Goal: Task Accomplishment & Management: Manage account settings

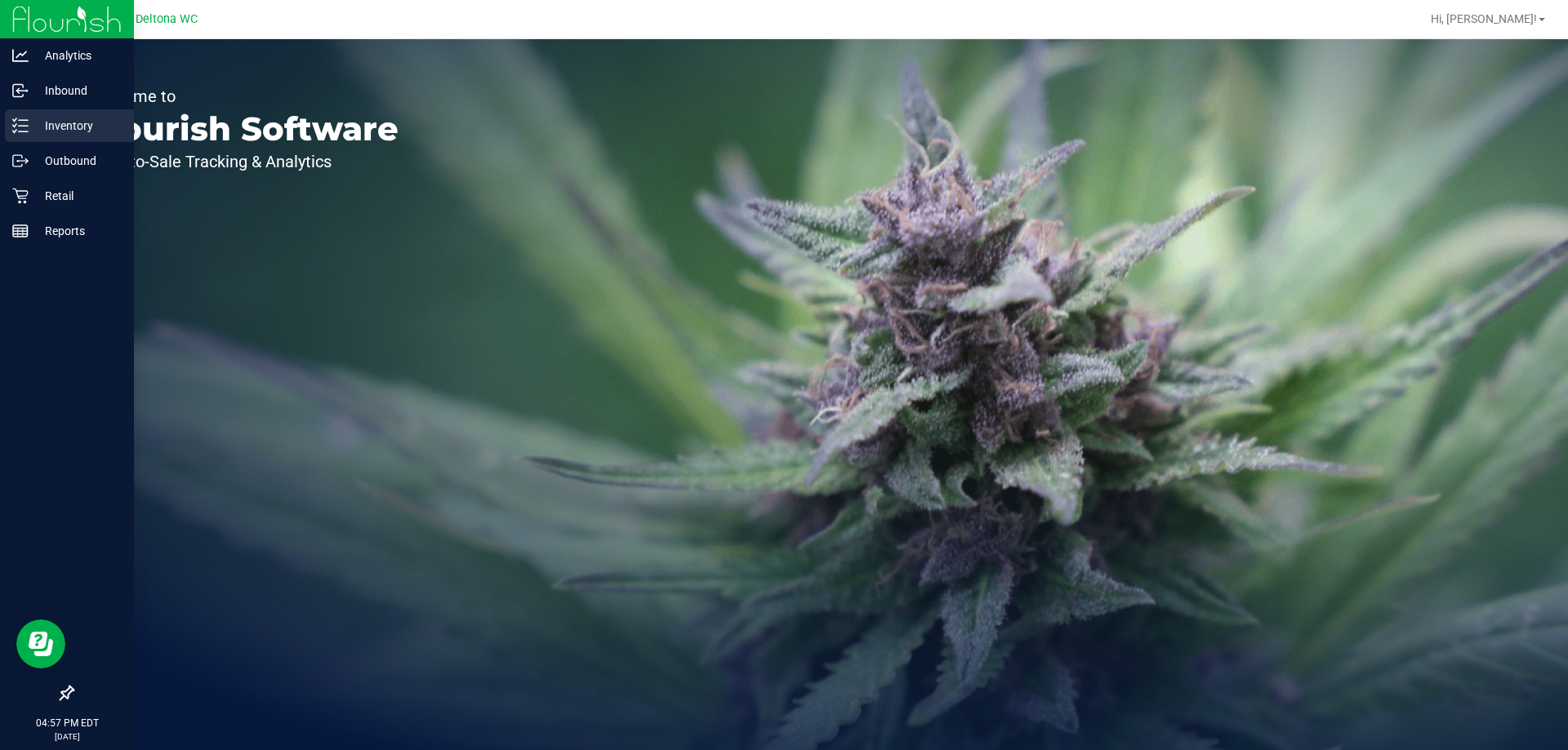
click at [68, 140] on div "Inventory" at bounding box center [69, 126] width 129 height 33
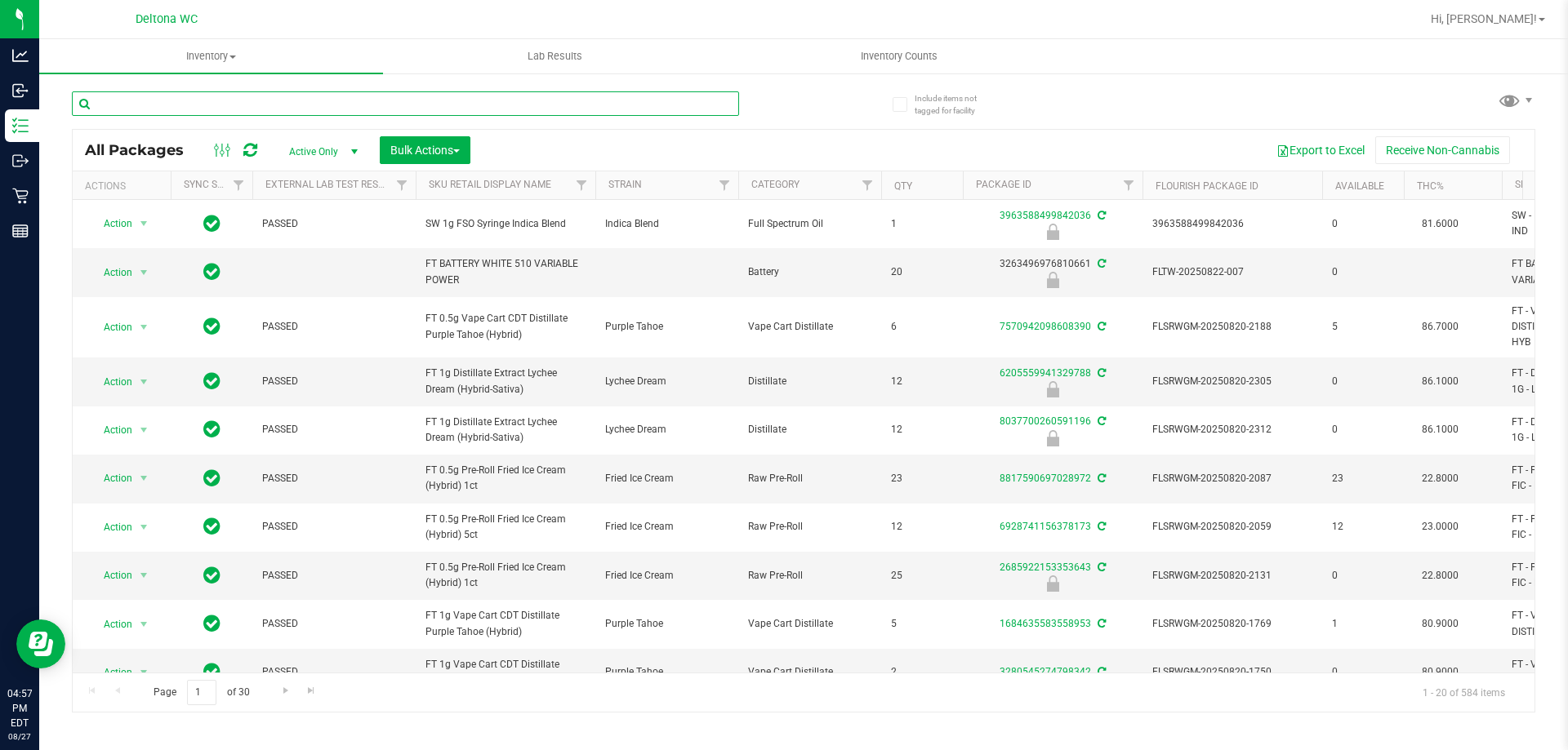
click at [477, 110] on input "text" at bounding box center [405, 104] width 667 height 25
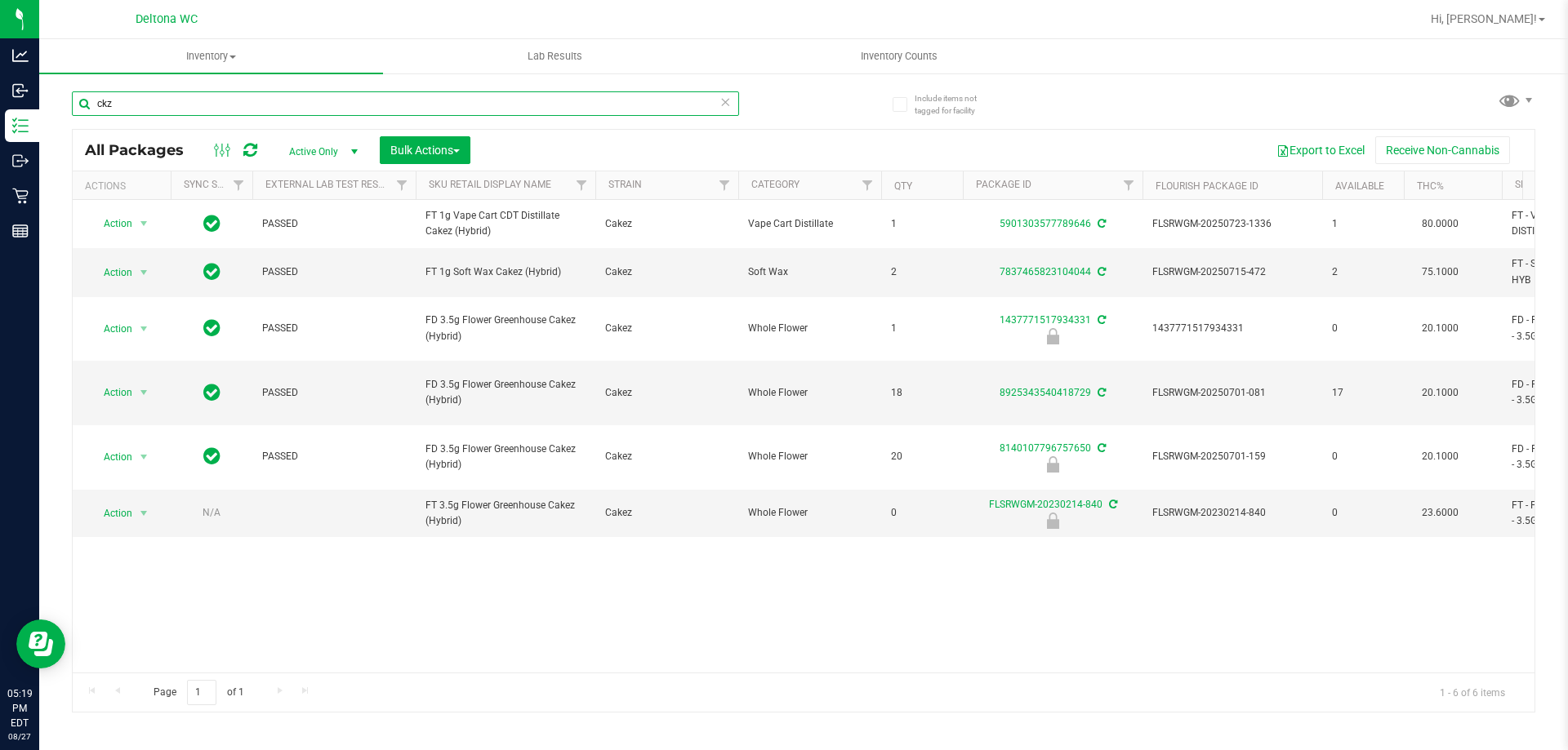
click at [452, 98] on input "ckz" at bounding box center [405, 104] width 667 height 25
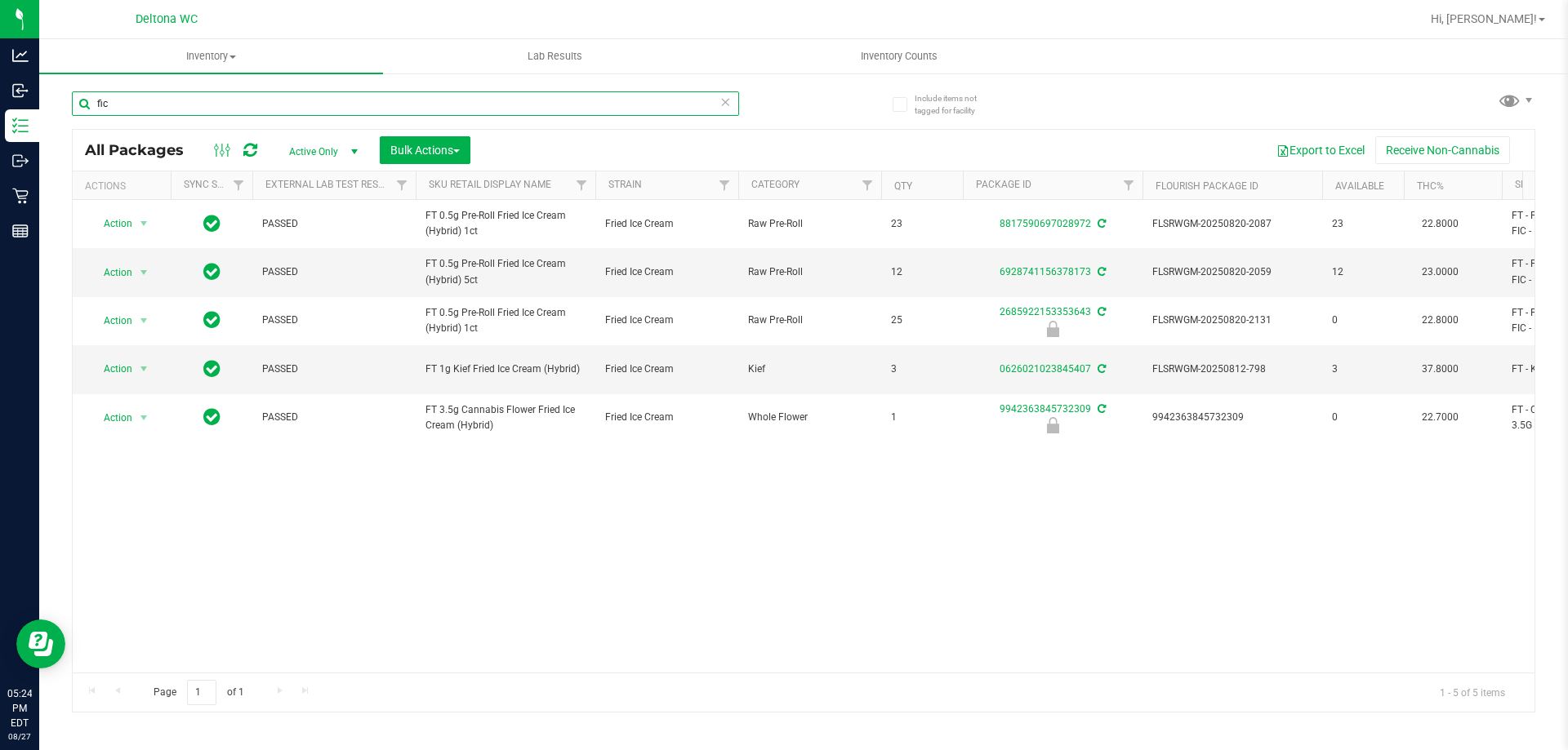
click at [509, 94] on input "fic" at bounding box center [405, 104] width 667 height 25
click at [509, 99] on input "fic" at bounding box center [405, 104] width 667 height 25
type input "jcw"
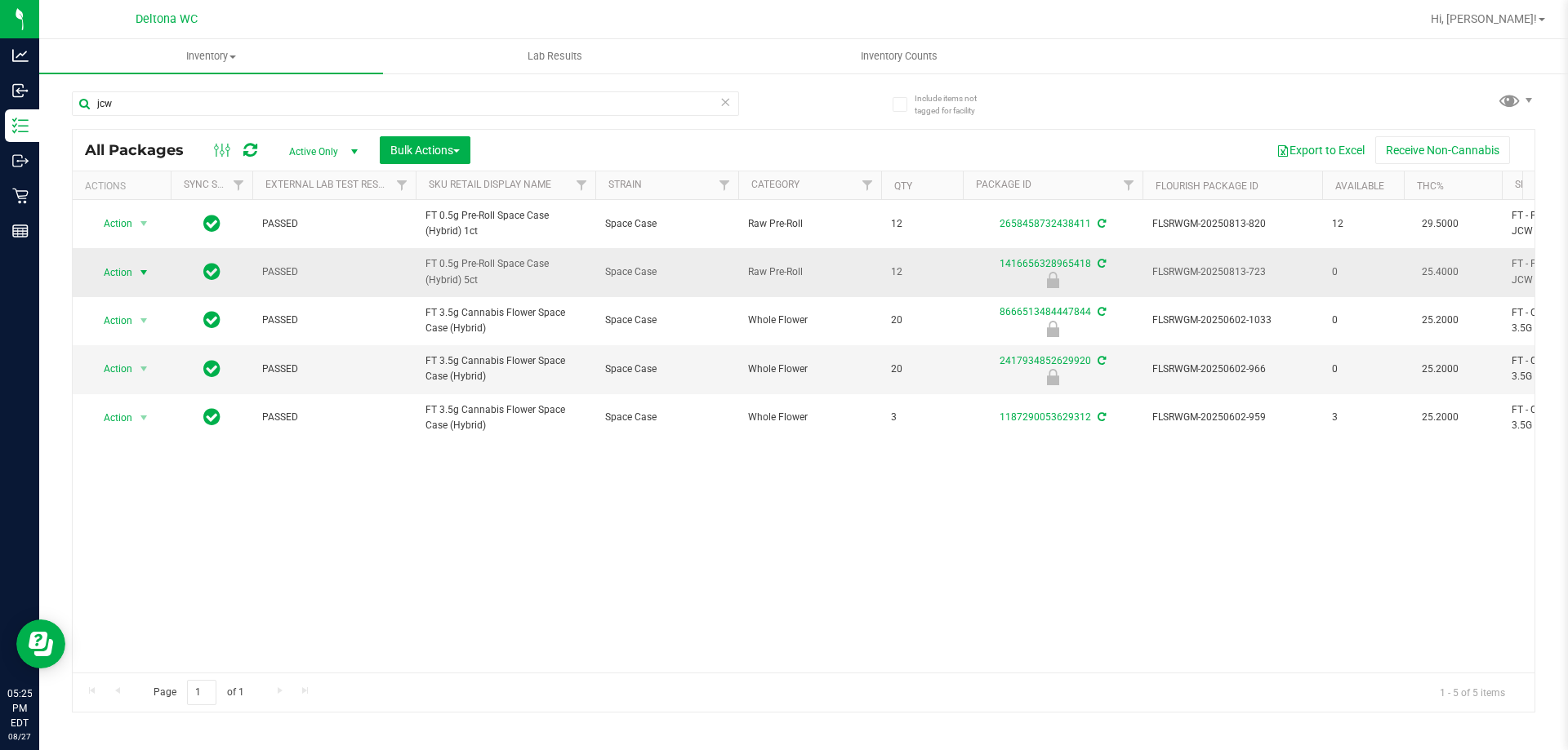
click at [150, 277] on span "select" at bounding box center [144, 272] width 13 height 13
click at [147, 454] on li "Unlock package" at bounding box center [142, 466] width 104 height 25
click at [396, 105] on input "jcw" at bounding box center [405, 104] width 667 height 25
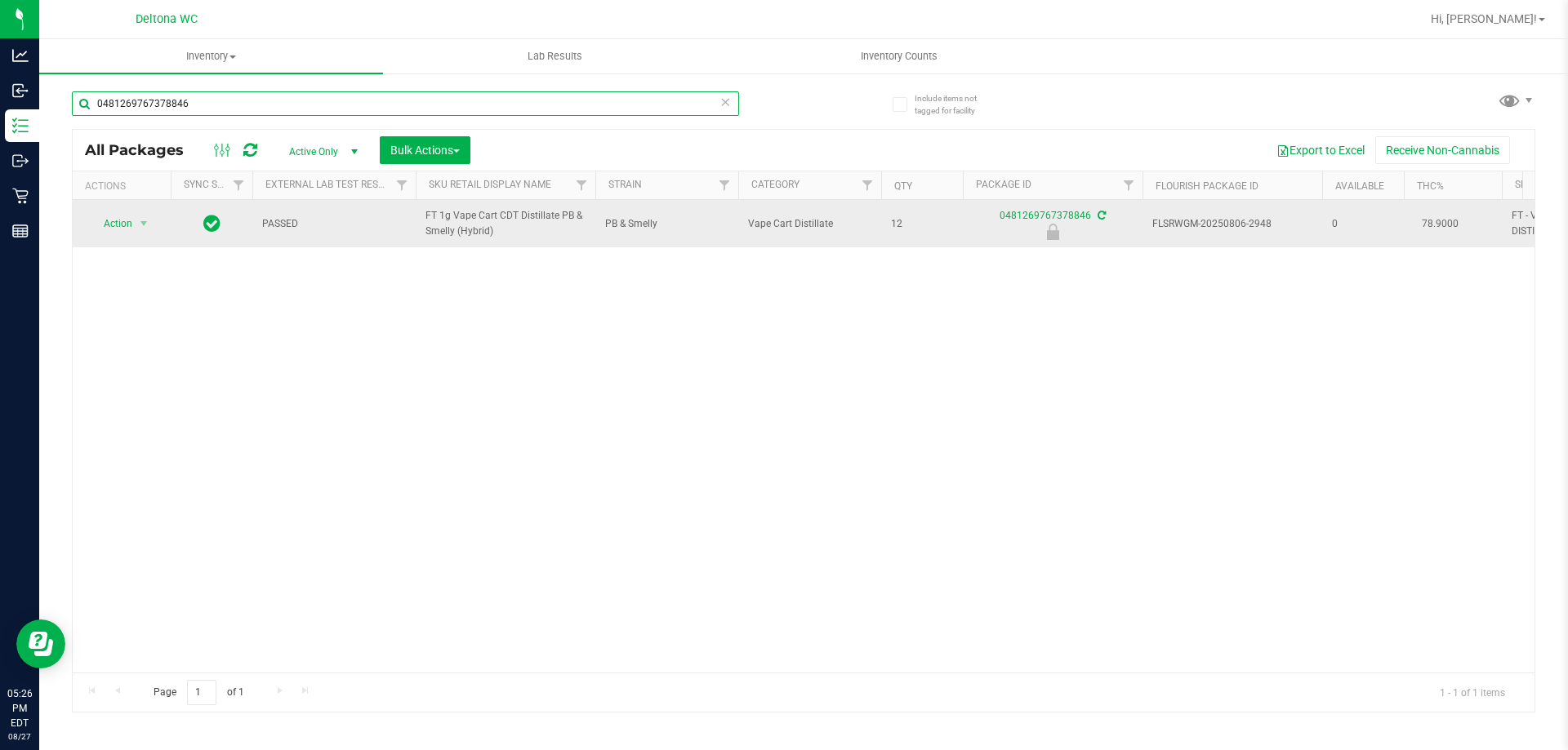
type input "0481269767378846"
click at [98, 231] on span "Action" at bounding box center [111, 223] width 44 height 23
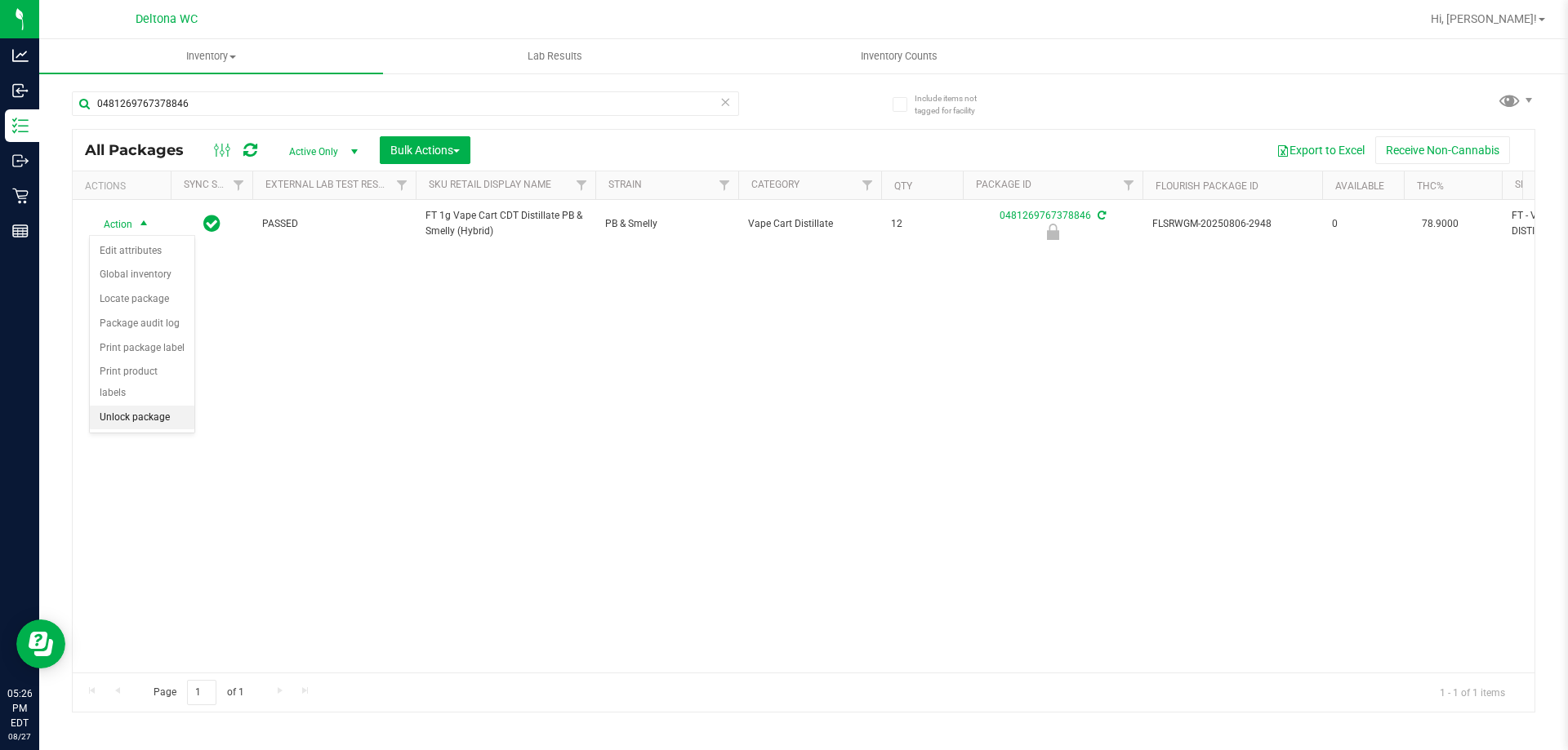
click at [180, 406] on li "Unlock package" at bounding box center [142, 418] width 104 height 25
click at [546, 90] on div "0481269767378846" at bounding box center [437, 102] width 731 height 52
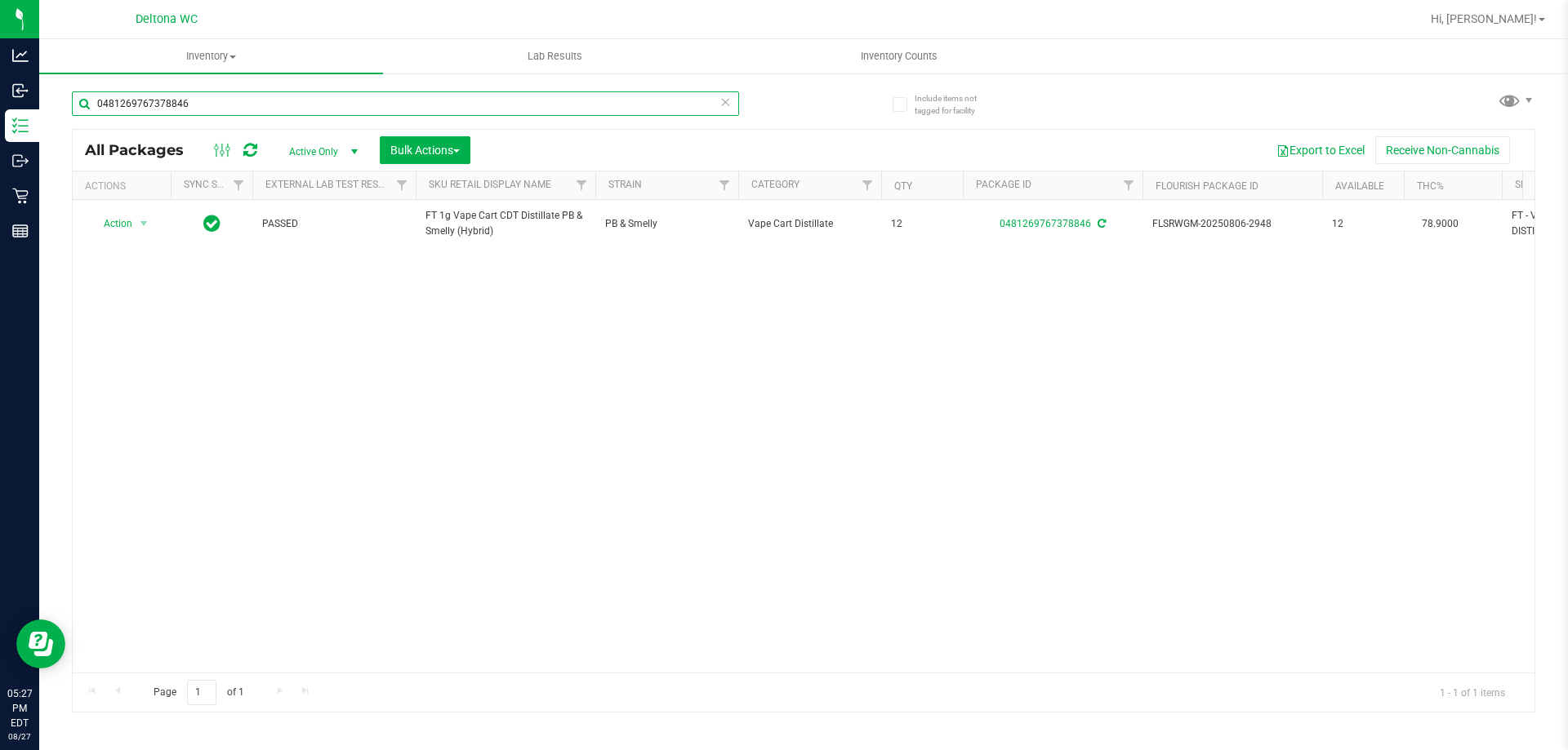
click at [546, 95] on input "0481269767378846" at bounding box center [405, 104] width 667 height 25
click at [546, 96] on input "0481269767378846" at bounding box center [405, 104] width 667 height 25
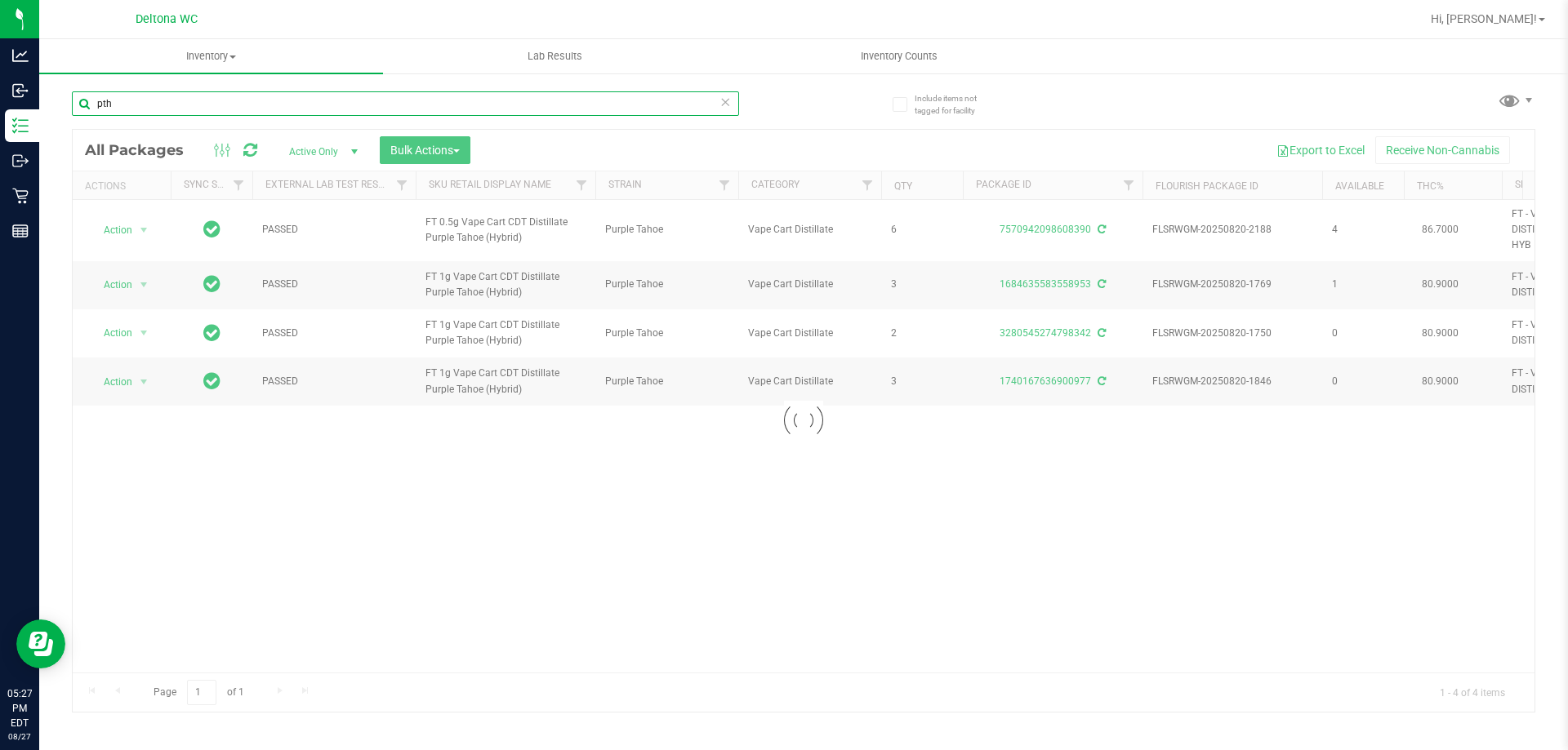
click at [510, 107] on input "pth" at bounding box center [405, 104] width 667 height 25
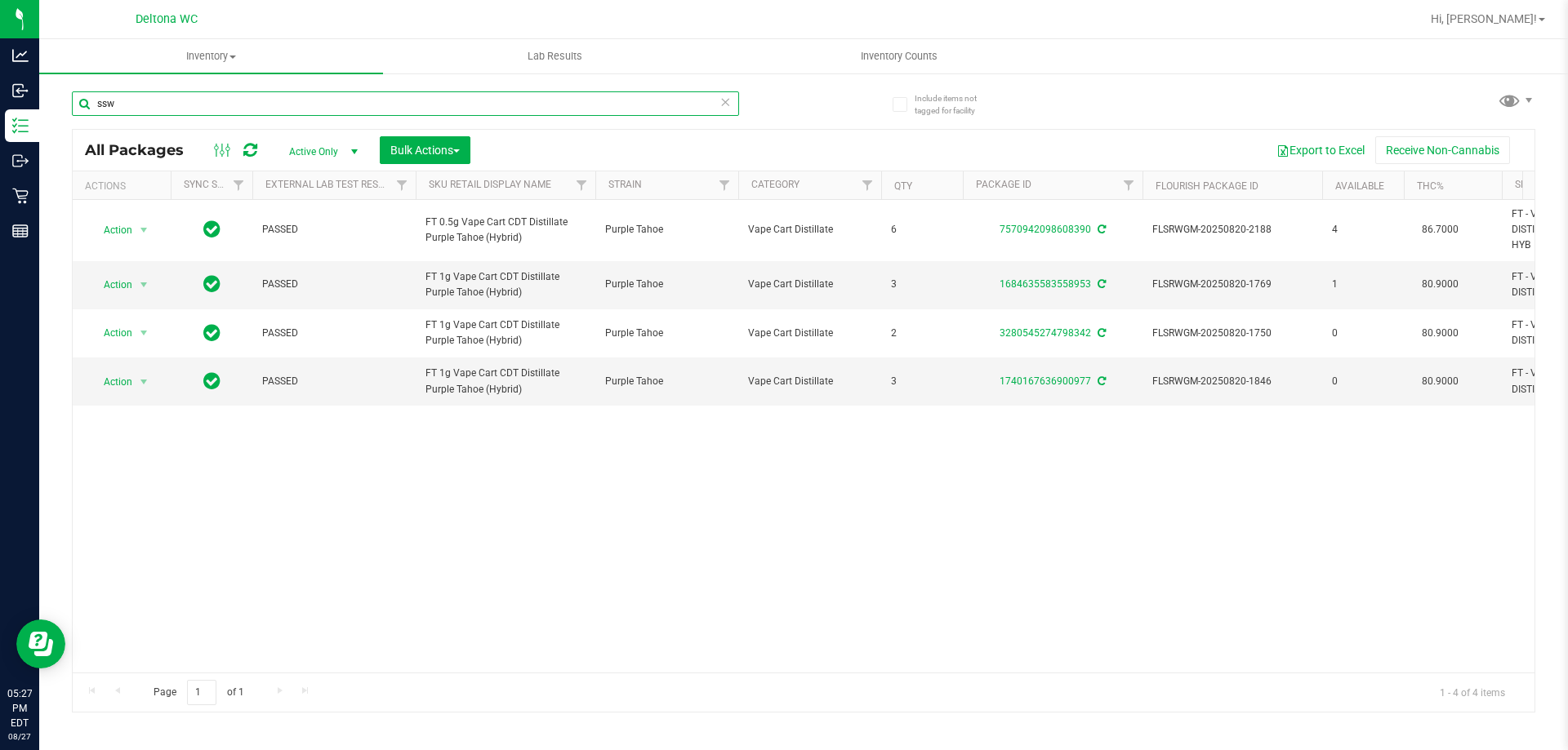
type input "ssw"
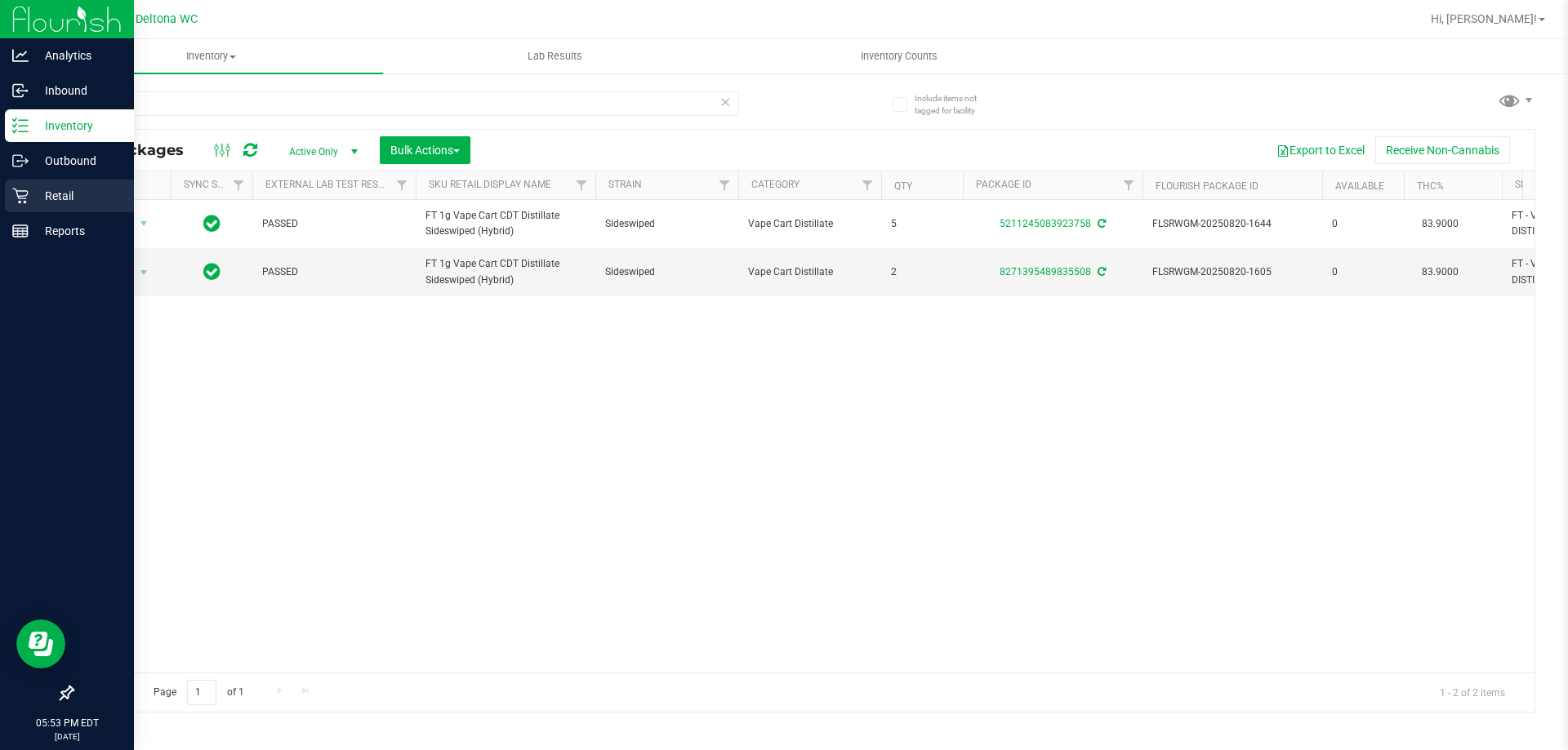
click at [26, 188] on icon at bounding box center [20, 195] width 16 height 16
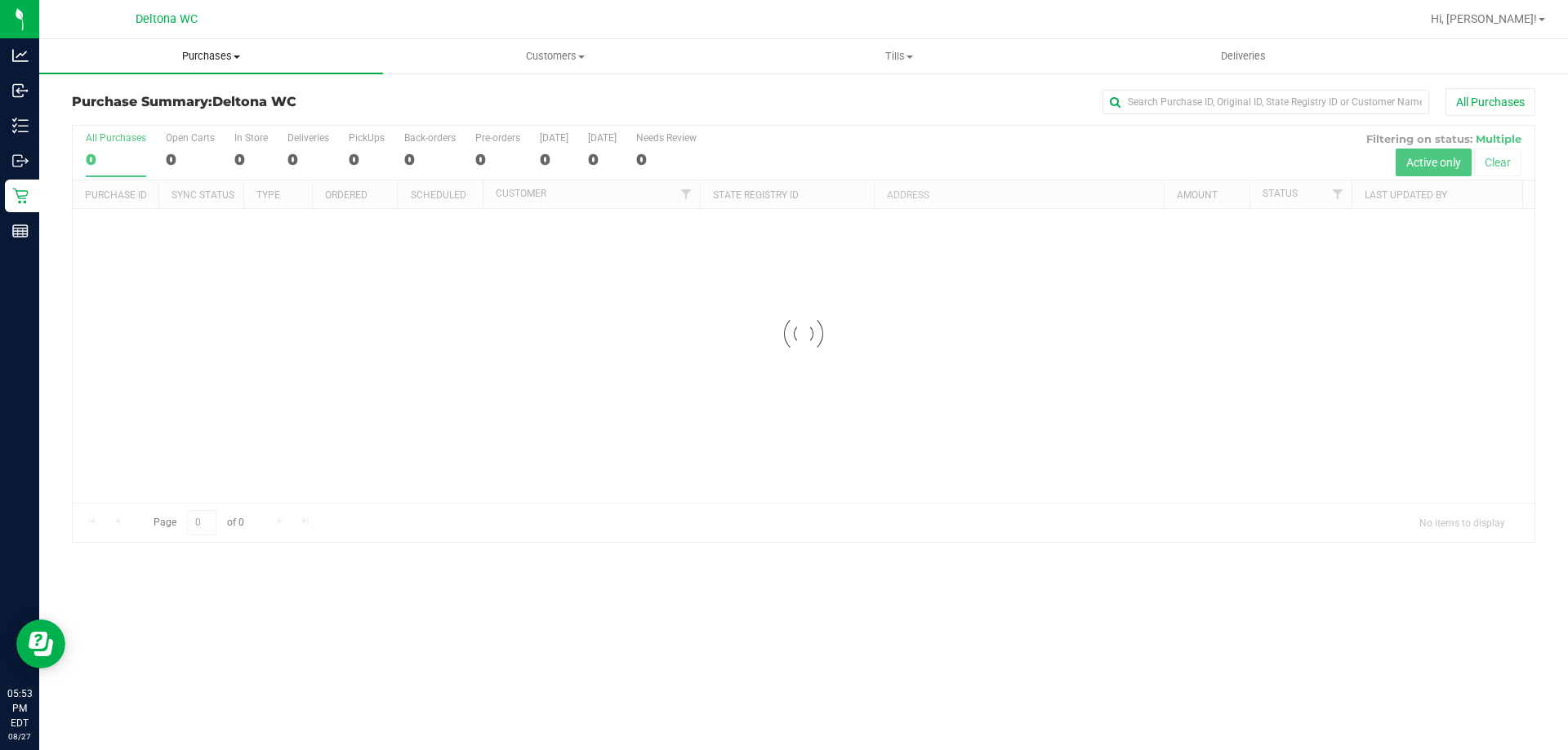
click at [277, 62] on span "Purchases" at bounding box center [210, 57] width 344 height 15
click at [146, 121] on li "Fulfillment" at bounding box center [210, 118] width 344 height 20
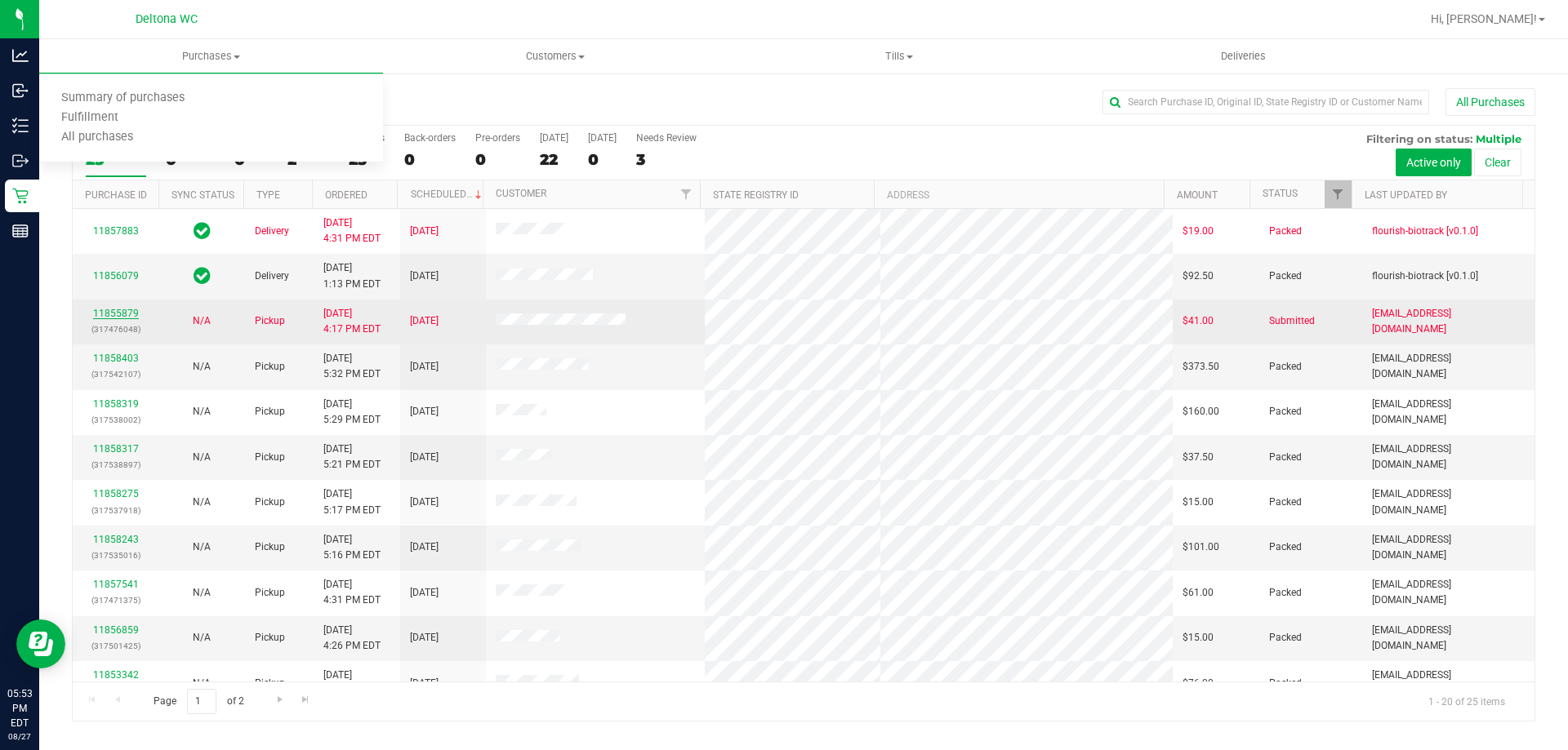
click at [132, 309] on link "11855879" at bounding box center [115, 313] width 45 height 11
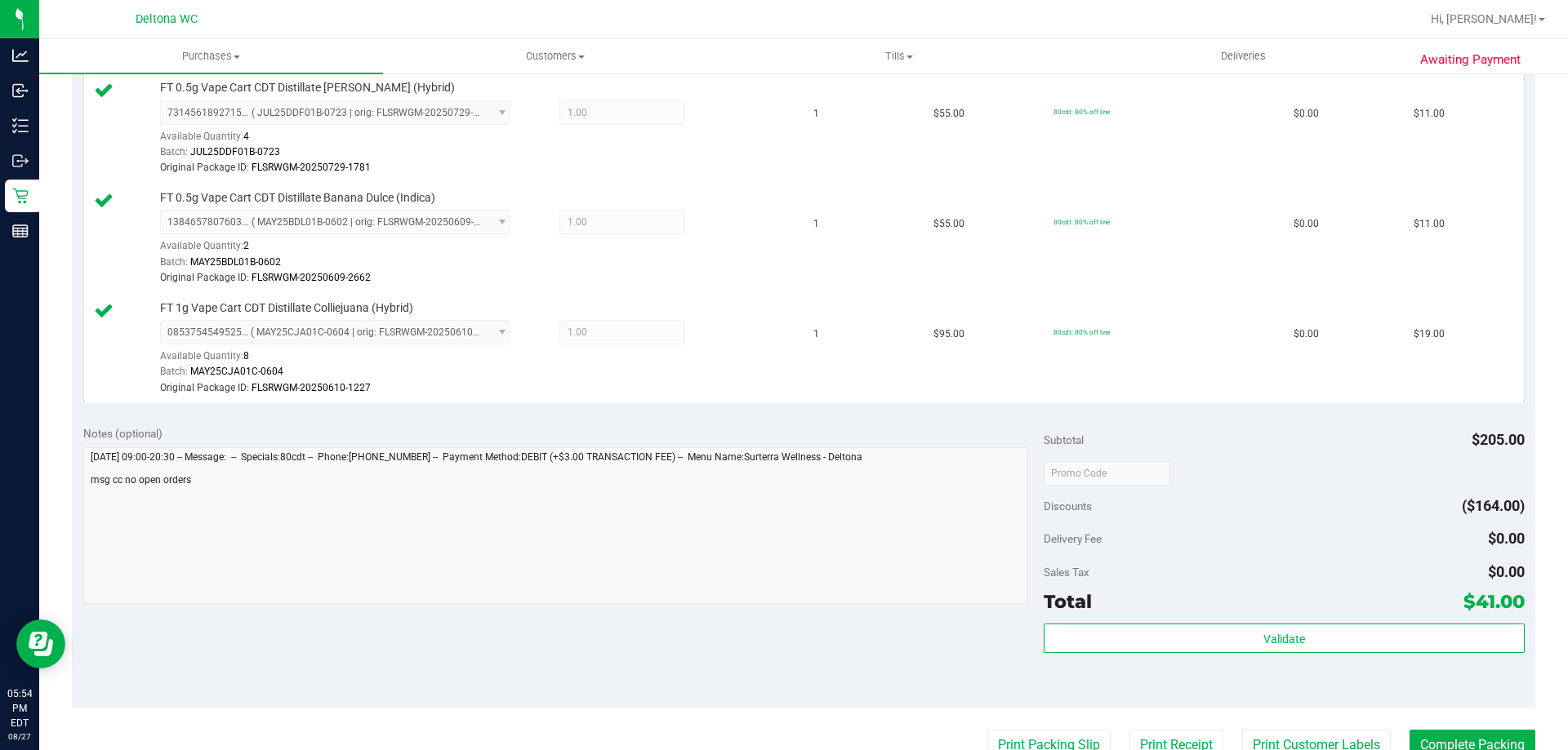
scroll to position [571, 0]
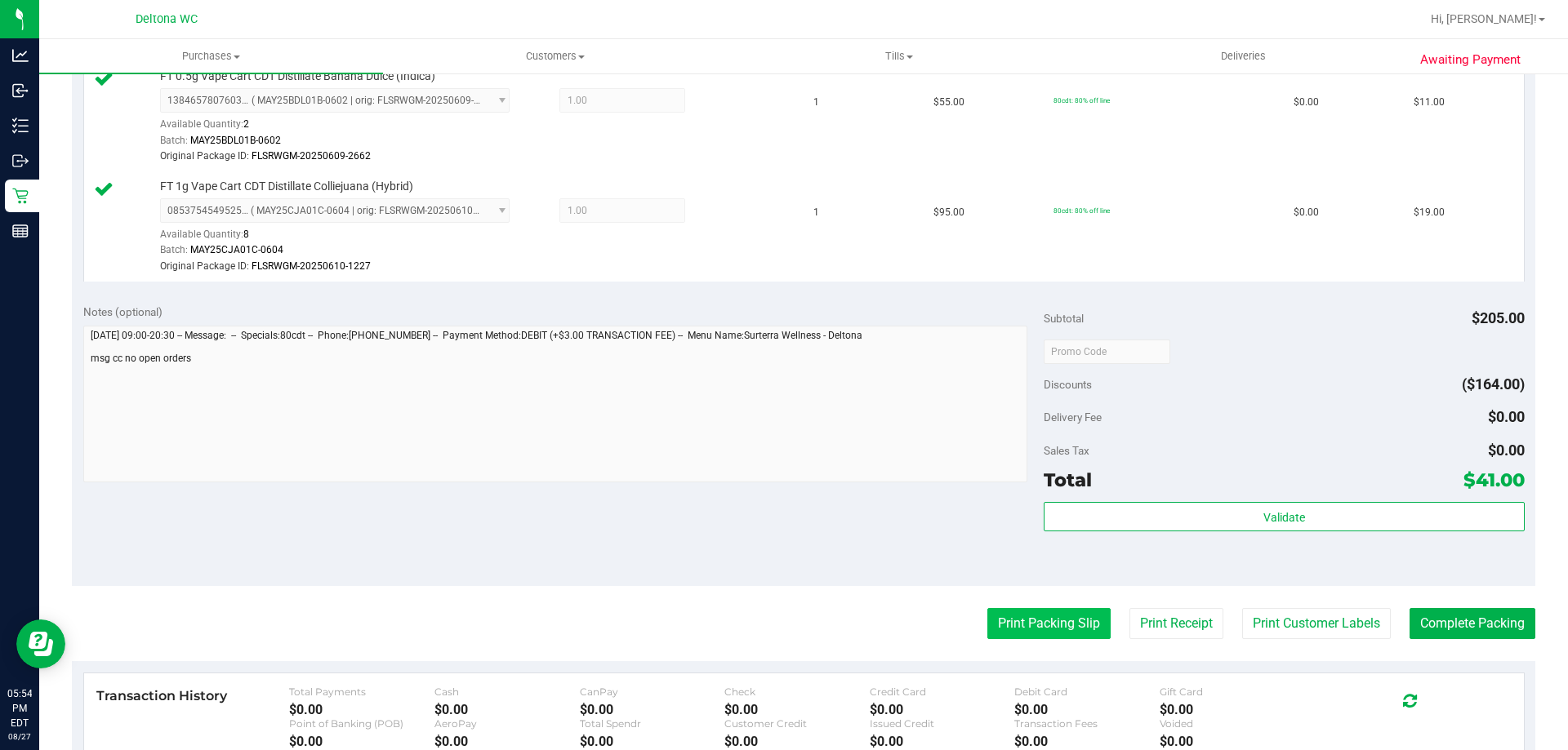
click at [1010, 631] on button "Print Packing Slip" at bounding box center [1048, 623] width 123 height 31
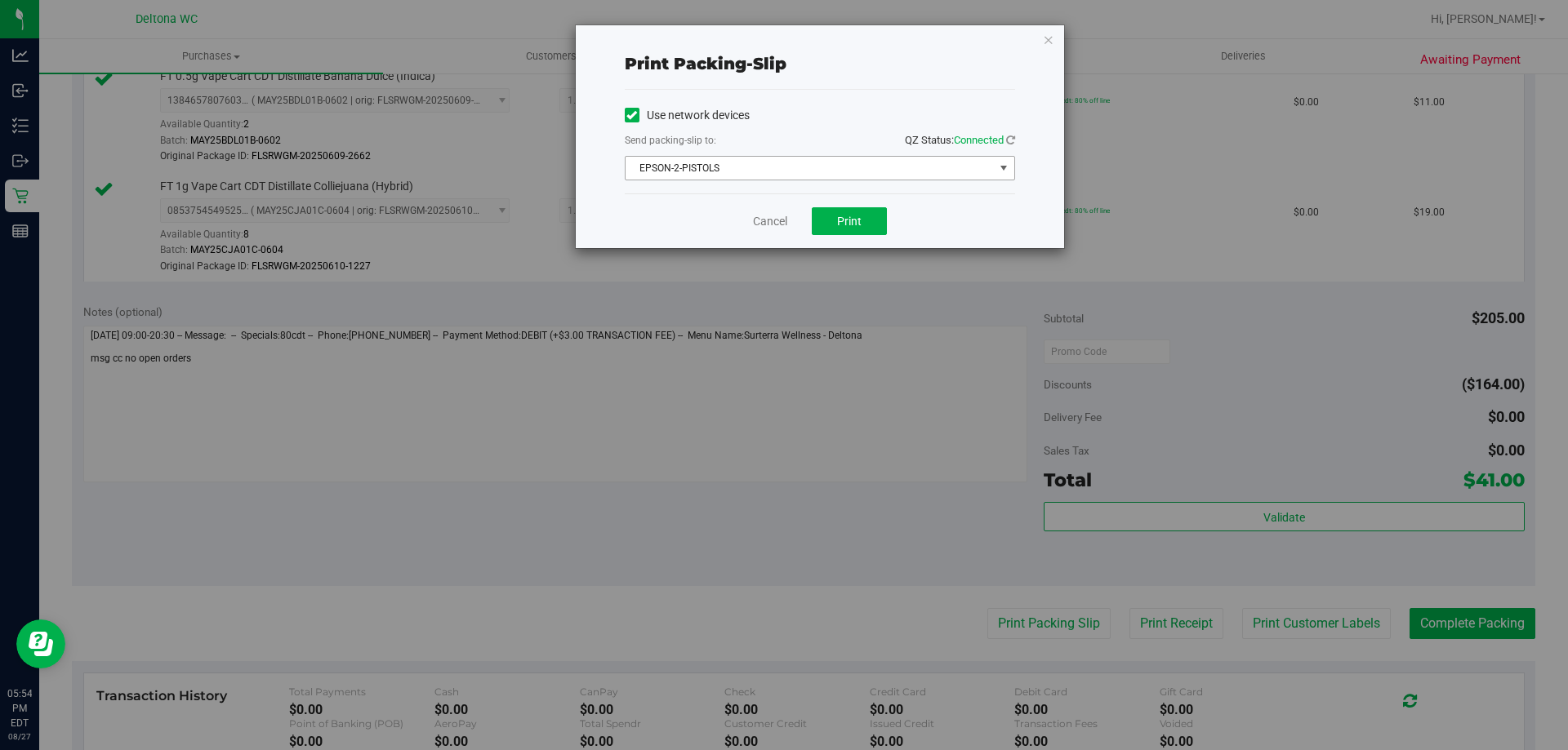
click at [837, 168] on span "EPSON-2-PISTOLS" at bounding box center [809, 168] width 368 height 23
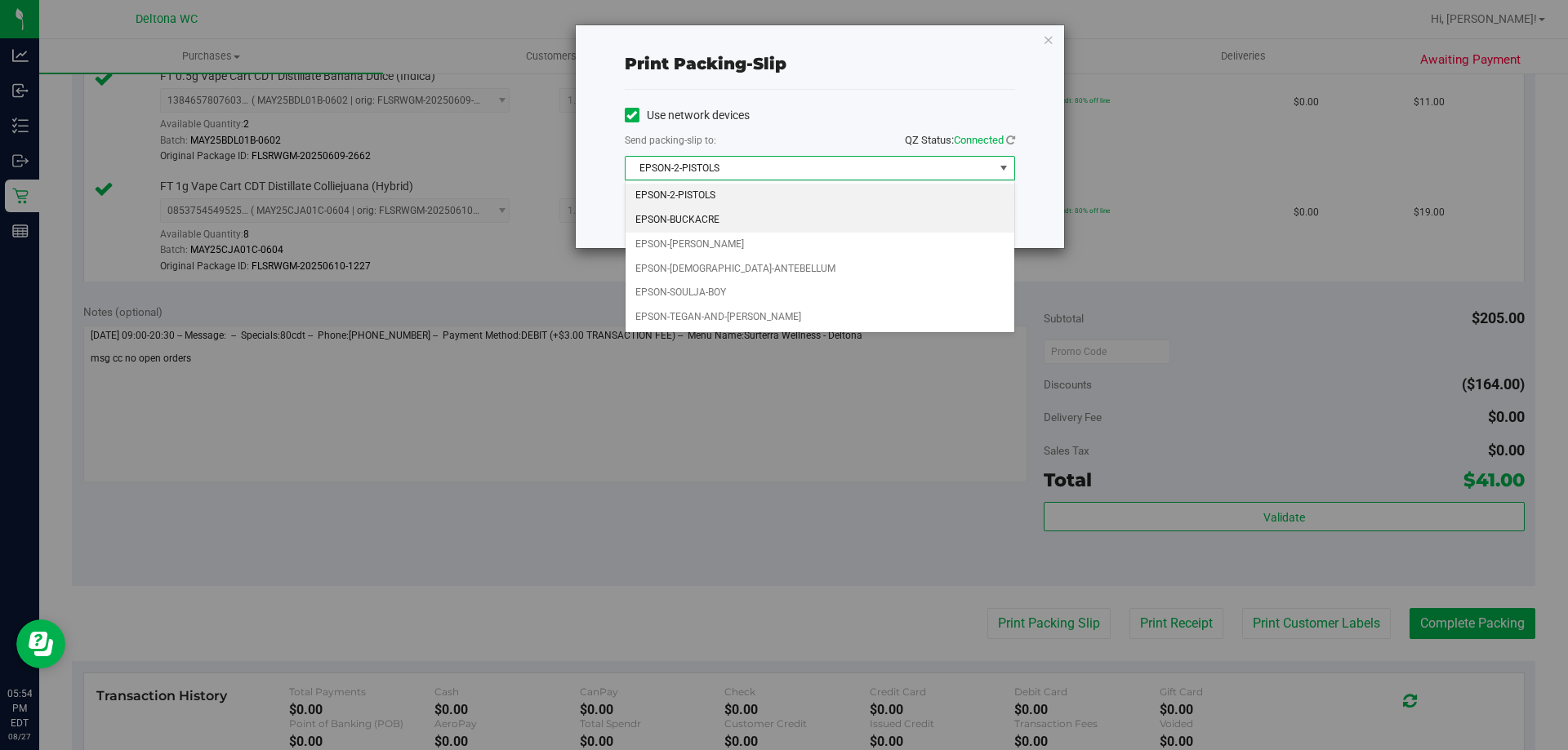
click at [783, 221] on li "EPSON-BUCKACRE" at bounding box center [819, 220] width 389 height 25
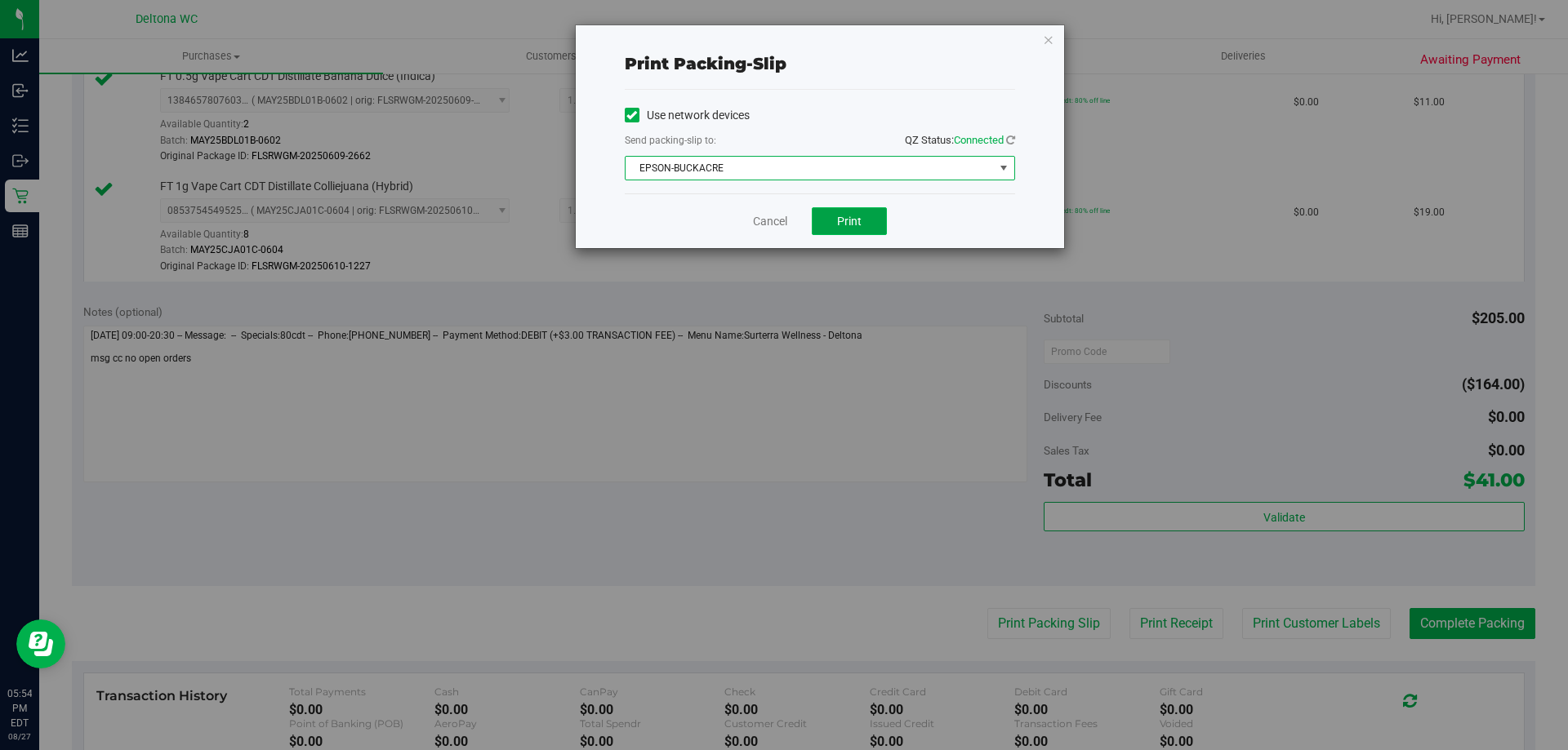
click at [829, 222] on button "Print" at bounding box center [849, 220] width 75 height 27
click at [754, 168] on span "EPSON-BUCKACRE" at bounding box center [809, 168] width 368 height 23
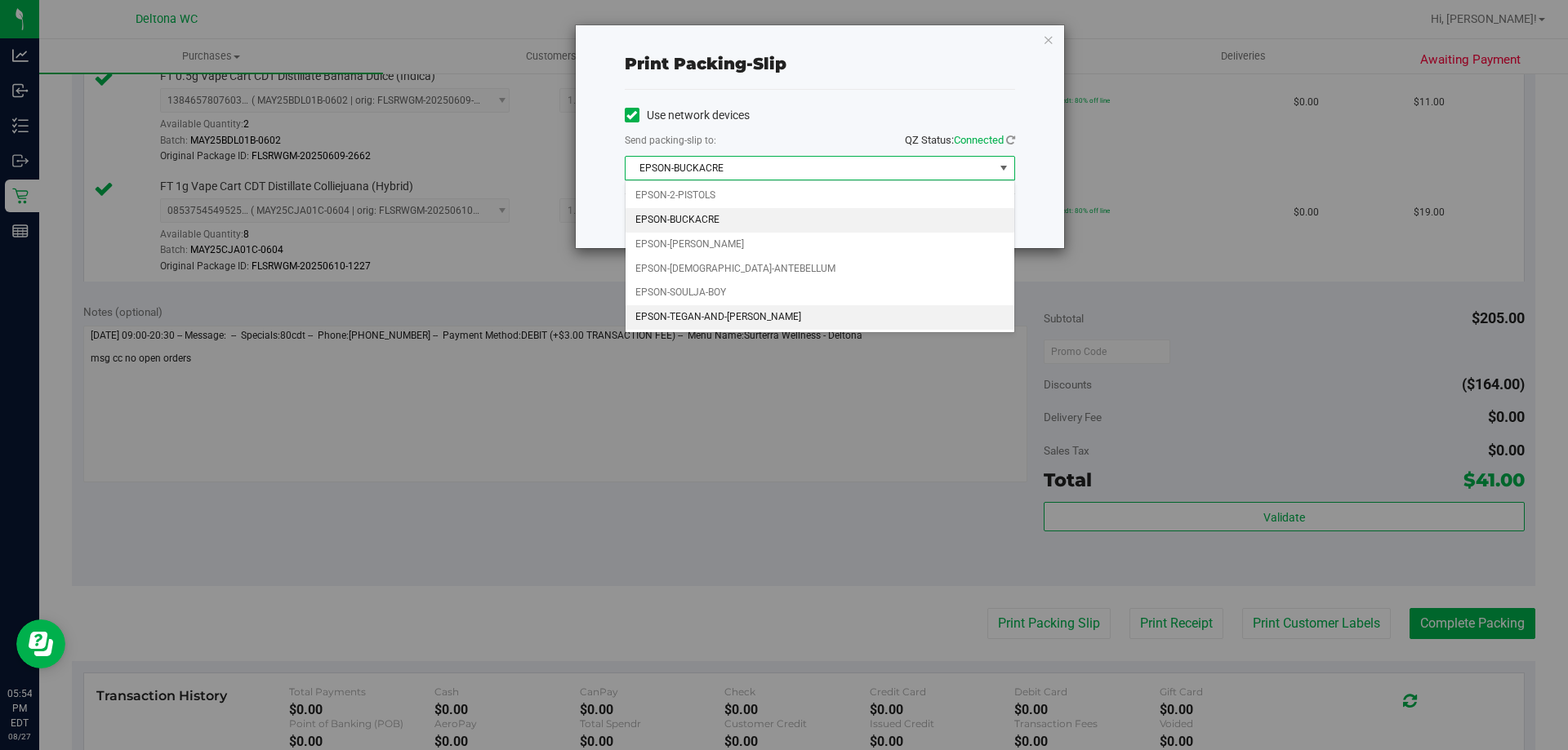
click at [750, 313] on li "EPSON-TEGAN-AND-SARA" at bounding box center [819, 318] width 389 height 25
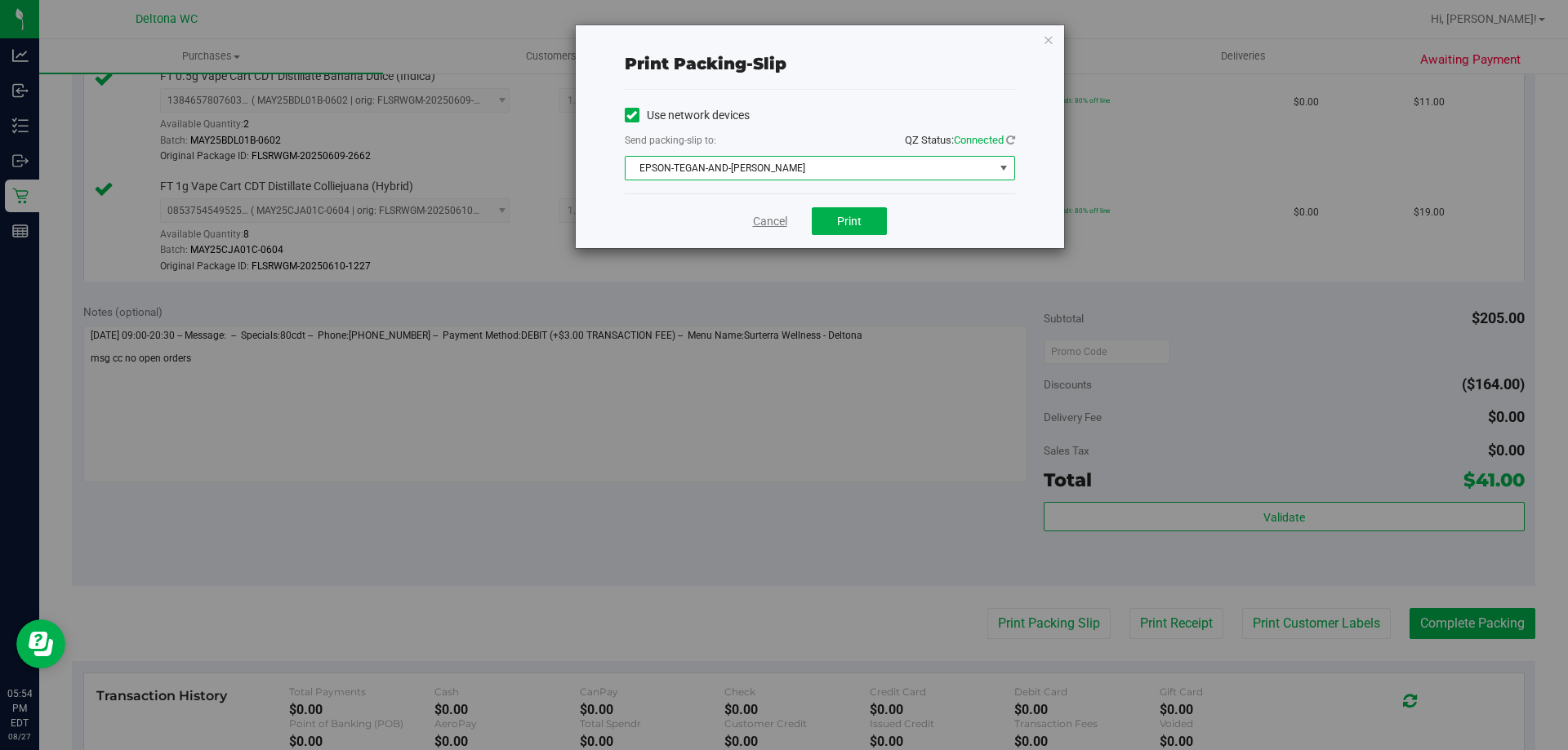
click at [767, 223] on link "Cancel" at bounding box center [770, 221] width 34 height 17
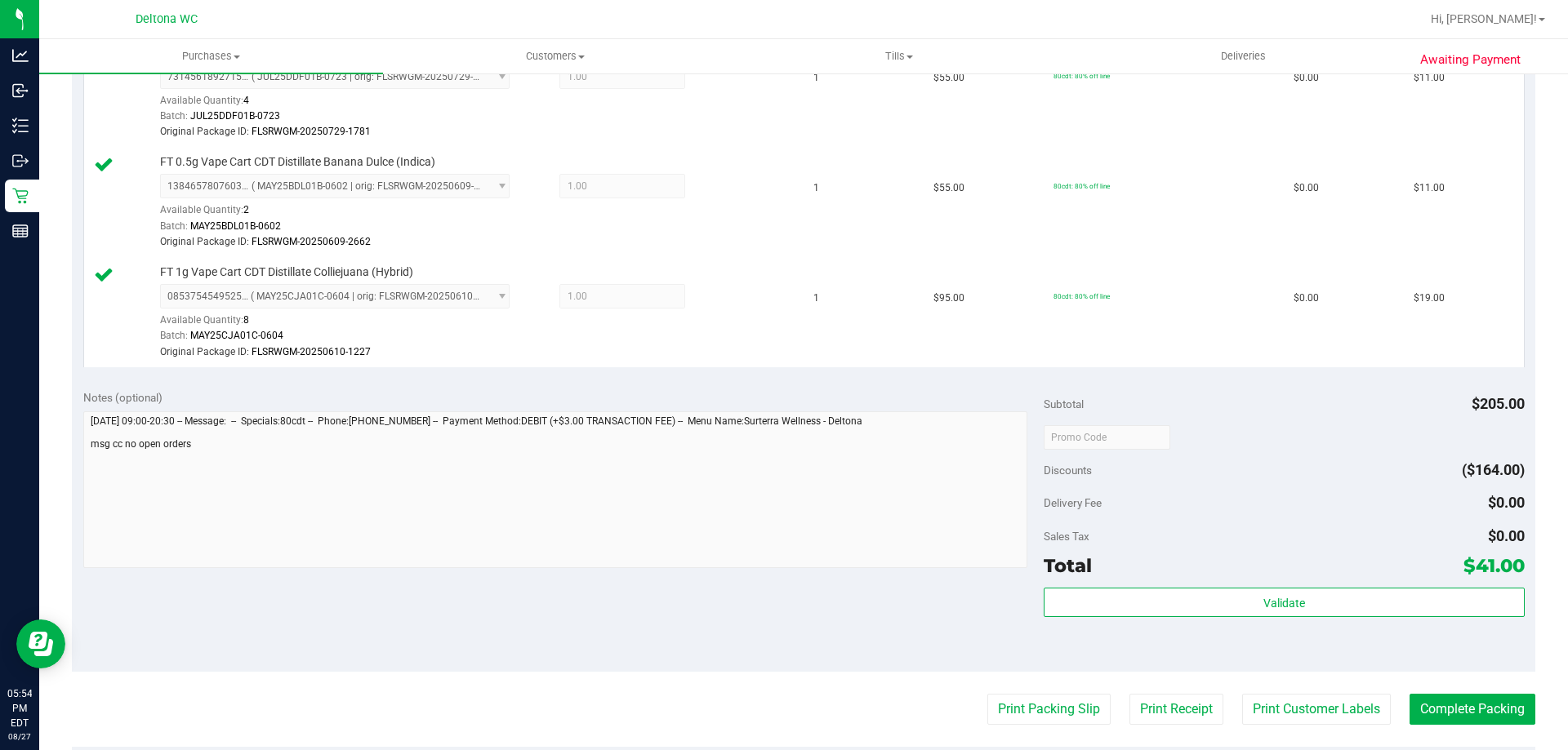
scroll to position [653, 0]
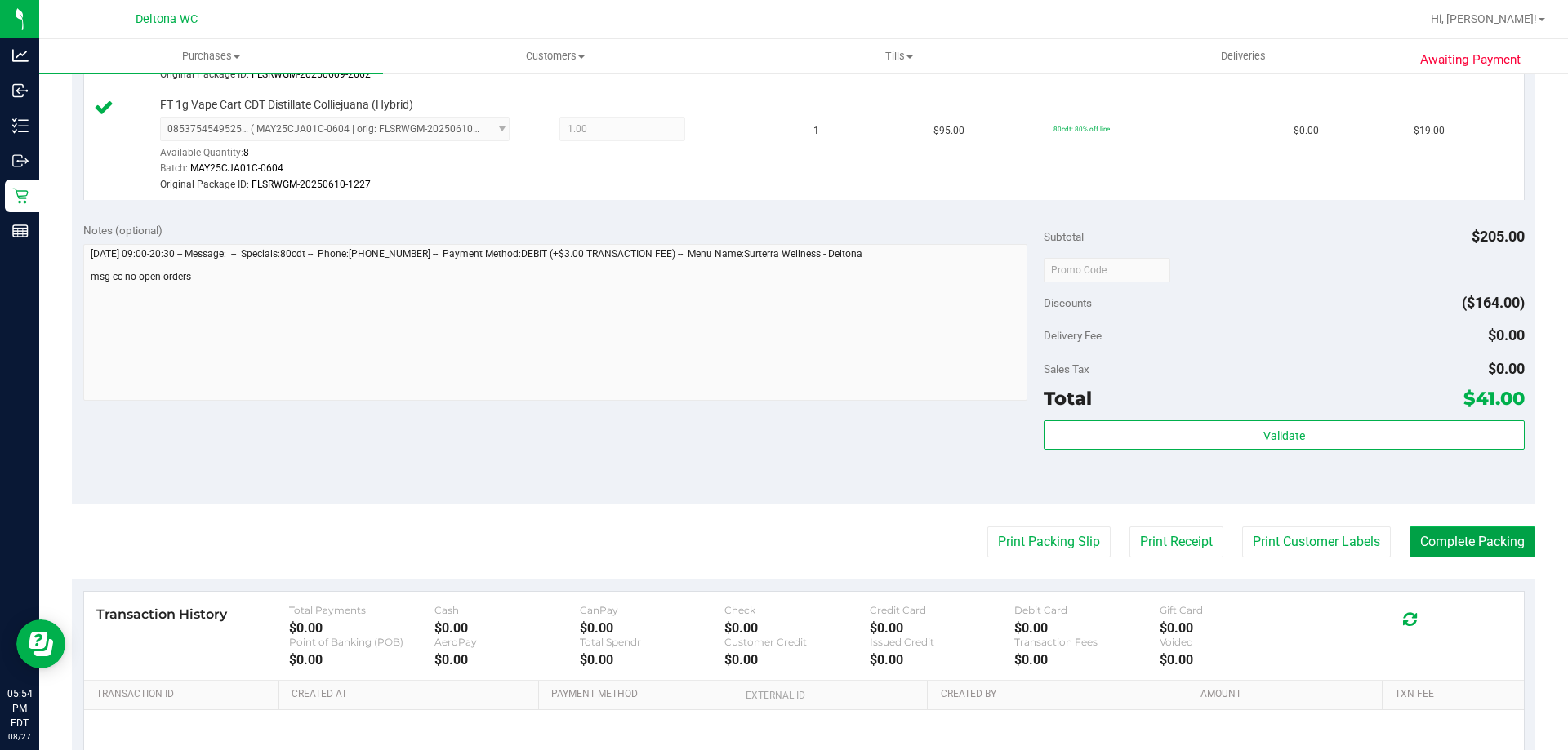
click at [1445, 543] on button "Complete Packing" at bounding box center [1471, 542] width 126 height 31
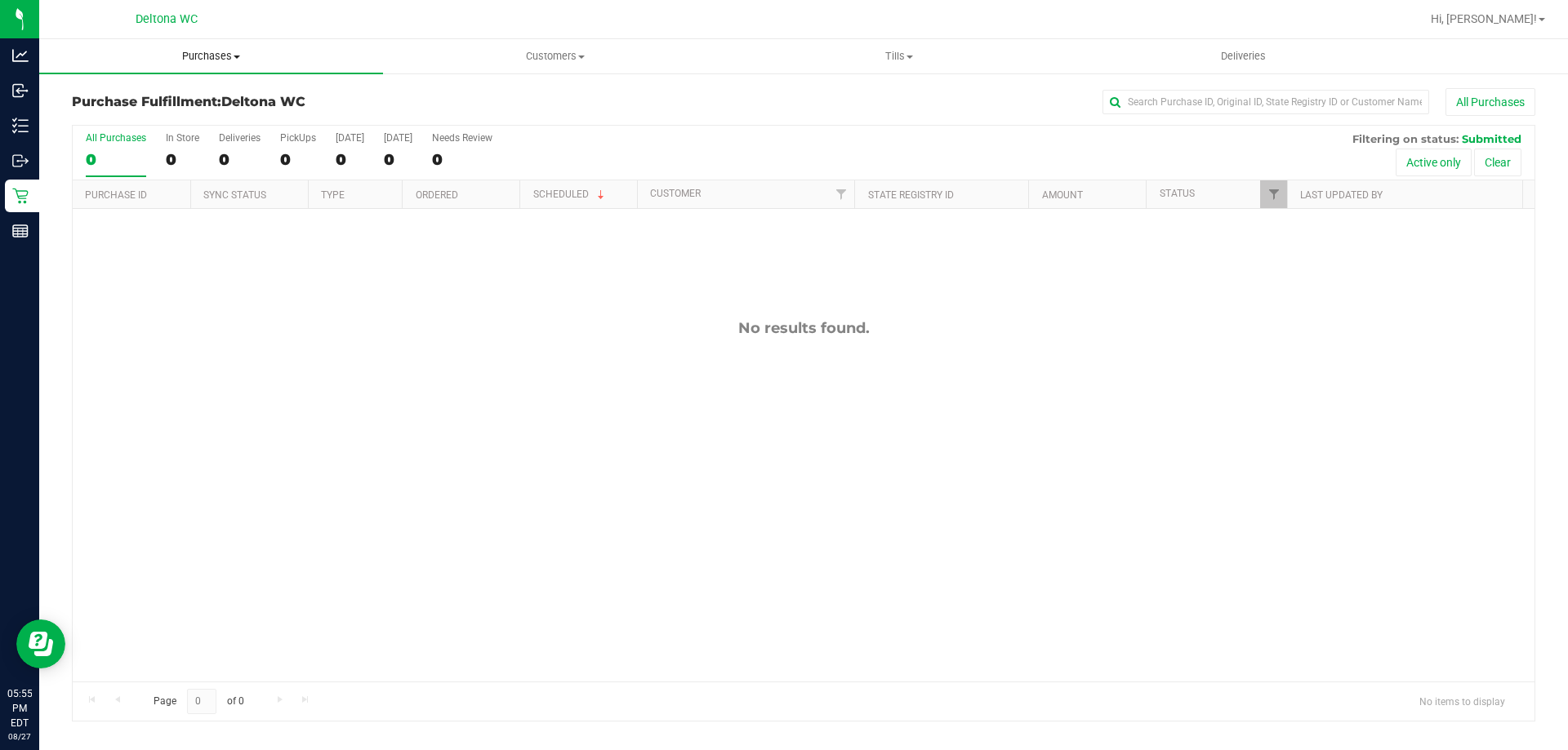
click at [238, 56] on span at bounding box center [237, 57] width 7 height 3
click at [106, 113] on span "Fulfillment" at bounding box center [89, 117] width 101 height 14
click at [95, 155] on div "0" at bounding box center [116, 160] width 61 height 19
click at [0, 0] on input "All Purchases 0" at bounding box center [0, 0] width 0 height 0
click at [558, 59] on span "Customers" at bounding box center [555, 57] width 343 height 15
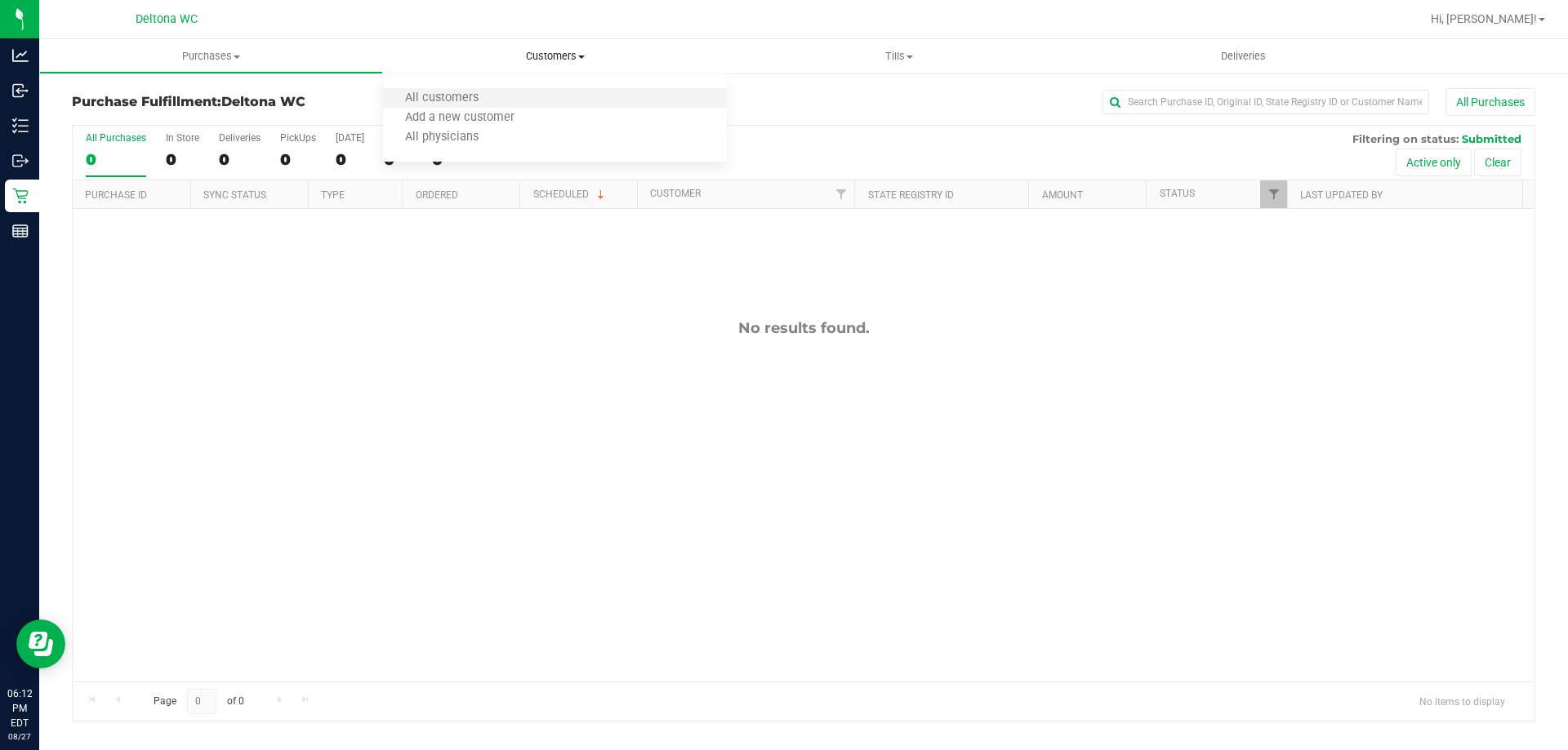
click at [537, 99] on li "All customers" at bounding box center [555, 98] width 344 height 20
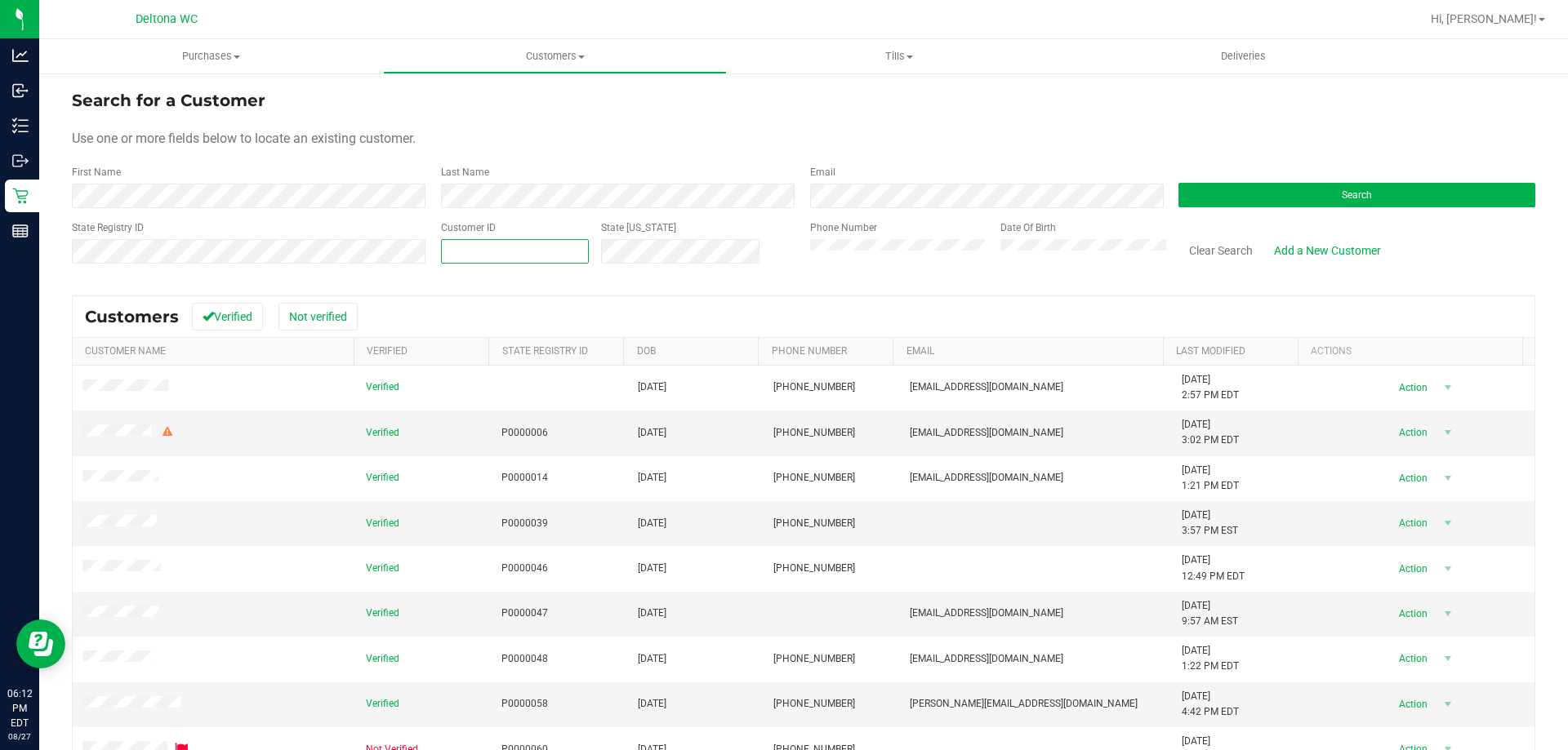
click at [528, 257] on span at bounding box center [515, 252] width 148 height 25
type input "976857"
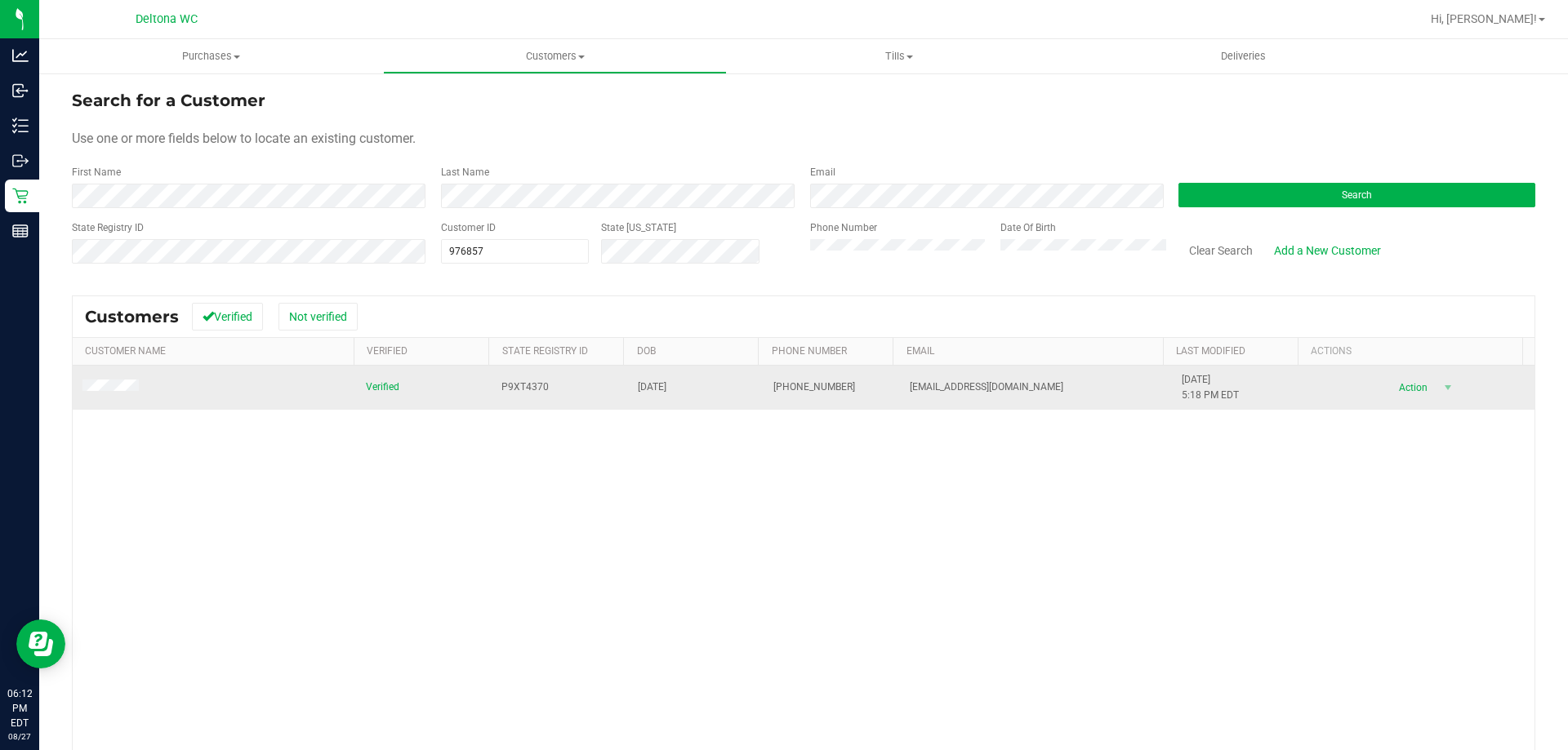
click at [132, 392] on span at bounding box center [113, 387] width 62 height 16
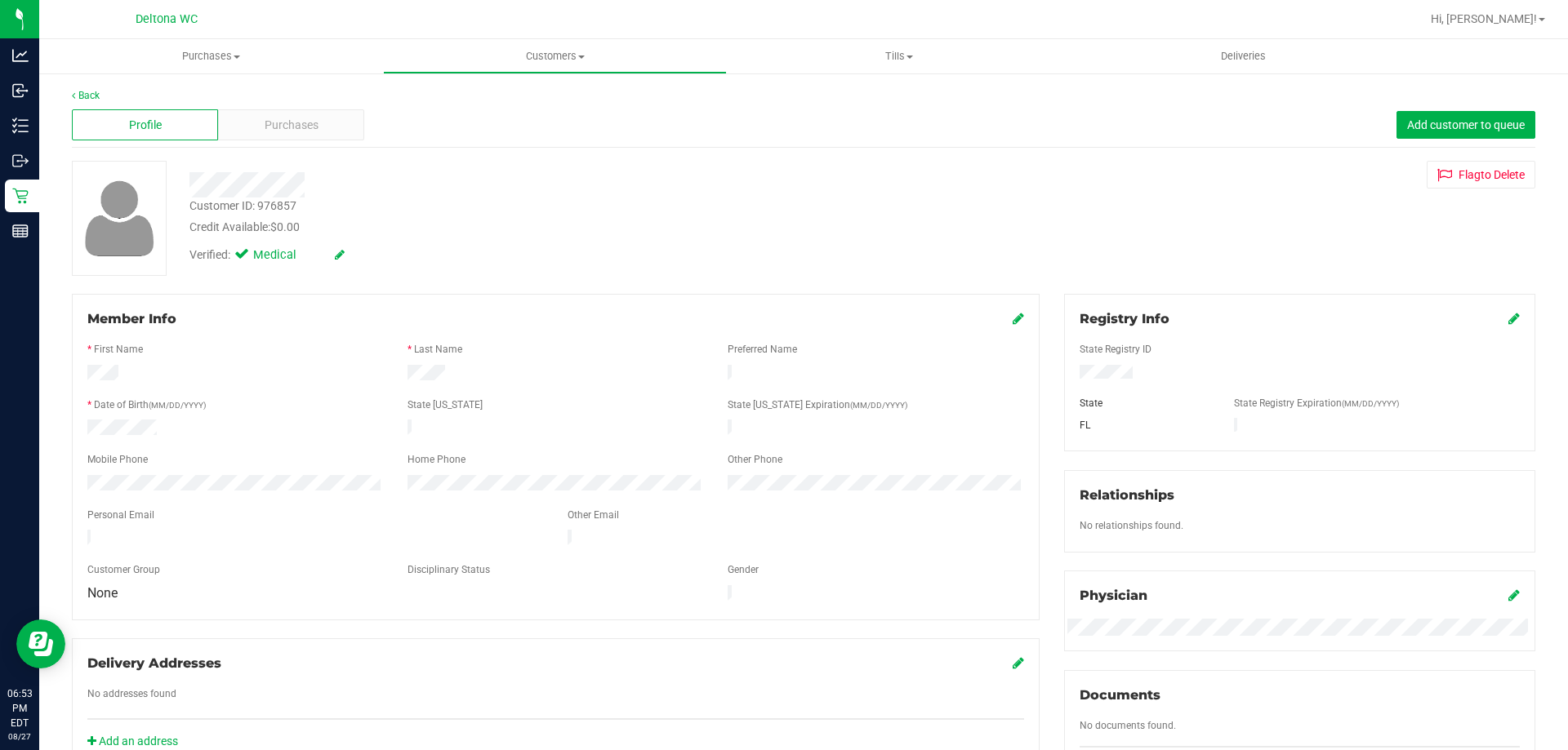
click at [266, 142] on div "Profile Purchases Add customer to queue" at bounding box center [803, 125] width 1463 height 44
click at [272, 134] on div "Purchases" at bounding box center [291, 125] width 146 height 31
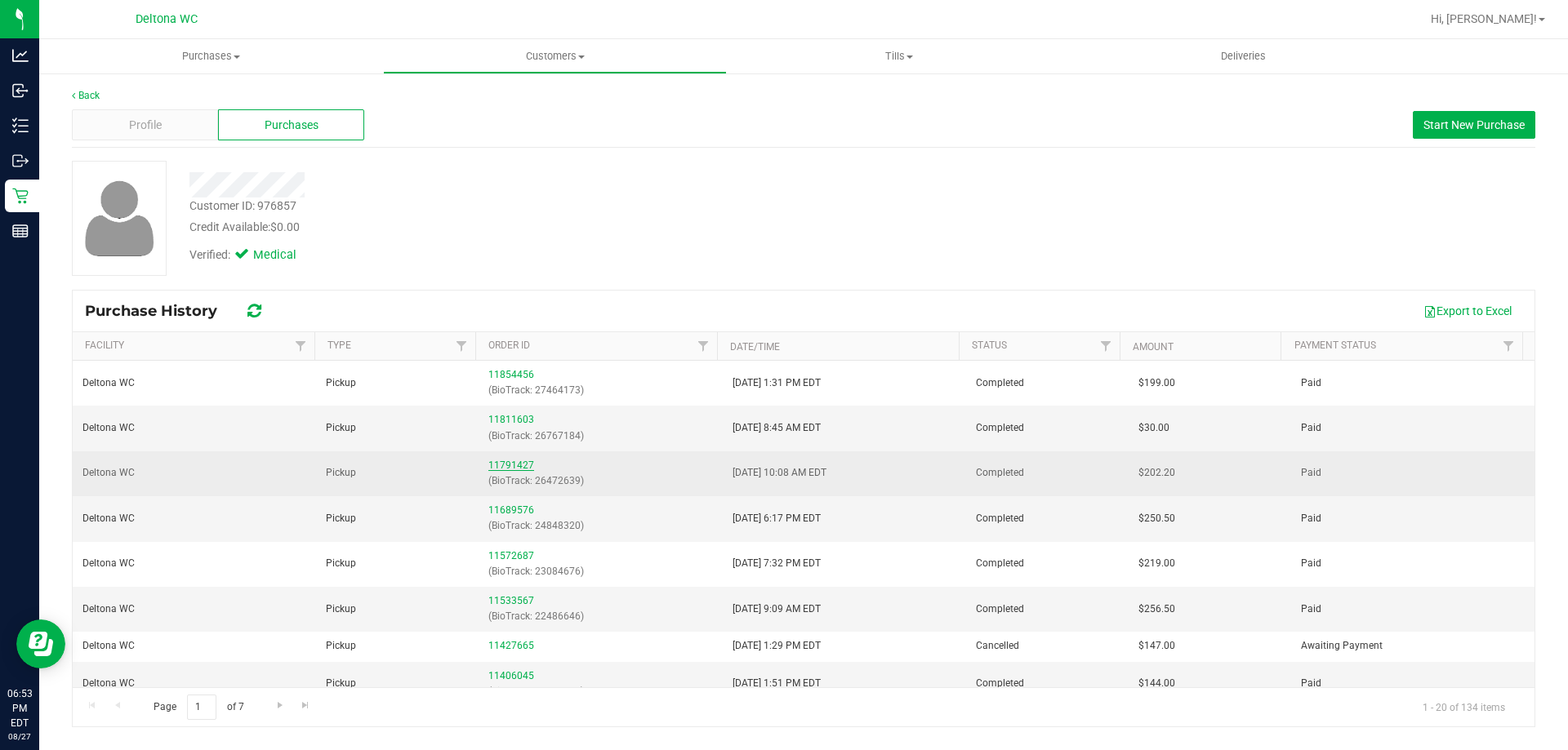
click at [493, 461] on link "11791427" at bounding box center [511, 465] width 45 height 11
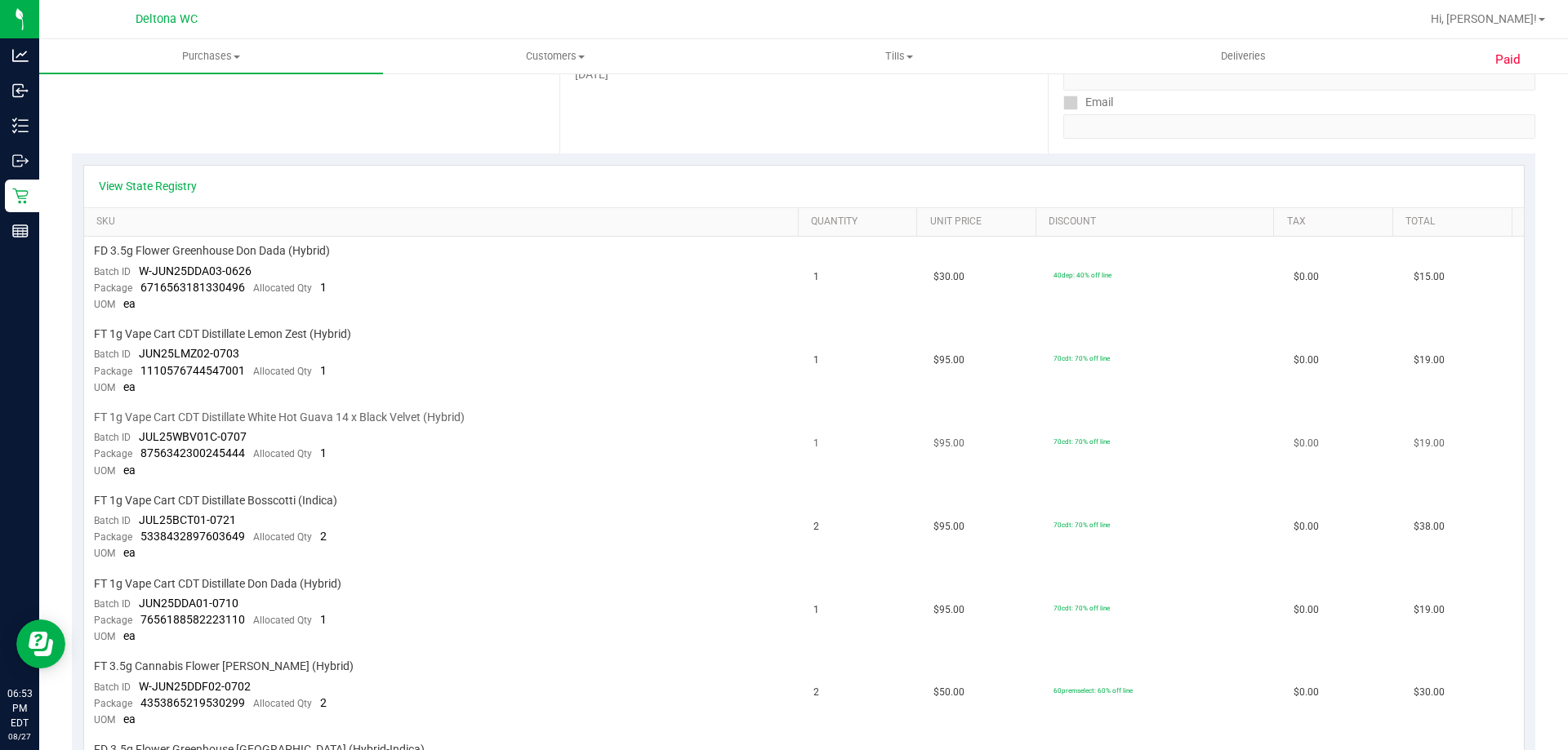
scroll to position [326, 0]
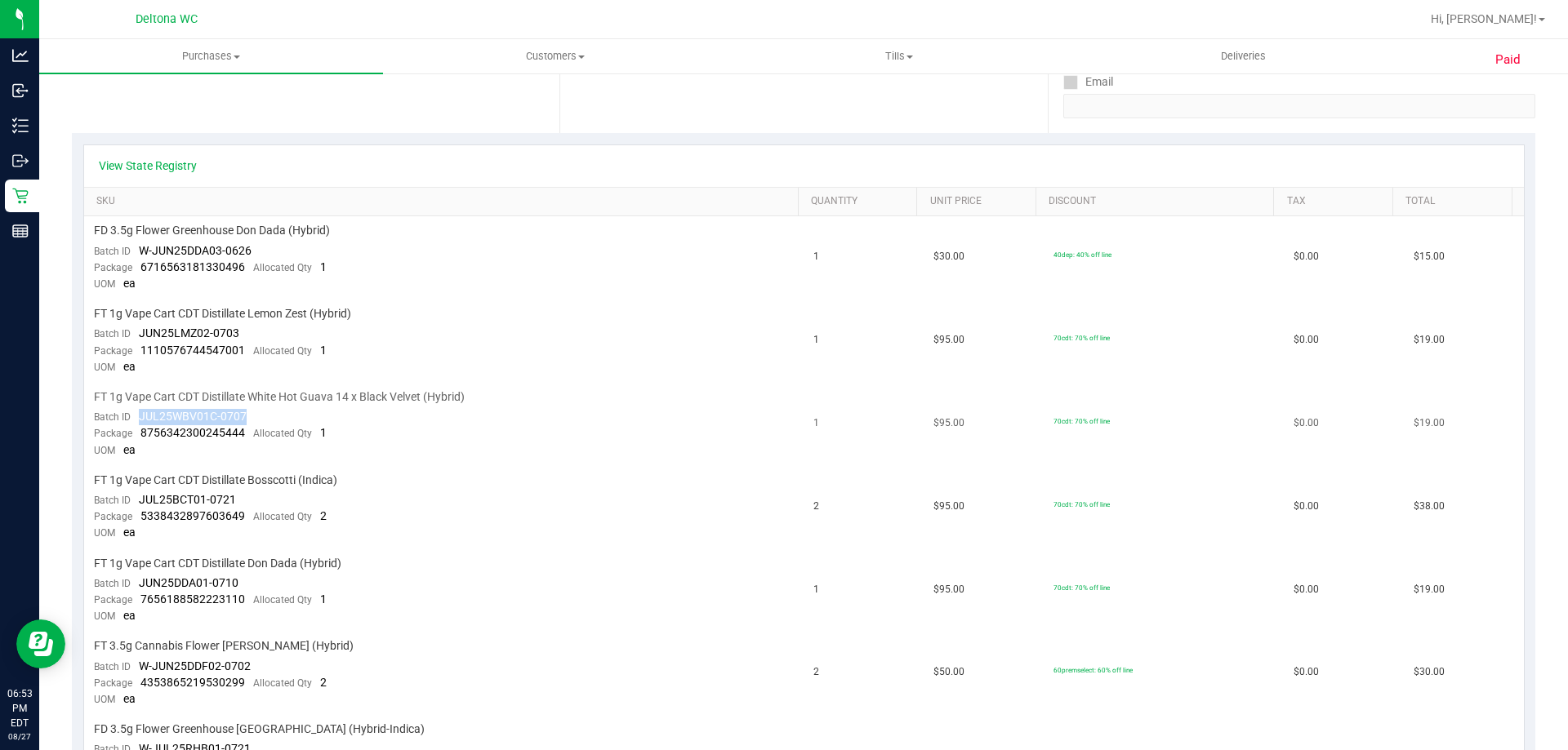
drag, startPoint x: 283, startPoint y: 420, endPoint x: 140, endPoint y: 421, distance: 143.0
click at [140, 421] on td "FT 1g Vape Cart CDT Distillate White Hot Guava 14 x Black Velvet (Hybrid) Batch…" at bounding box center [444, 425] width 720 height 83
copy span "JUL25WBV01C-0707"
drag, startPoint x: 520, startPoint y: 420, endPoint x: 505, endPoint y: 396, distance: 28.3
click at [511, 407] on td "FT 1g Vape Cart CDT Distillate White Hot Guava 14 x Black Velvet (Hybrid) Batch…" at bounding box center [444, 425] width 720 height 83
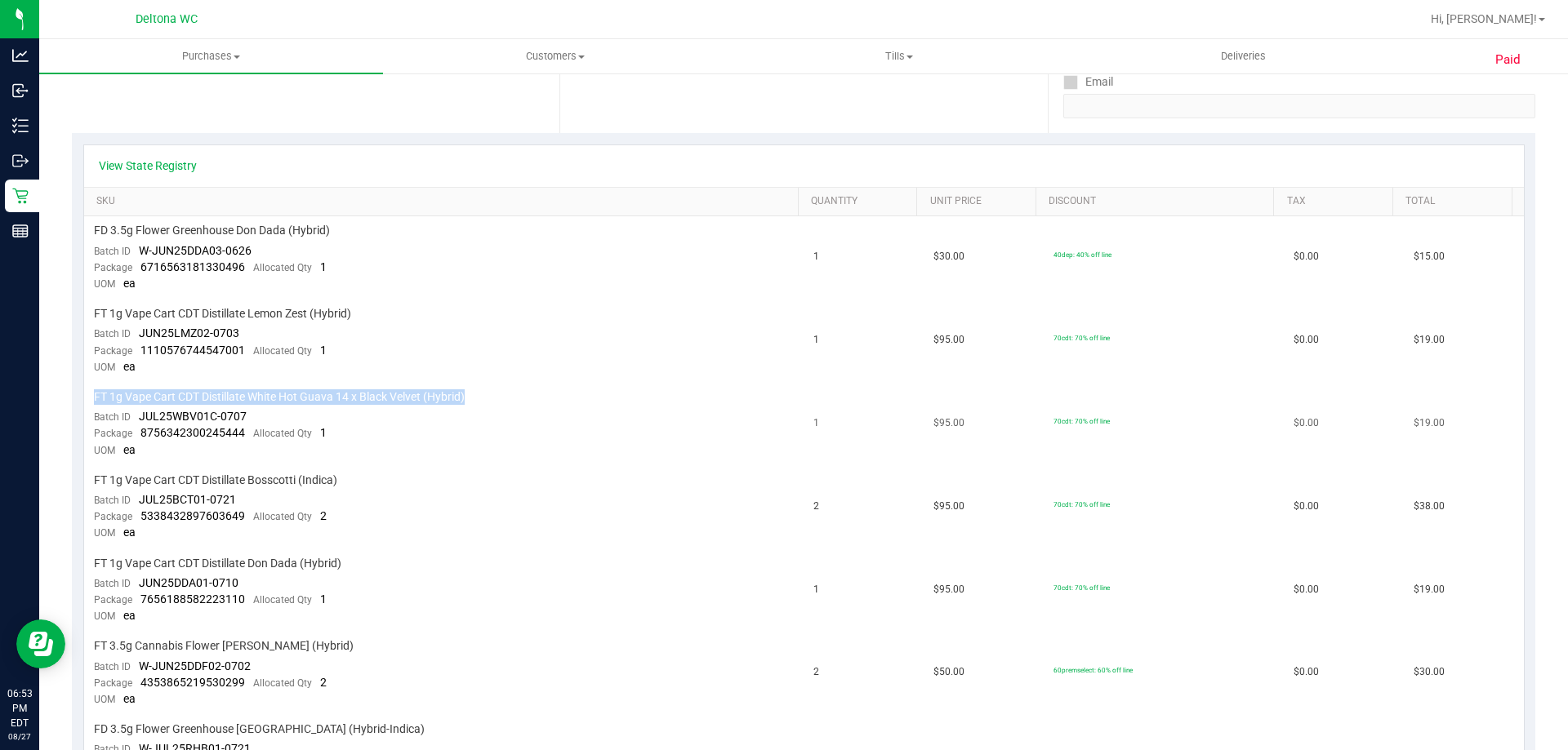
drag, startPoint x: 469, startPoint y: 394, endPoint x: 88, endPoint y: 396, distance: 381.0
click at [88, 396] on td "FT 1g Vape Cart CDT Distillate White Hot Guava 14 x Black Velvet (Hybrid) Batch…" at bounding box center [444, 425] width 720 height 83
copy span "FT 1g Vape Cart CDT Distillate White Hot Guava 14 x Black Velvet (Hybrid)"
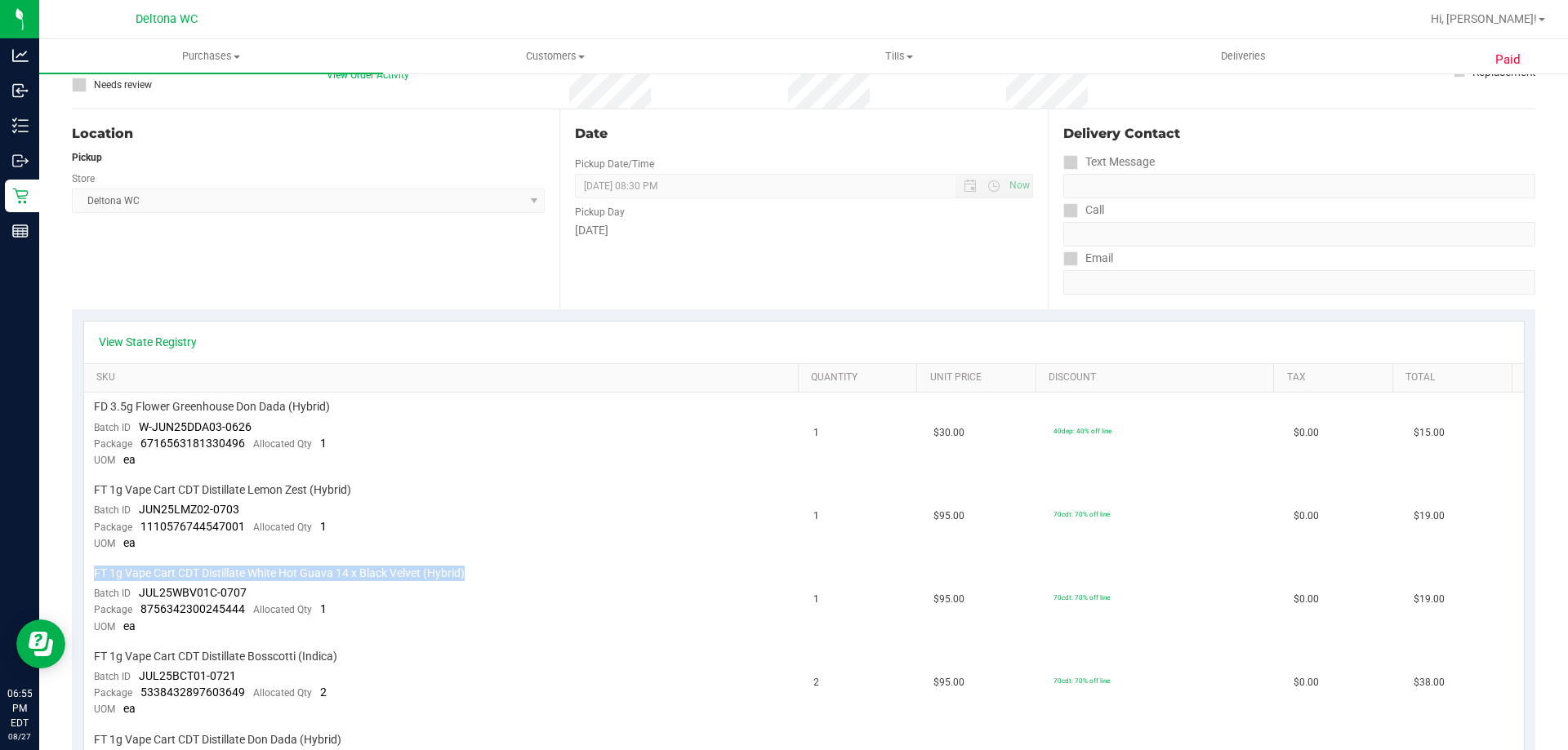
scroll to position [0, 0]
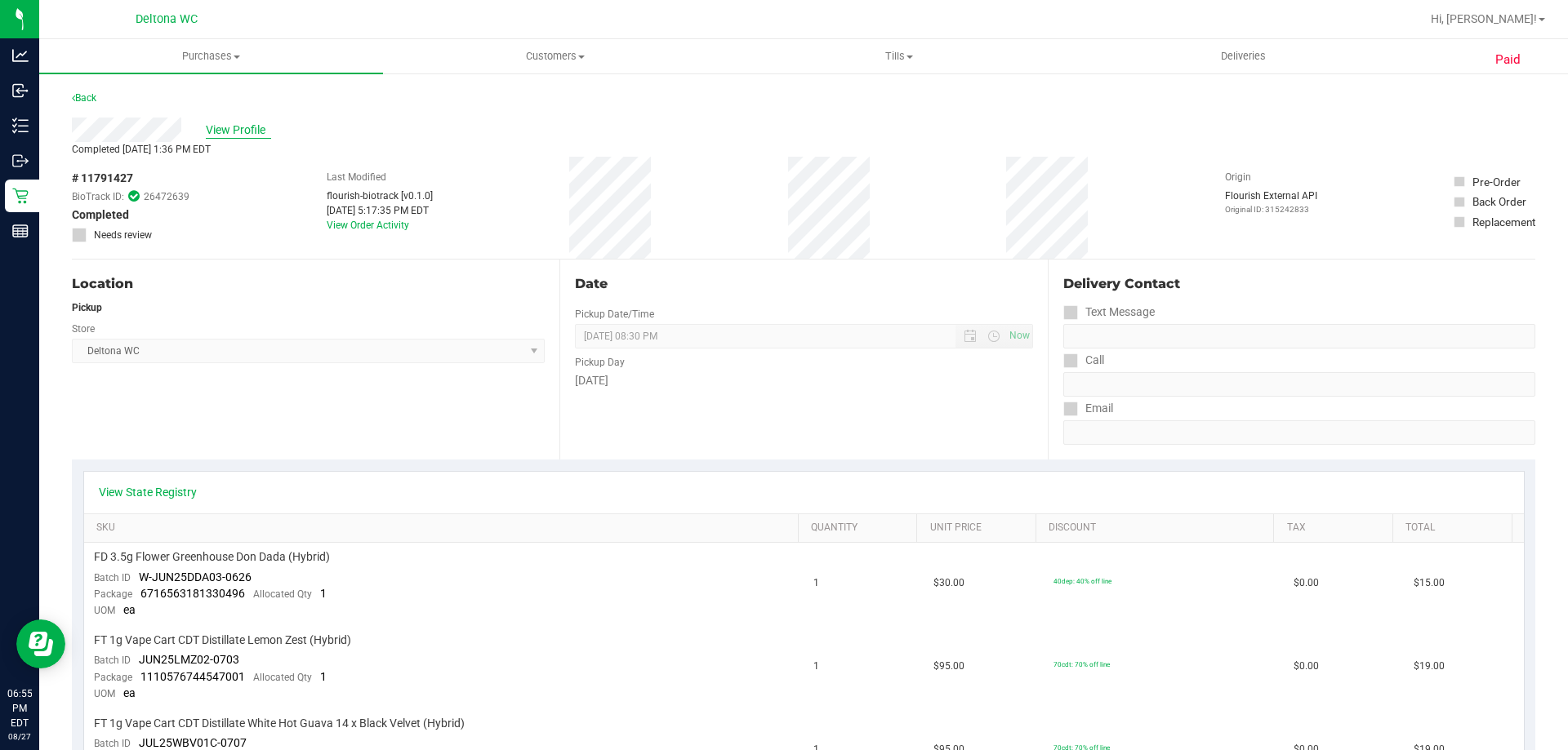
click at [224, 124] on span "View Profile" at bounding box center [238, 131] width 65 height 17
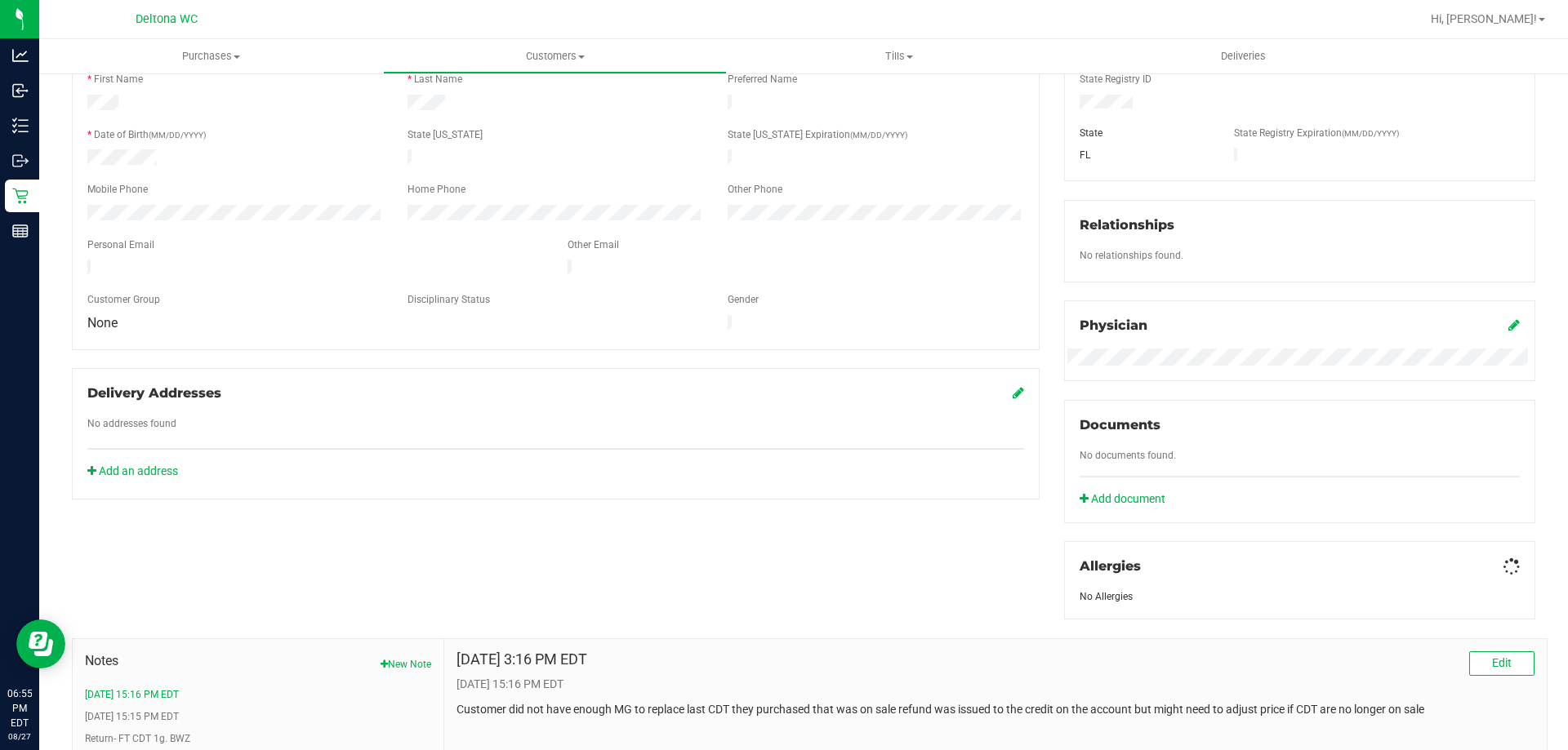
scroll to position [470, 0]
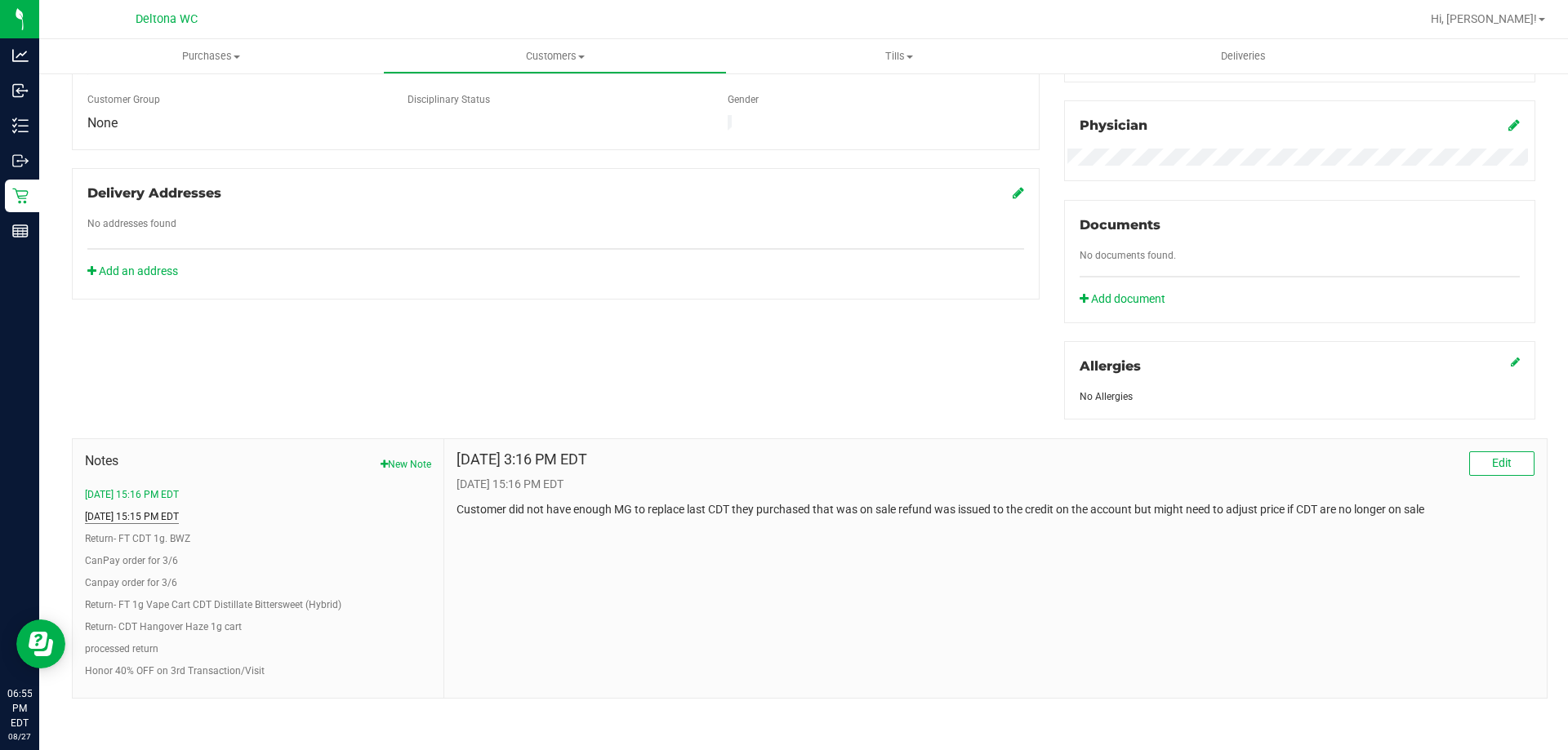
click at [132, 515] on button "4/5/2025 15:15 PM EDT" at bounding box center [132, 516] width 94 height 15
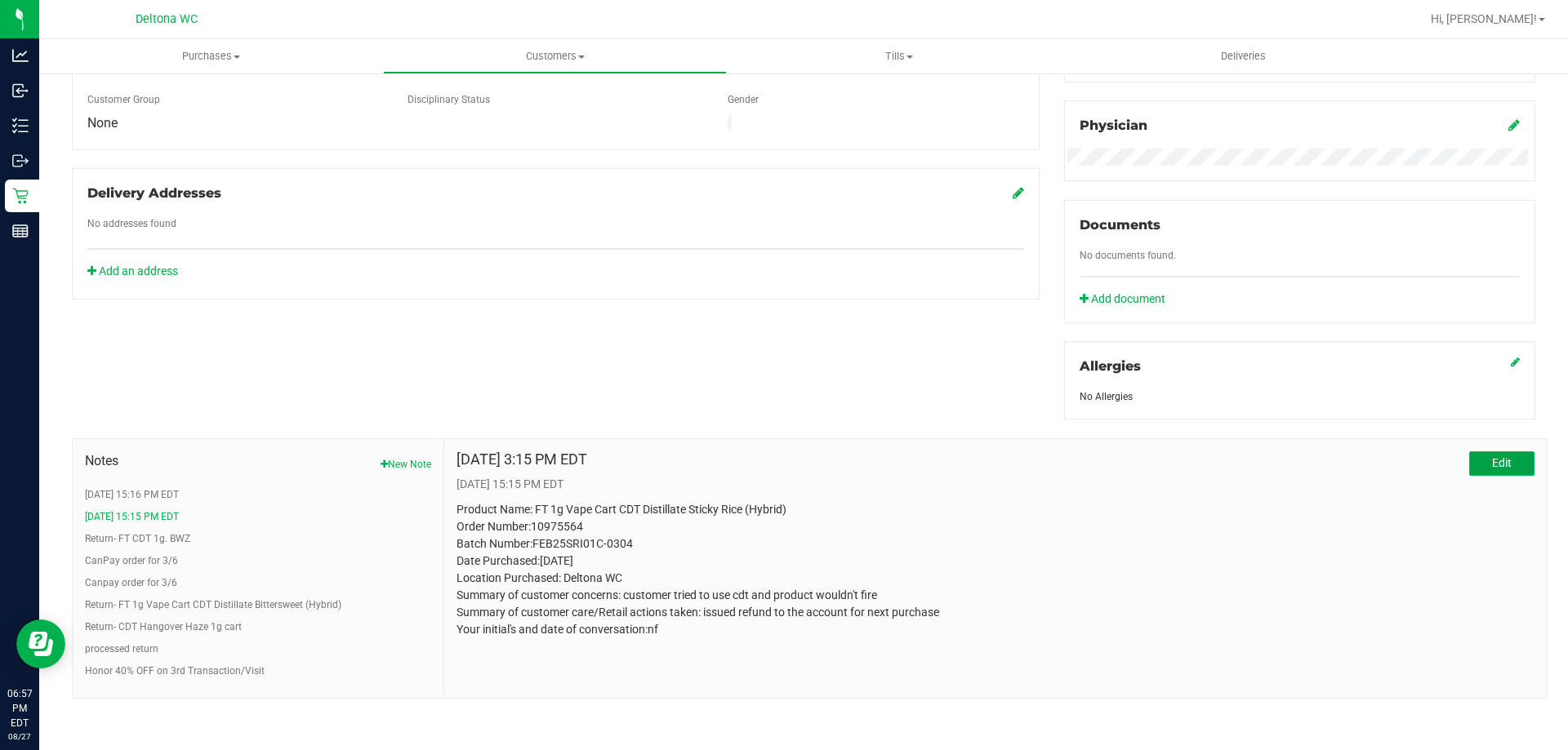
click at [1500, 471] on button "Edit" at bounding box center [1501, 463] width 65 height 25
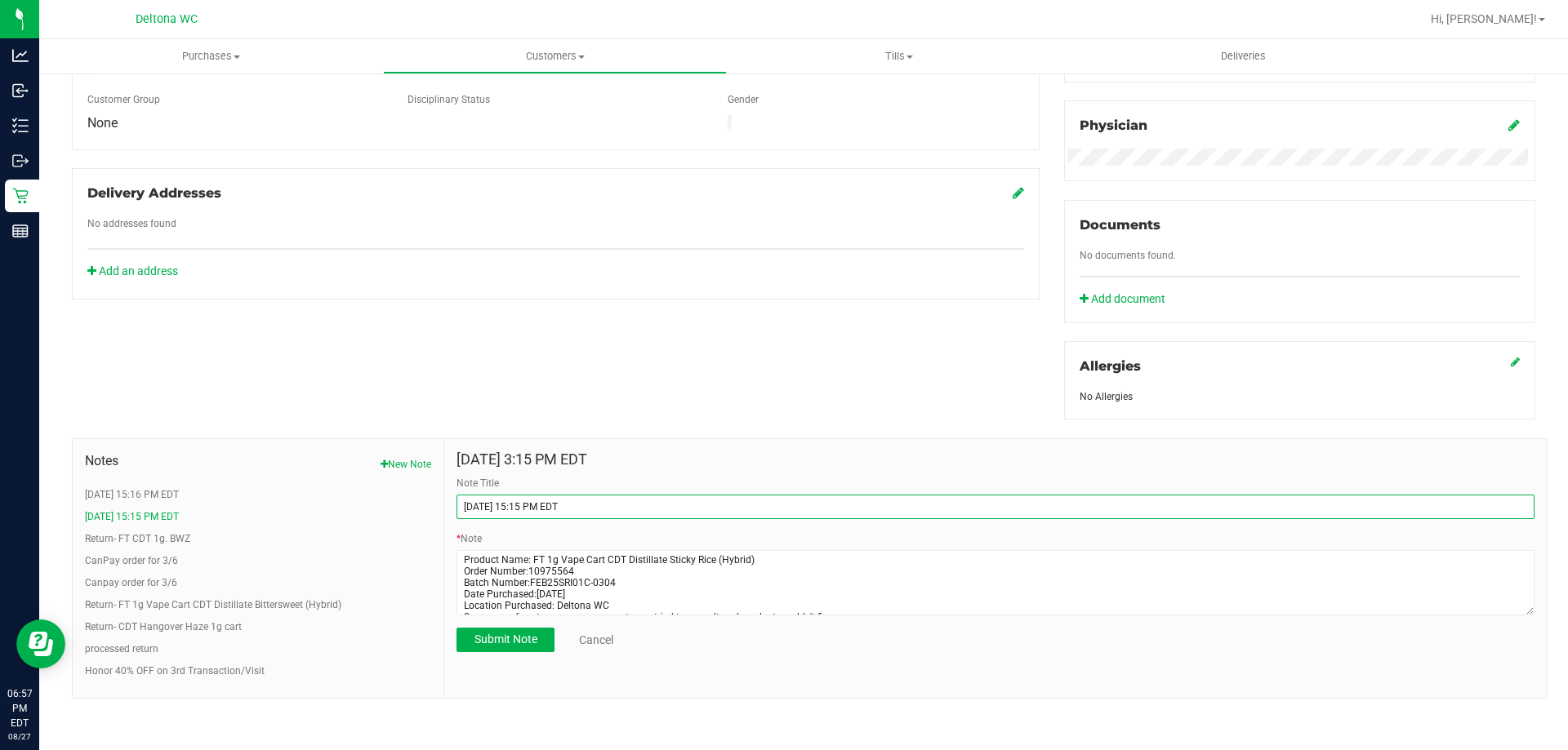
drag, startPoint x: 751, startPoint y: 508, endPoint x: 452, endPoint y: 515, distance: 299.1
click at [452, 515] on div "Apr 5, 2025 3:15 PM EDT Note Title 4/5/2025 15:15 PM EDT * Note Submit Note Can…" at bounding box center [995, 568] width 1102 height 259
type input "Return- 1g. CDT SRI"
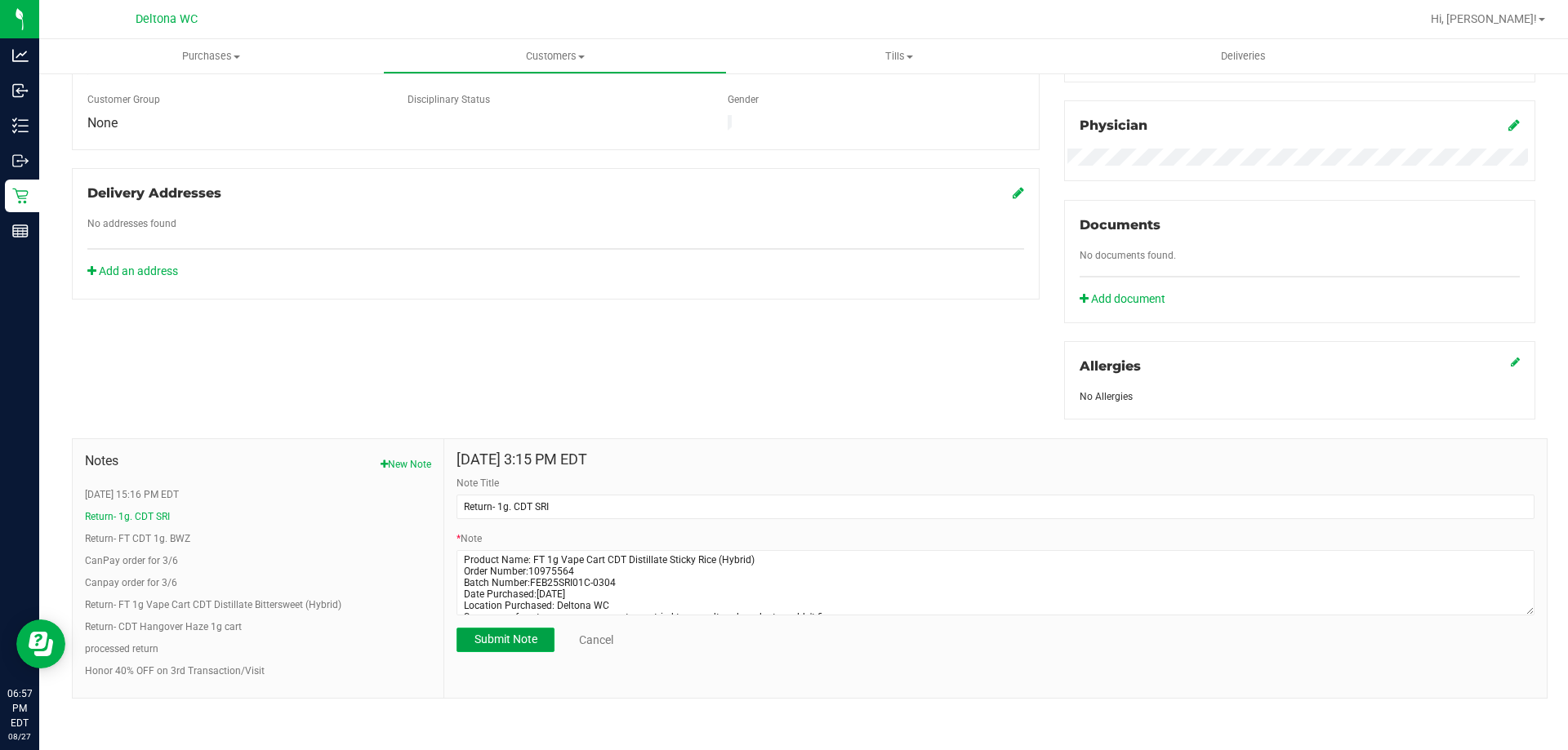
click at [497, 636] on span "Submit Note" at bounding box center [505, 639] width 62 height 13
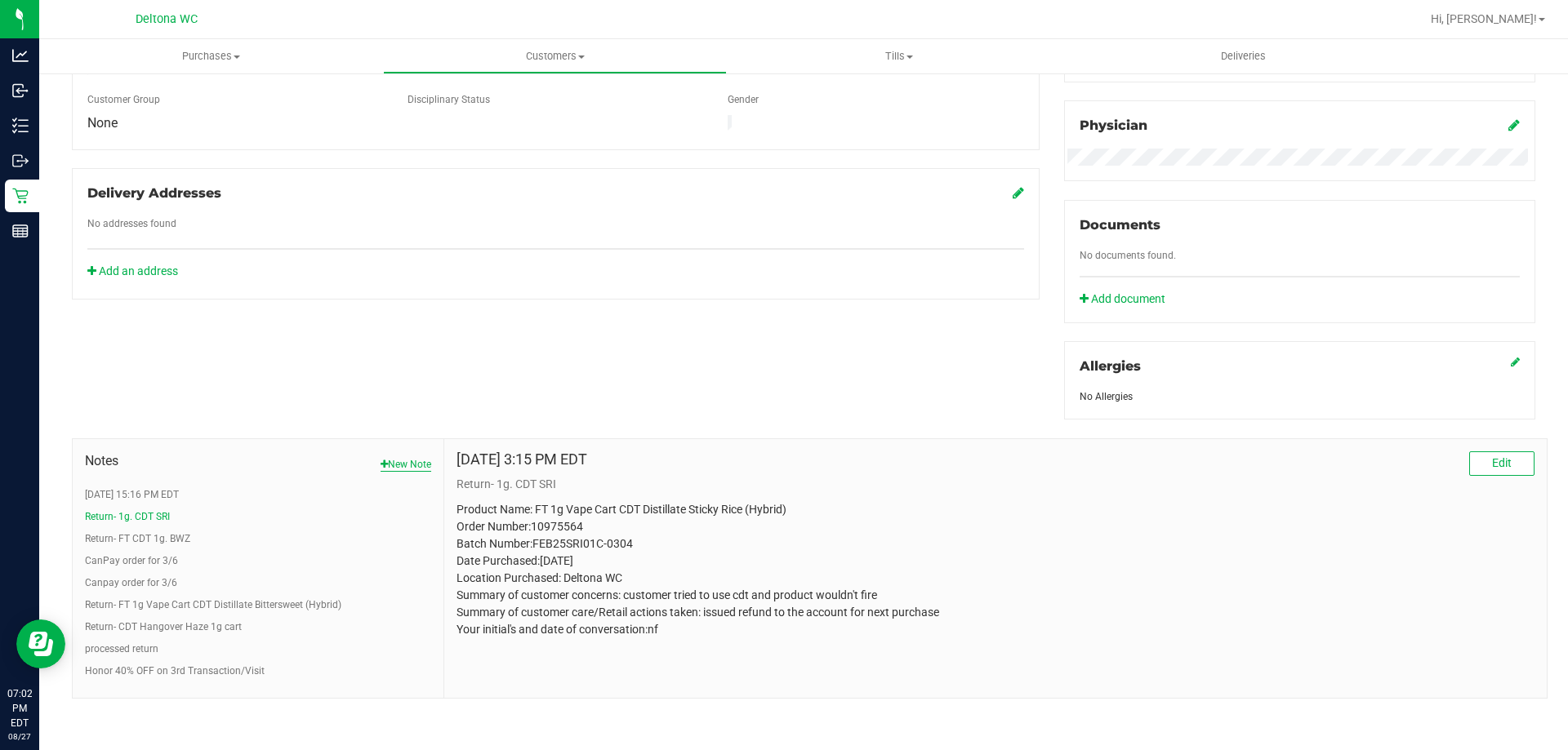
click at [380, 462] on icon "button" at bounding box center [384, 464] width 8 height 9
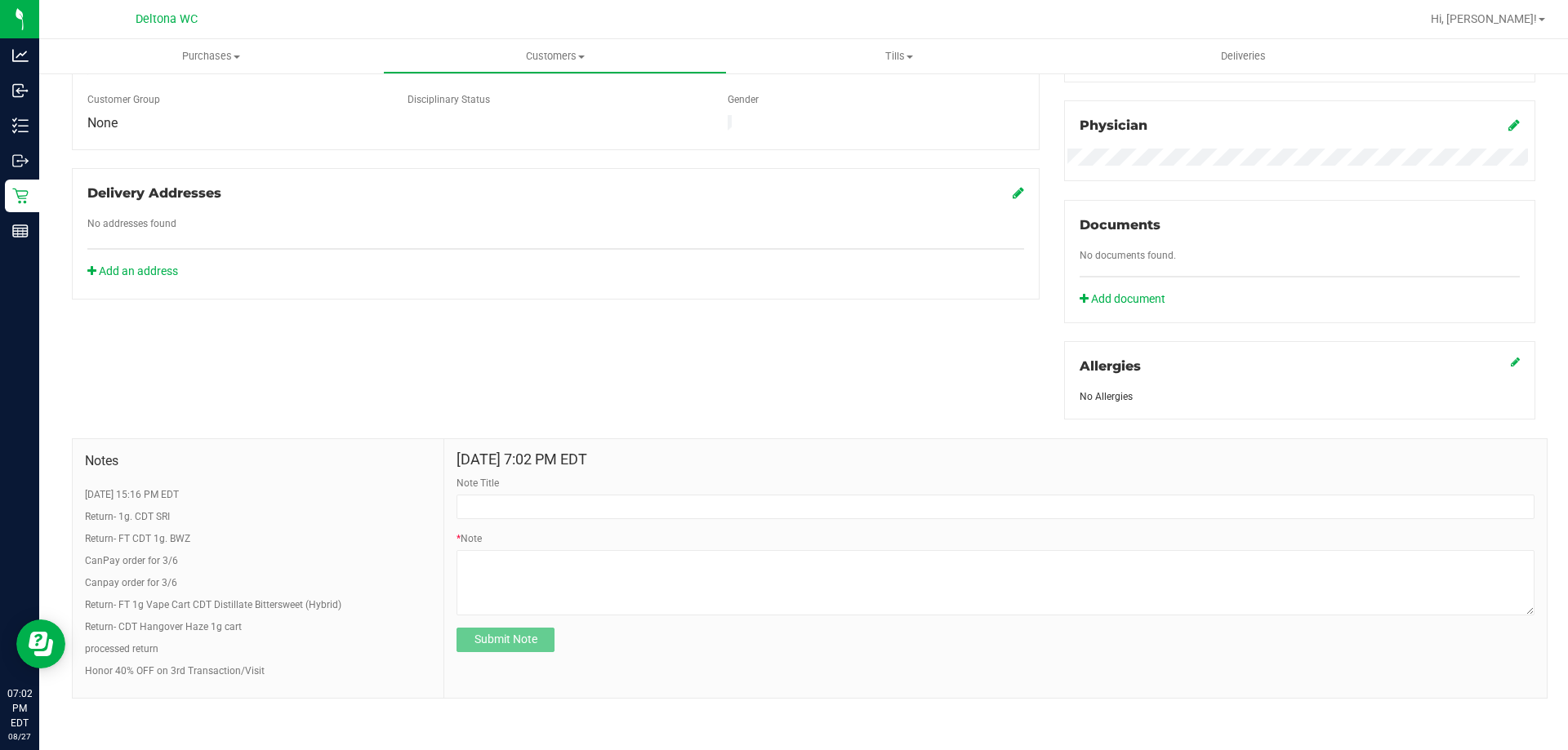
click at [628, 521] on form "Aug 27, 2025 7:02 PM EDT Note Title * Note Submit Note" at bounding box center [995, 551] width 1078 height 201
click at [628, 515] on form "Aug 27, 2025 7:02 PM EDT Note Title * Note Submit Note" at bounding box center [995, 551] width 1078 height 201
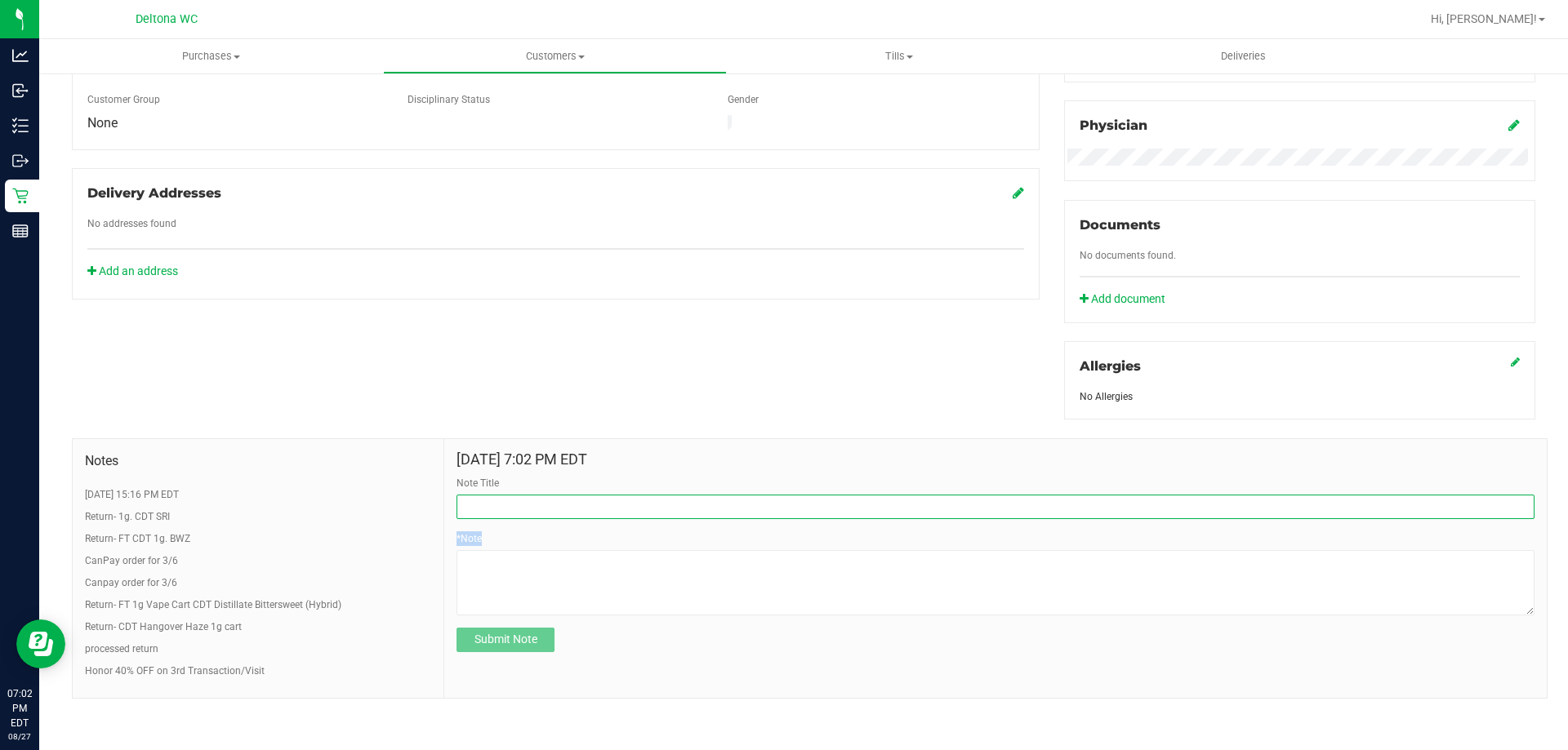
click at [633, 506] on input "Note Title" at bounding box center [995, 507] width 1078 height 25
type input "Return- CDT WBV 1g."
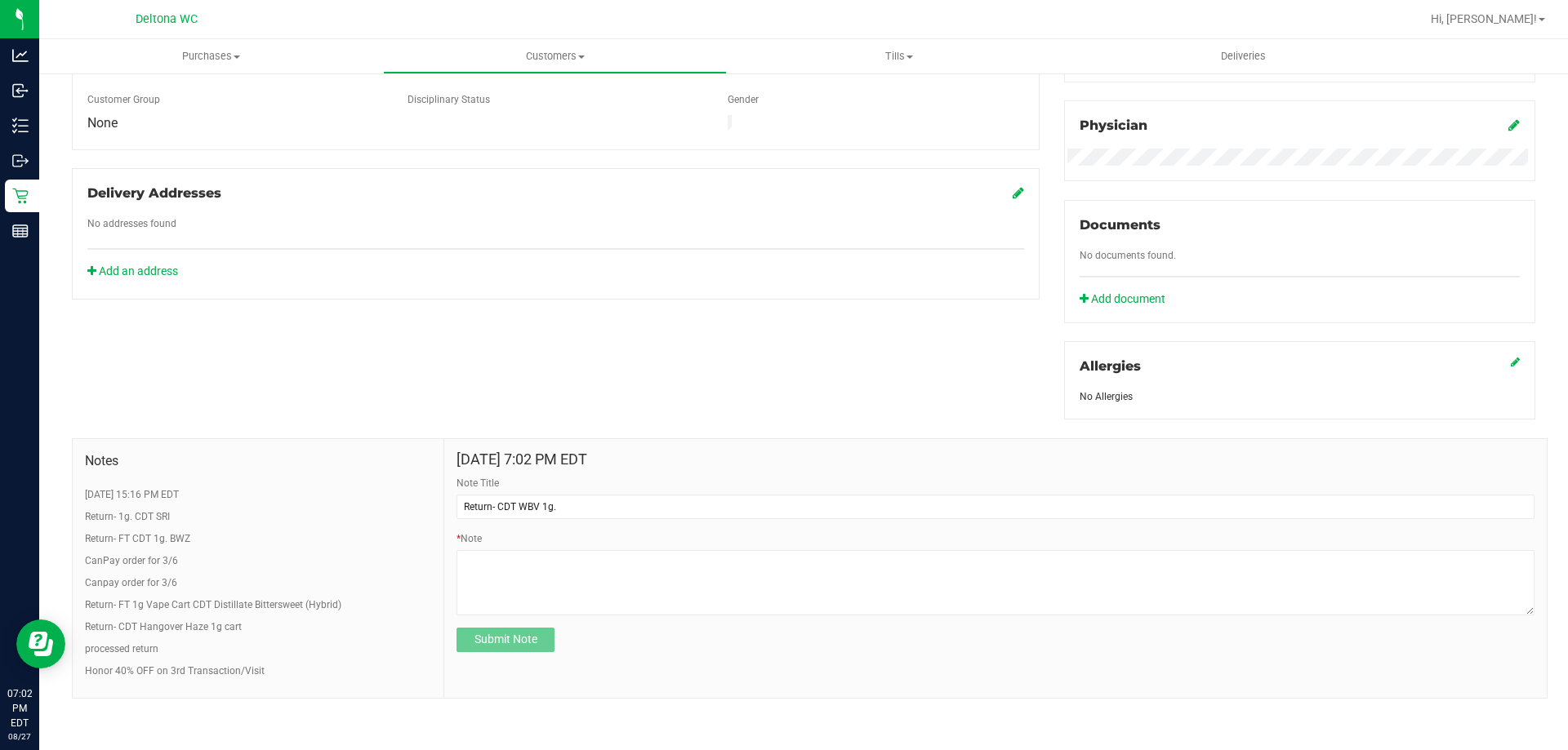
click at [1435, 264] on div "Documents No documents found. Add document" at bounding box center [1299, 261] width 471 height 123
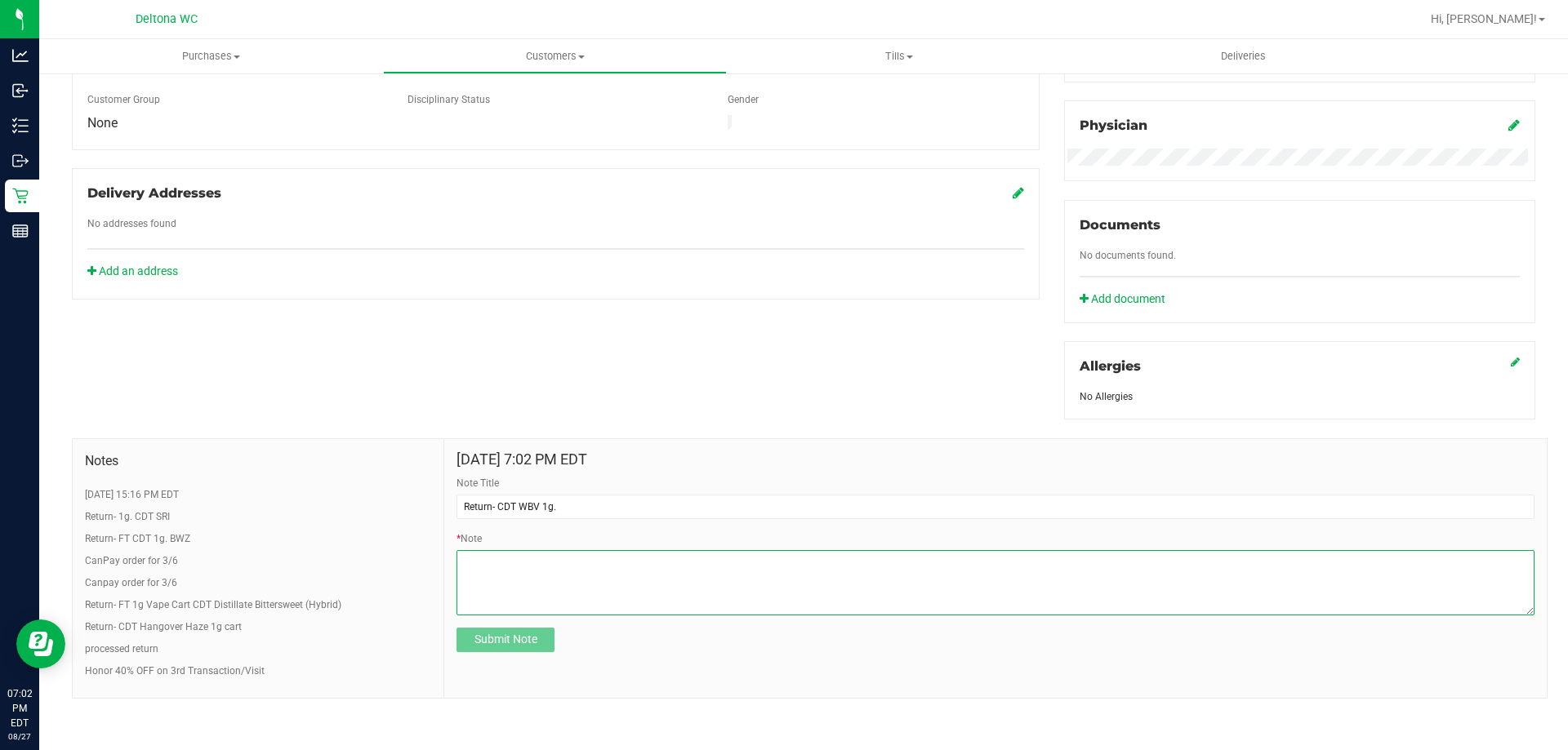
click at [555, 578] on textarea "* Note" at bounding box center [995, 583] width 1078 height 65
paste textarea "Product Name: Order Number: Batch Number: Date Purchased: Location Purchased: D…"
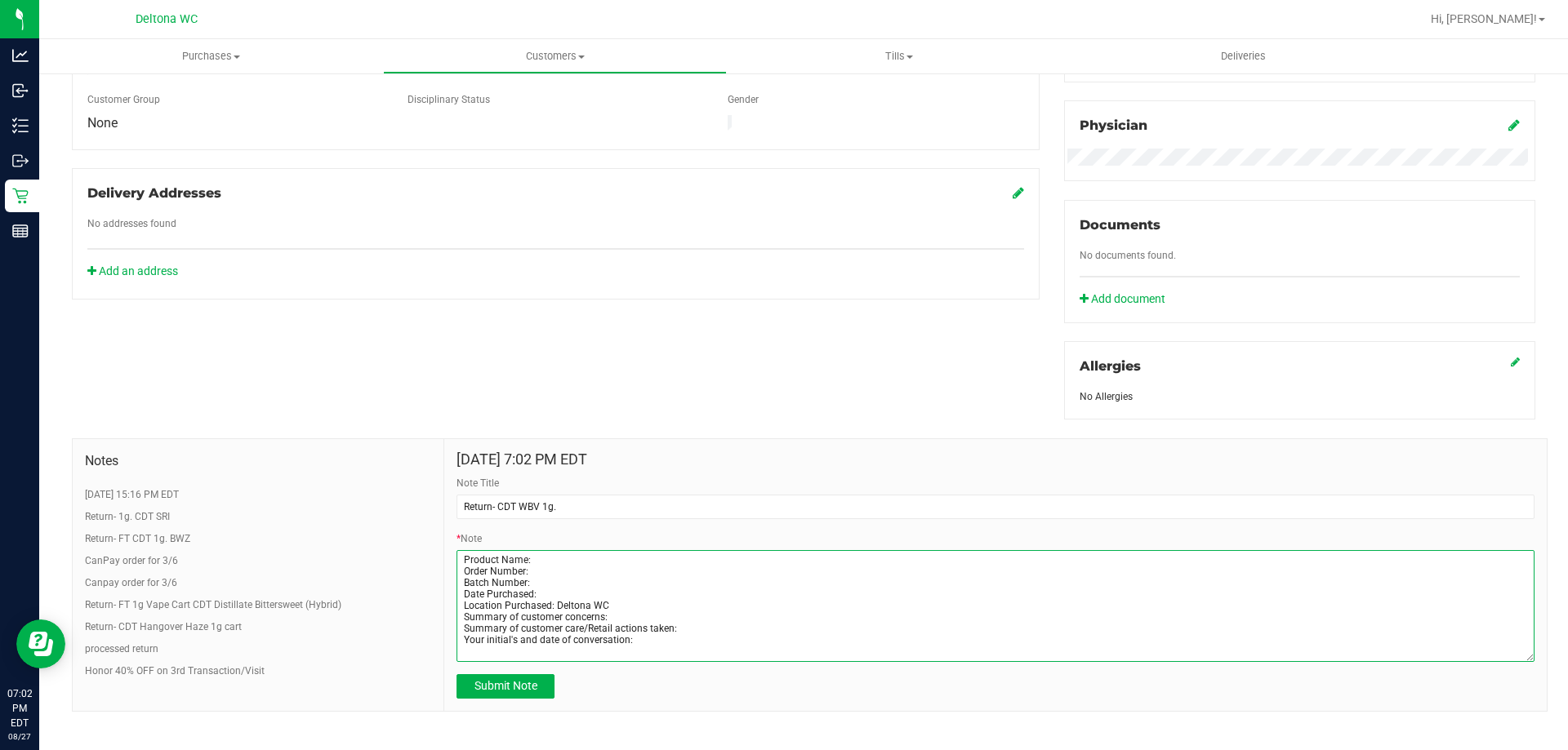
scroll to position [0, 0]
drag, startPoint x: 1521, startPoint y: 610, endPoint x: 1403, endPoint y: 651, distance: 124.9
click at [1514, 660] on textarea "* Note" at bounding box center [995, 606] width 1078 height 112
click at [552, 557] on textarea "* Note" at bounding box center [995, 608] width 1078 height 115
paste textarea "FT 1g Vape Cart CDT Distillate White Hot Guava 14 x Black Velvet (Hybrid)"
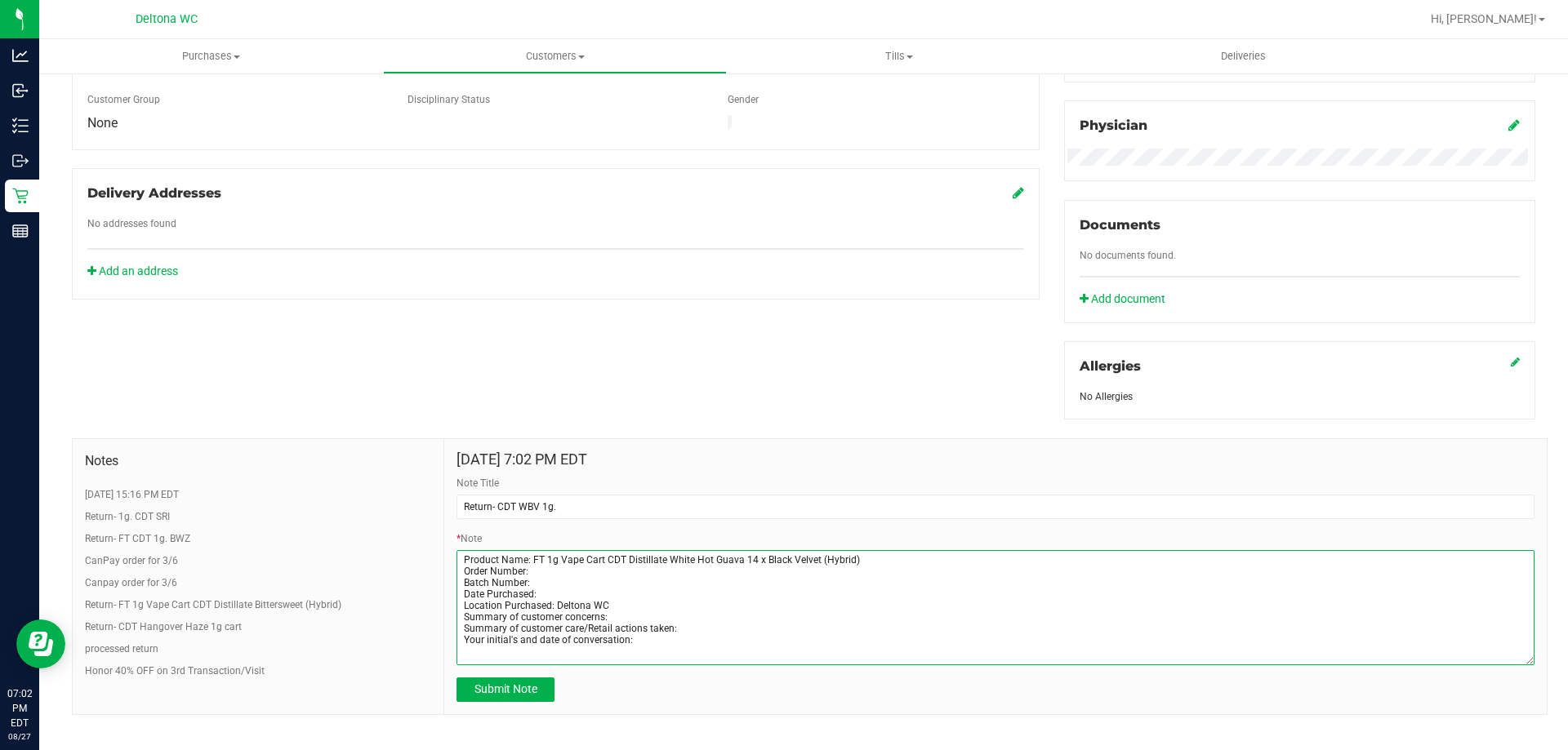
click at [553, 569] on textarea "* Note" at bounding box center [995, 608] width 1078 height 115
click at [596, 591] on textarea "* Note" at bounding box center [995, 608] width 1078 height 115
click at [605, 581] on textarea "* Note" at bounding box center [995, 608] width 1078 height 115
paste textarea "JUL25WBV01C-0707"
click at [605, 590] on textarea "* Note" at bounding box center [995, 608] width 1078 height 115
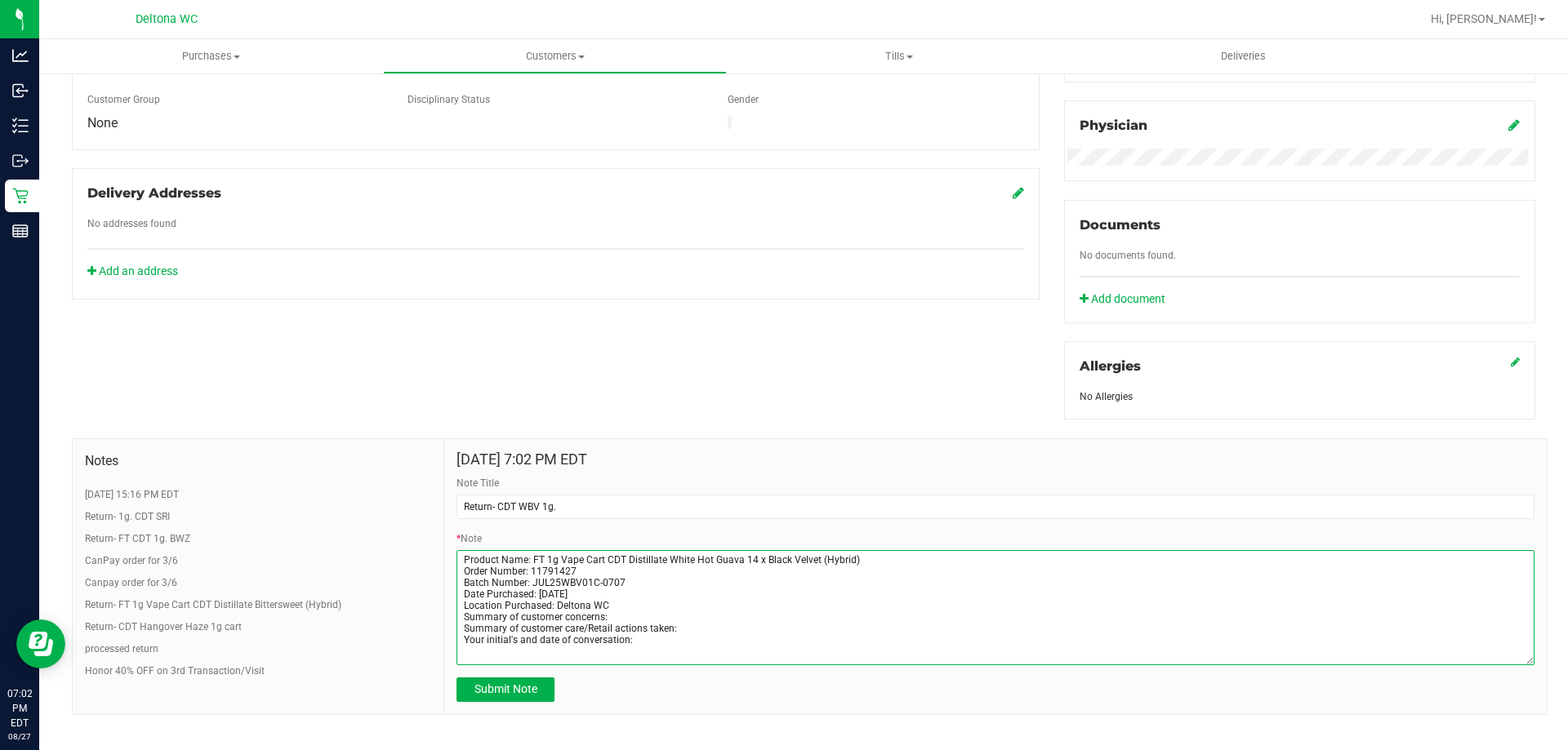
click at [628, 620] on textarea "* Note" at bounding box center [995, 608] width 1078 height 115
click at [709, 627] on textarea "* Note" at bounding box center [995, 608] width 1078 height 115
paste textarea "Issued Credit and used towards existing pick-up order."
click at [706, 606] on textarea "* Note" at bounding box center [995, 608] width 1078 height 115
click at [705, 610] on textarea "* Note" at bounding box center [995, 608] width 1078 height 115
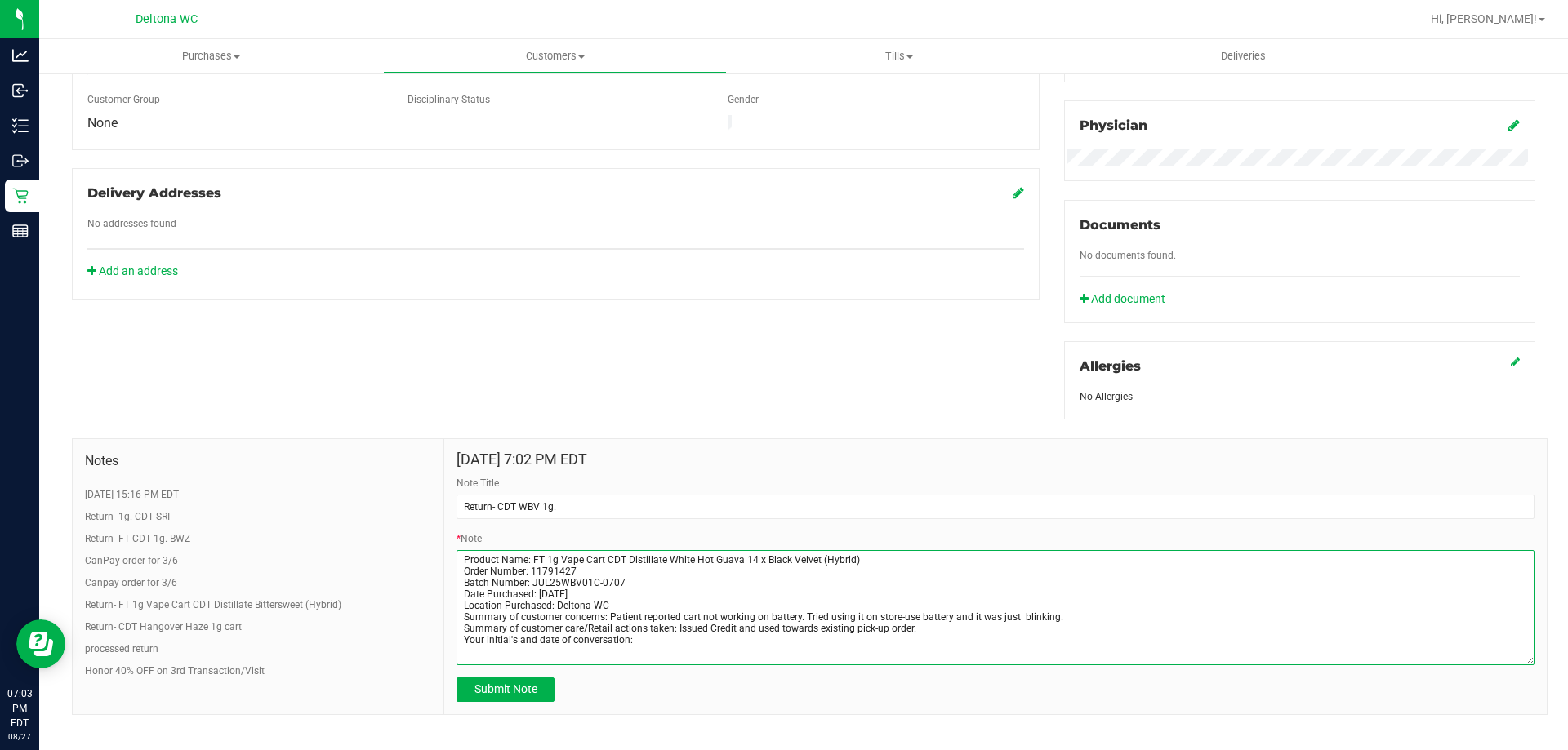
click at [1013, 619] on textarea "* Note" at bounding box center [995, 608] width 1078 height 115
click at [813, 641] on textarea "* Note" at bounding box center [995, 608] width 1078 height 115
click at [553, 593] on textarea "* Note" at bounding box center [995, 608] width 1078 height 115
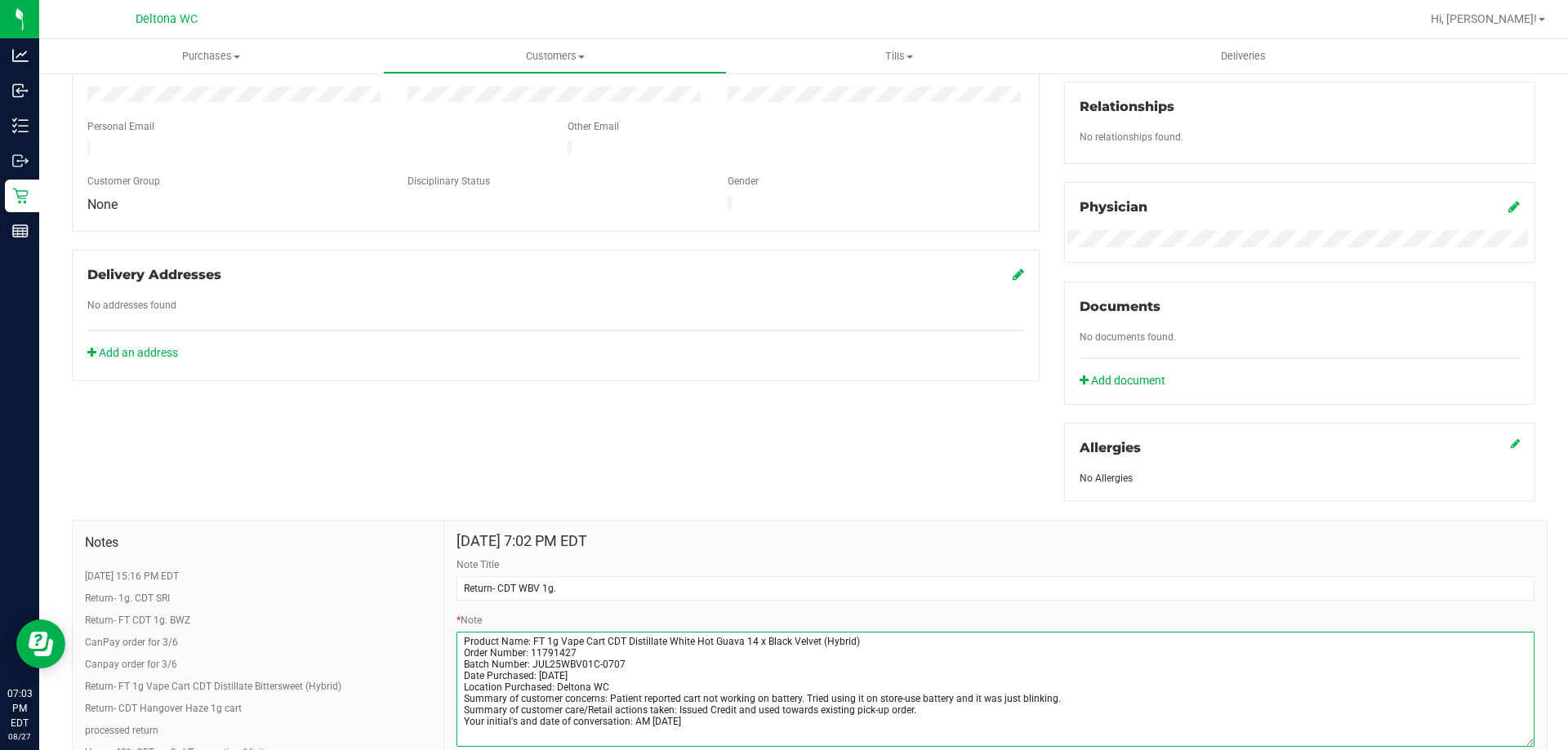
scroll to position [486, 0]
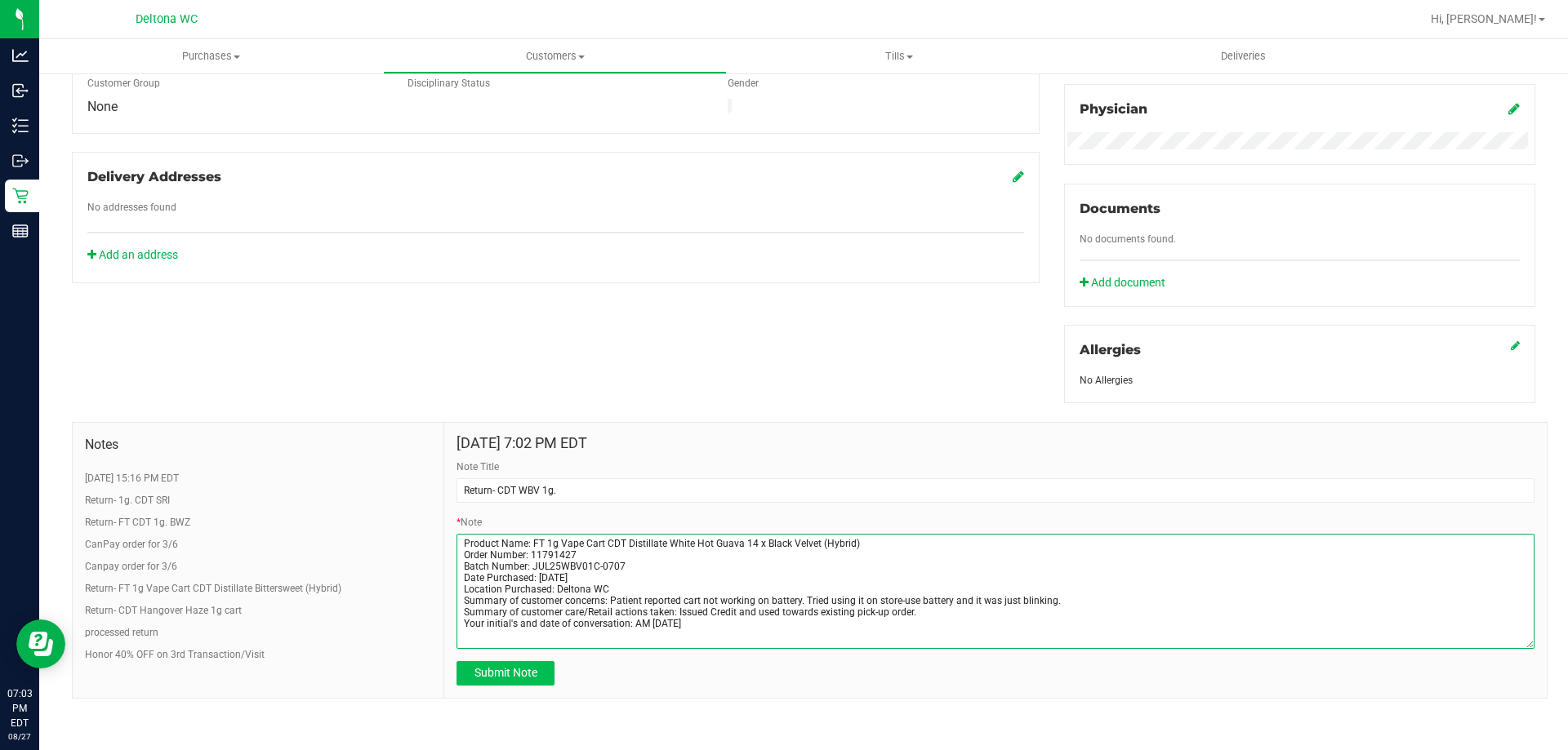
type textarea "Product Name: FT 1g Vape Cart CDT Distillate White Hot Guava 14 x Black Velvet …"
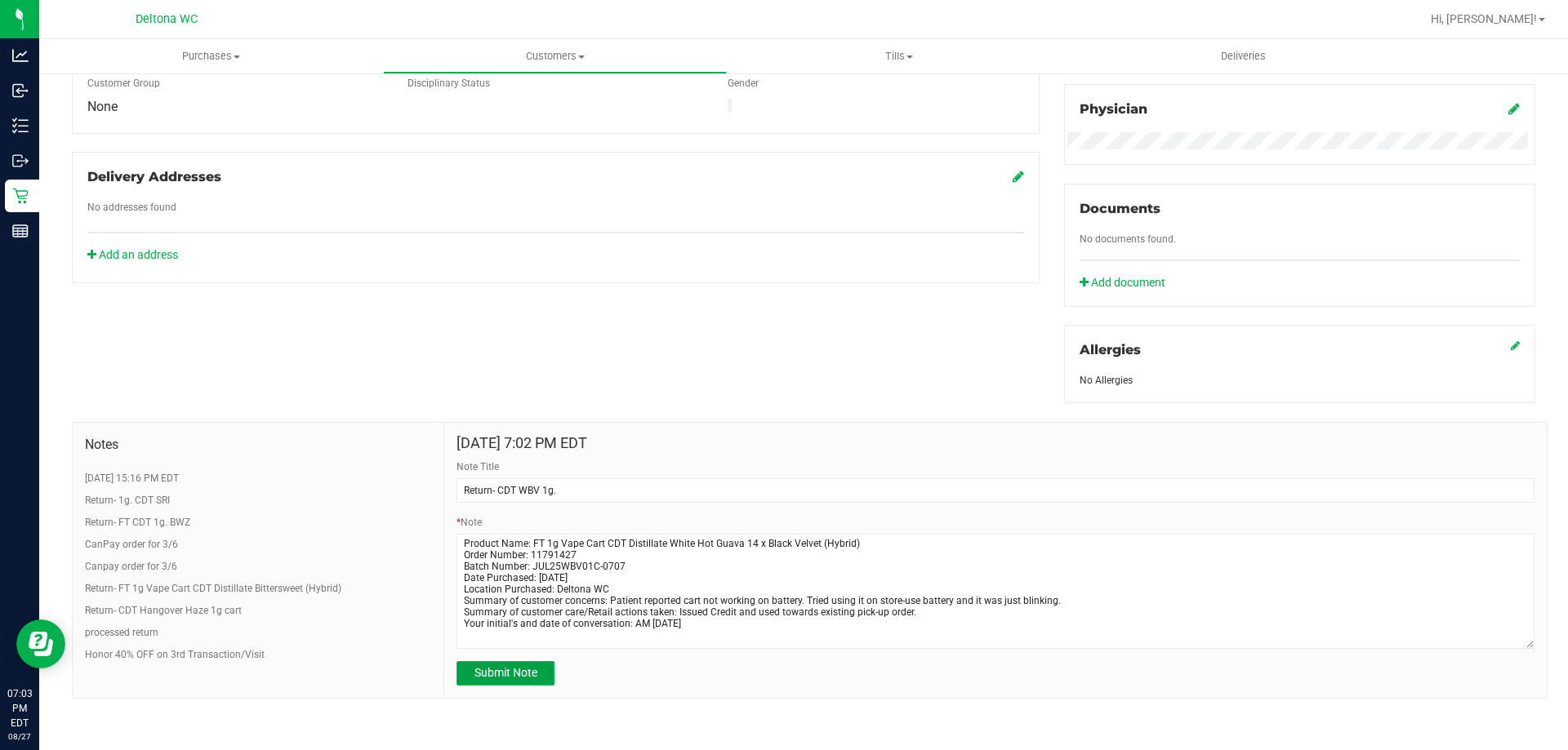
click at [533, 670] on button "Submit Note" at bounding box center [505, 673] width 98 height 25
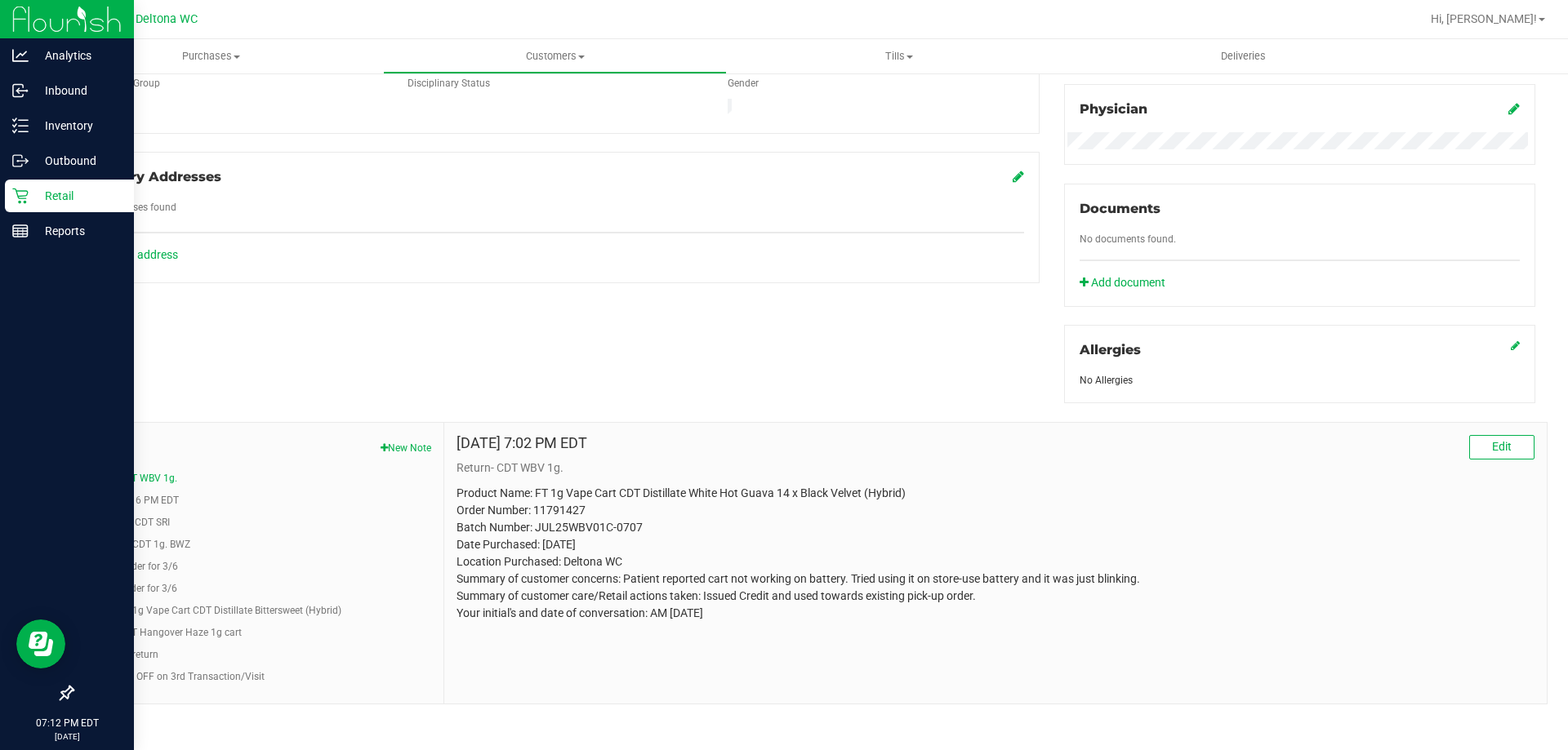
click at [30, 197] on p "Retail" at bounding box center [78, 196] width 98 height 20
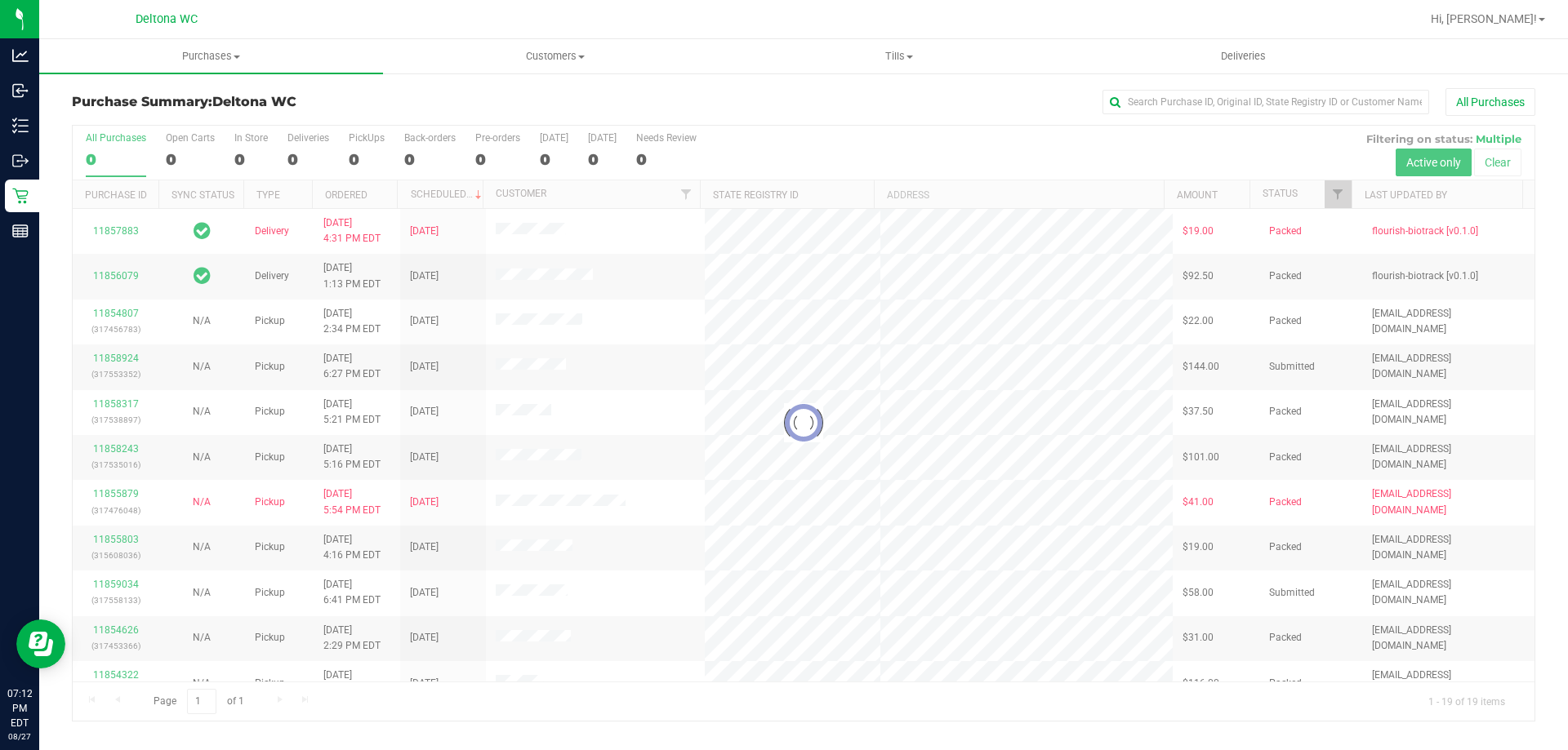
click at [1340, 200] on div at bounding box center [803, 423] width 1462 height 595
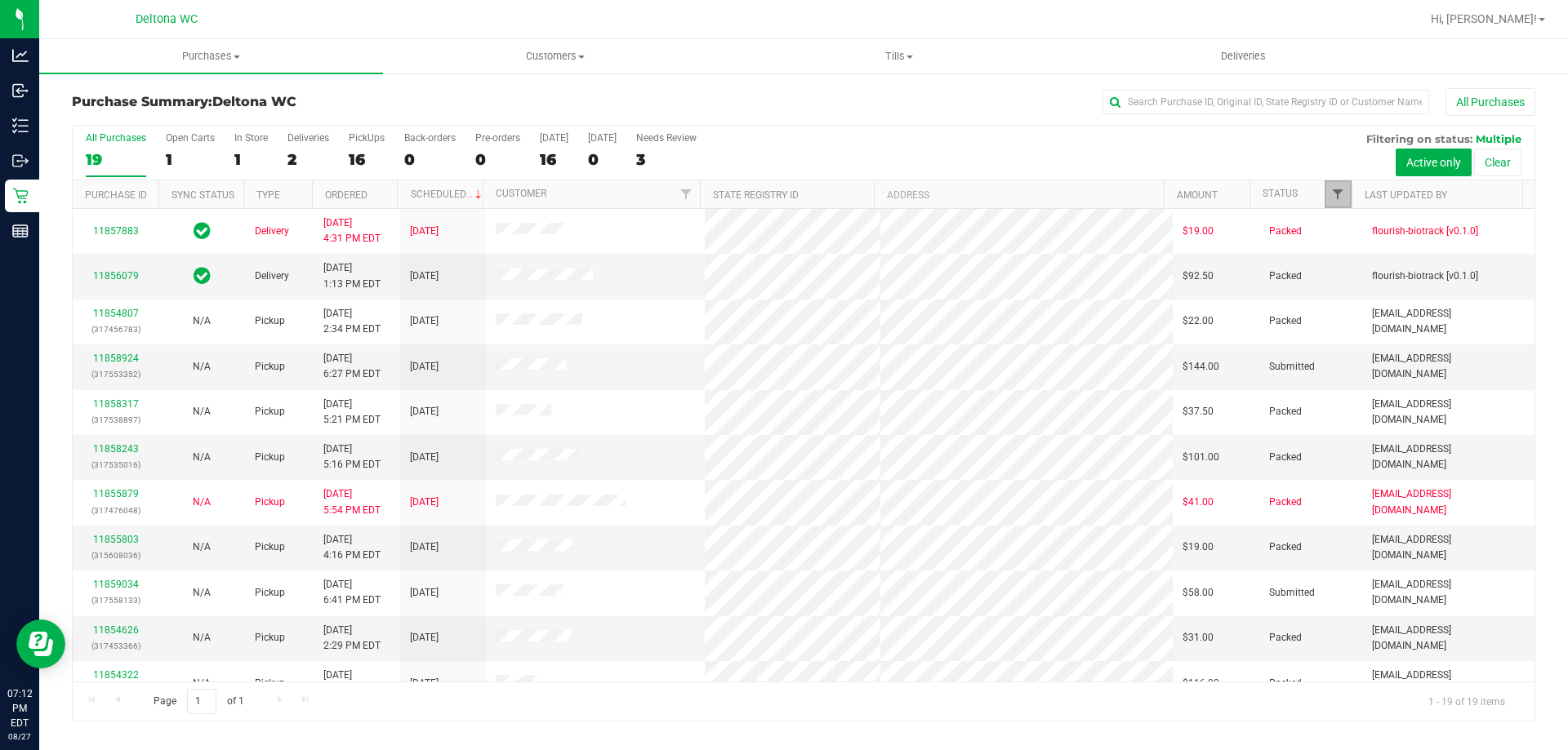
click at [1340, 200] on span "Filter" at bounding box center [1337, 194] width 13 height 13
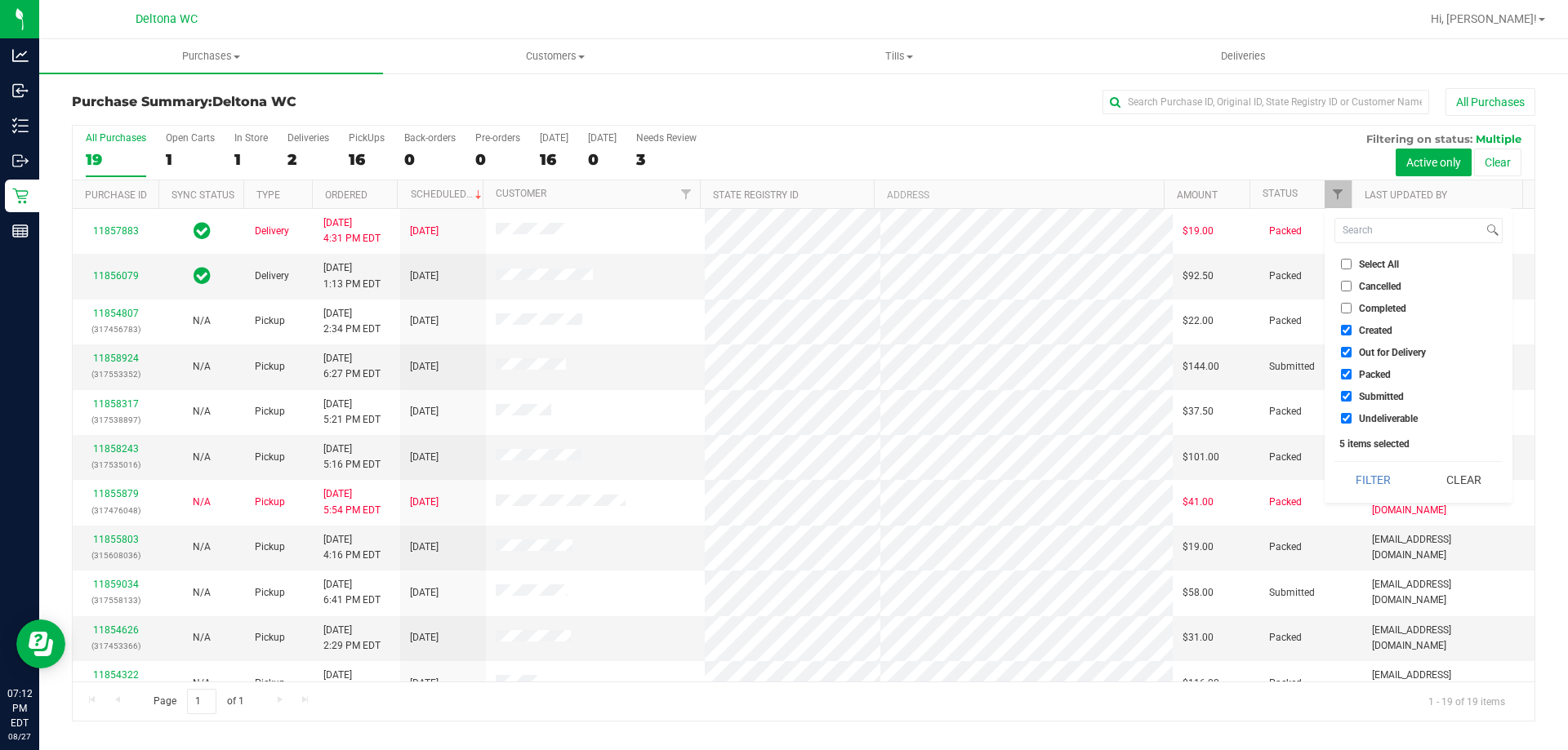
click at [1373, 265] on span "Select All" at bounding box center [1379, 264] width 40 height 9
click at [1351, 265] on input "Select All" at bounding box center [1346, 264] width 10 height 10
checkbox input "true"
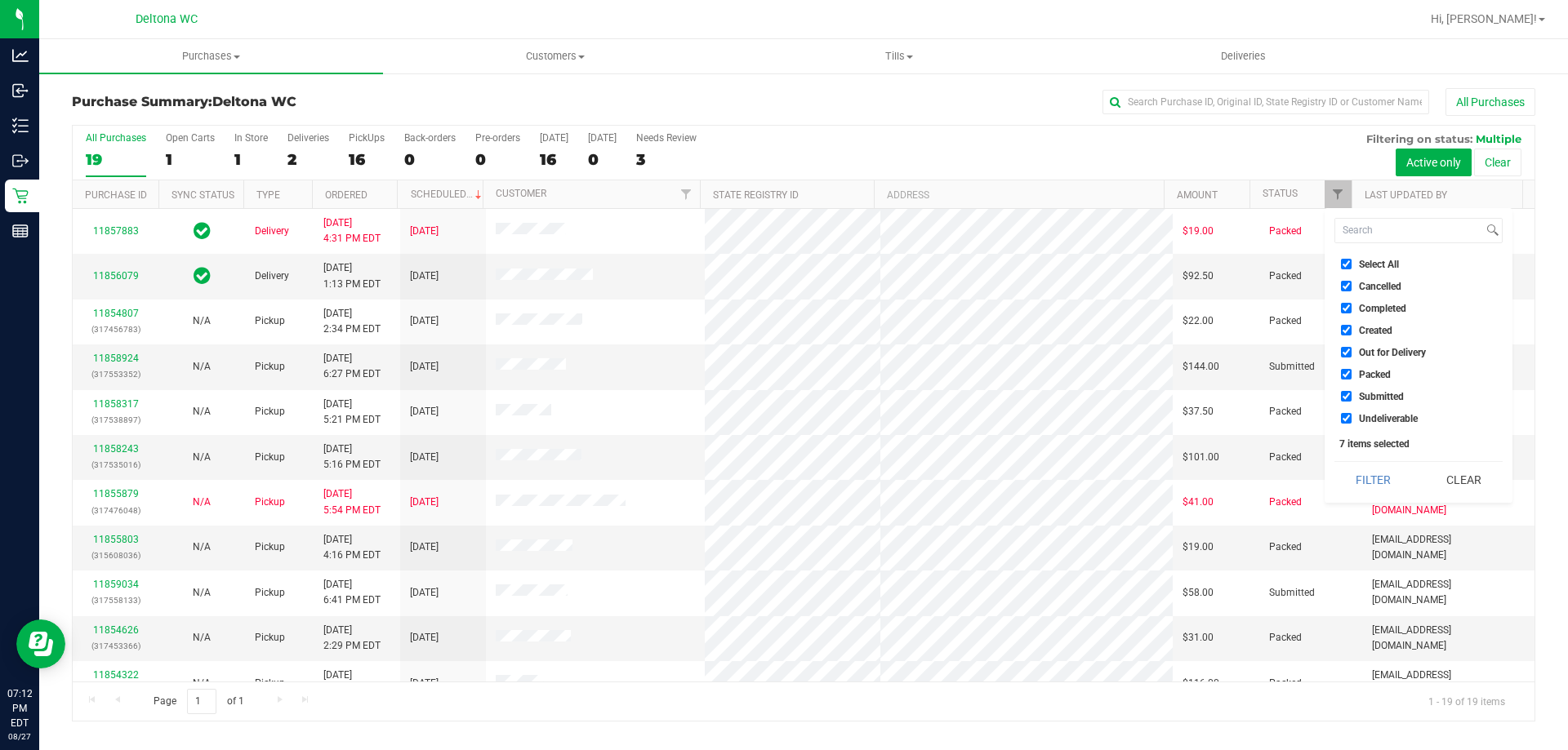
click at [1377, 261] on span "Select All" at bounding box center [1379, 264] width 40 height 9
click at [1351, 261] on input "Select All" at bounding box center [1346, 264] width 10 height 10
checkbox input "false"
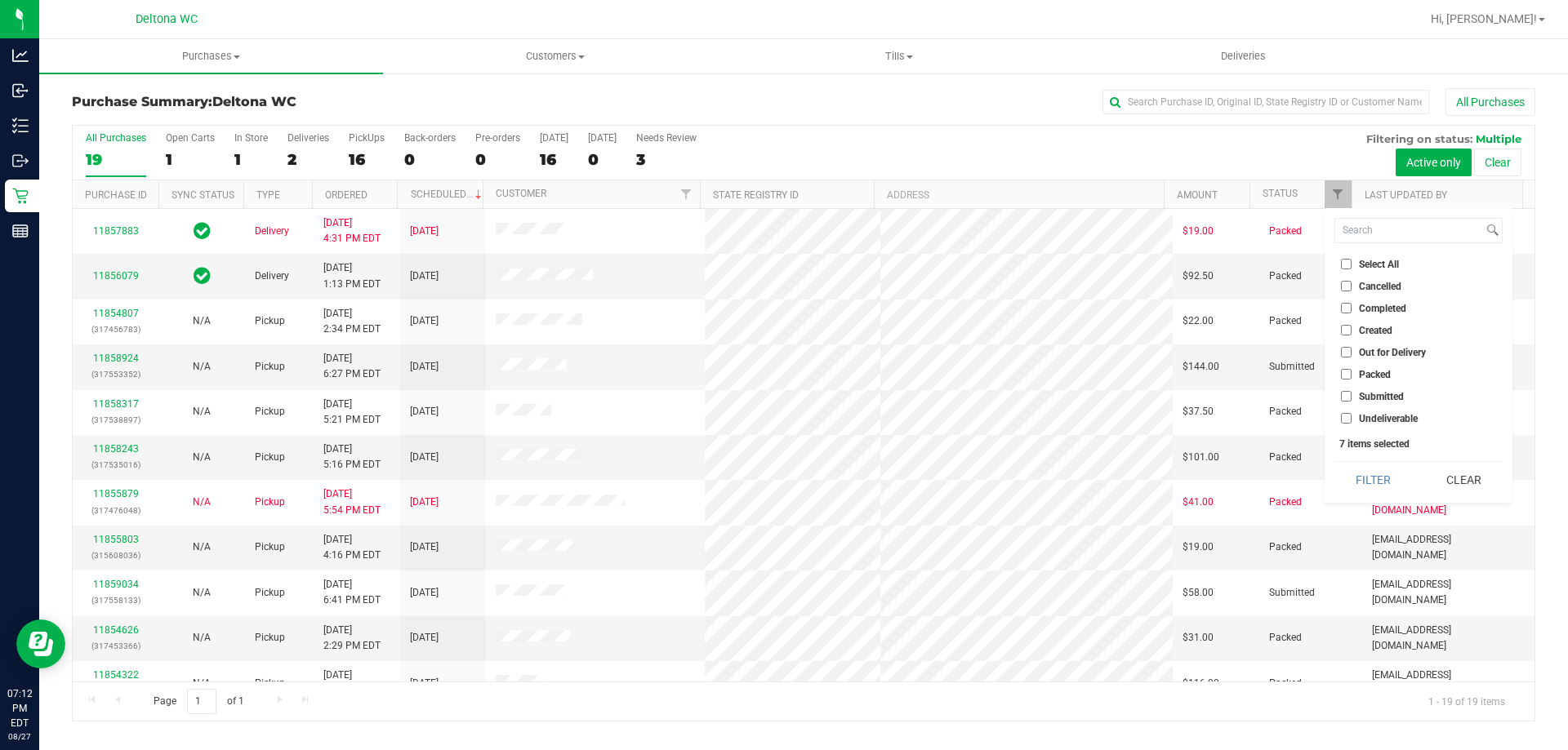
checkbox input "false"
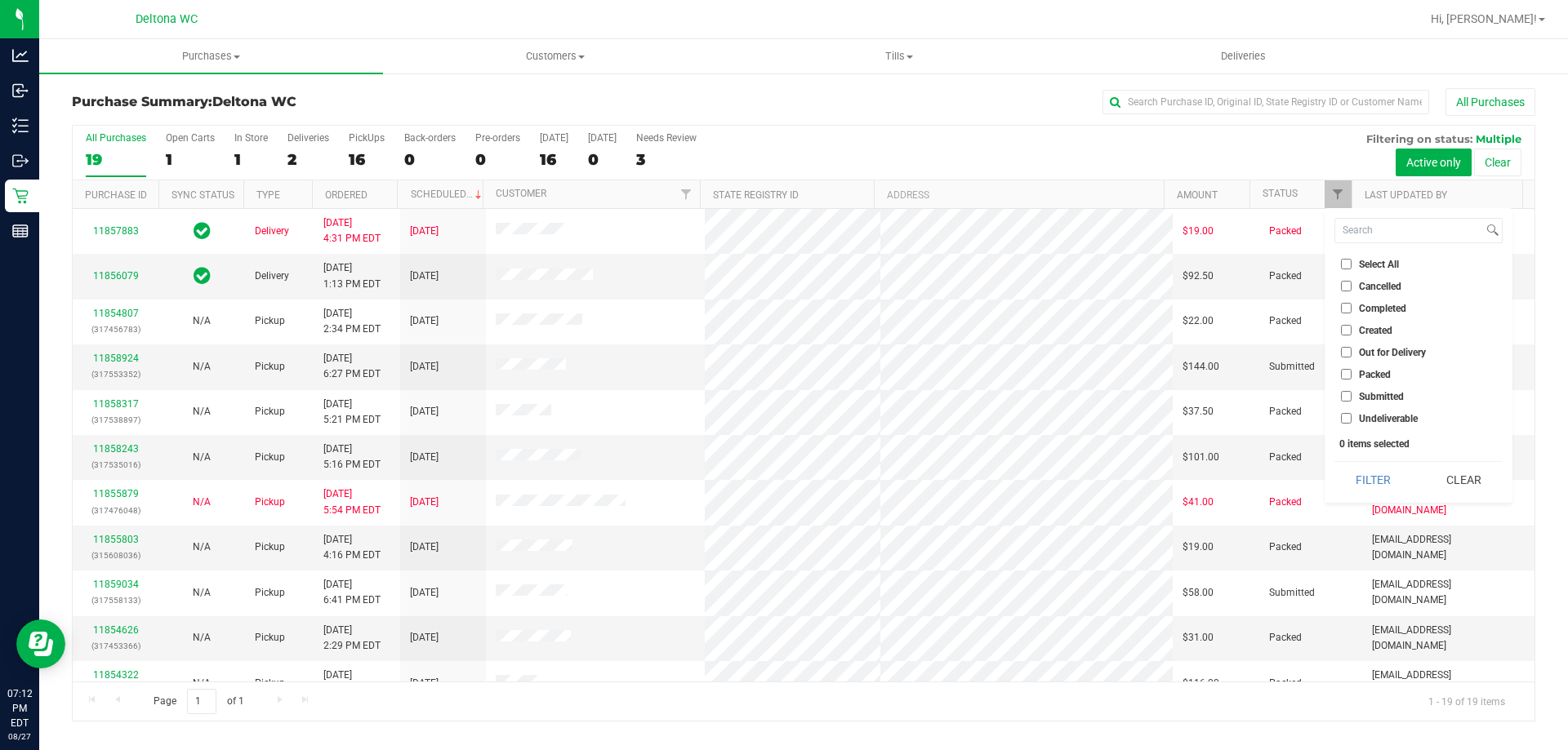
click at [1376, 402] on li "Submitted" at bounding box center [1418, 396] width 168 height 17
click at [1384, 392] on span "Submitted" at bounding box center [1381, 396] width 44 height 9
click at [1351, 391] on input "Submitted" at bounding box center [1346, 395] width 10 height 10
checkbox input "true"
click at [1401, 472] on button "Filter" at bounding box center [1373, 480] width 79 height 36
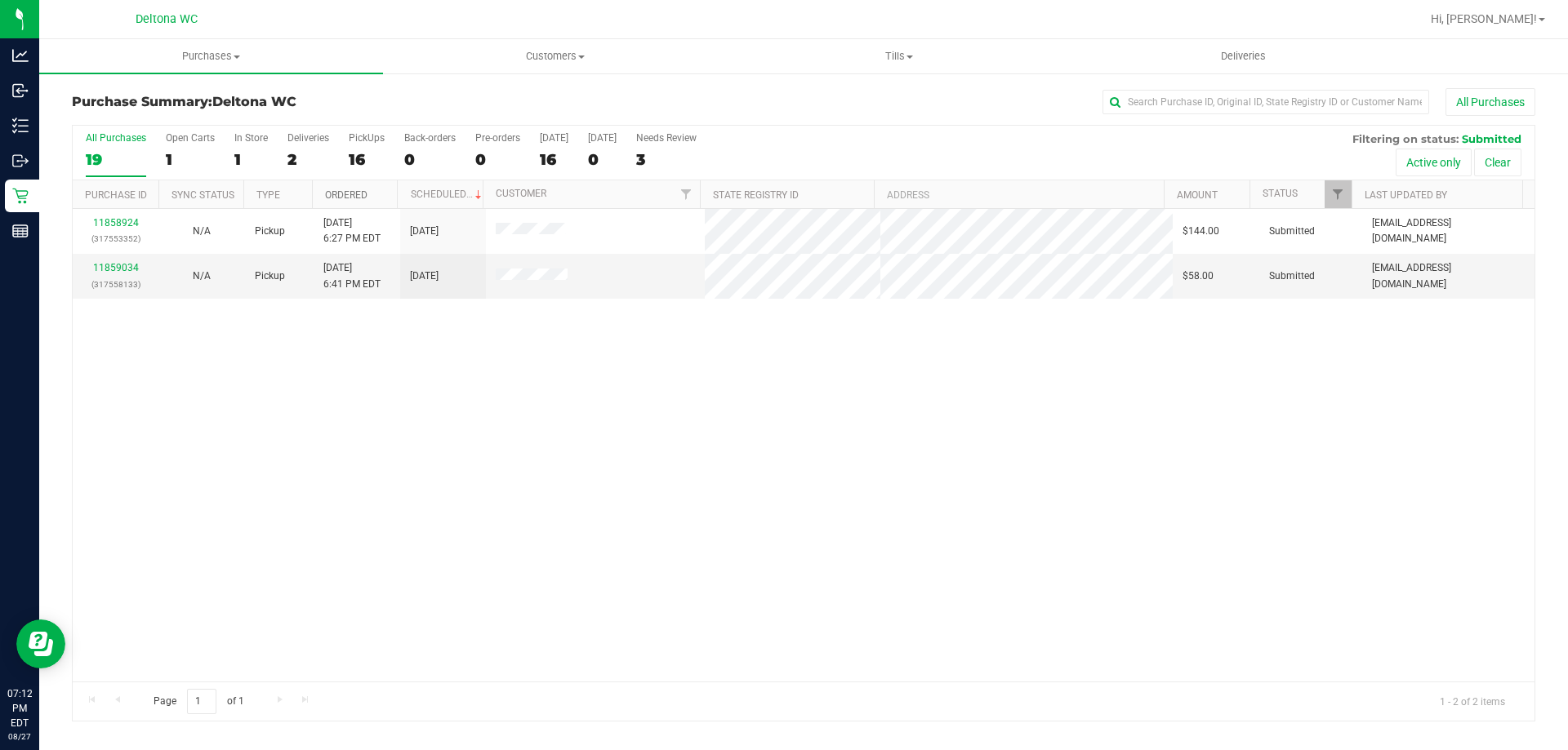
click at [363, 191] on link "Ordered" at bounding box center [345, 195] width 43 height 11
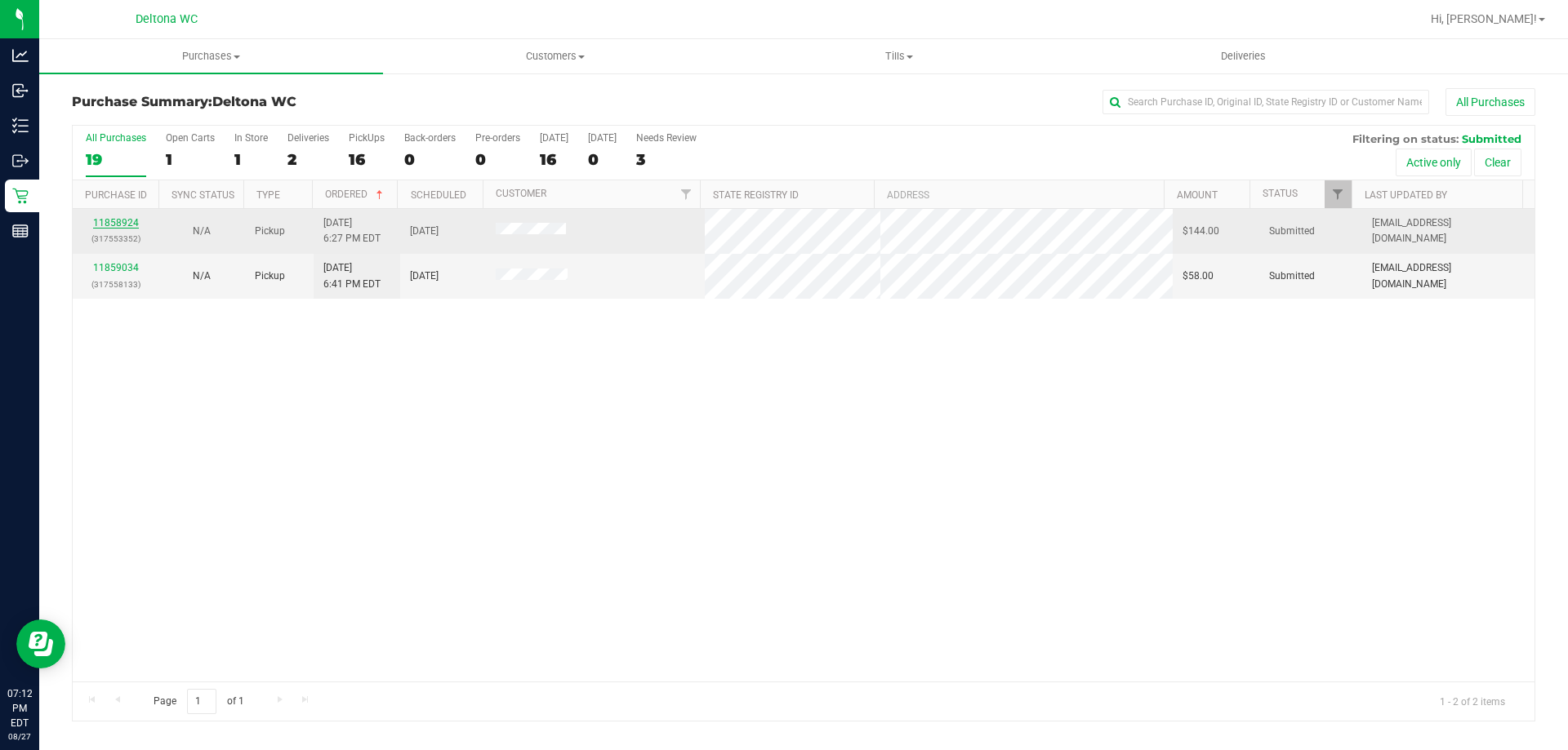
click at [114, 225] on link "11858924" at bounding box center [115, 223] width 45 height 11
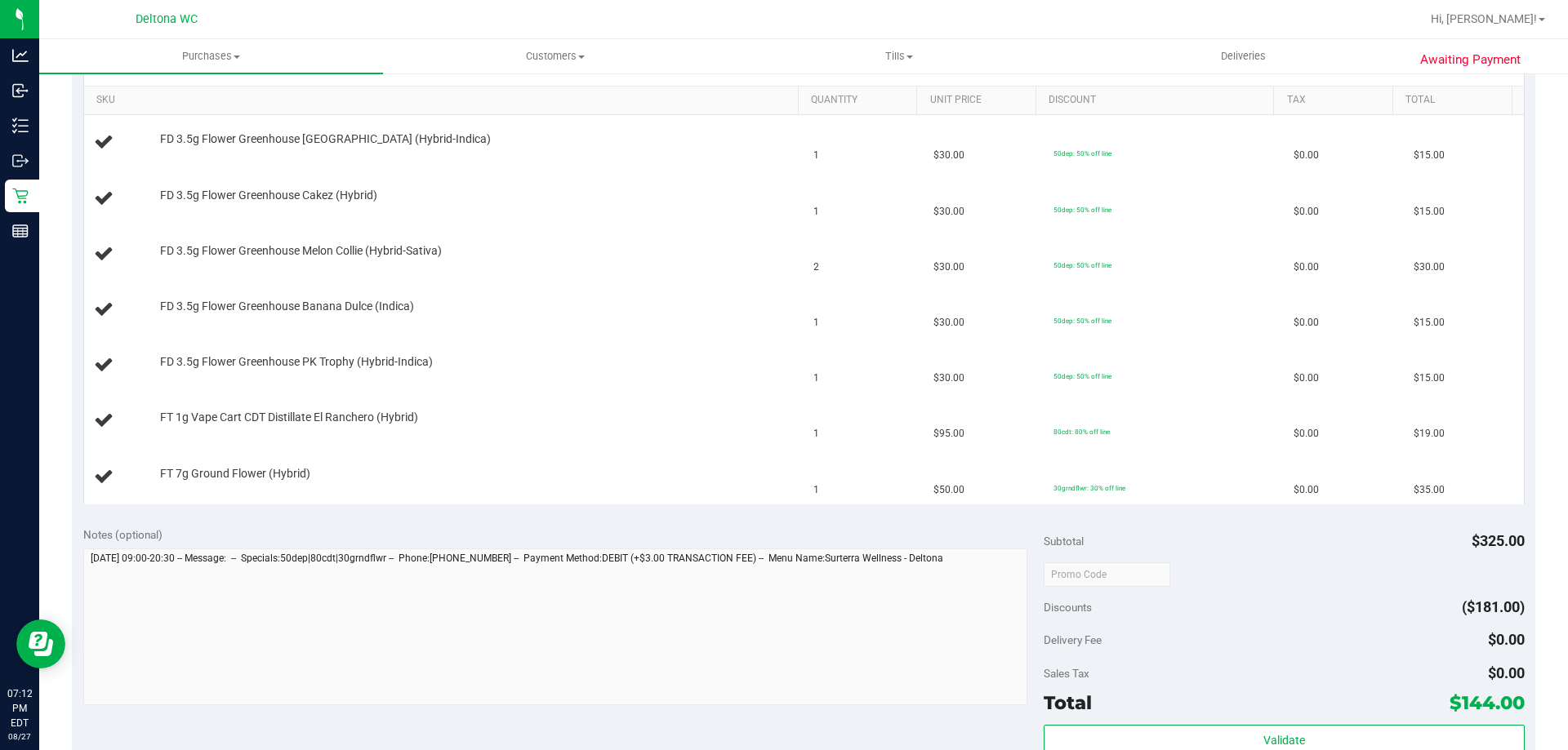
scroll to position [164, 0]
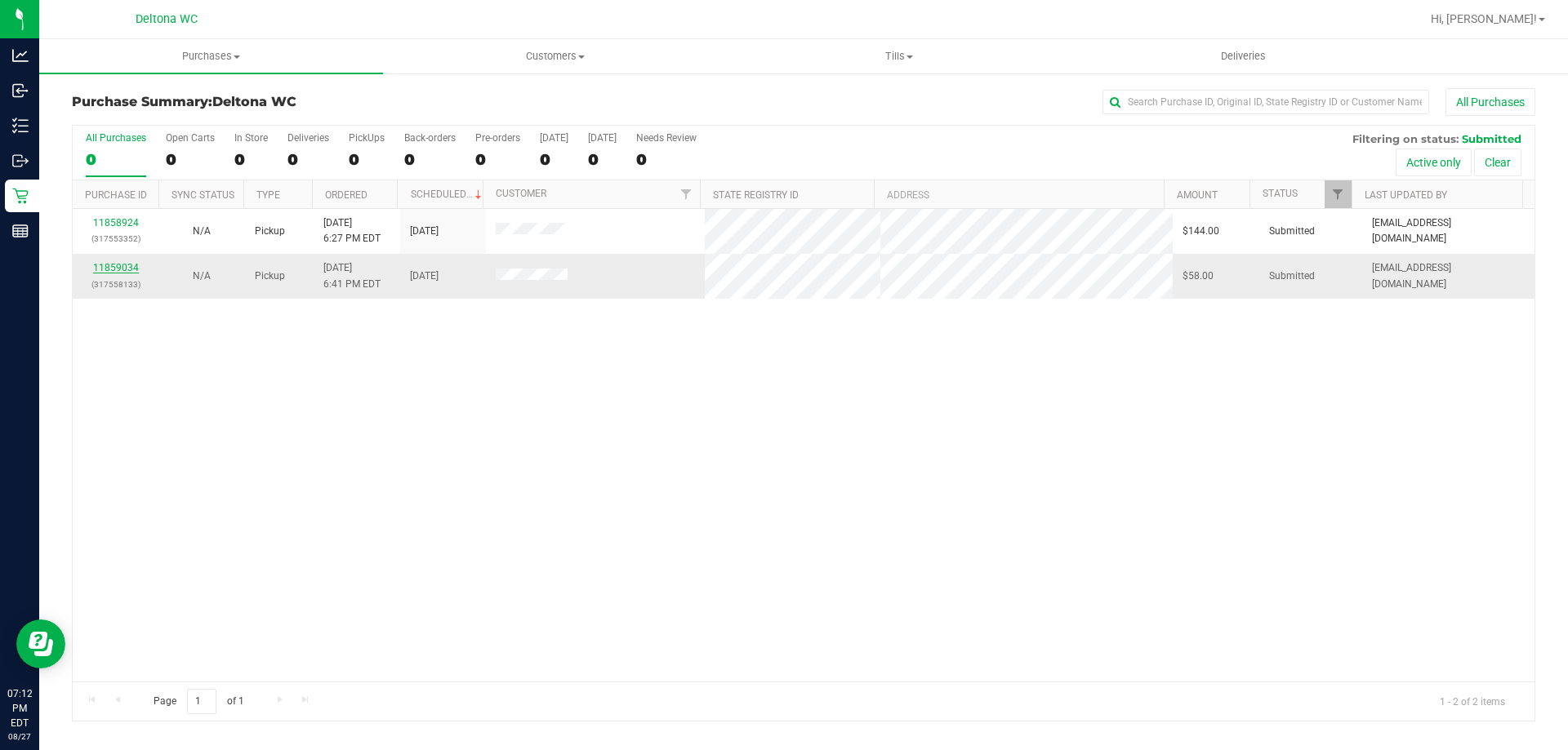
click at [129, 265] on link "11859034" at bounding box center [115, 268] width 45 height 11
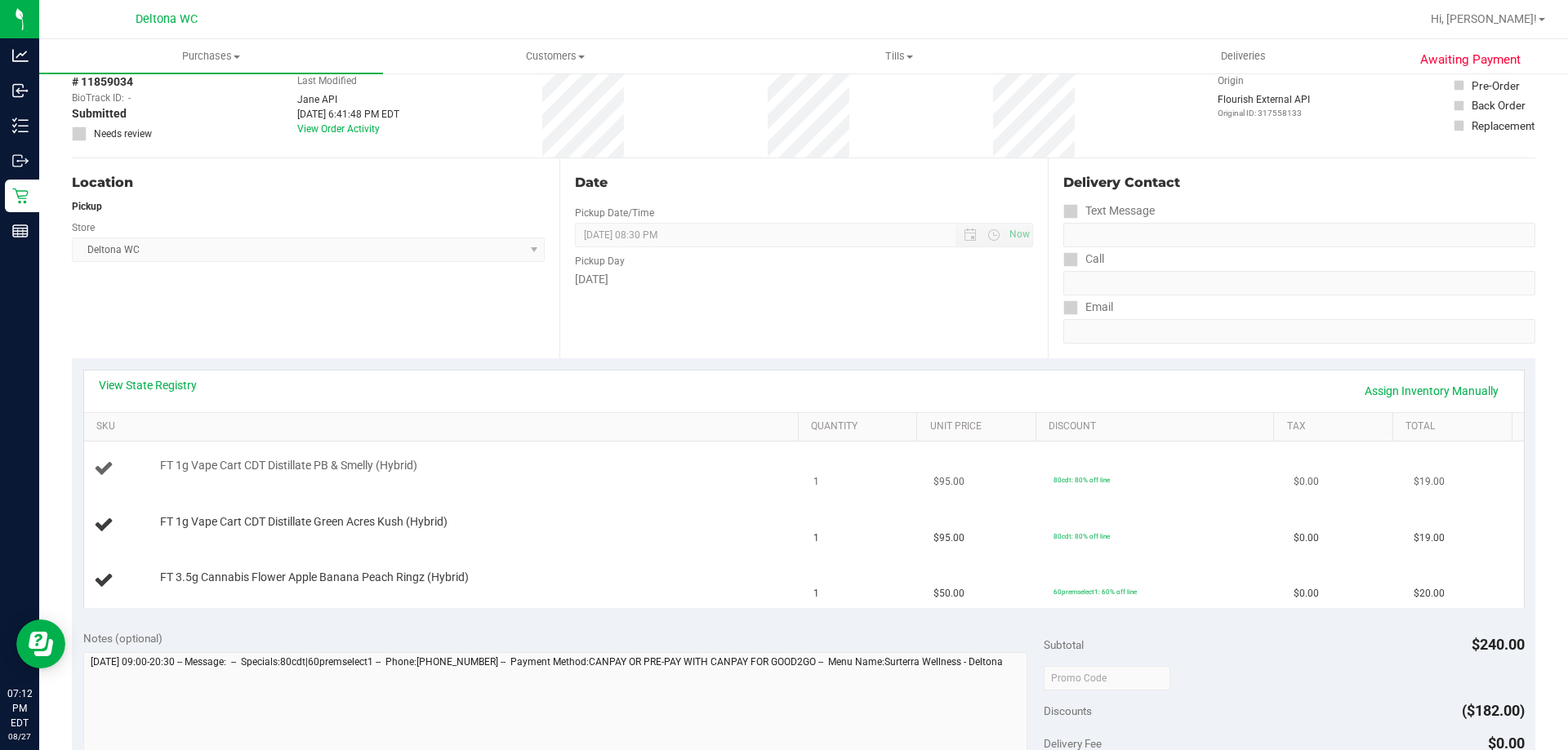
scroll to position [326, 0]
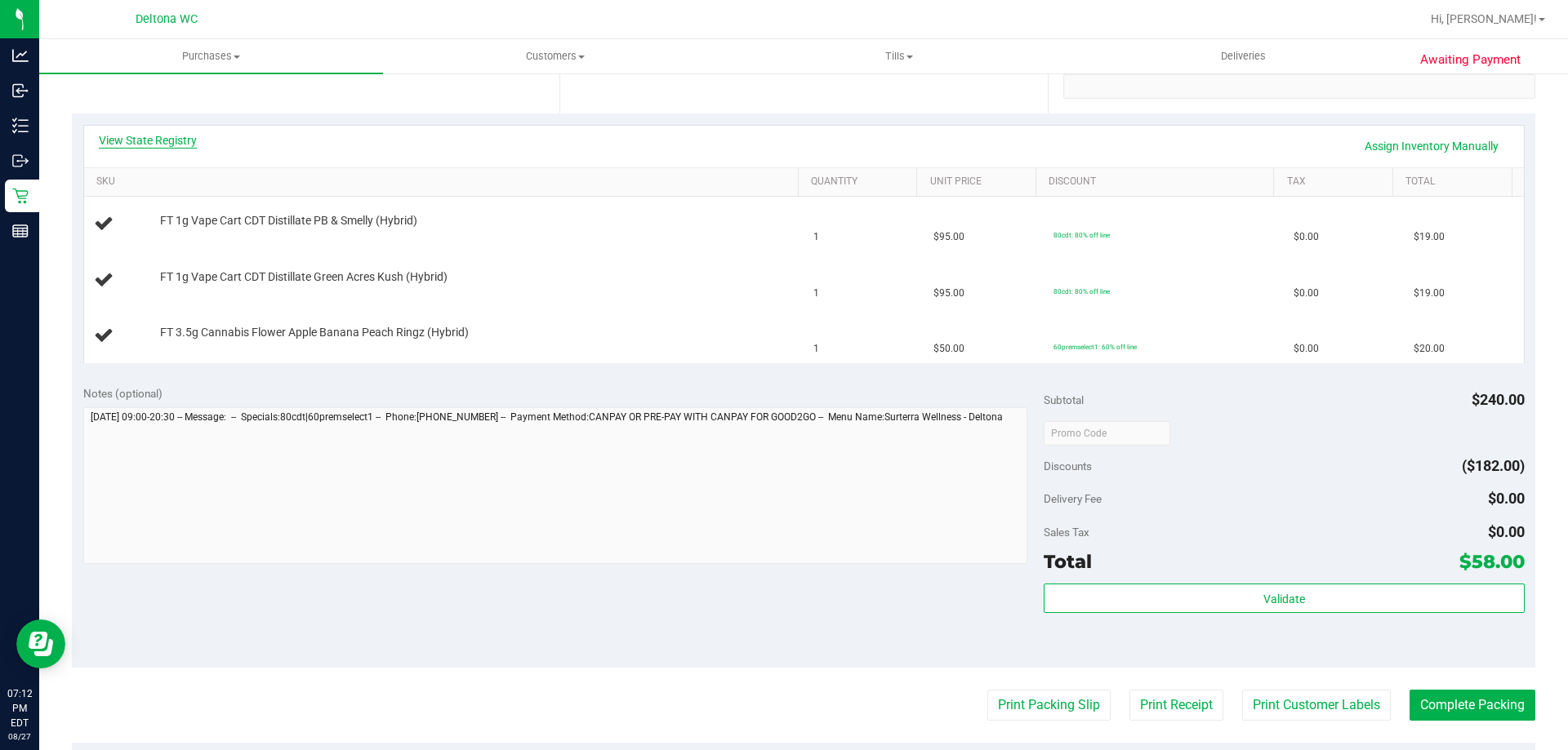
click at [169, 132] on link "View State Registry" at bounding box center [148, 140] width 98 height 16
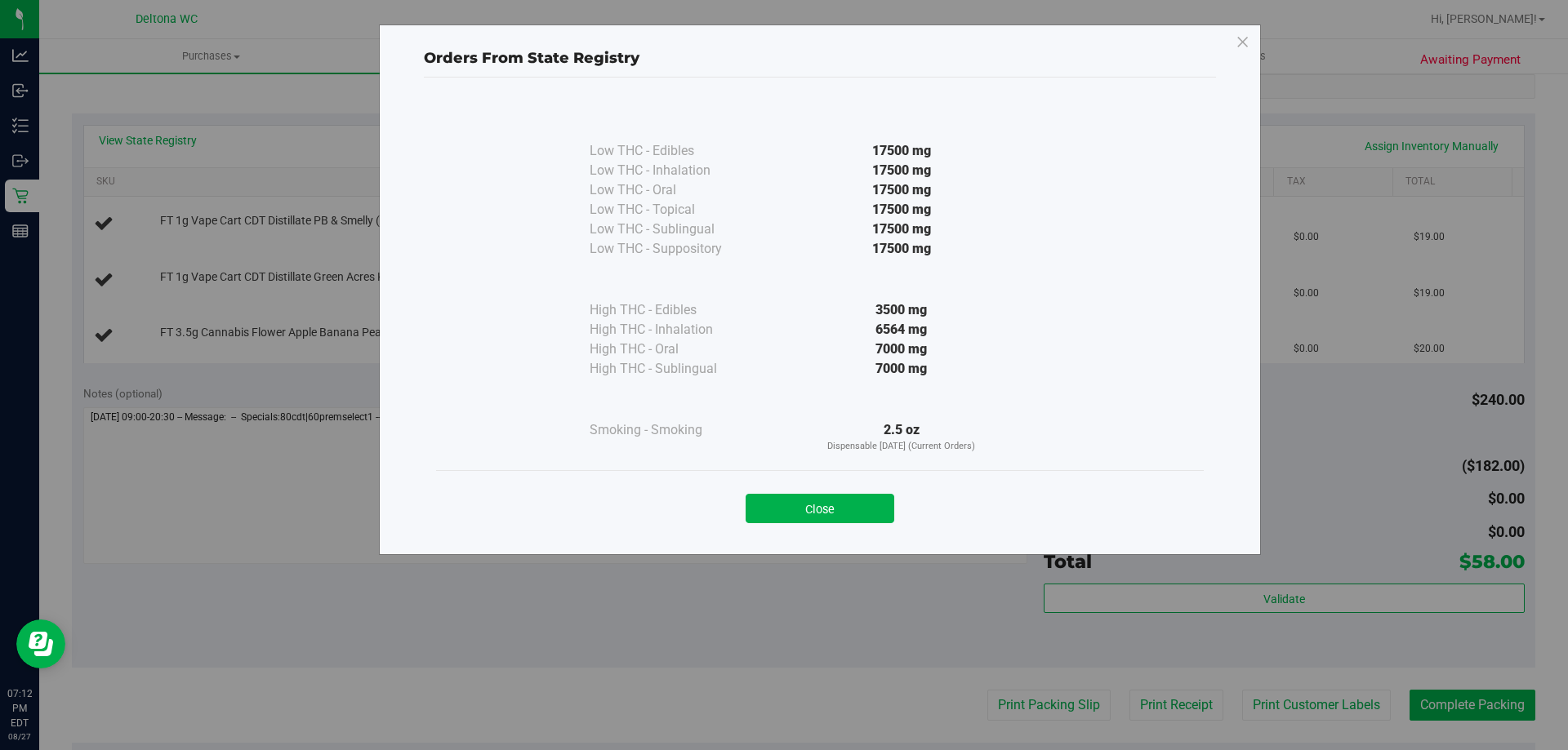
click at [168, 140] on div "Orders From State Registry Low THC - Edibles 17500 mg" at bounding box center [790, 375] width 1580 height 750
click at [811, 524] on div "Close" at bounding box center [819, 503] width 767 height 66
click at [809, 518] on button "Close" at bounding box center [819, 508] width 149 height 29
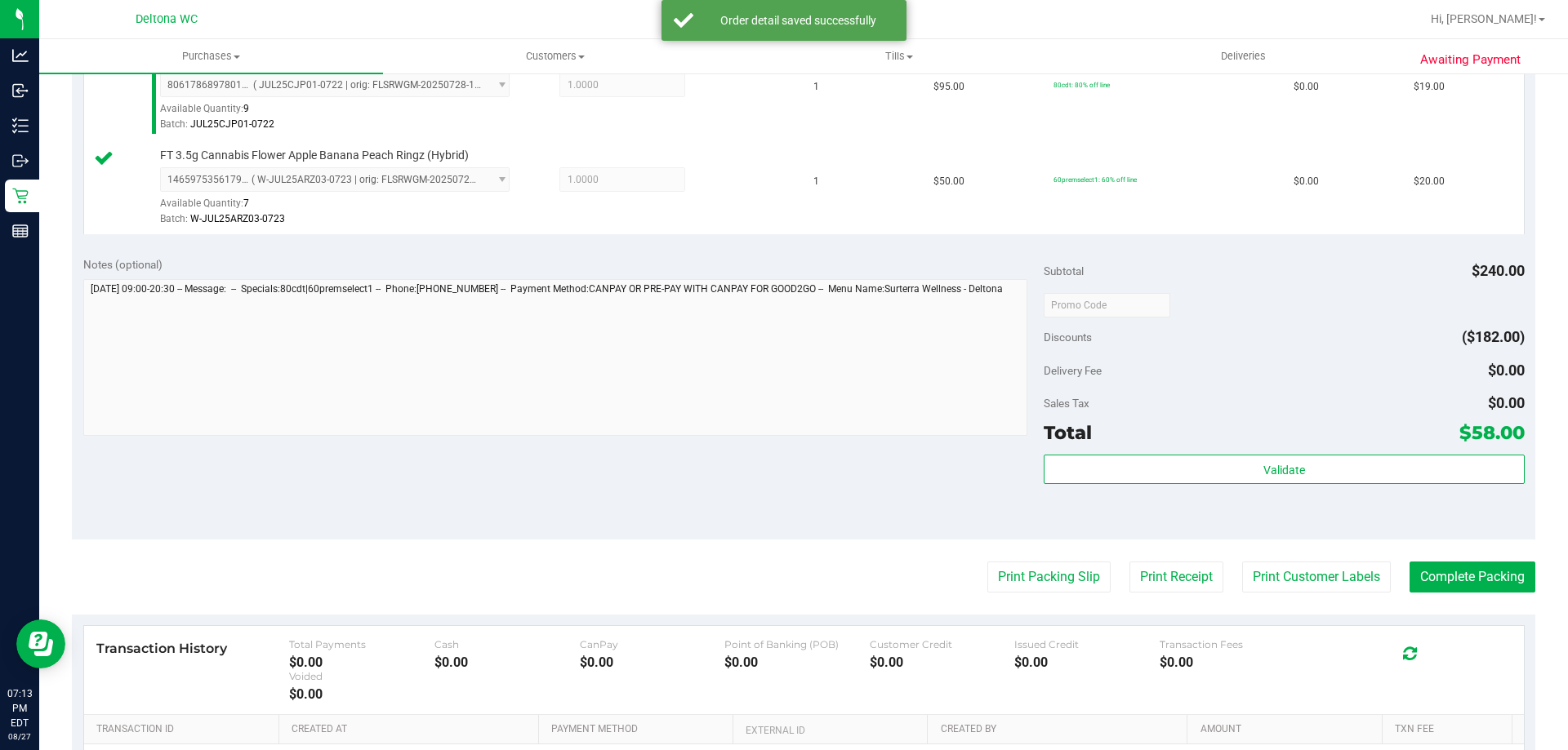
scroll to position [735, 0]
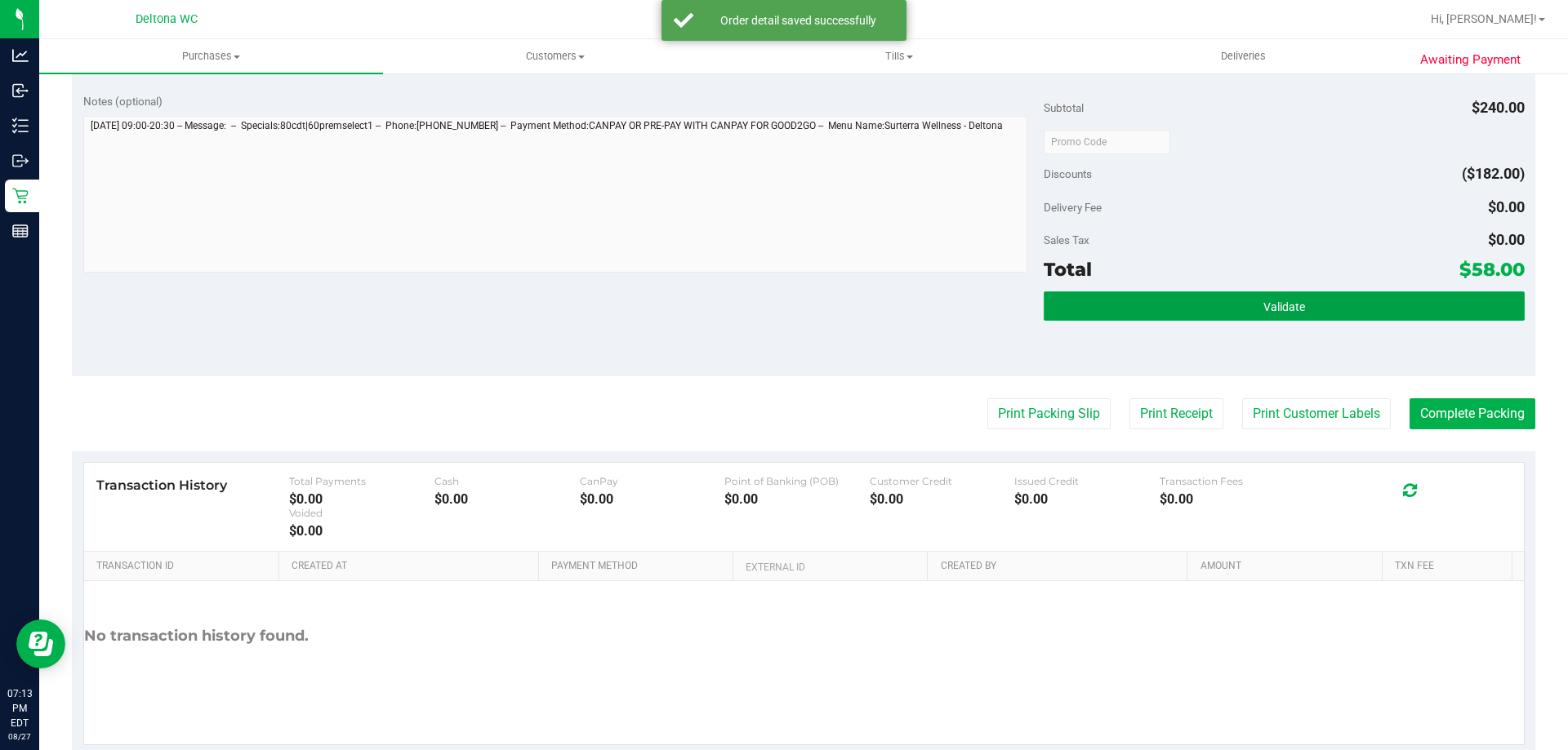
click at [1235, 312] on button "Validate" at bounding box center [1283, 305] width 480 height 29
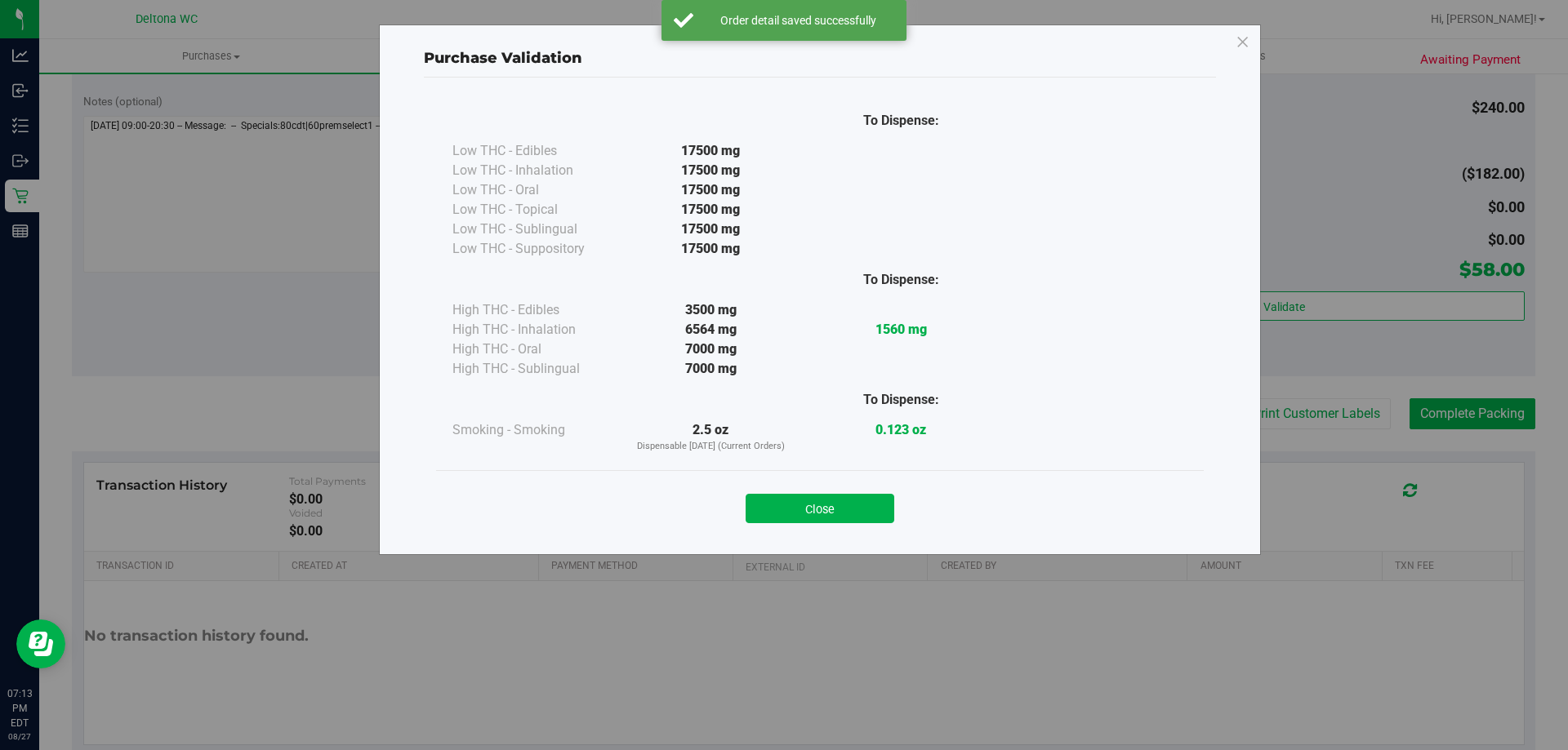
drag, startPoint x: 854, startPoint y: 509, endPoint x: 872, endPoint y: 494, distance: 23.4
click at [854, 509] on button "Close" at bounding box center [819, 508] width 149 height 29
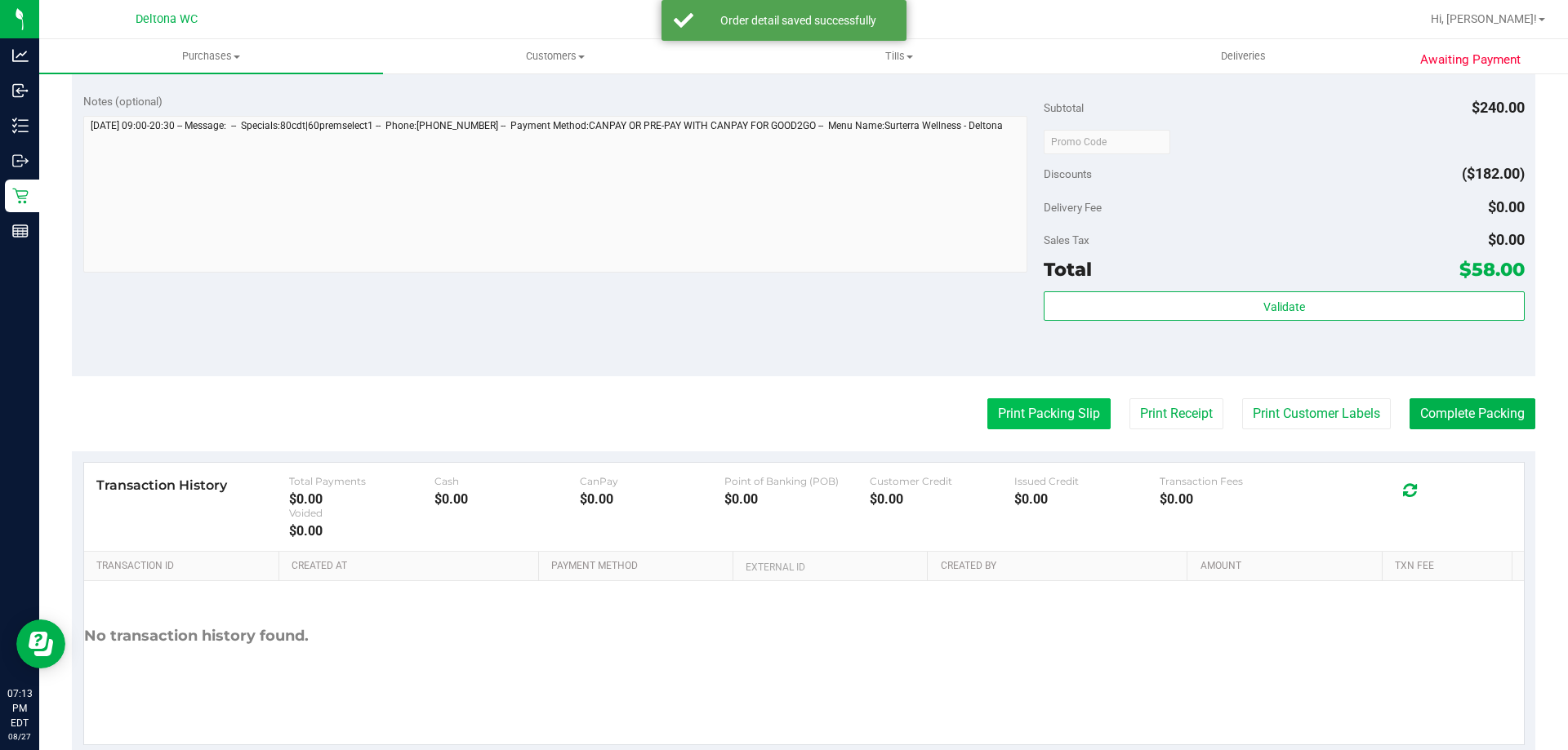
click at [1001, 410] on button "Print Packing Slip" at bounding box center [1048, 413] width 123 height 31
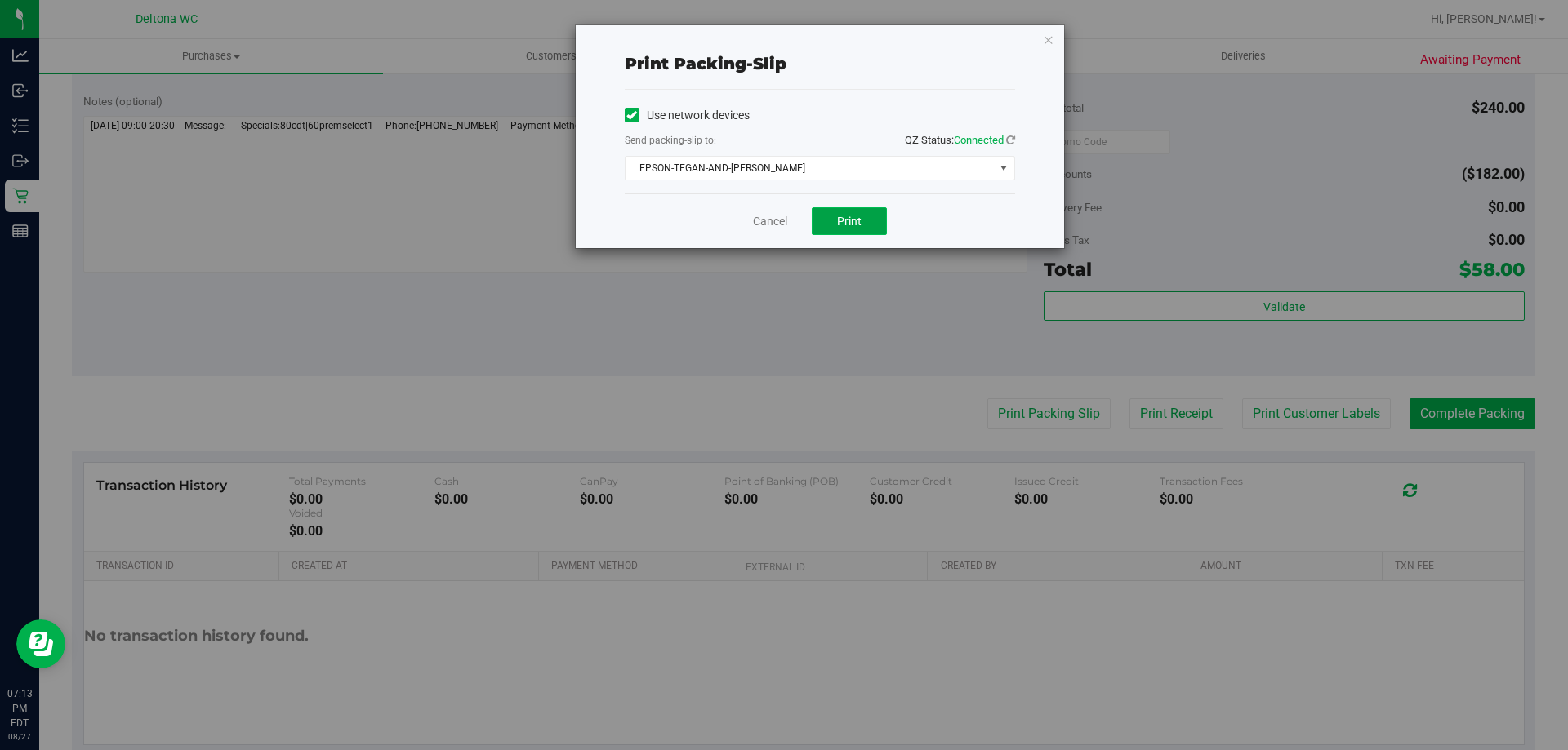
click at [842, 225] on span "Print" at bounding box center [849, 221] width 25 height 13
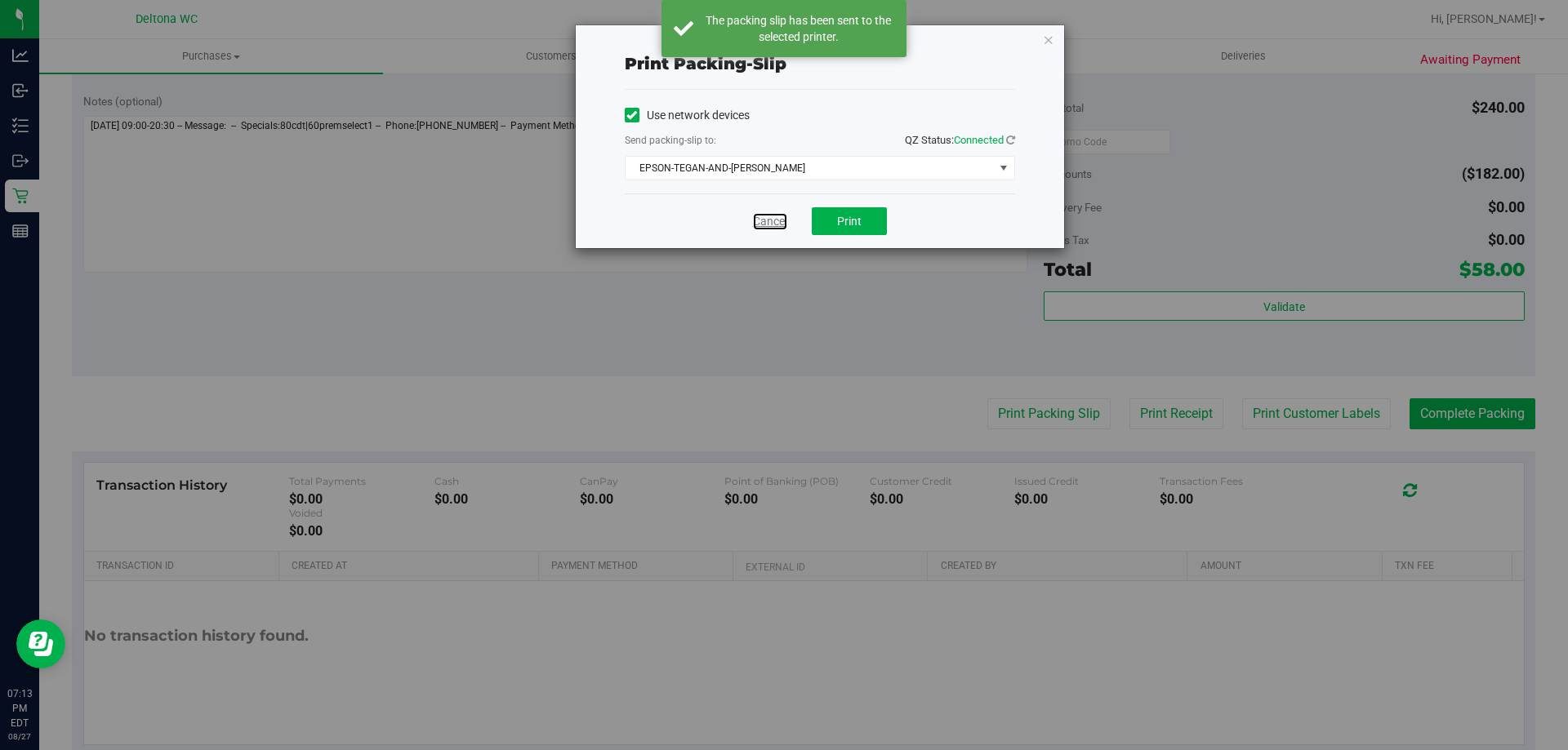
drag, startPoint x: 766, startPoint y: 214, endPoint x: 771, endPoint y: 227, distance: 13.9
click at [766, 216] on link "Cancel" at bounding box center [770, 221] width 34 height 17
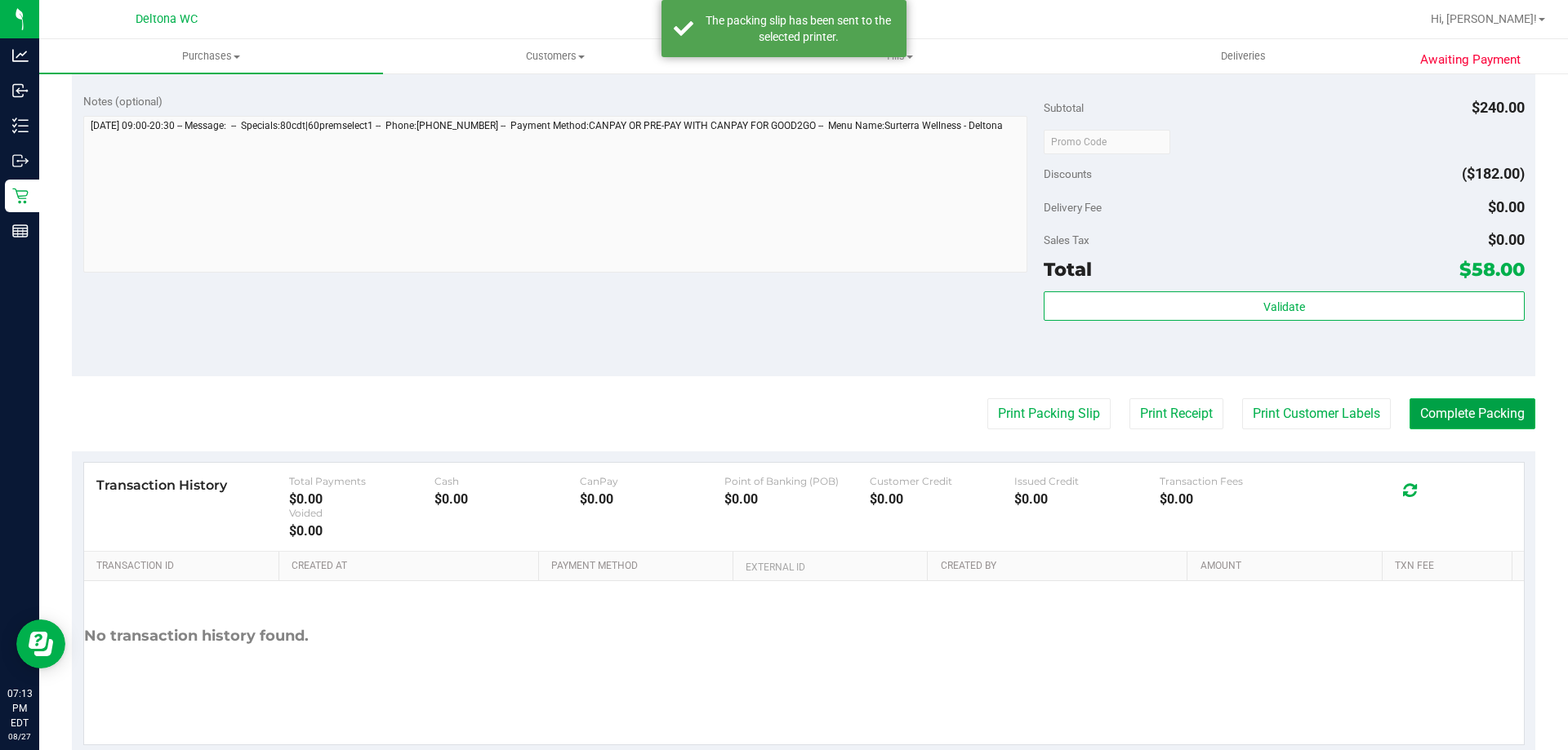
click at [1427, 412] on button "Complete Packing" at bounding box center [1471, 413] width 126 height 31
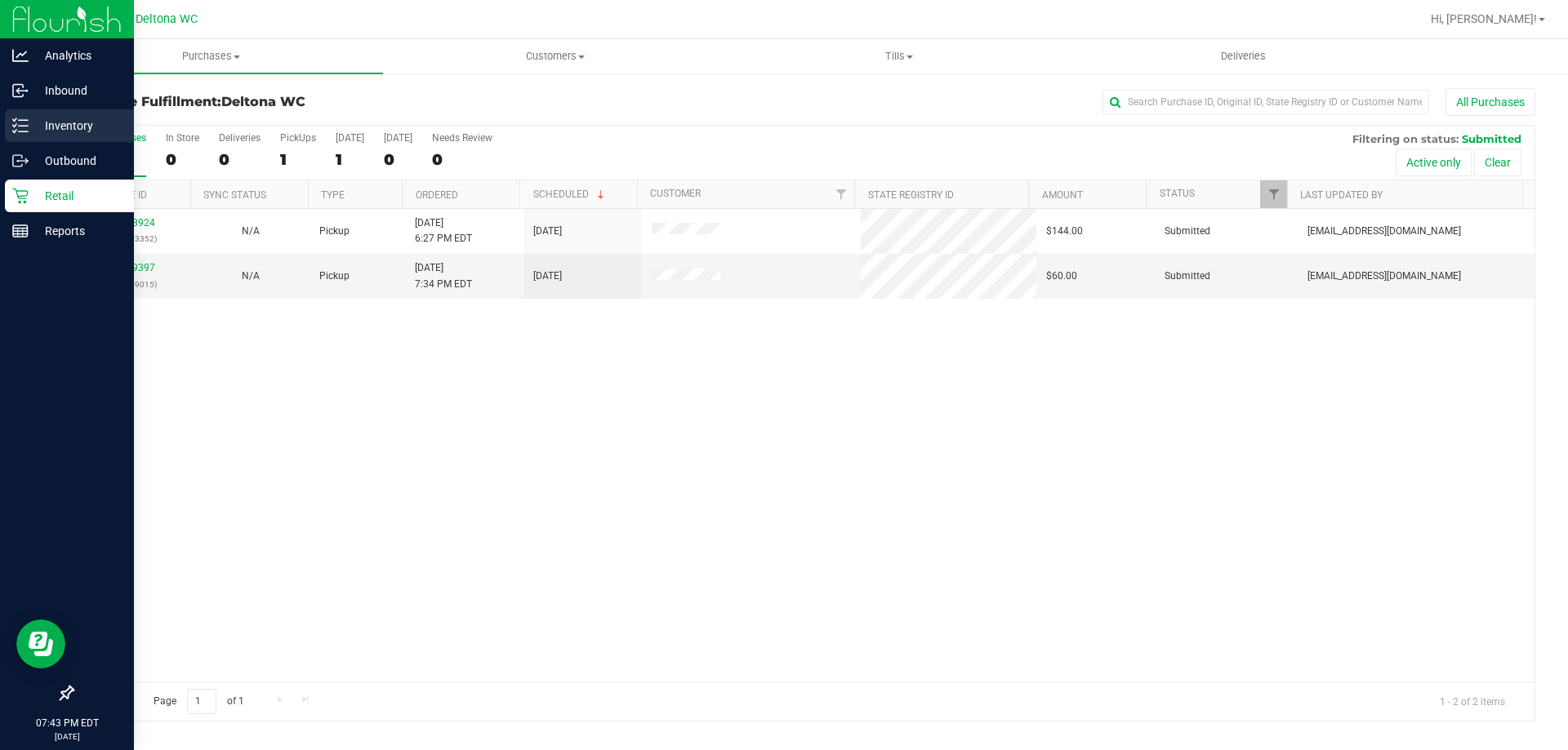
click at [29, 131] on p "Inventory" at bounding box center [78, 126] width 98 height 20
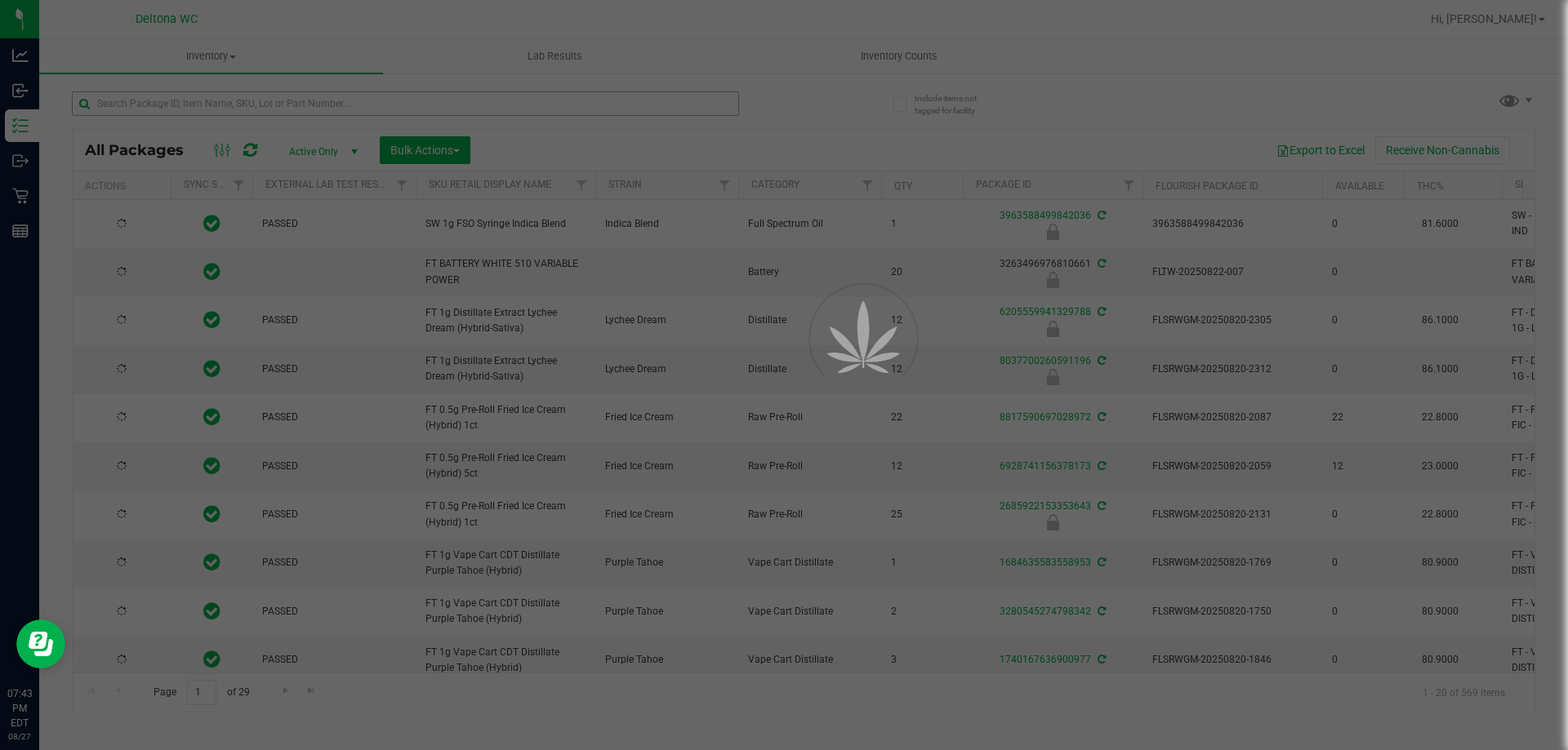
click at [379, 105] on div at bounding box center [784, 375] width 1568 height 750
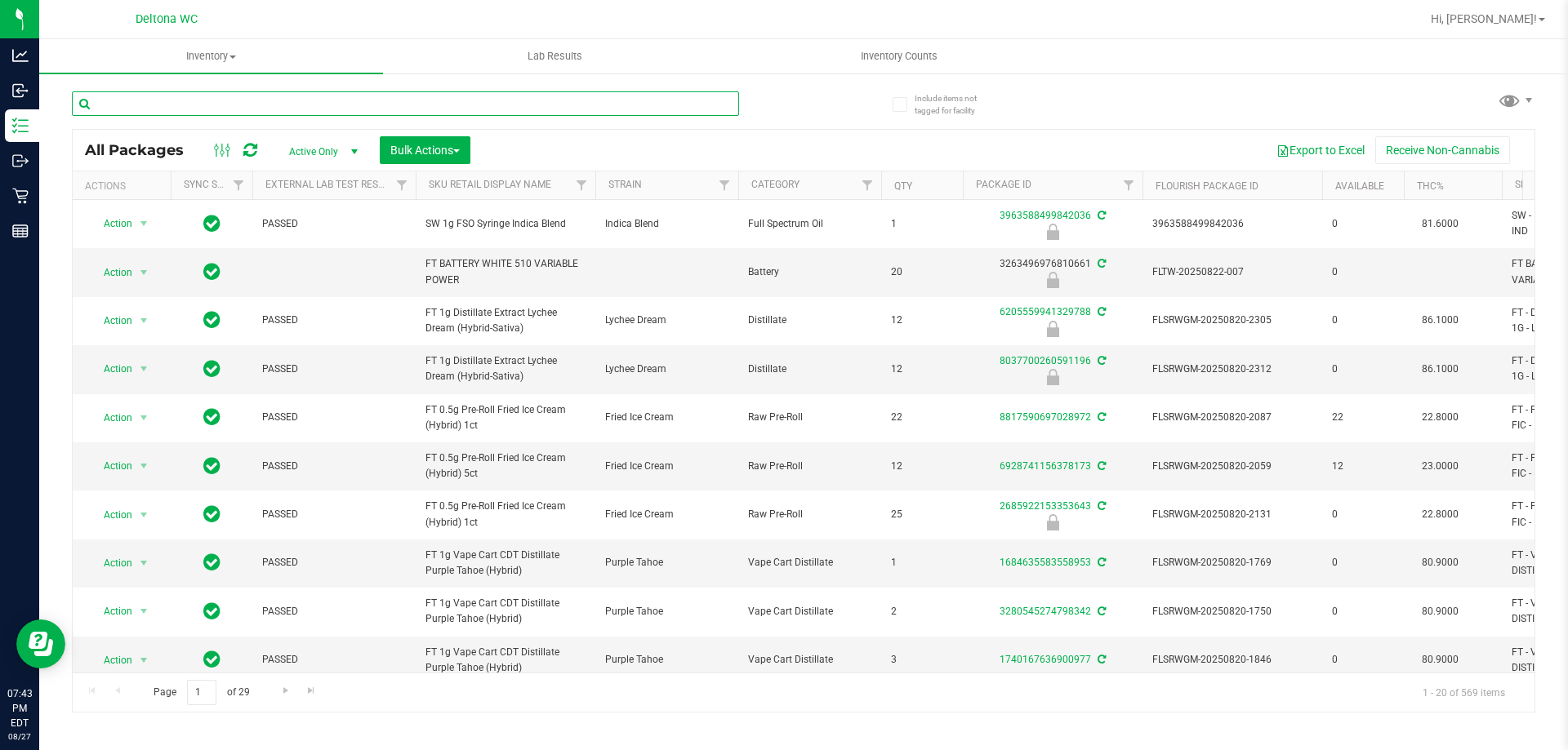
click at [379, 104] on input "text" at bounding box center [405, 104] width 667 height 25
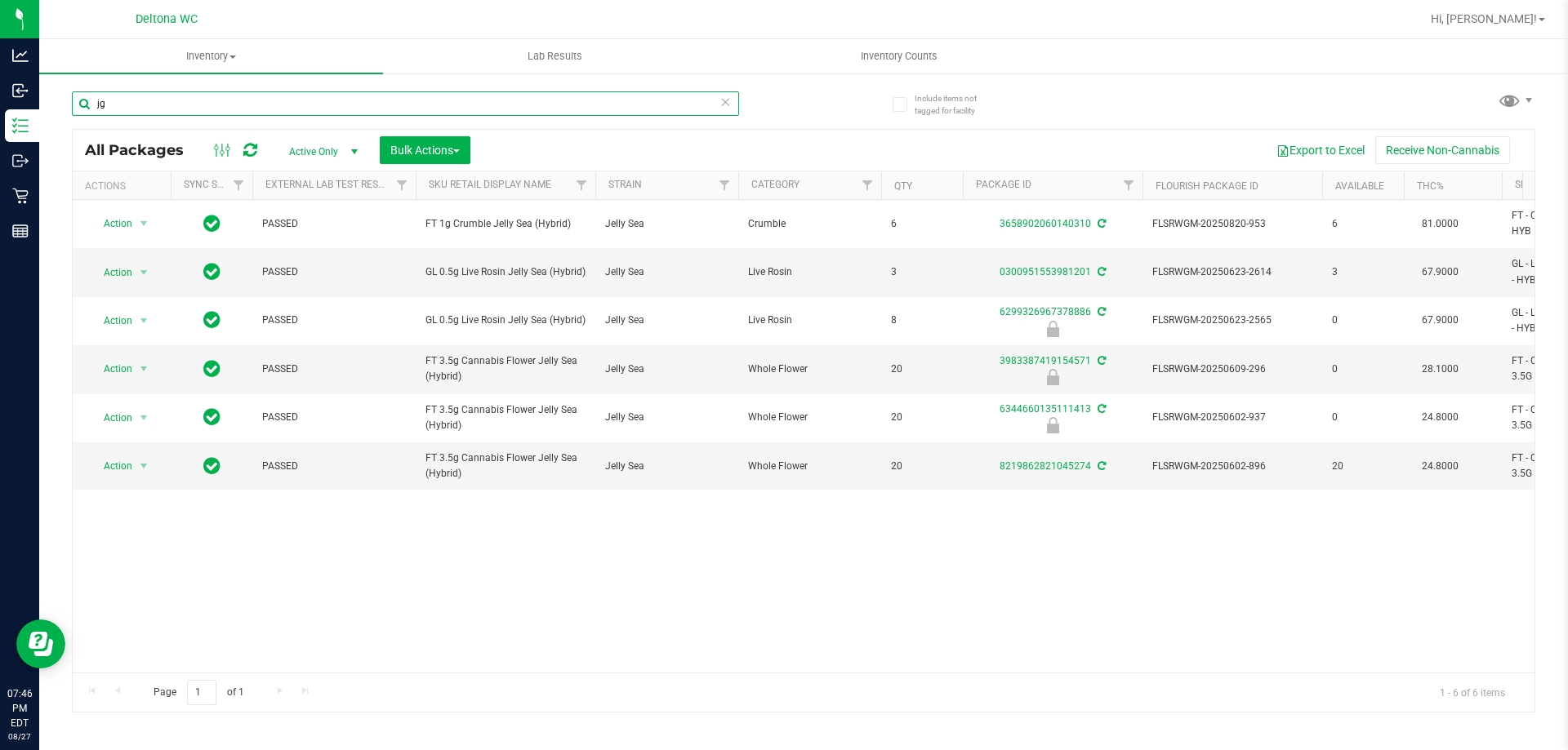
type input "j"
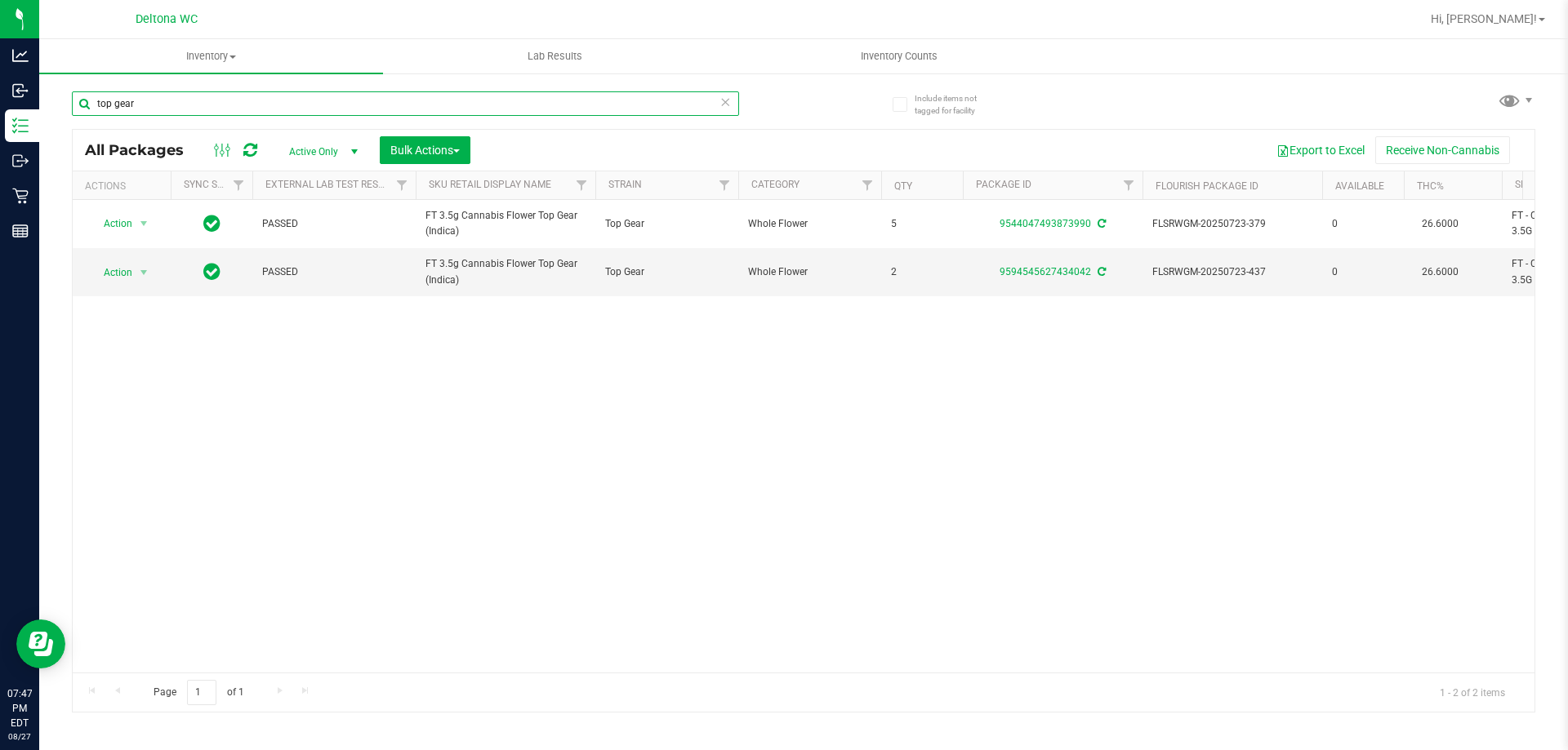
type input "top gear"
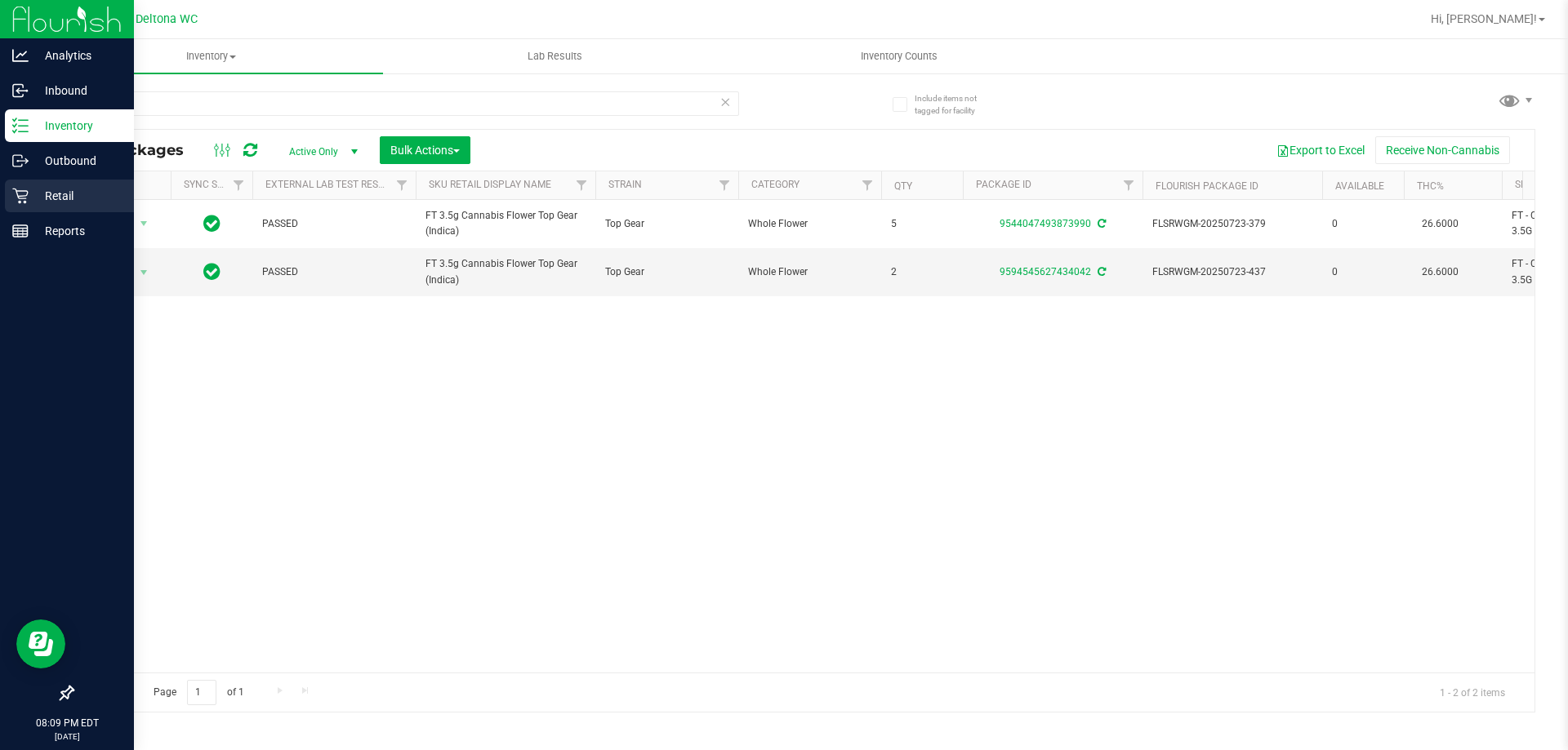
click at [43, 197] on p "Retail" at bounding box center [78, 196] width 98 height 20
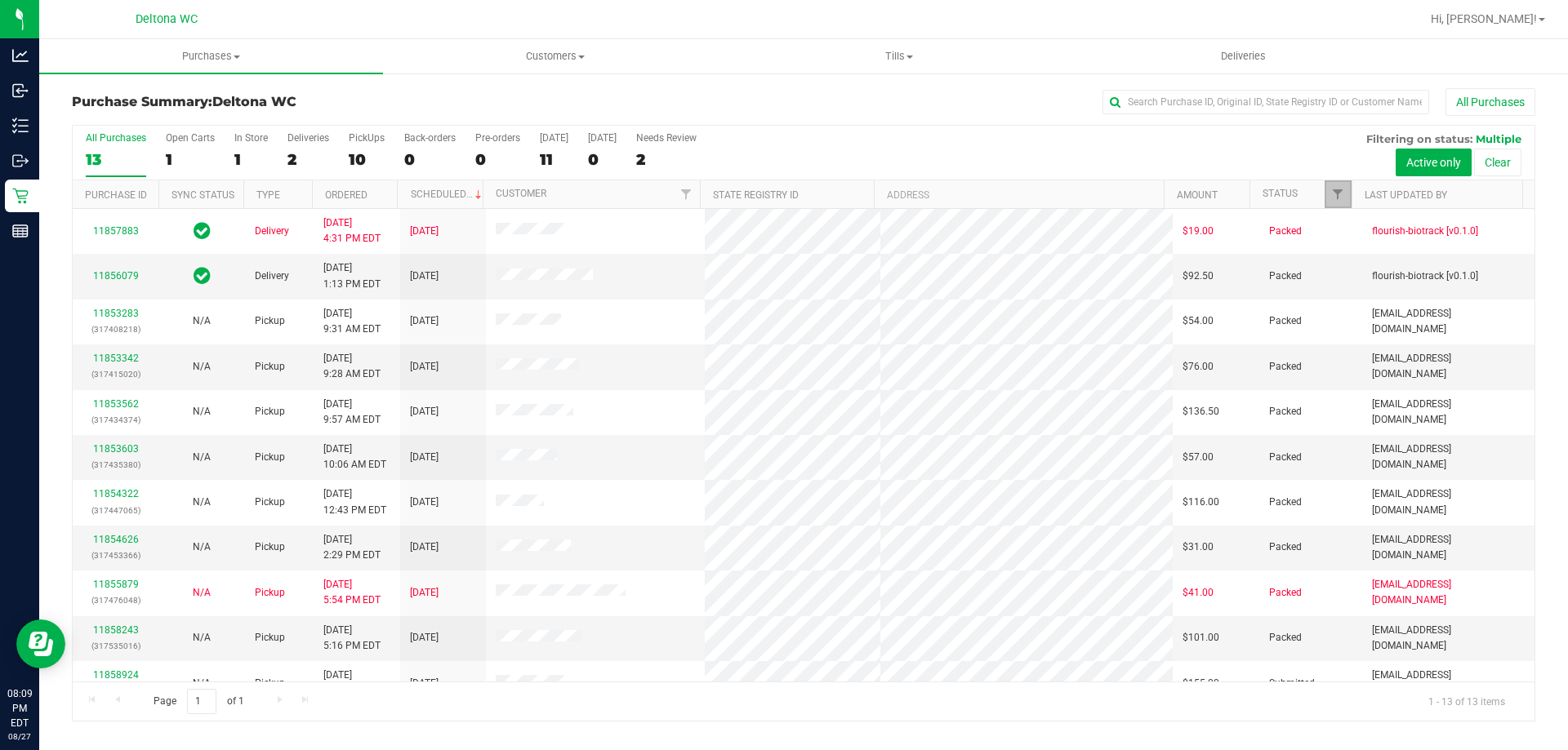
click at [1334, 204] on link "Filter" at bounding box center [1338, 194] width 26 height 27
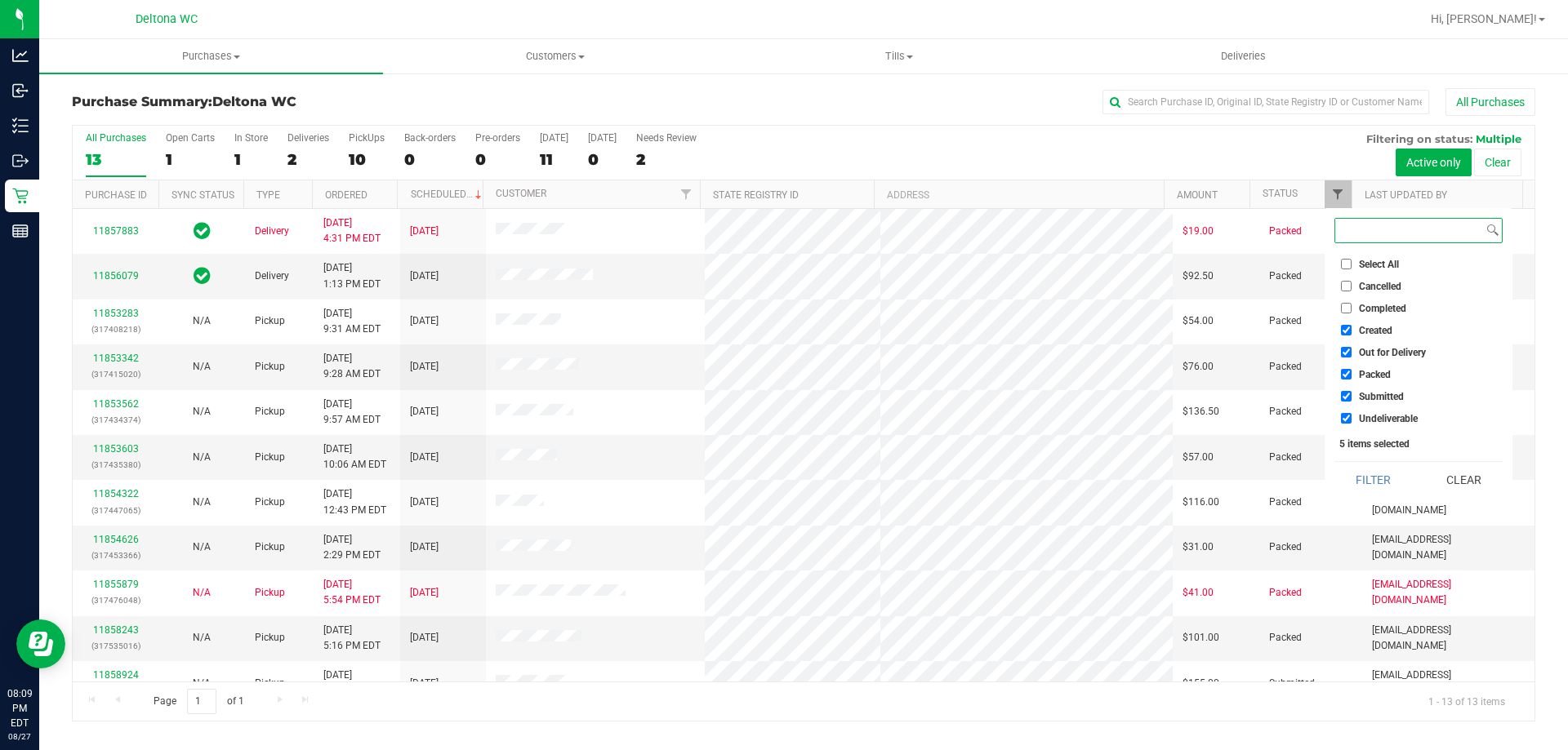
click at [1340, 199] on span "Filter" at bounding box center [1337, 194] width 13 height 13
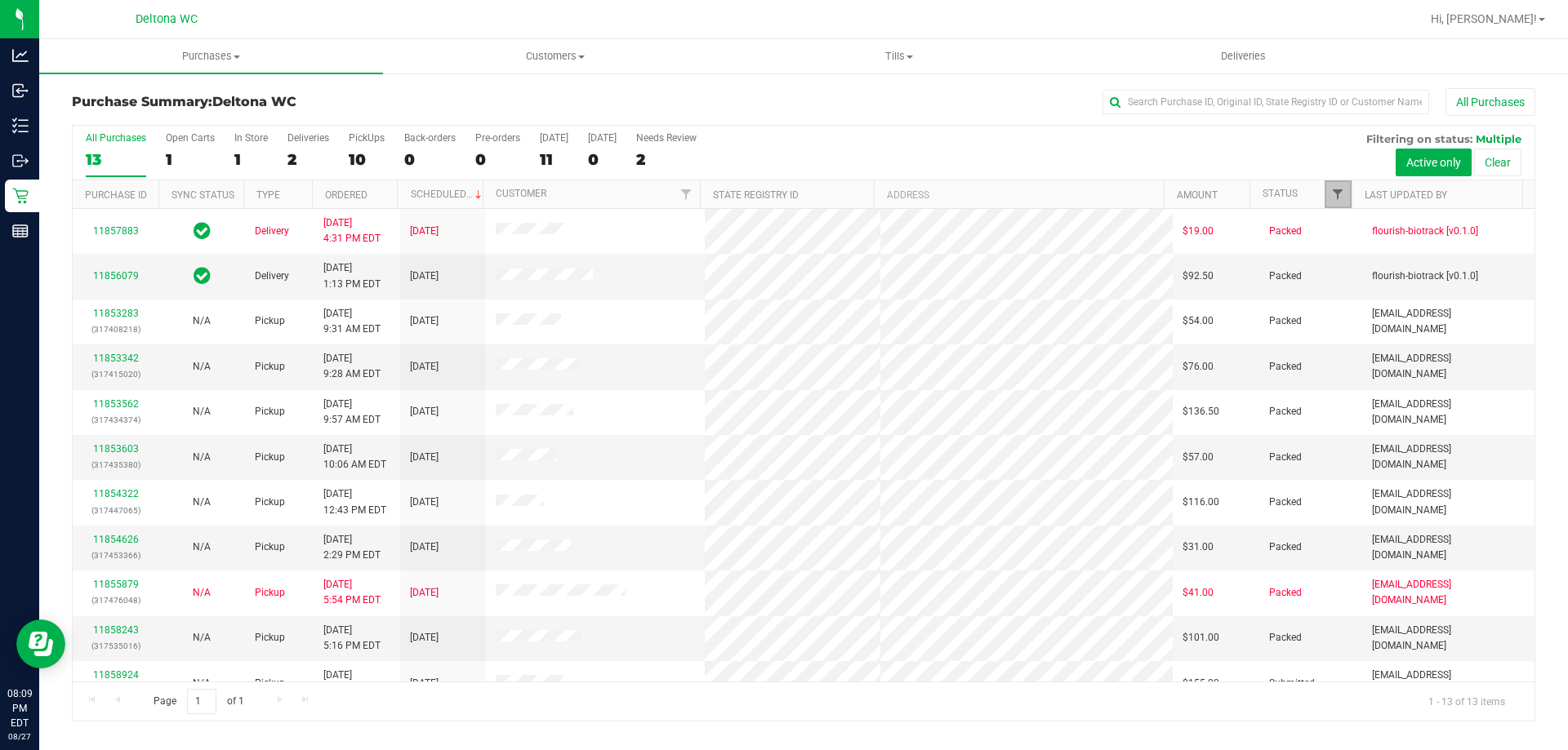
click at [1340, 199] on span "Filter" at bounding box center [1337, 194] width 13 height 13
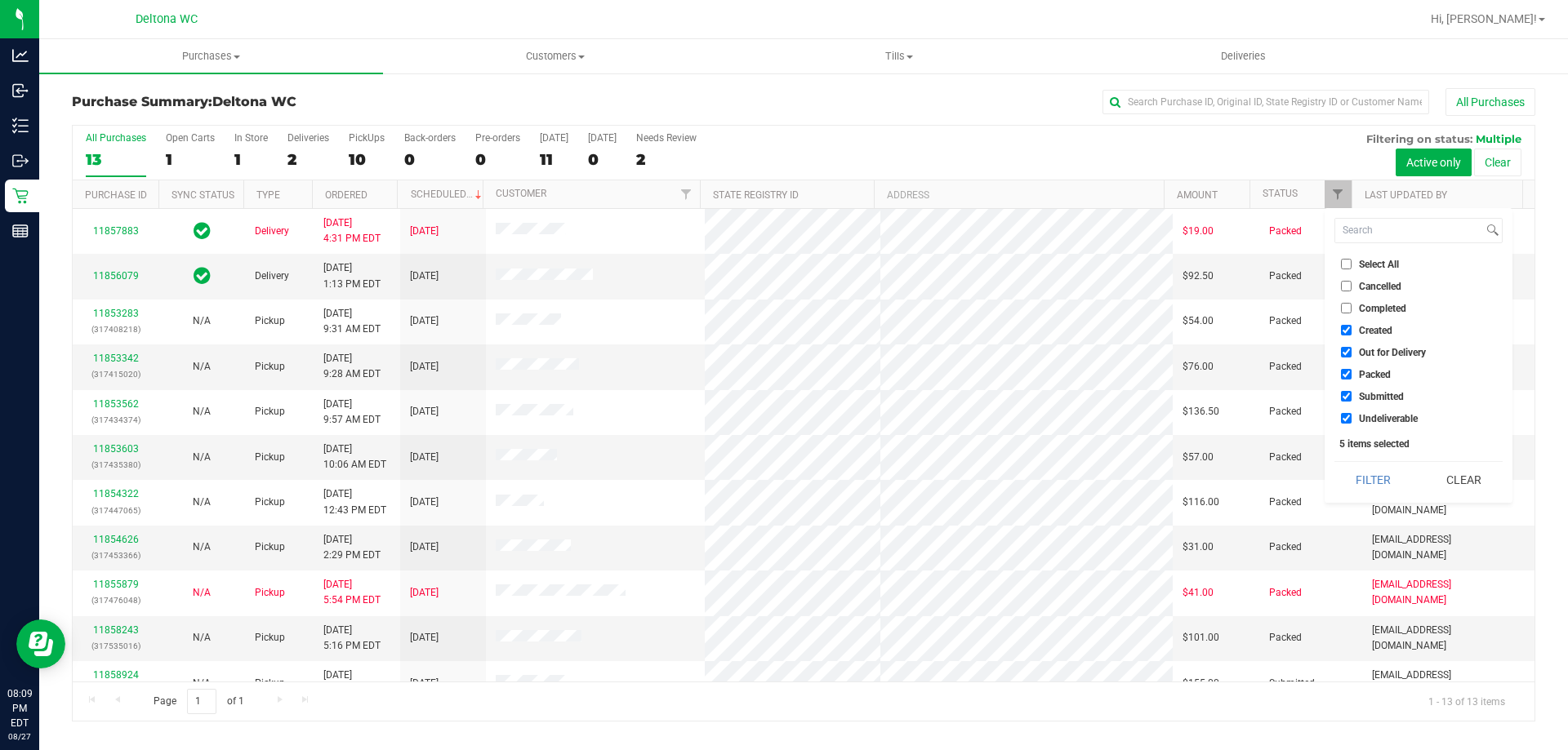
click at [1355, 335] on label "Created" at bounding box center [1366, 329] width 51 height 10
click at [1351, 335] on input "Created" at bounding box center [1346, 329] width 10 height 10
checkbox input "false"
click at [1356, 352] on label "Out for Delivery" at bounding box center [1383, 352] width 85 height 10
click at [1351, 352] on input "Out for Delivery" at bounding box center [1346, 352] width 10 height 10
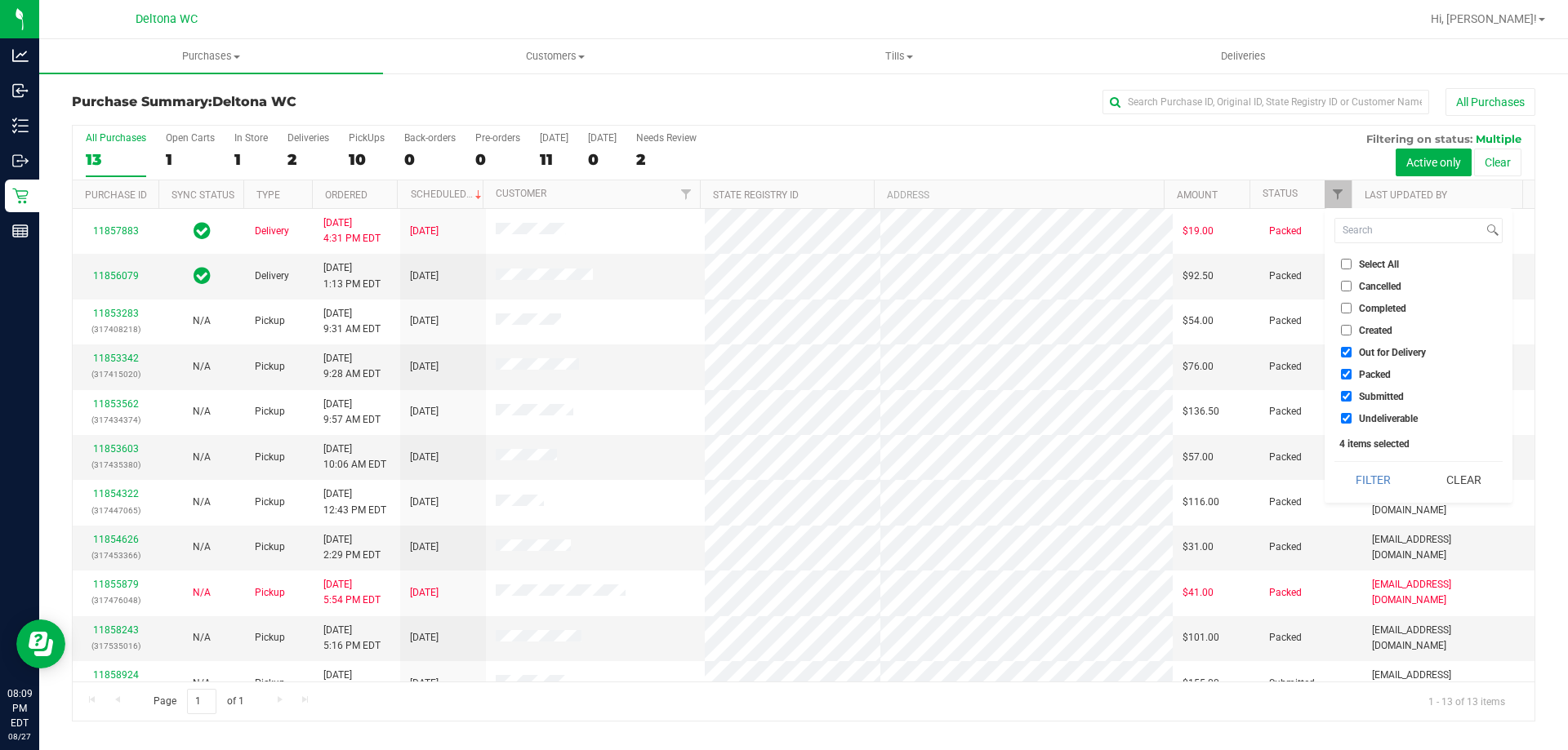
checkbox input "false"
click at [1384, 401] on span "Submitted" at bounding box center [1381, 396] width 44 height 9
click at [1351, 401] on input "Submitted" at bounding box center [1346, 395] width 10 height 10
checkbox input "false"
click at [1385, 419] on span "Undeliverable" at bounding box center [1388, 418] width 59 height 9
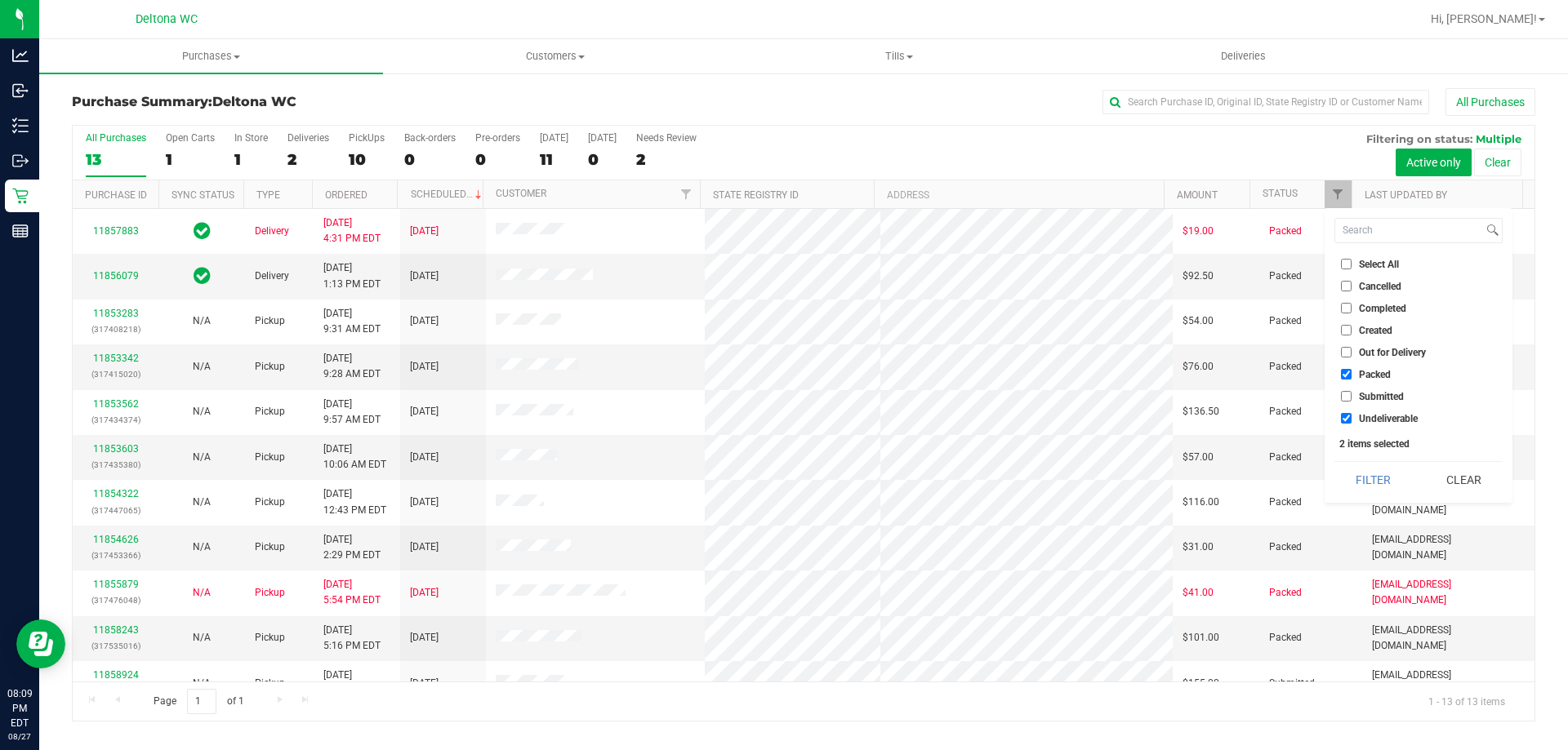
click at [1351, 419] on input "Undeliverable" at bounding box center [1346, 418] width 10 height 10
checkbox input "false"
click at [1366, 473] on button "Filter" at bounding box center [1373, 480] width 79 height 36
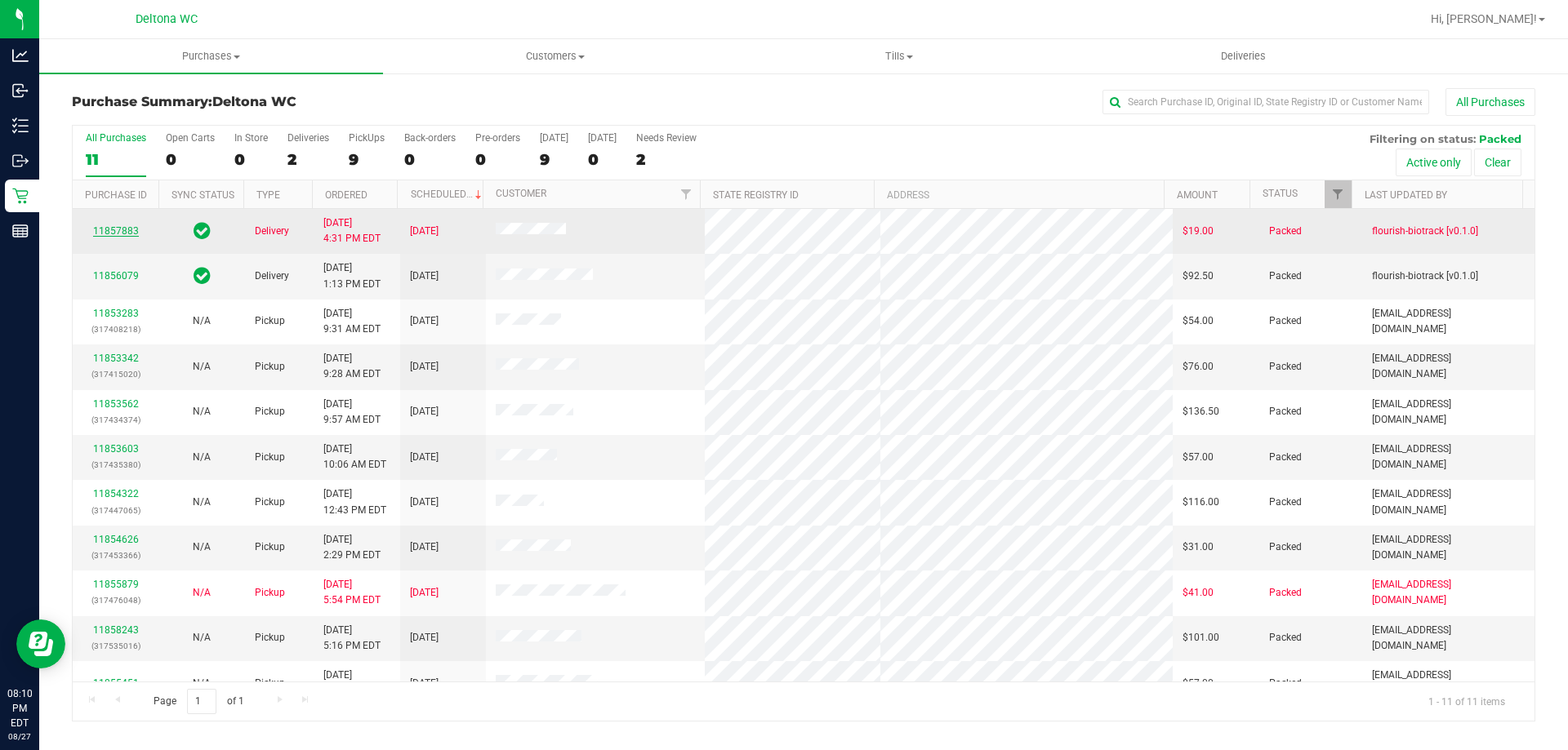
click at [119, 231] on link "11857883" at bounding box center [115, 231] width 45 height 11
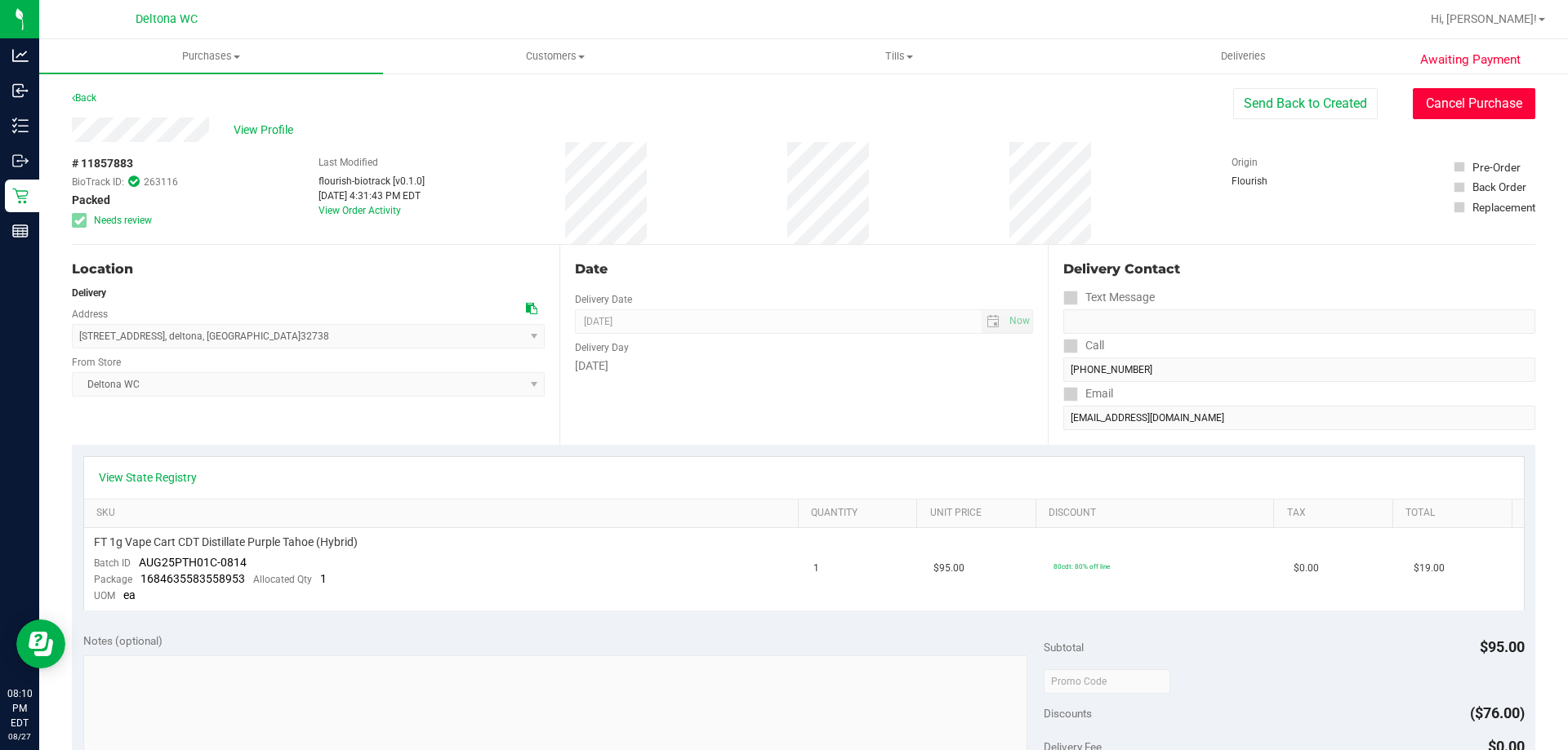
click at [1433, 96] on button "Cancel Purchase" at bounding box center [1473, 103] width 122 height 31
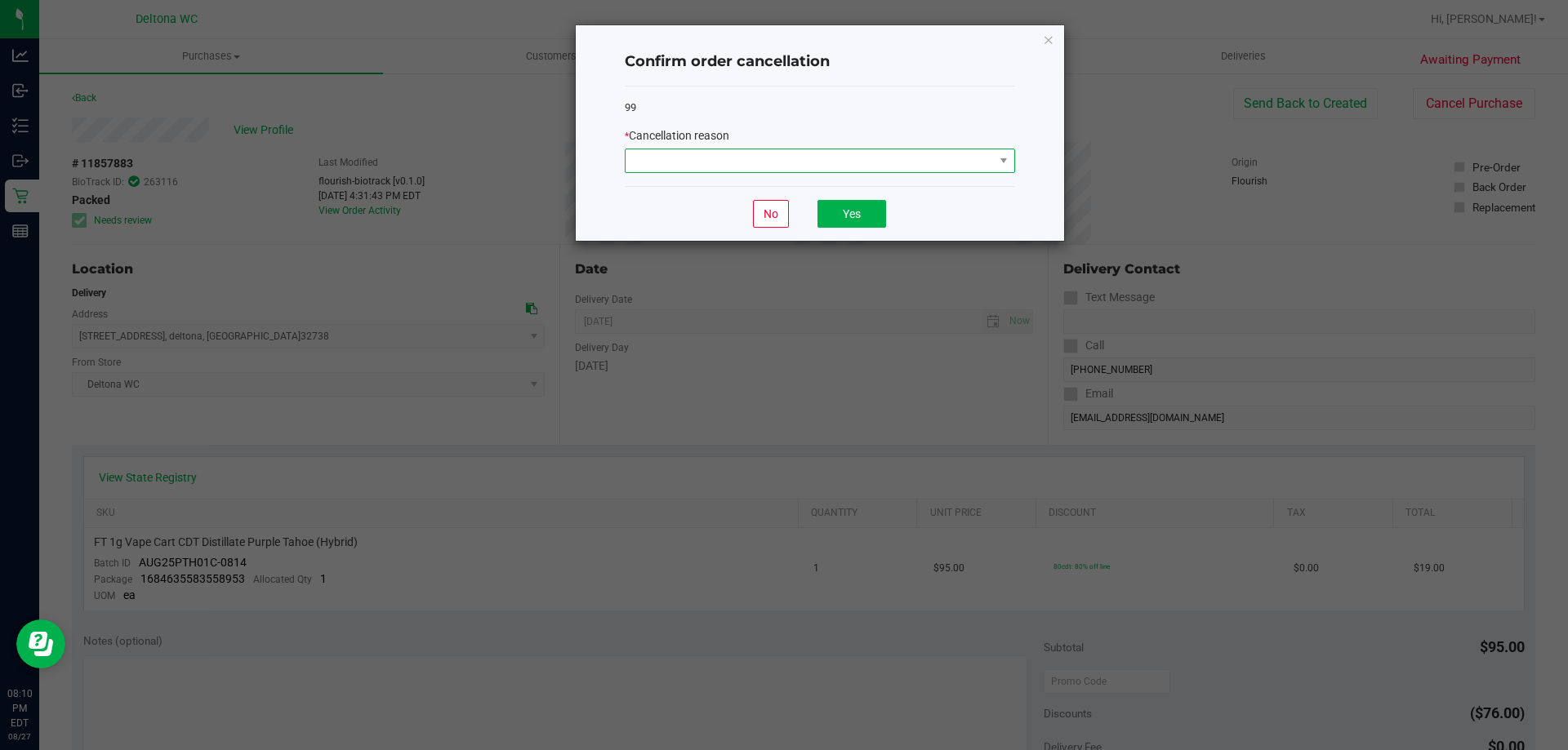
click at [985, 168] on span at bounding box center [809, 161] width 368 height 23
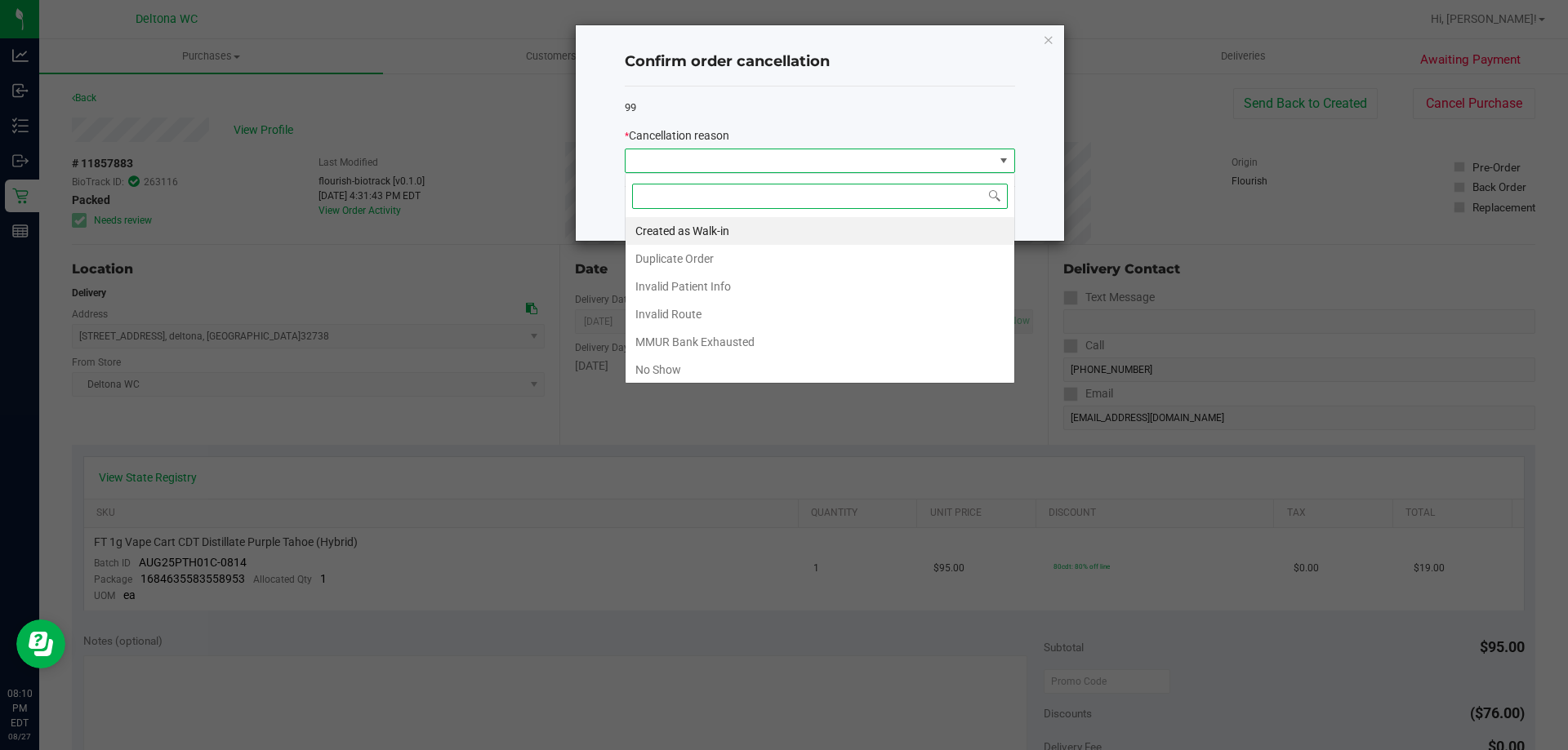
scroll to position [25, 390]
click at [831, 369] on li "No Show" at bounding box center [819, 369] width 389 height 27
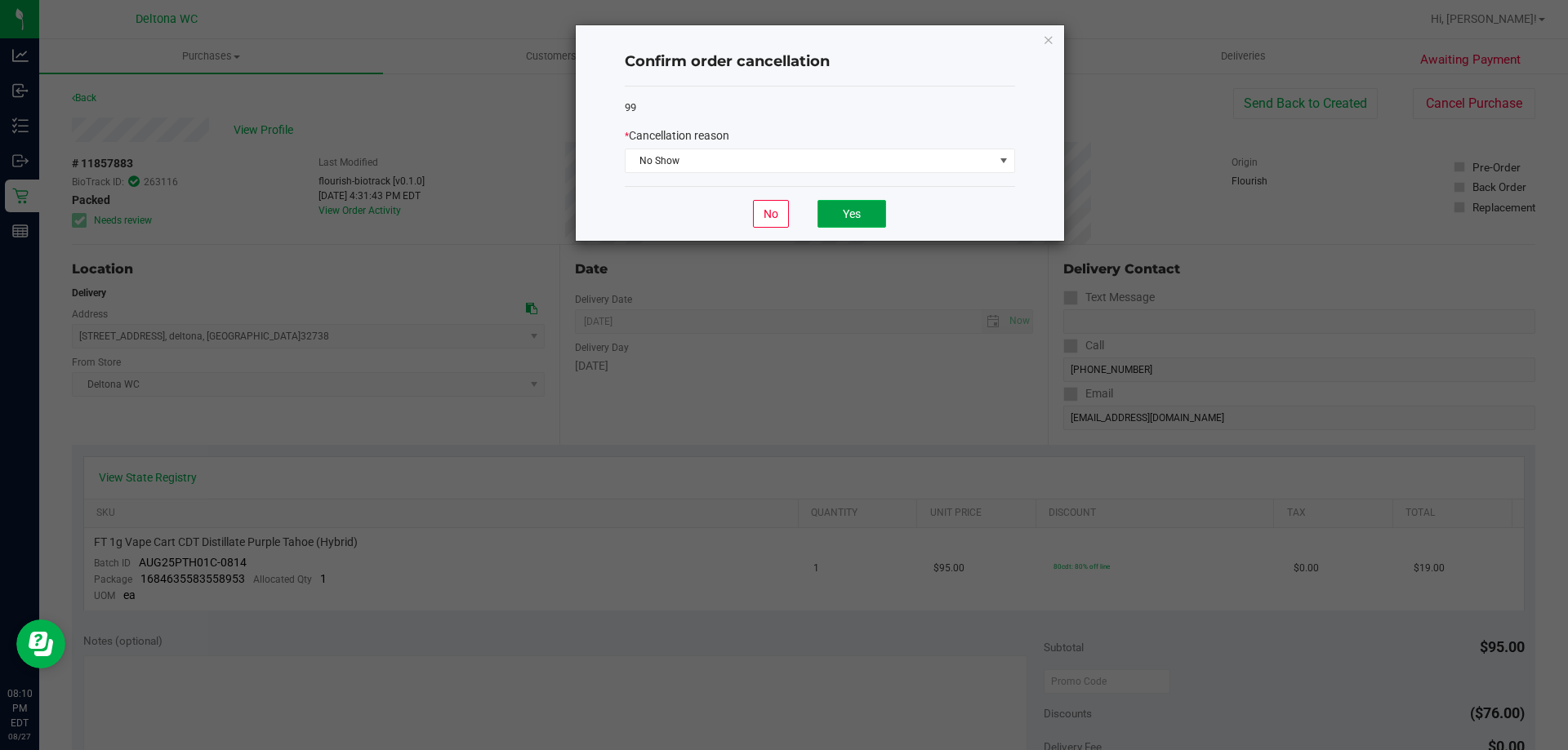
click at [841, 218] on button "Yes" at bounding box center [852, 213] width 68 height 27
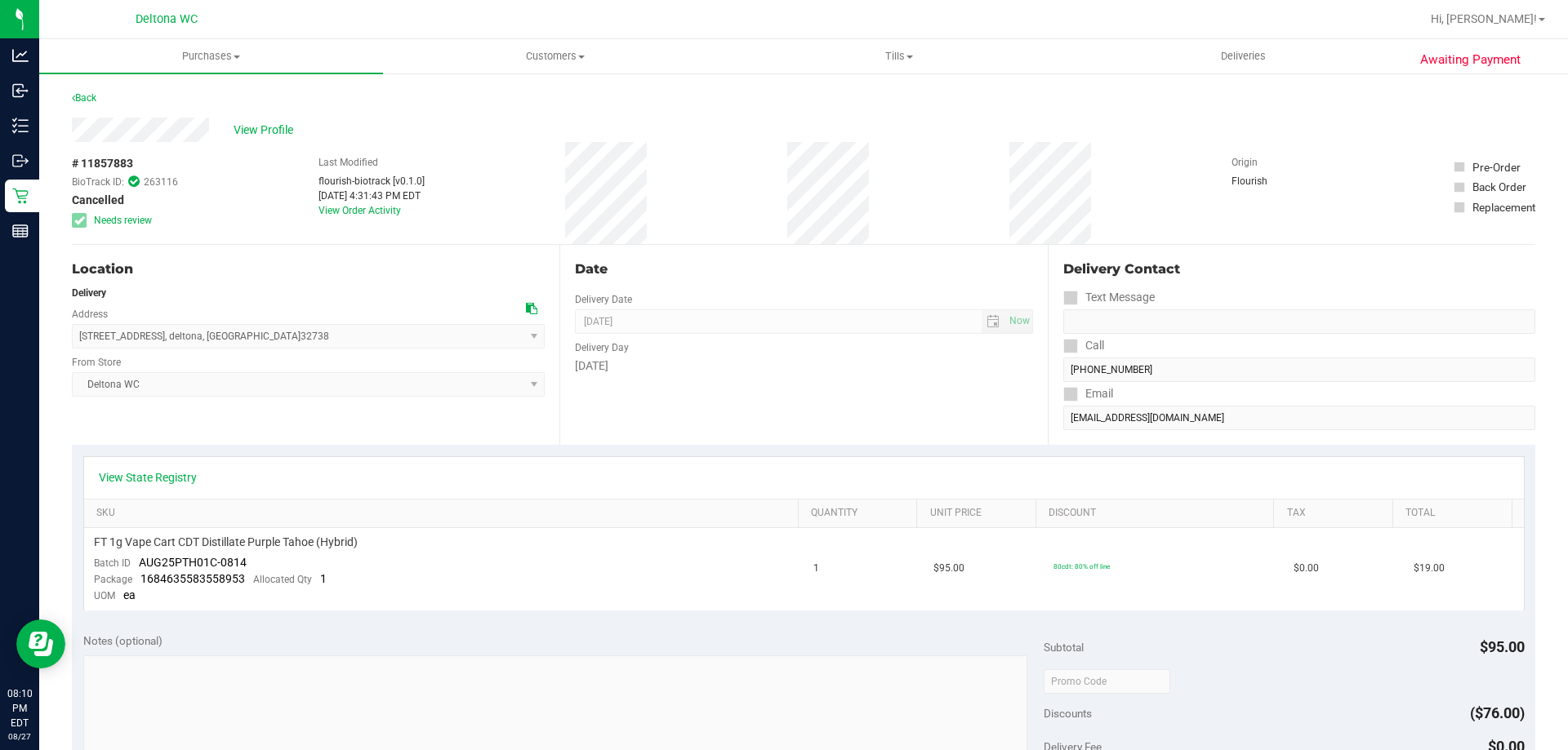
click at [81, 91] on div "Back" at bounding box center [84, 97] width 25 height 20
click at [87, 98] on link "Back" at bounding box center [84, 98] width 25 height 11
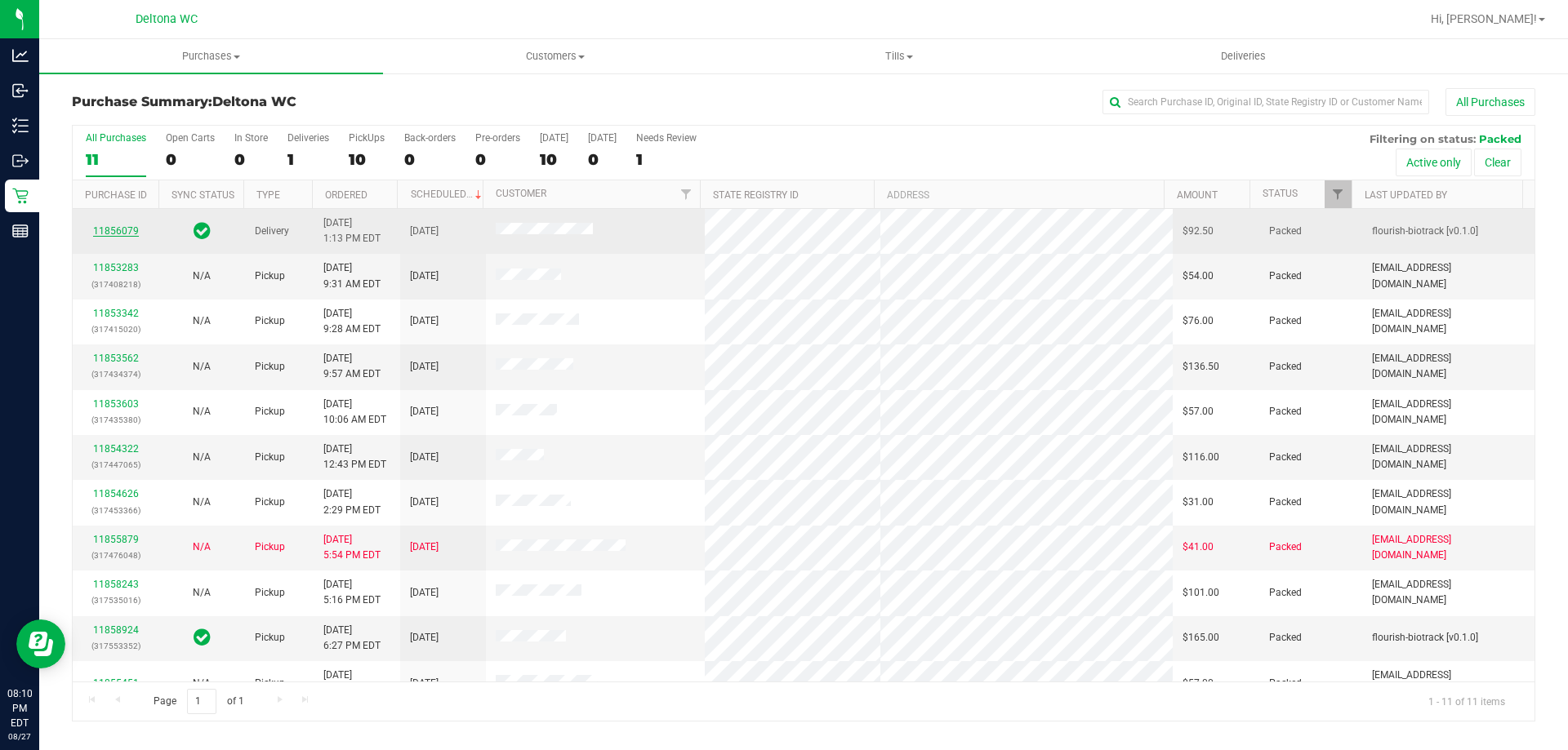
click at [110, 226] on link "11856079" at bounding box center [115, 231] width 45 height 11
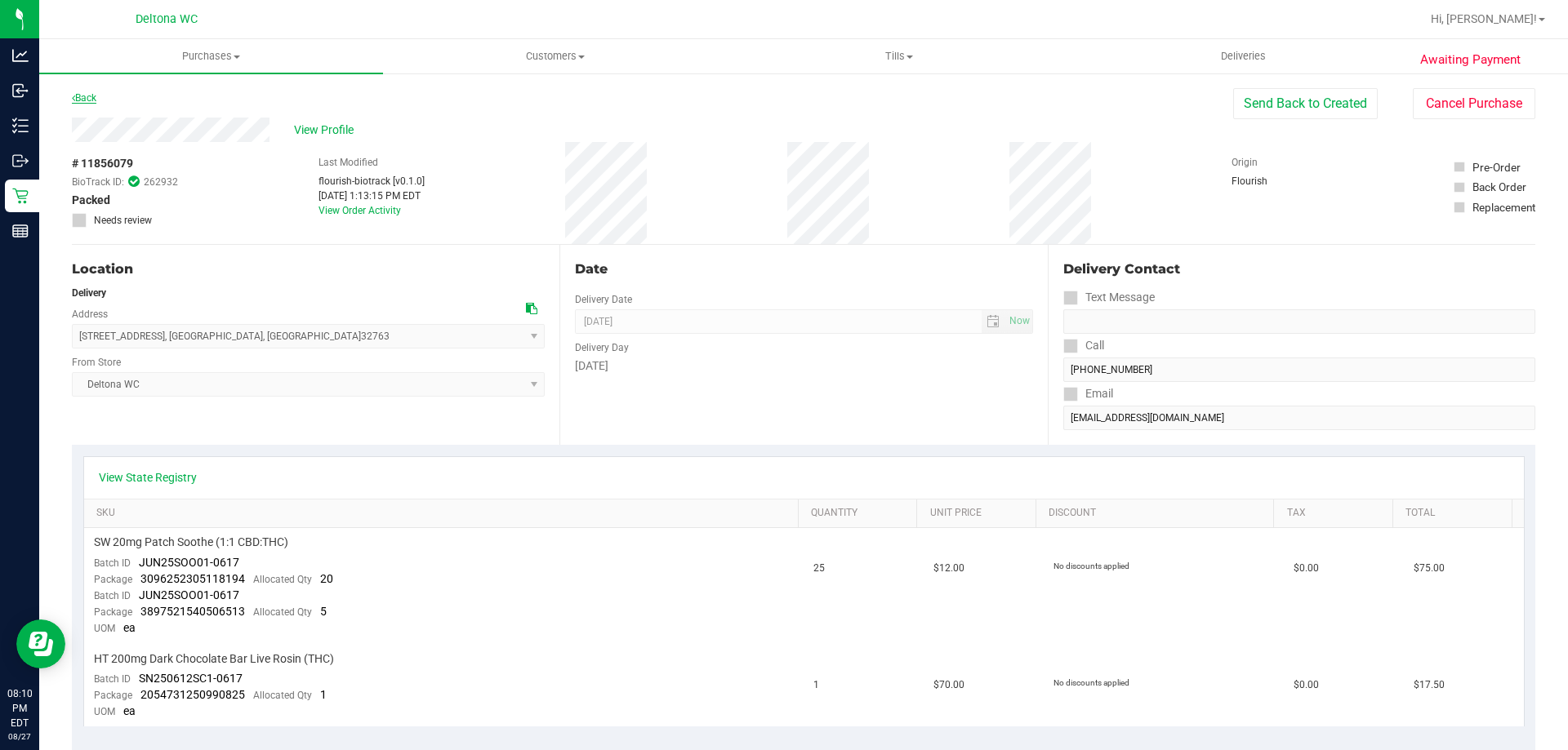
click at [86, 95] on link "Back" at bounding box center [84, 98] width 25 height 11
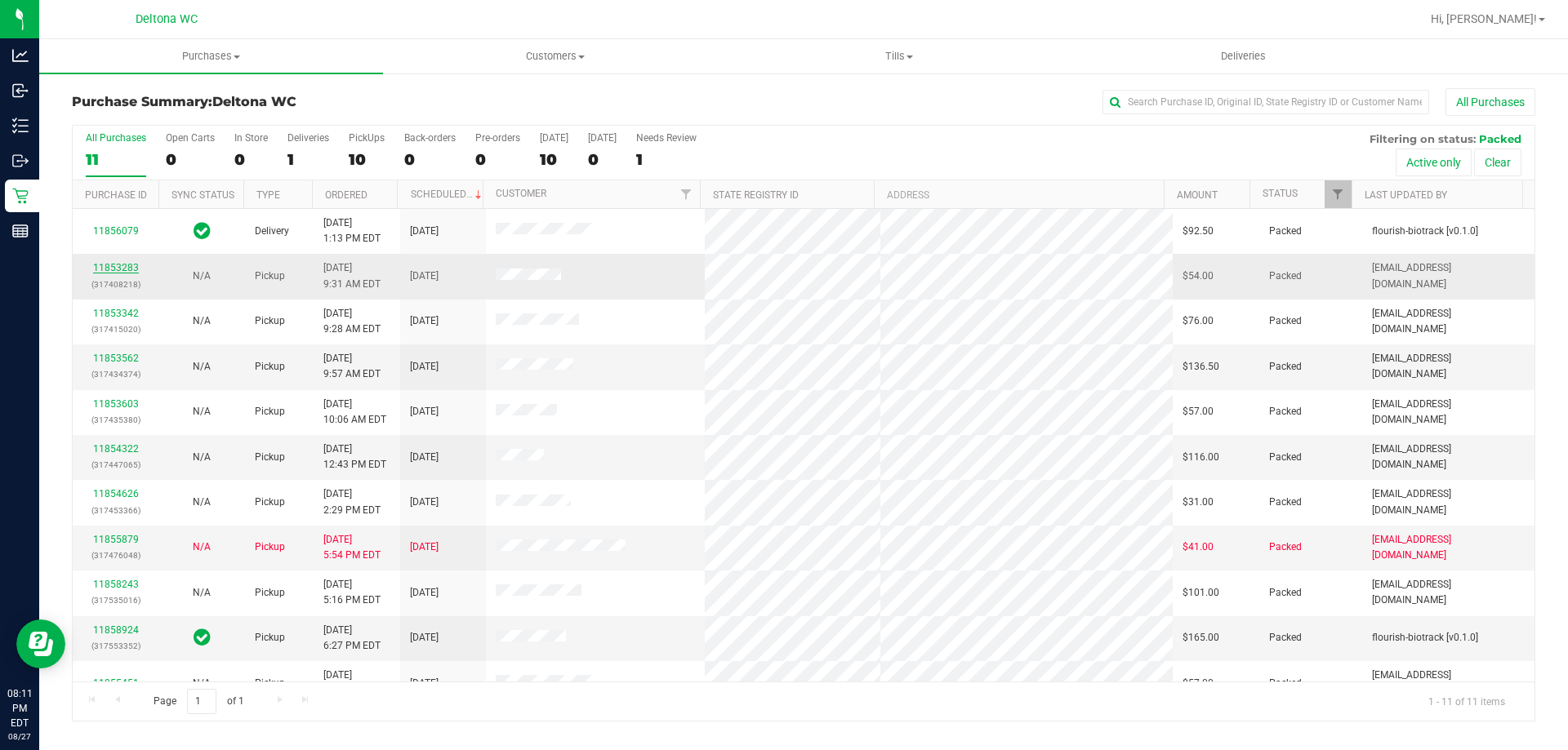
click at [119, 267] on link "11853283" at bounding box center [115, 268] width 45 height 11
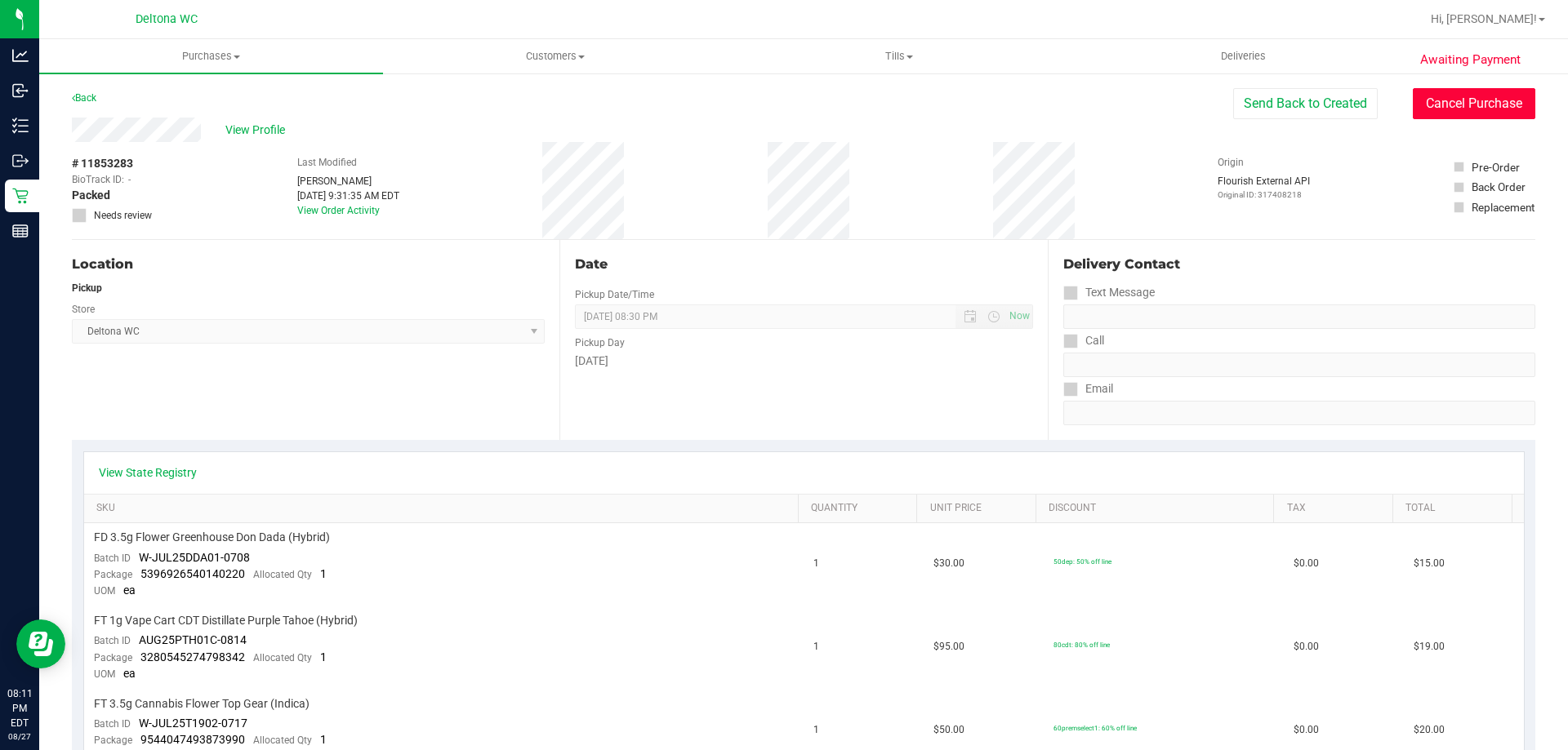
click at [1449, 98] on button "Cancel Purchase" at bounding box center [1473, 103] width 122 height 31
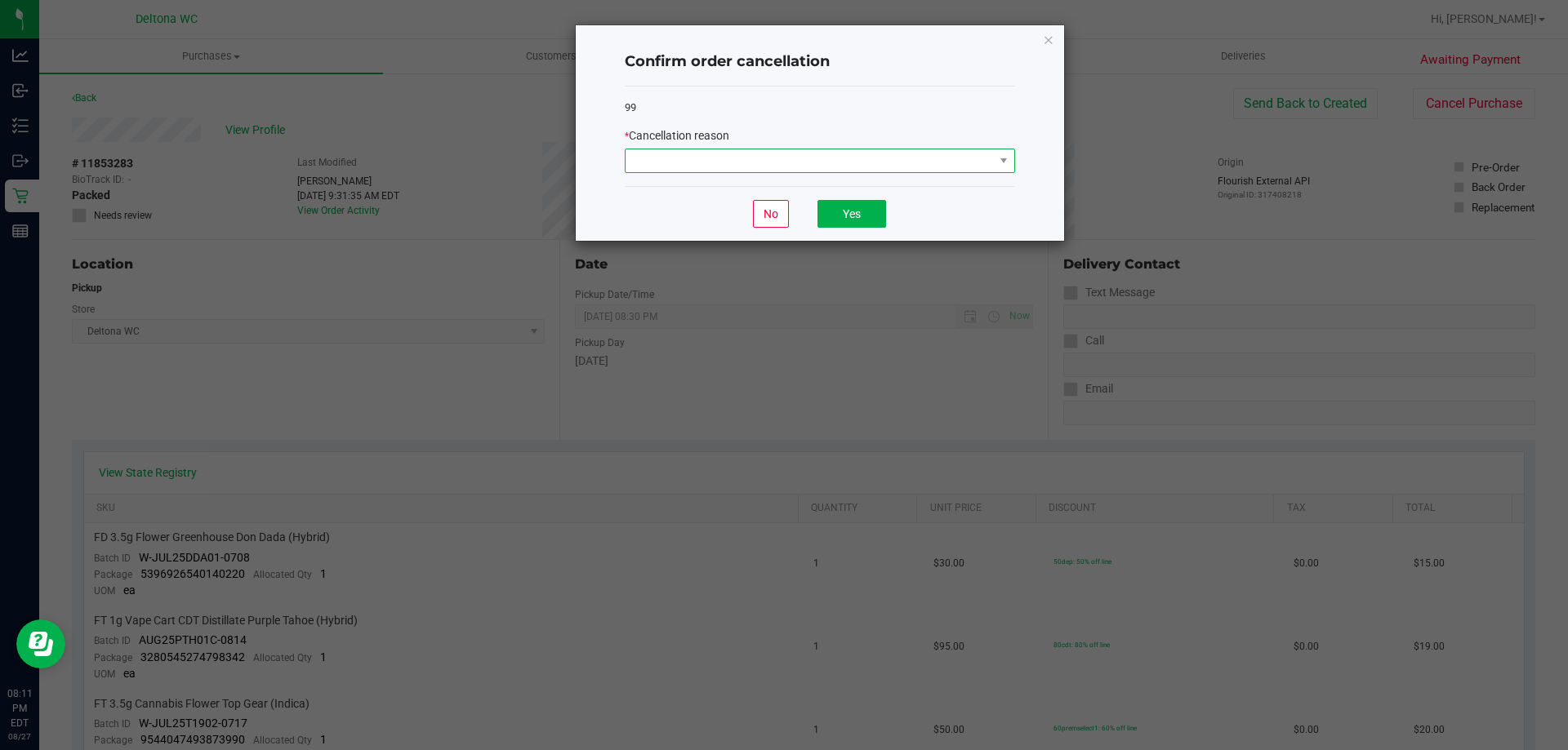
click at [892, 151] on span at bounding box center [809, 161] width 368 height 23
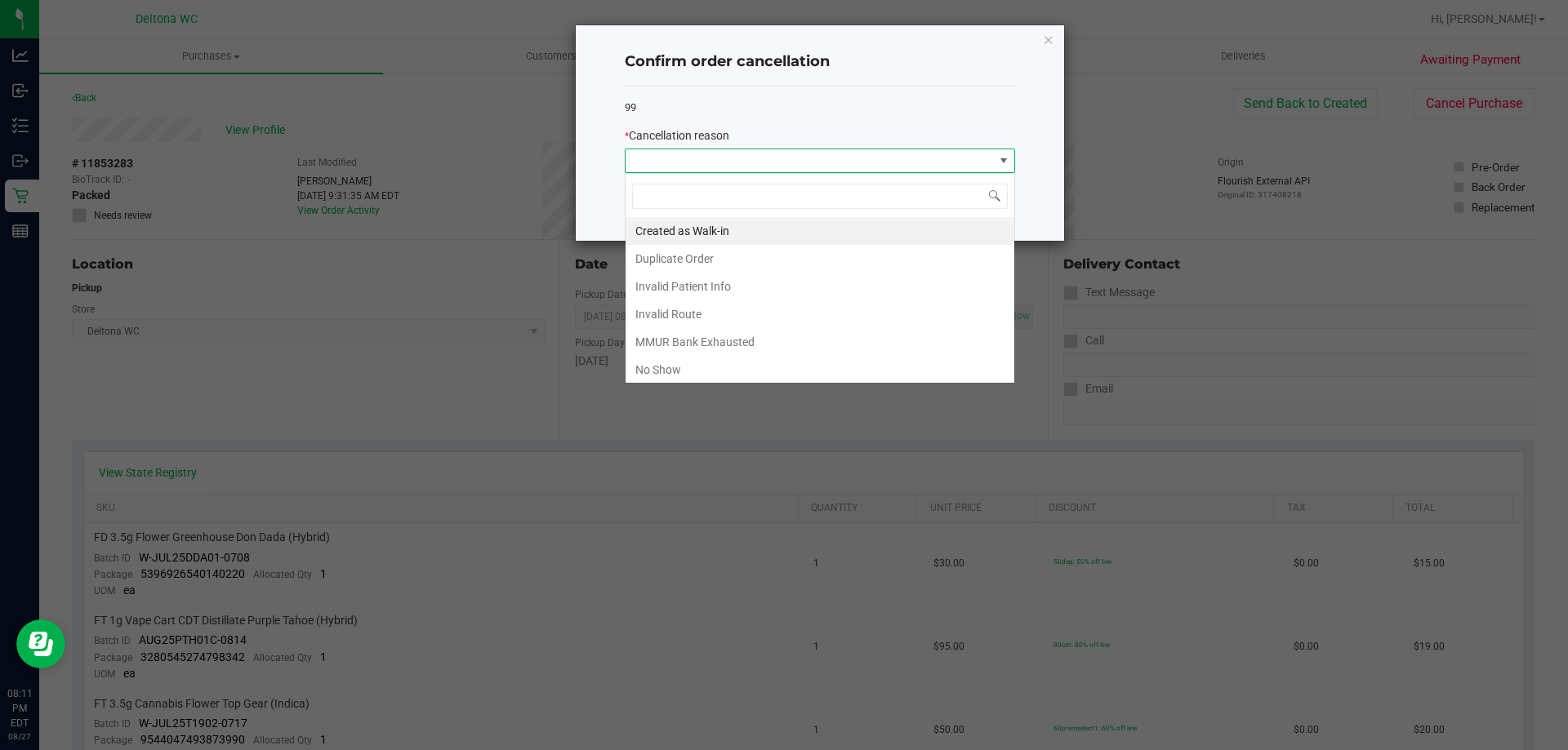
scroll to position [25, 390]
click at [779, 366] on li "No Show" at bounding box center [819, 369] width 389 height 27
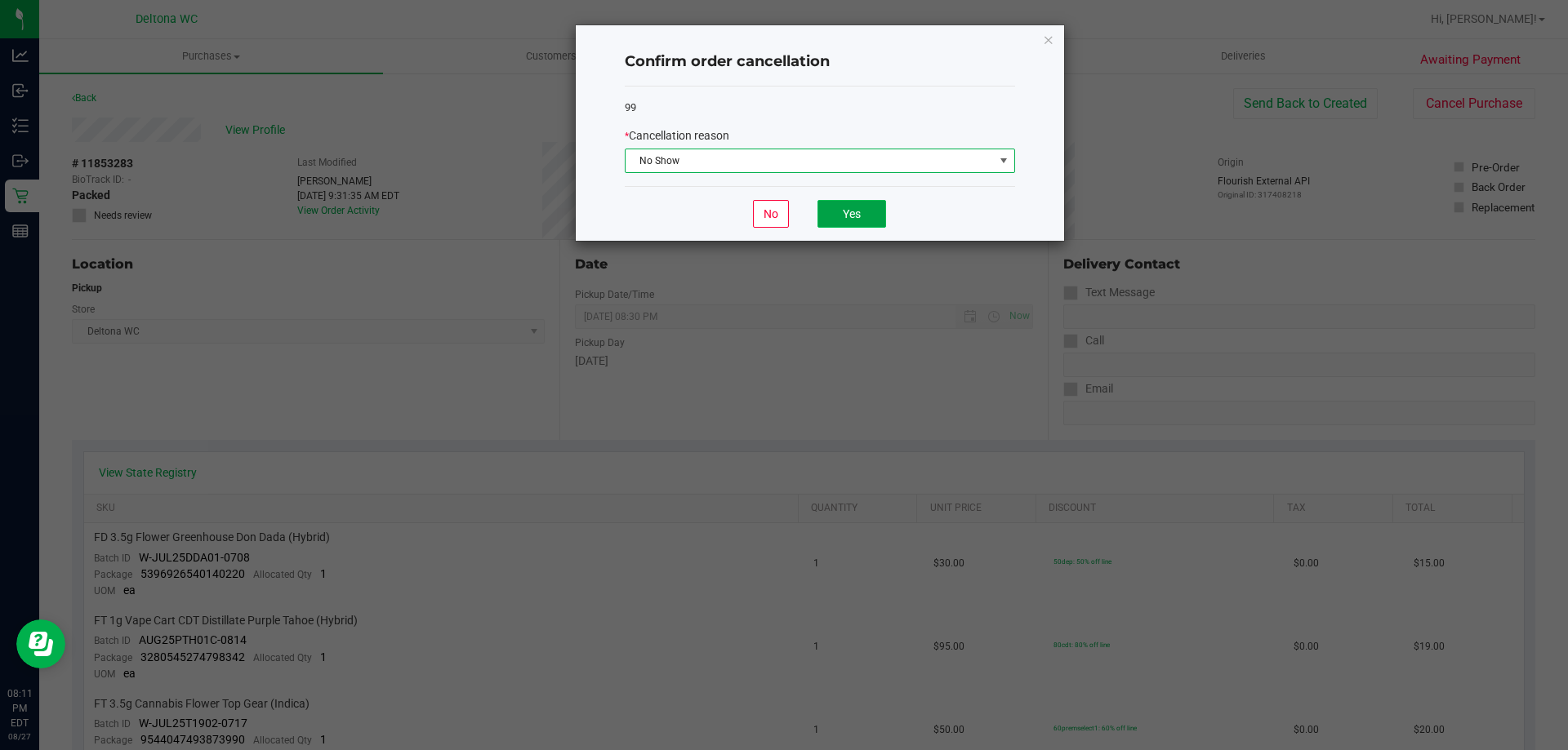
click at [851, 208] on button "Yes" at bounding box center [852, 213] width 68 height 27
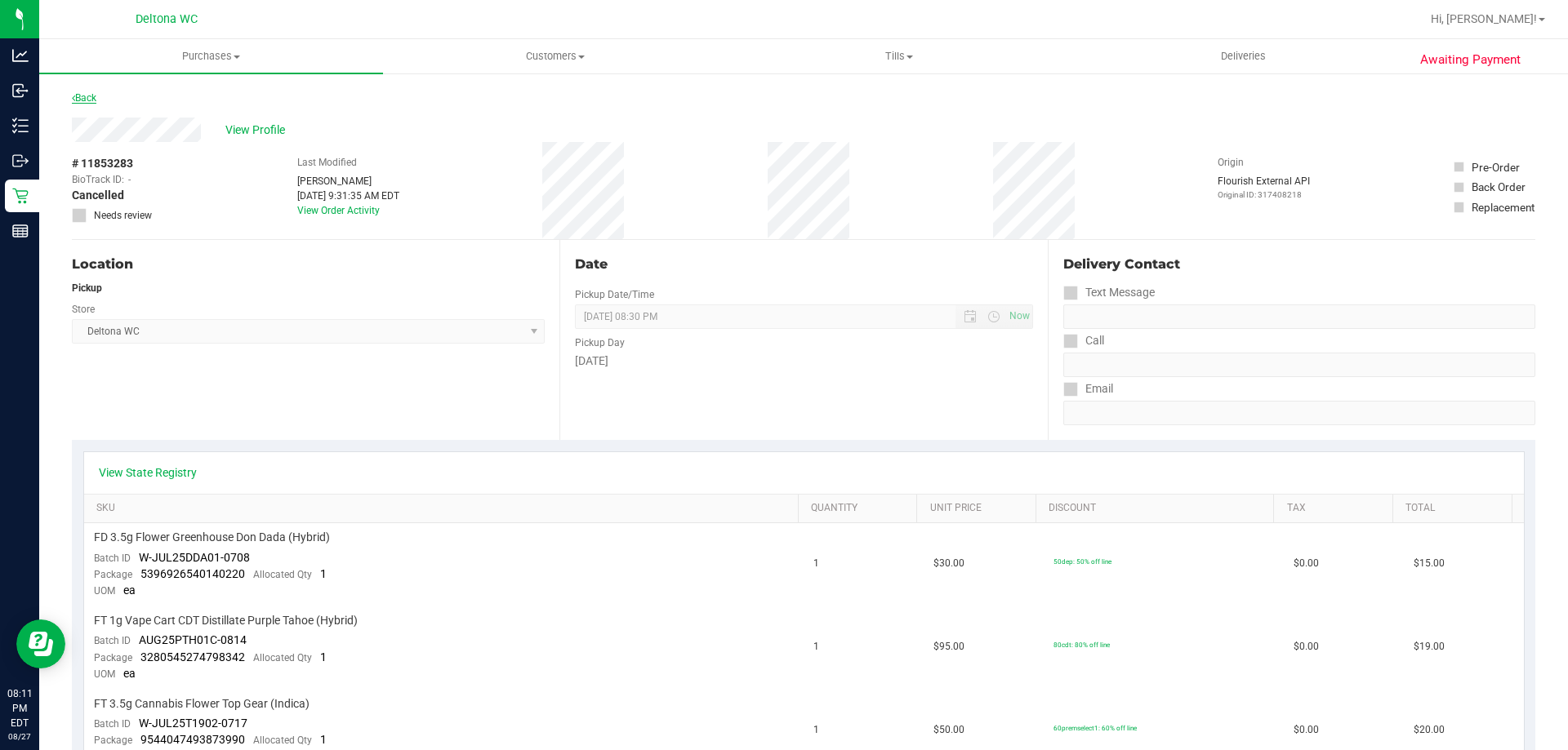
click at [74, 98] on icon at bounding box center [73, 97] width 3 height 9
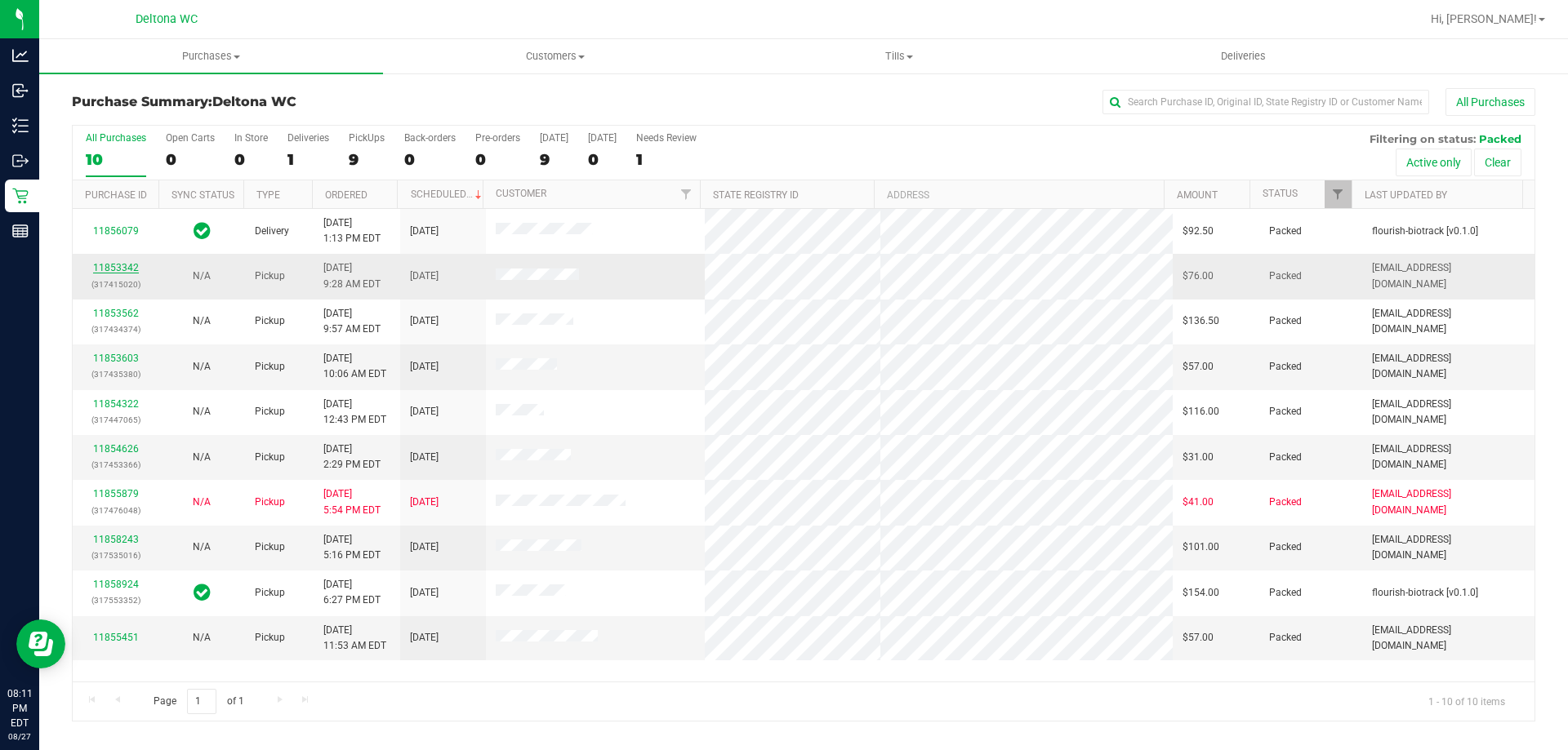
click at [132, 269] on link "11853342" at bounding box center [115, 268] width 45 height 11
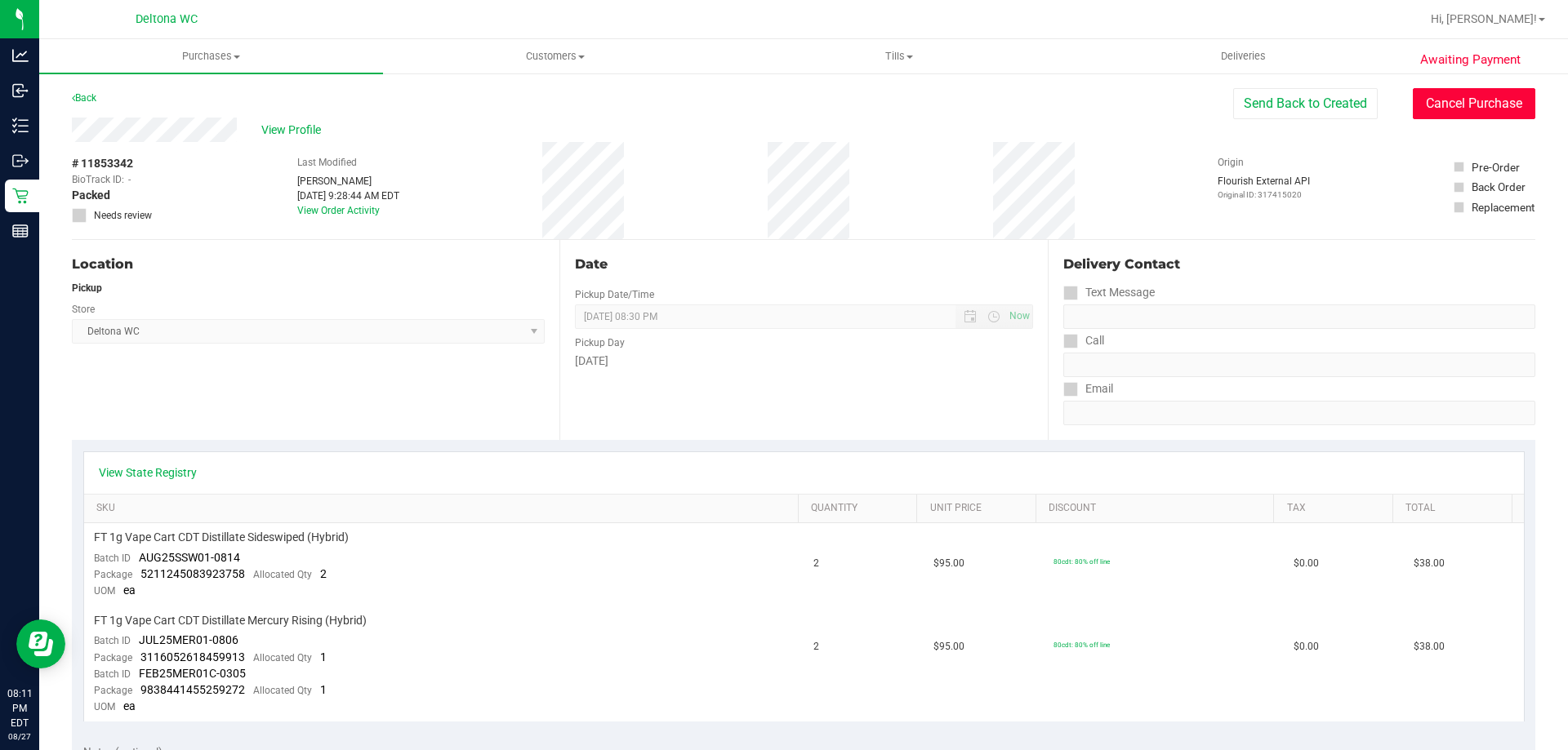
click at [1461, 104] on button "Cancel Purchase" at bounding box center [1473, 103] width 122 height 31
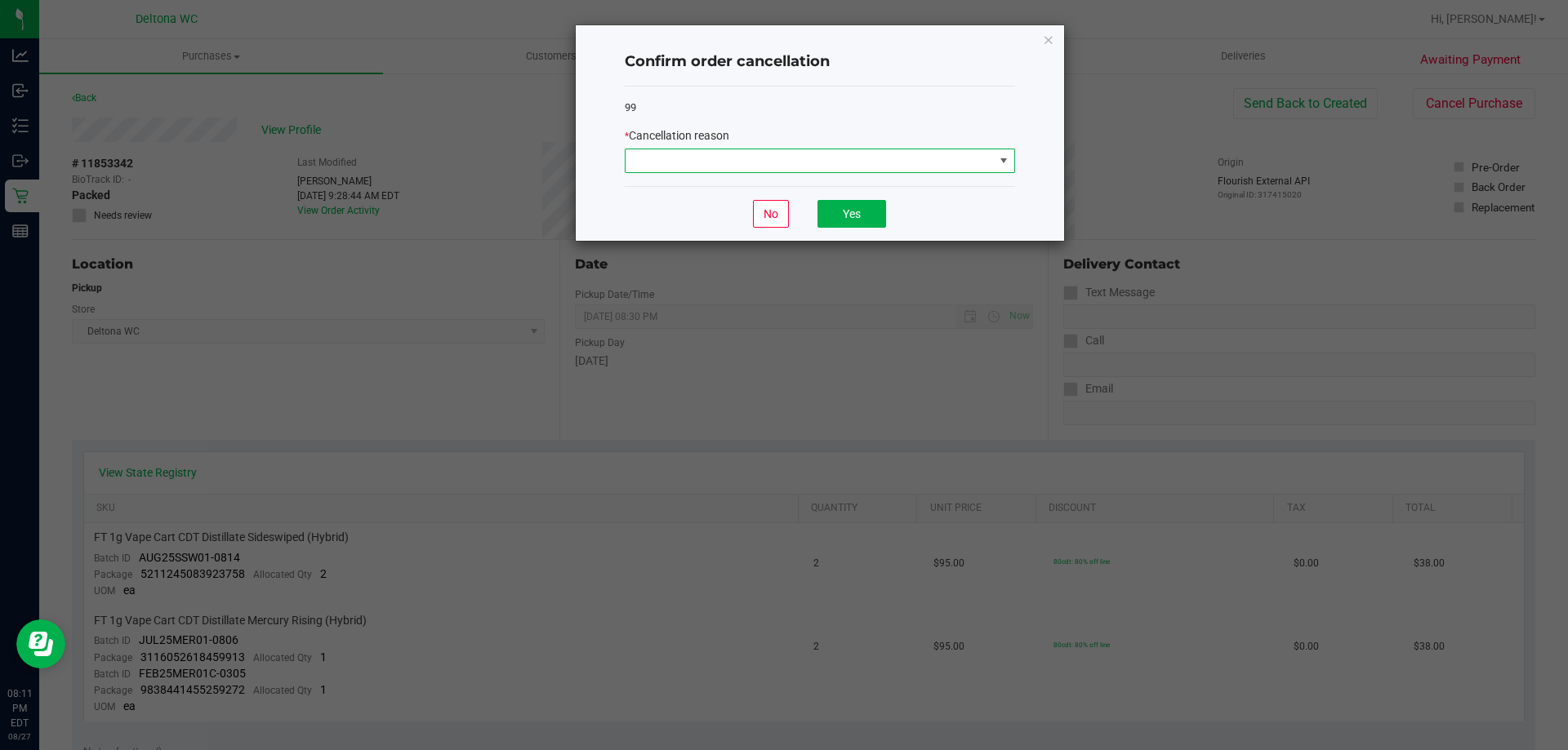
click at [907, 170] on span at bounding box center [809, 161] width 368 height 23
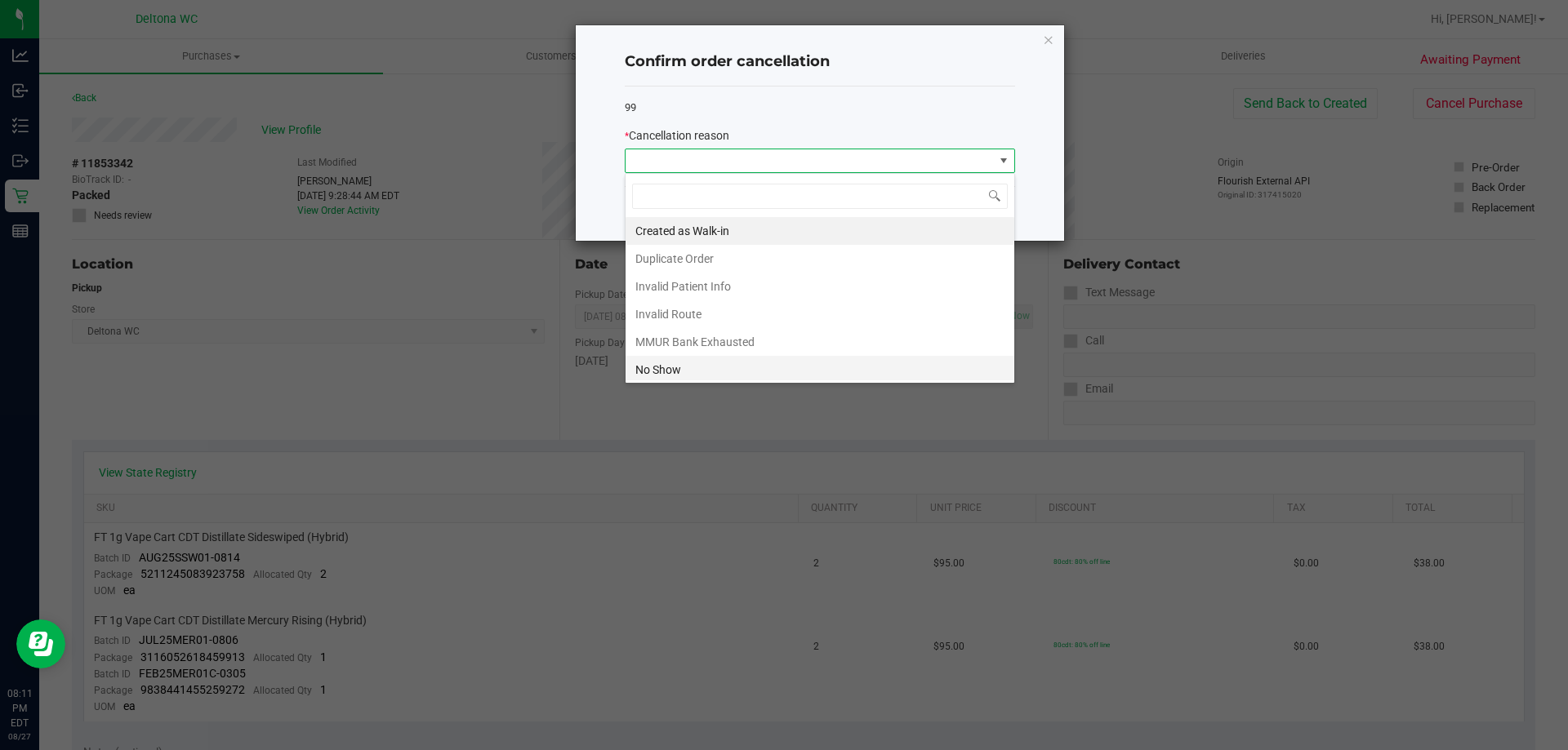
scroll to position [25, 390]
click at [707, 366] on li "No Show" at bounding box center [819, 369] width 389 height 27
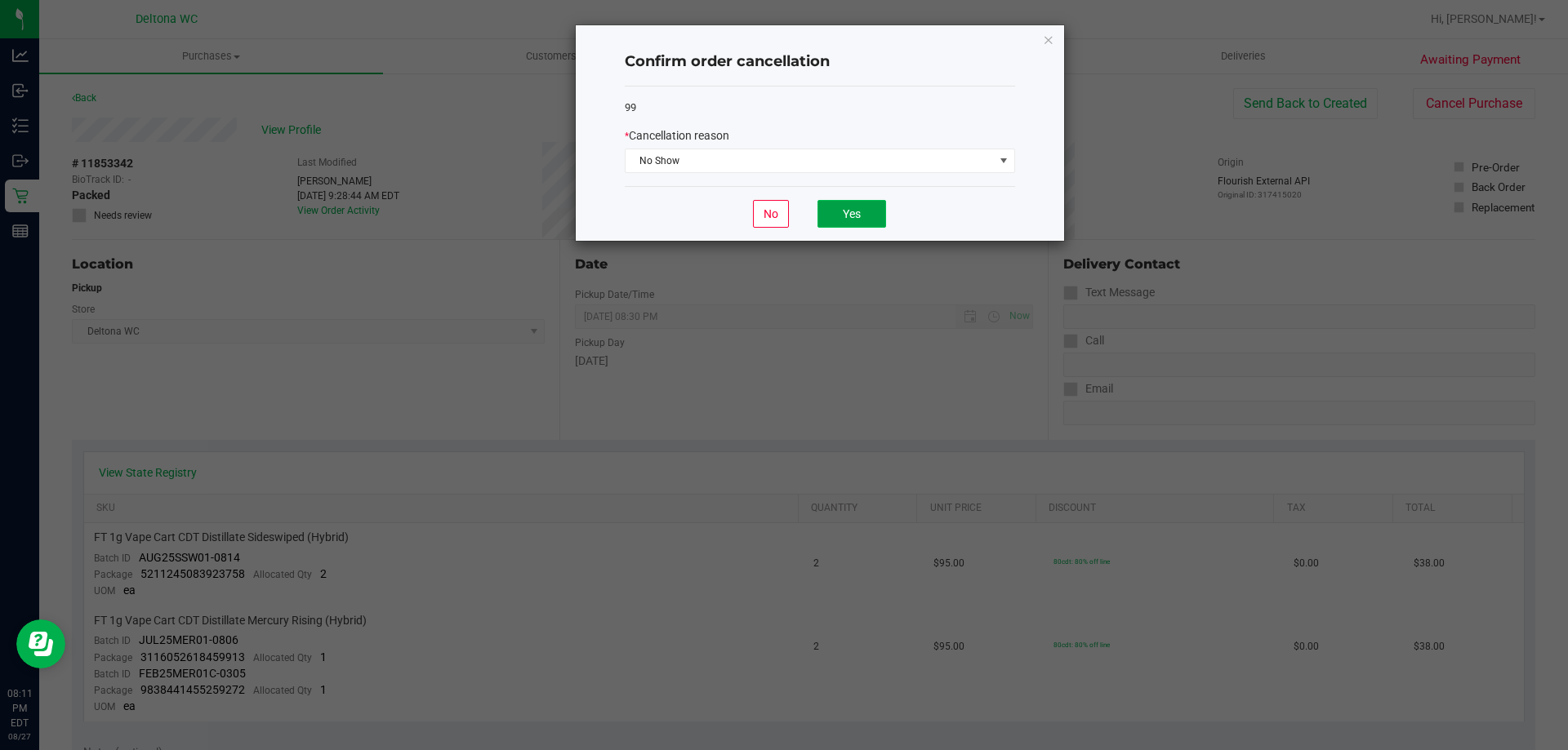
click at [872, 204] on button "Yes" at bounding box center [852, 213] width 68 height 27
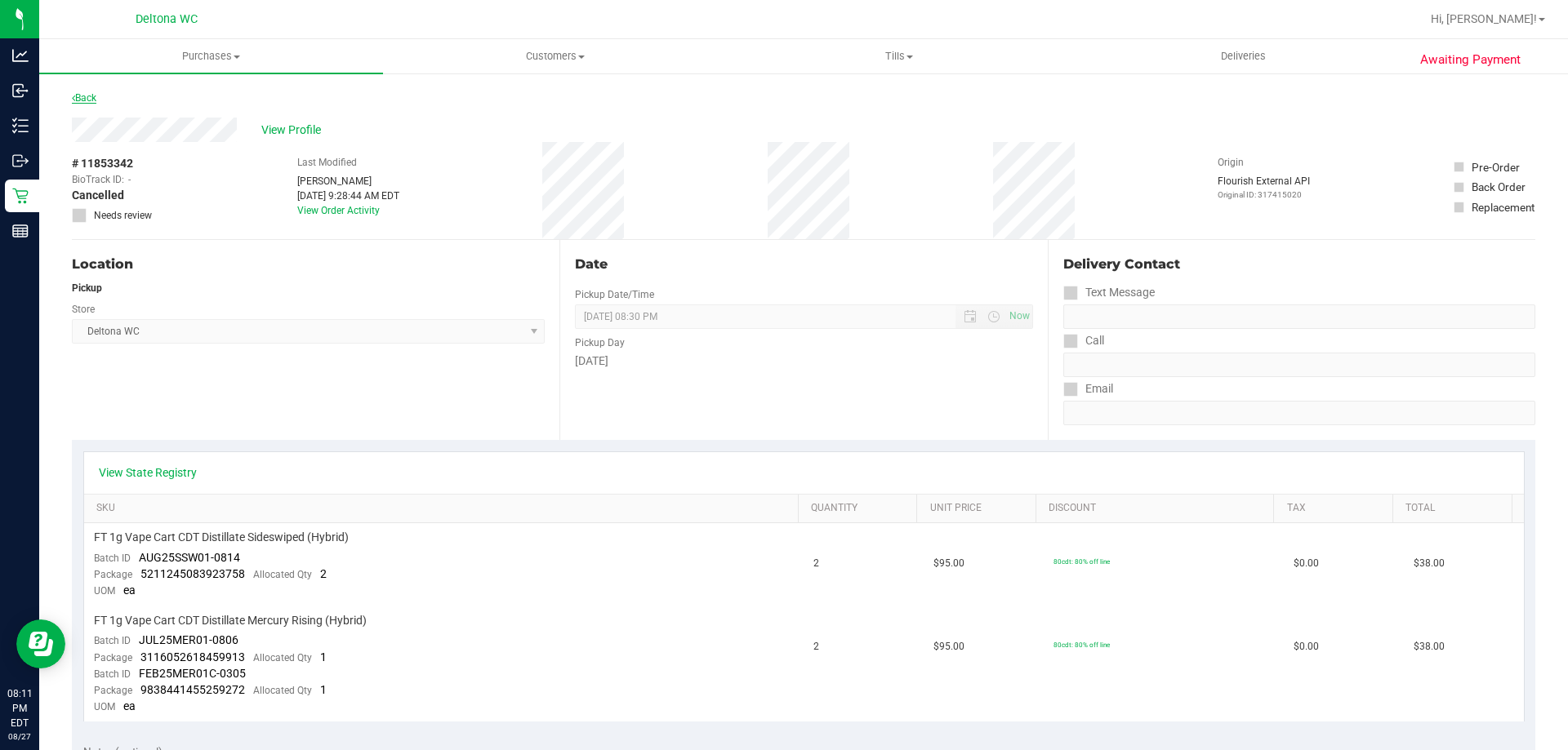
click at [89, 96] on link "Back" at bounding box center [84, 98] width 25 height 11
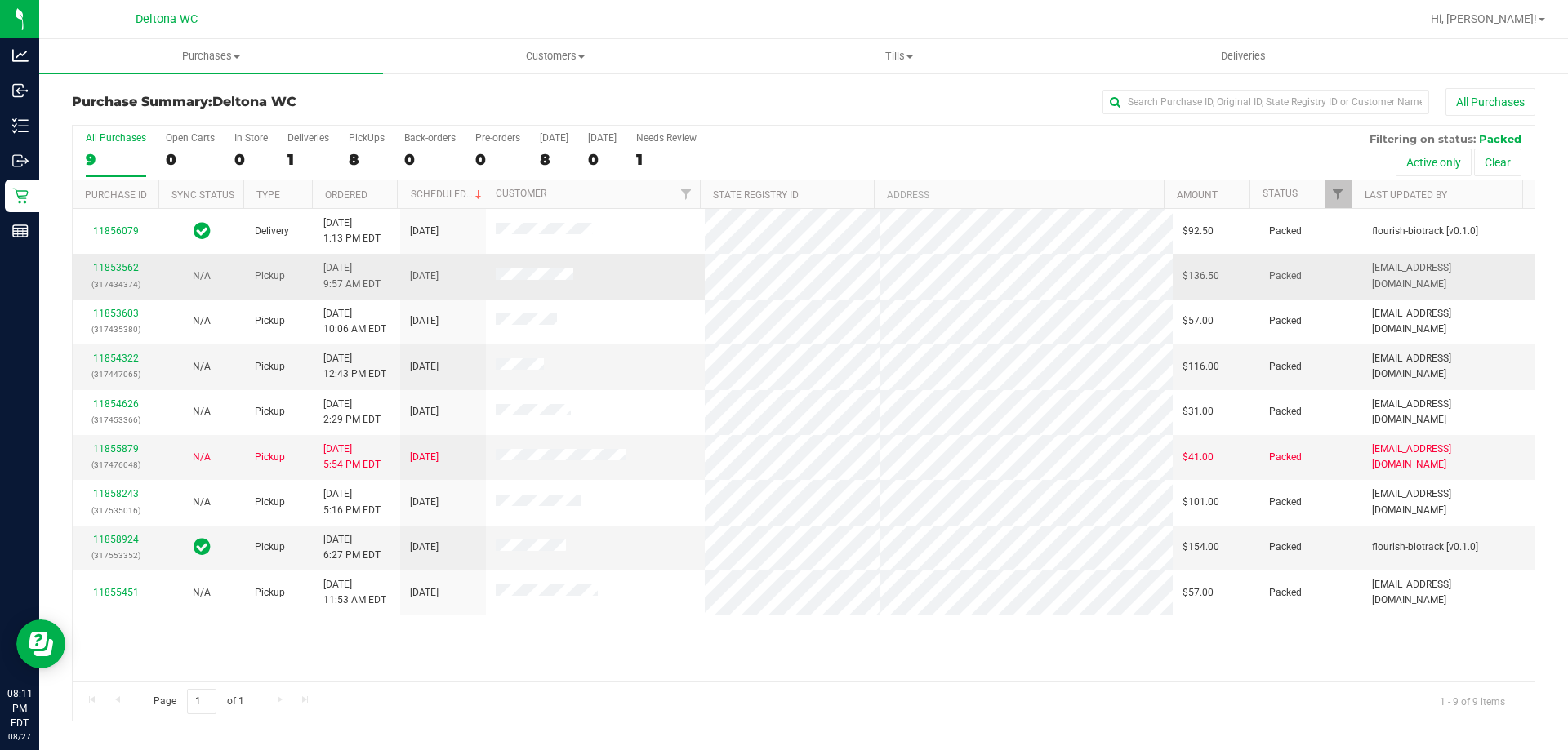
click at [120, 269] on link "11853562" at bounding box center [115, 268] width 45 height 11
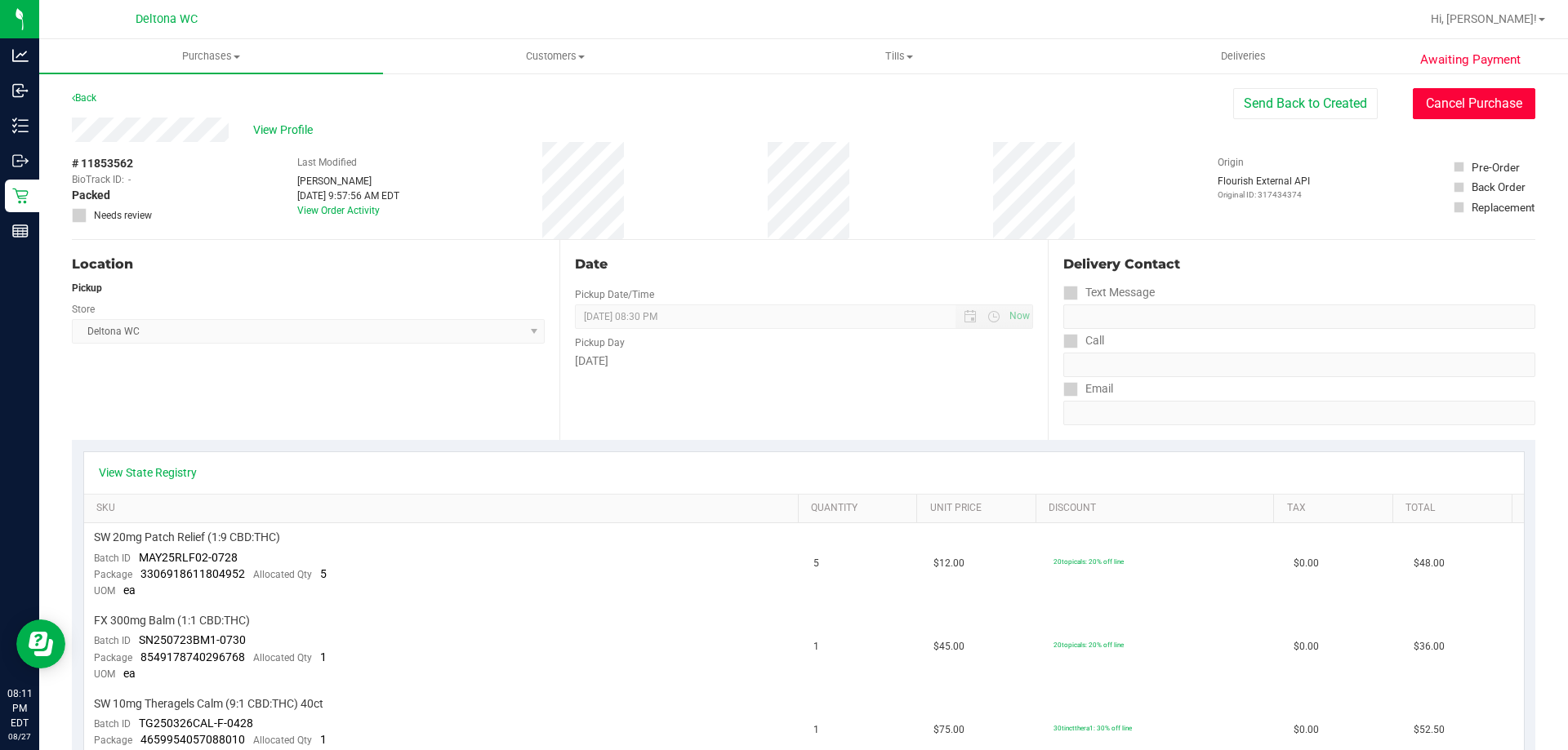
click at [1436, 104] on button "Cancel Purchase" at bounding box center [1473, 103] width 122 height 31
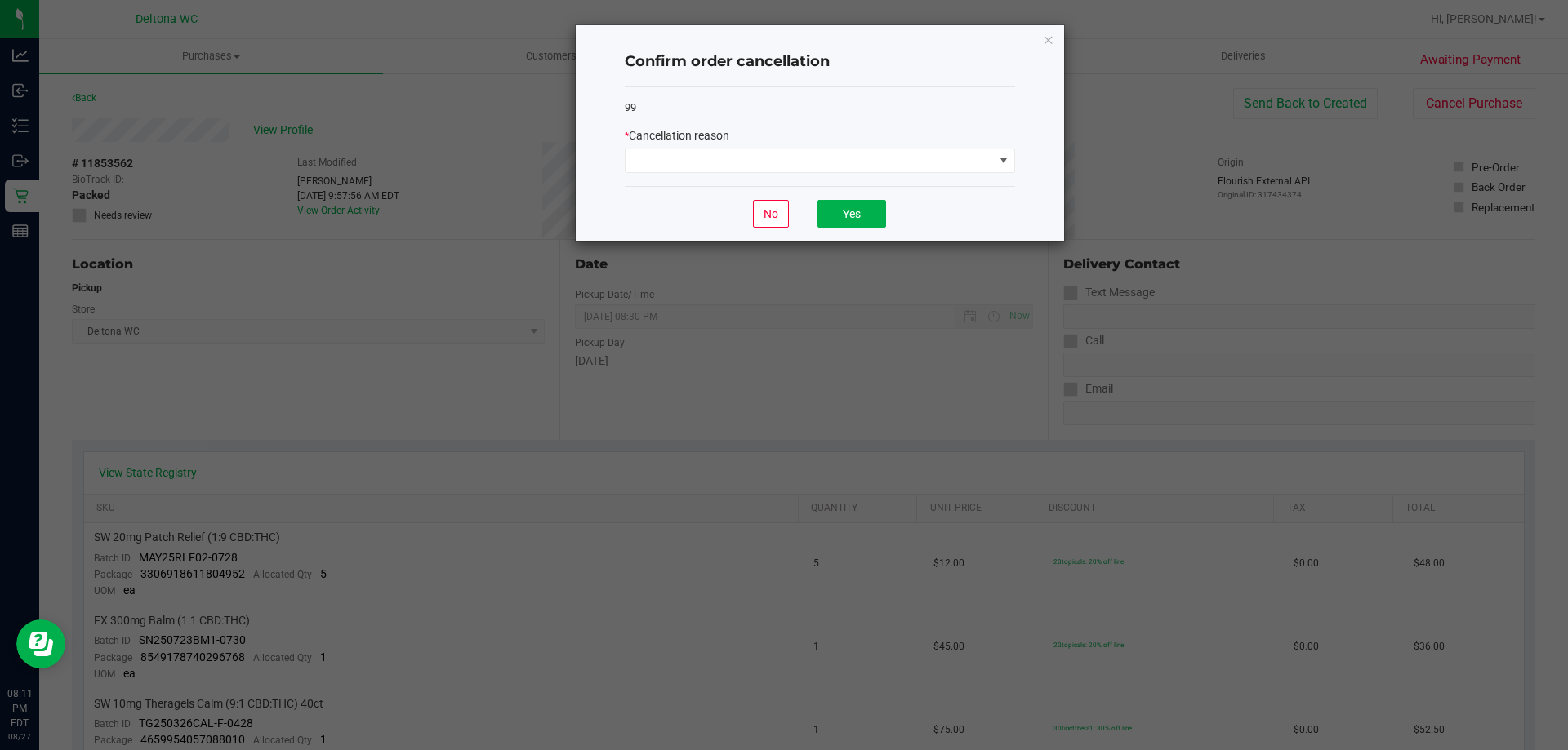
click at [938, 175] on div "99 * Cancellation reason" at bounding box center [819, 136] width 390 height 100
click at [946, 166] on span at bounding box center [809, 161] width 368 height 23
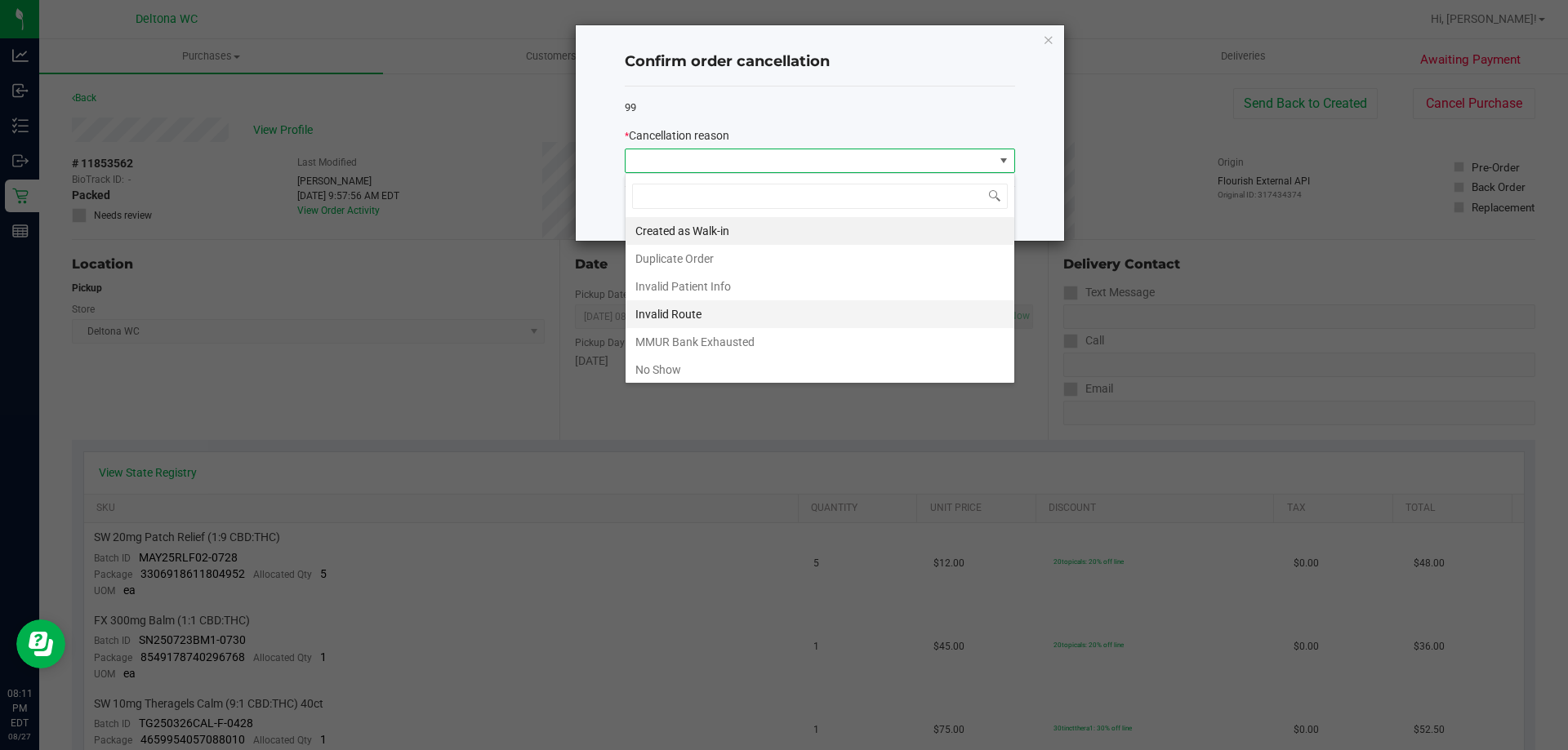
scroll to position [25, 390]
click at [833, 371] on li "No Show" at bounding box center [819, 369] width 389 height 27
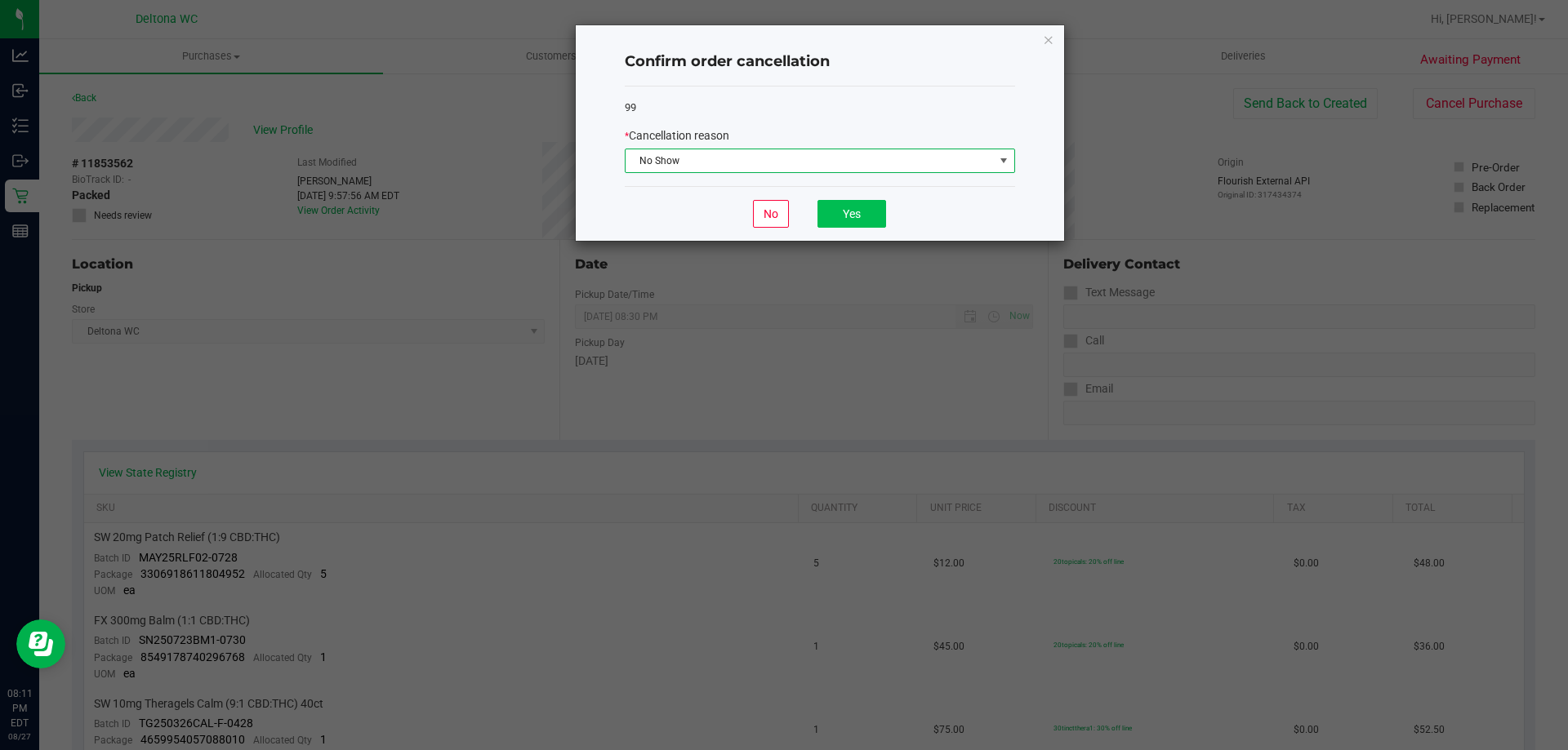
click at [888, 206] on div "No Yes" at bounding box center [819, 214] width 390 height 55
click at [871, 215] on button "Yes" at bounding box center [852, 213] width 68 height 27
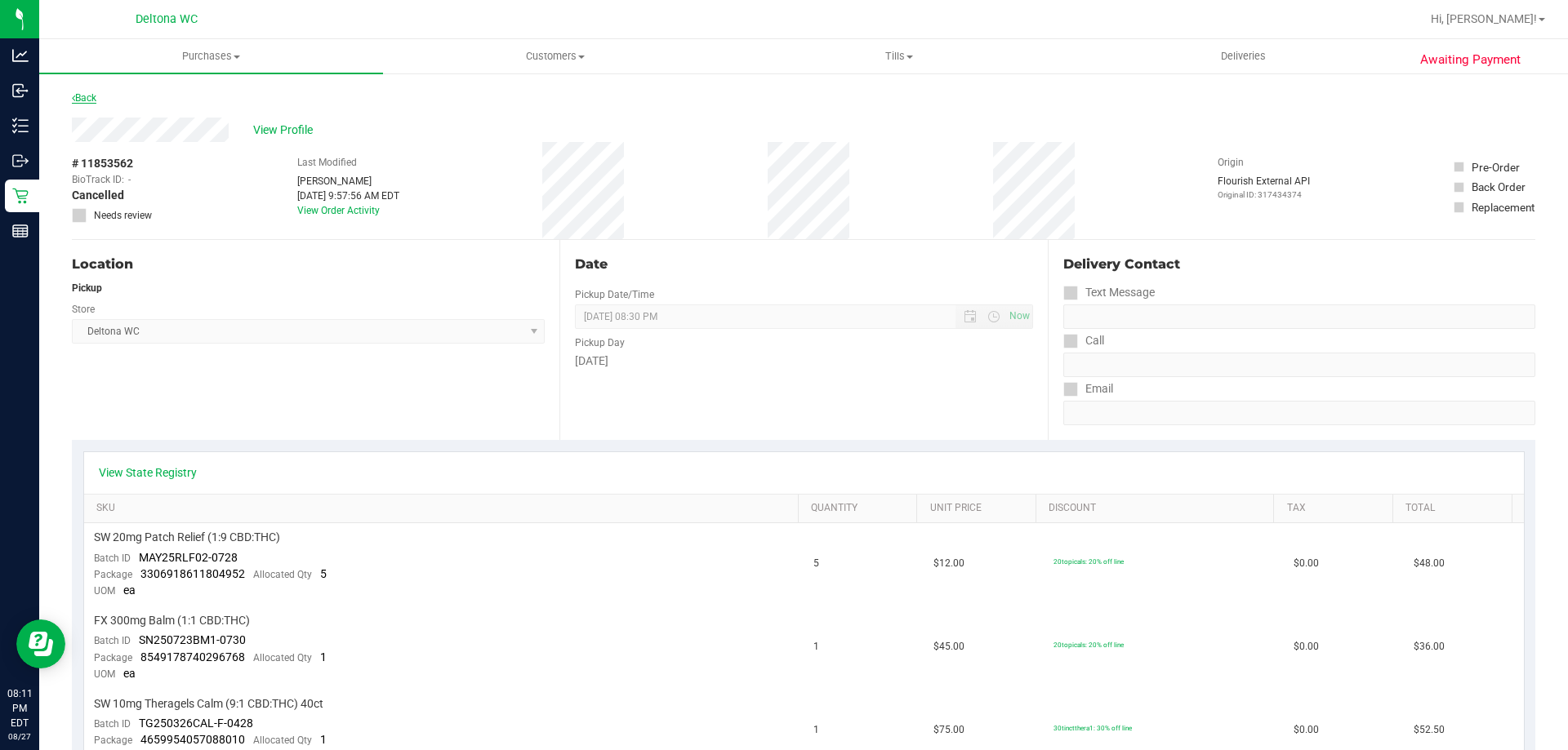
click at [93, 94] on link "Back" at bounding box center [84, 98] width 25 height 11
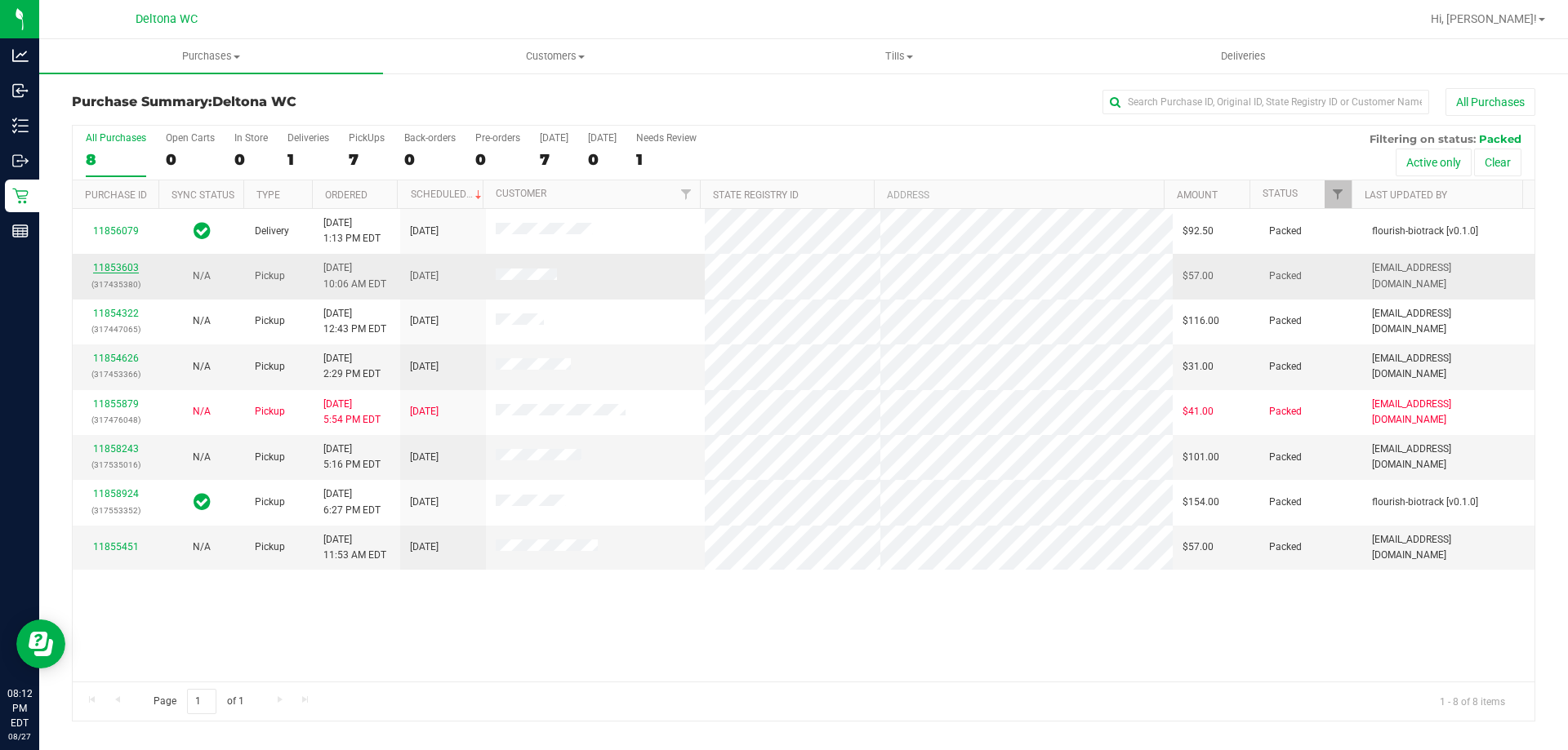
click at [122, 263] on link "11853603" at bounding box center [115, 268] width 45 height 11
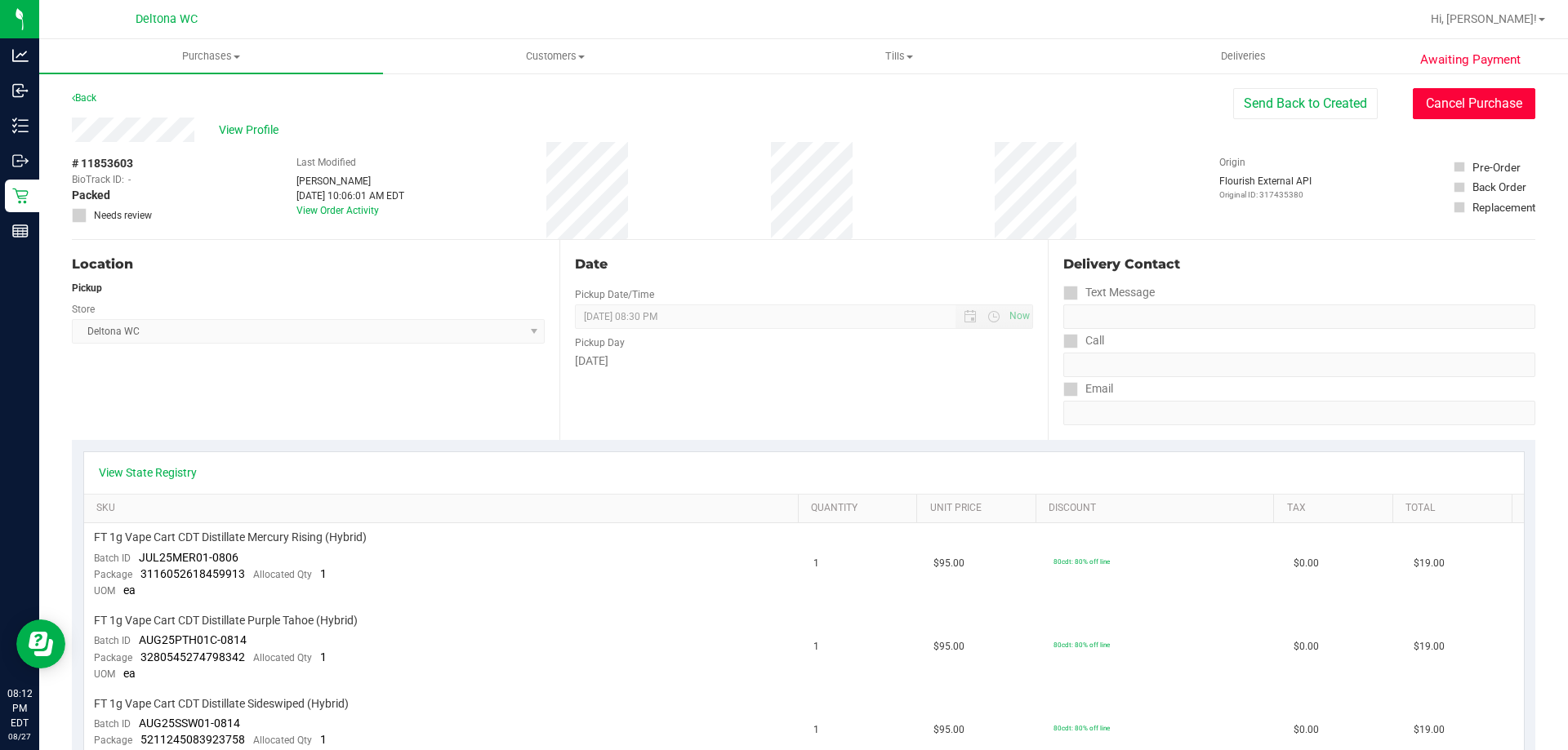
click at [1468, 105] on button "Cancel Purchase" at bounding box center [1473, 103] width 122 height 31
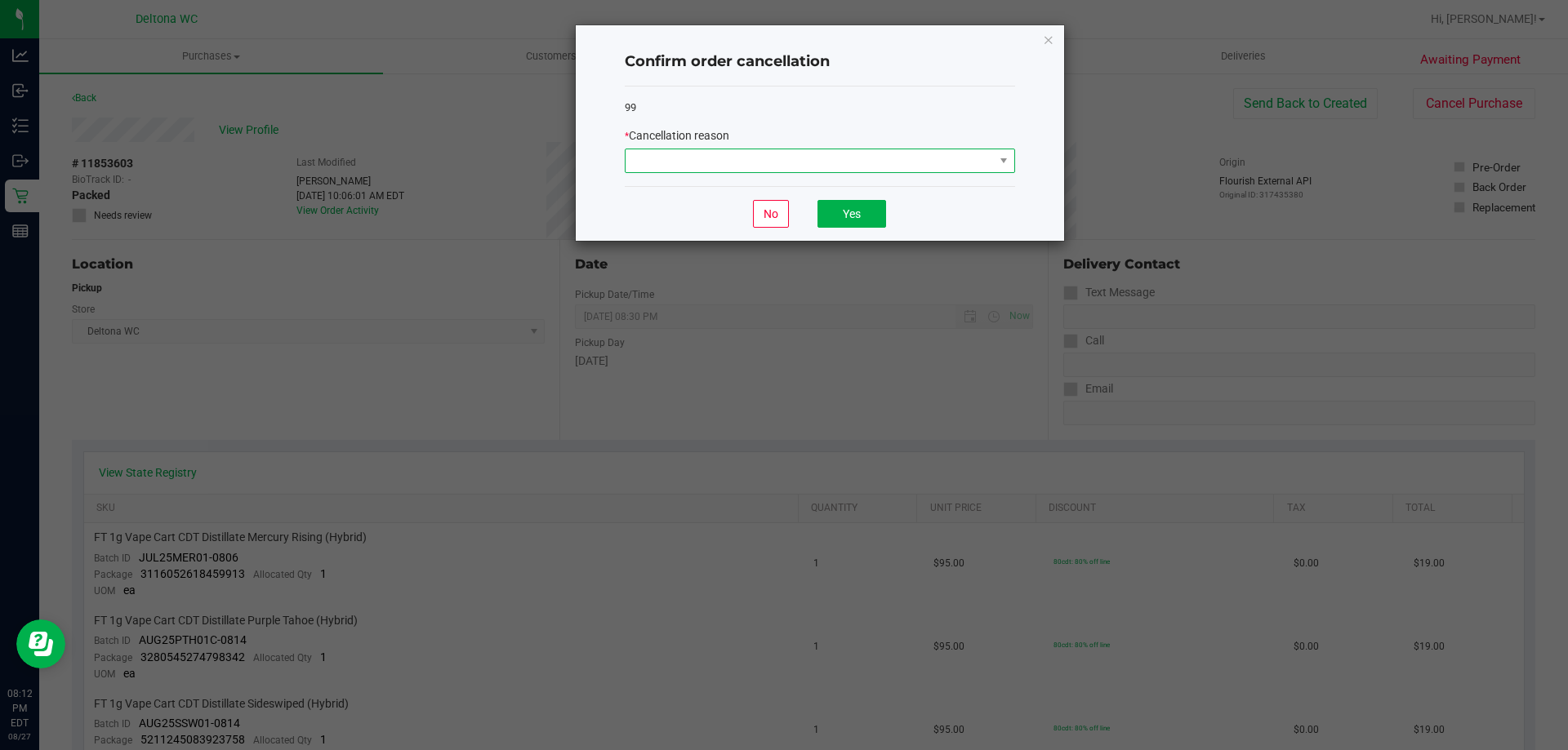
click at [938, 158] on span at bounding box center [809, 161] width 368 height 23
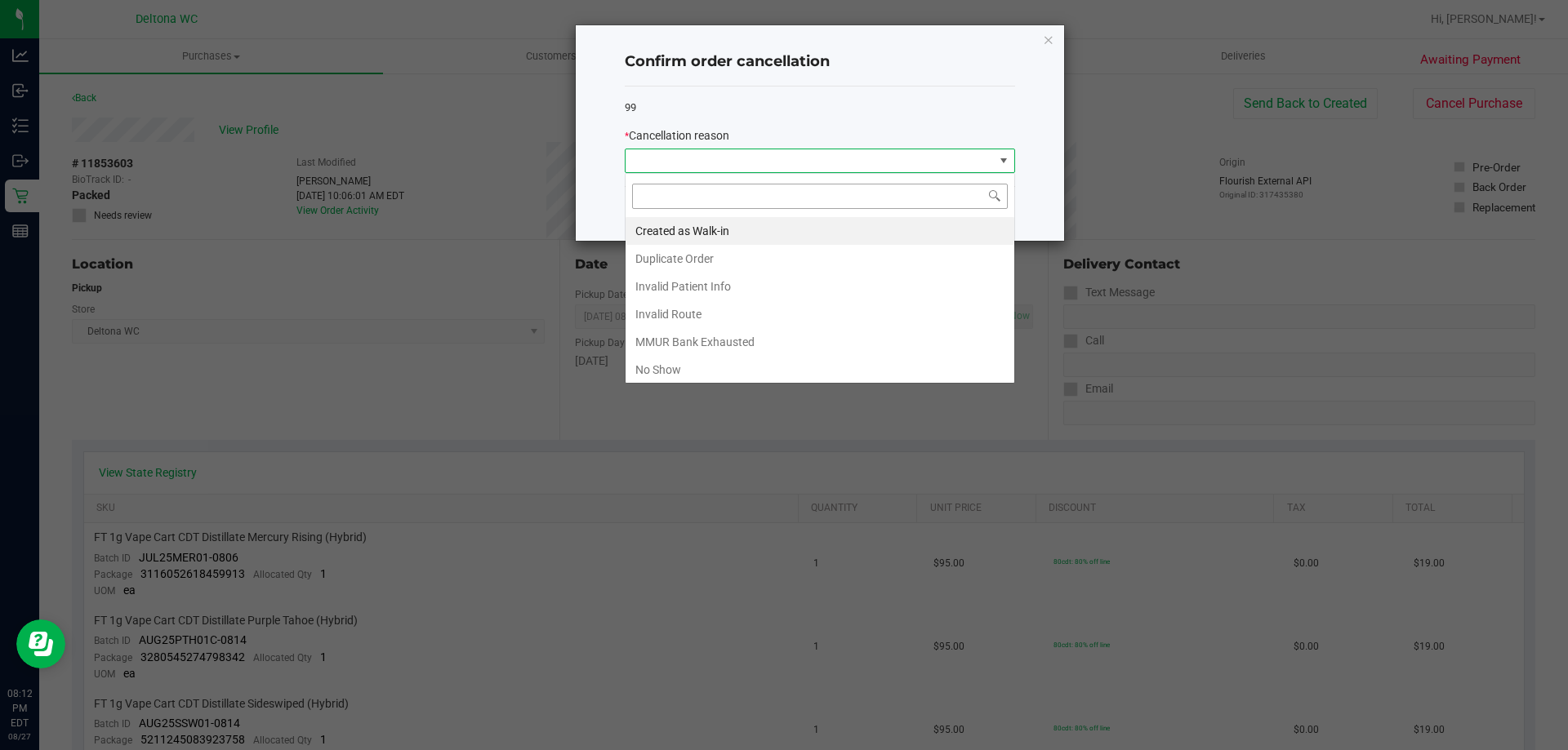
scroll to position [25, 390]
click at [767, 358] on li "No Show" at bounding box center [819, 369] width 389 height 27
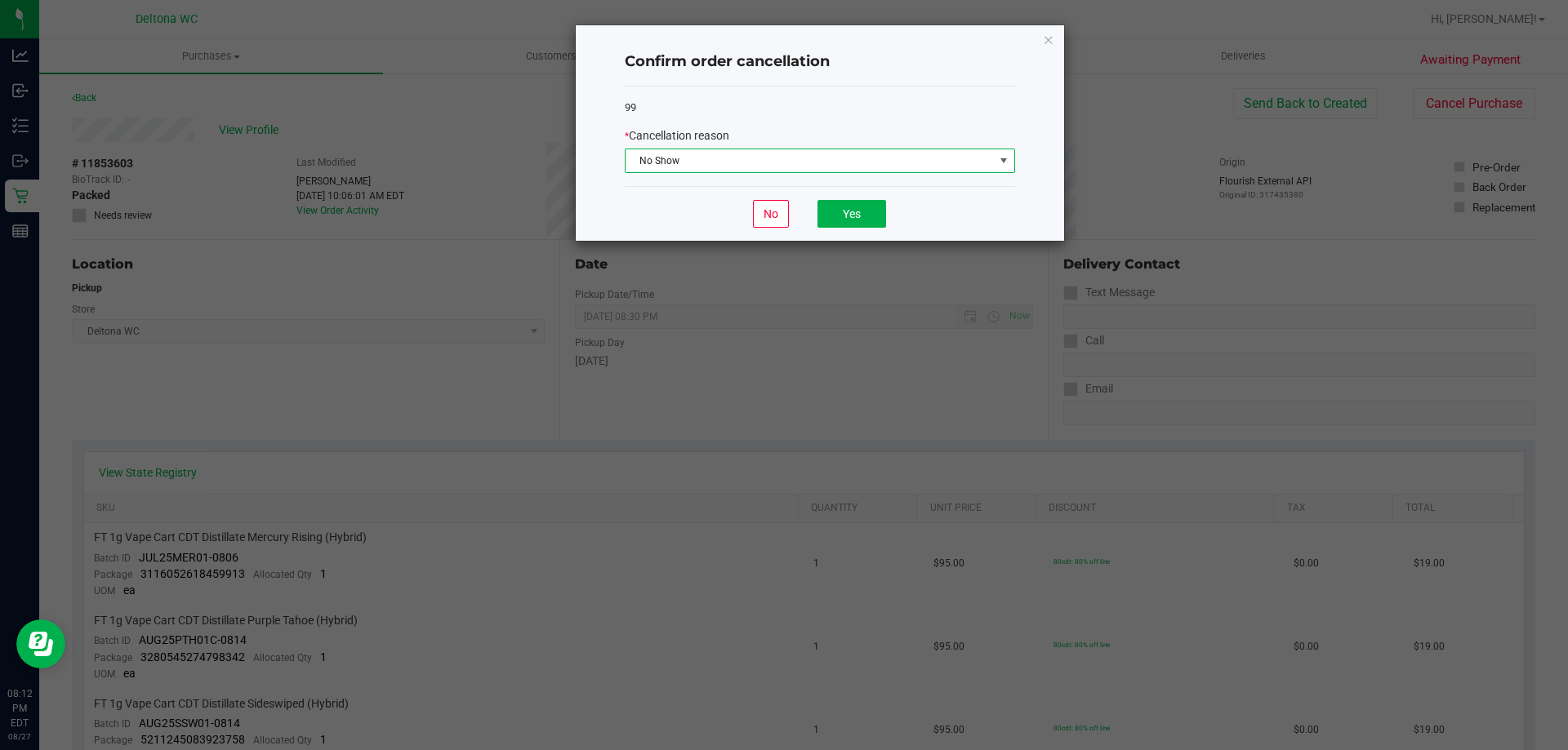
click at [878, 199] on div "No Yes" at bounding box center [819, 214] width 390 height 55
click at [869, 211] on button "Yes" at bounding box center [852, 213] width 68 height 27
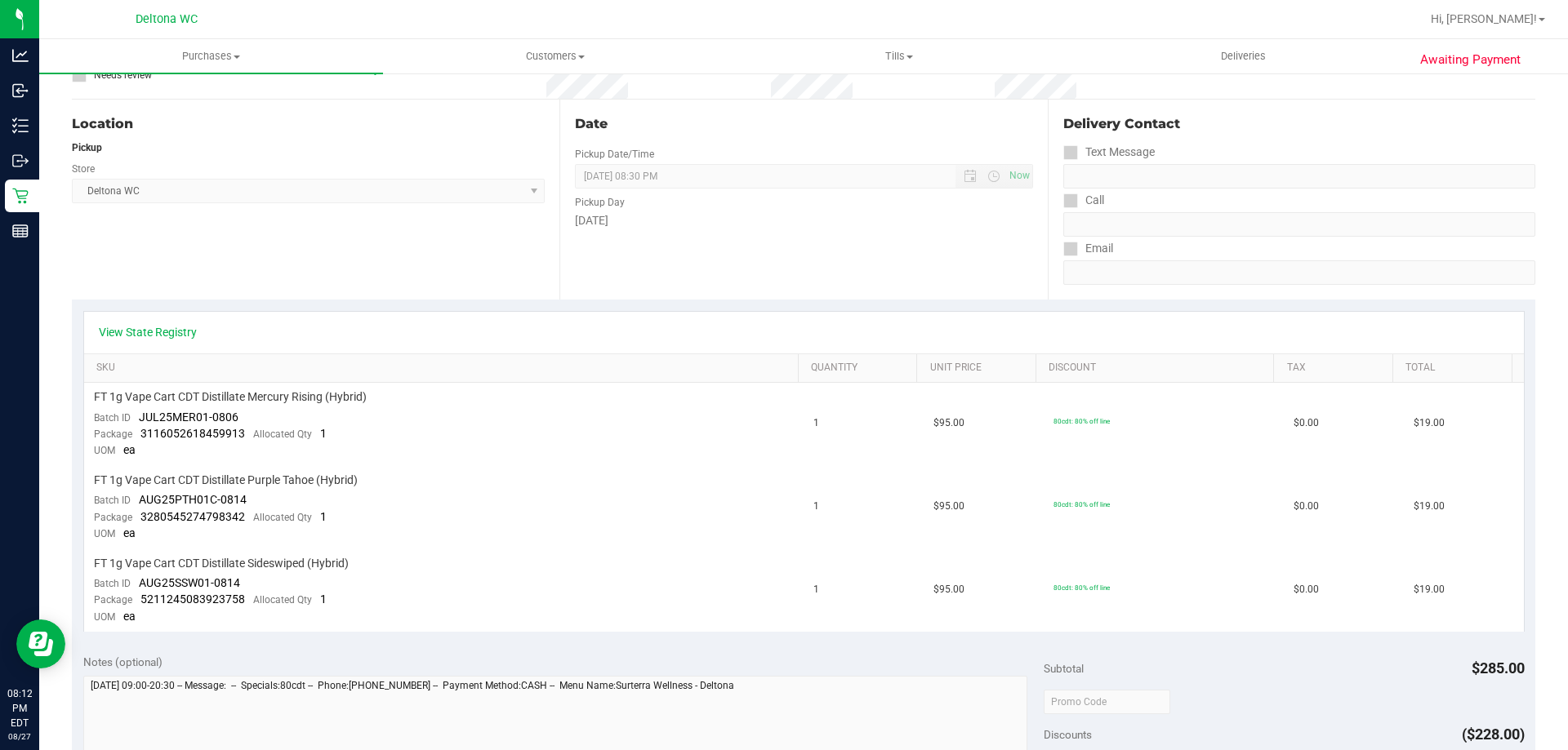
scroll to position [0, 0]
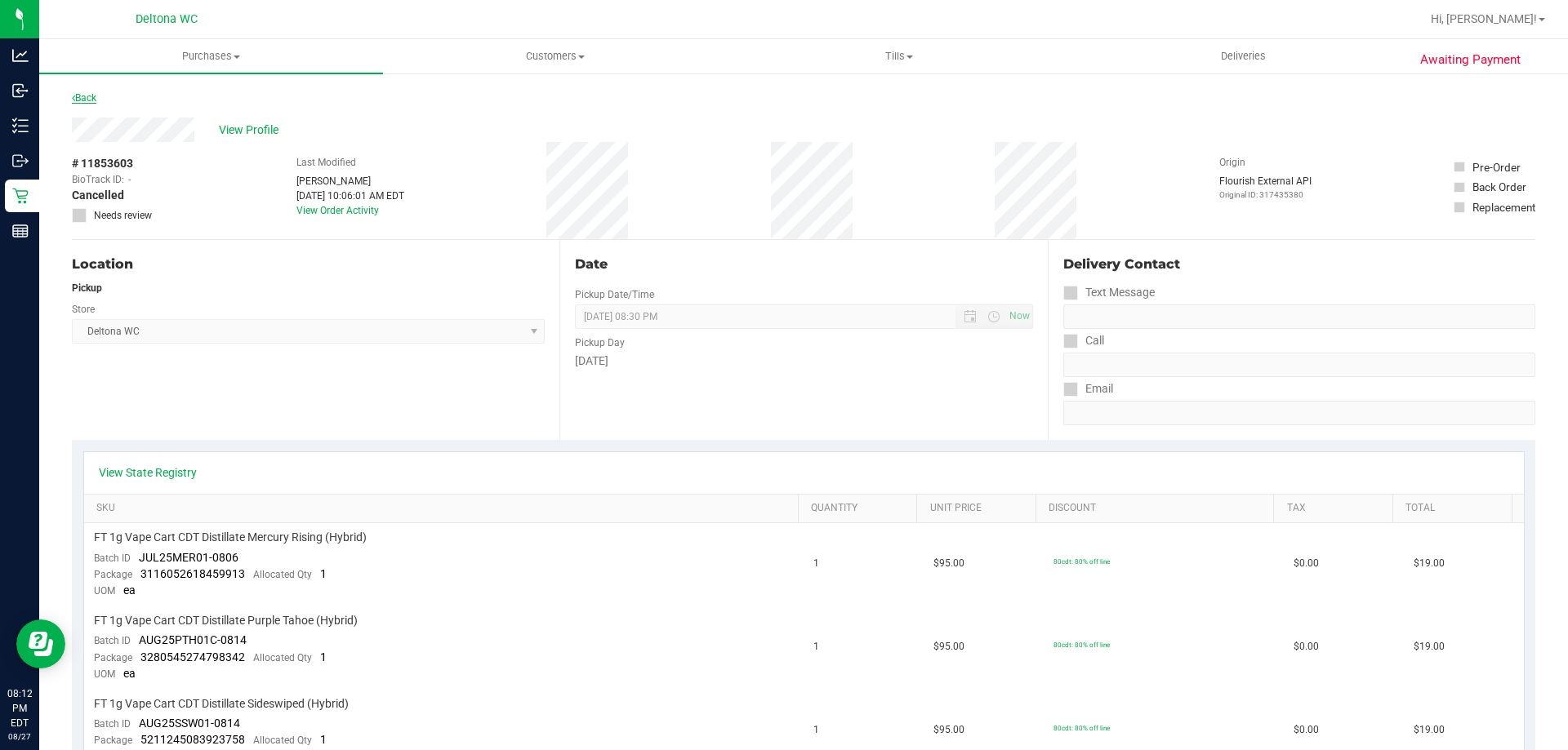
click at [94, 94] on link "Back" at bounding box center [84, 98] width 25 height 11
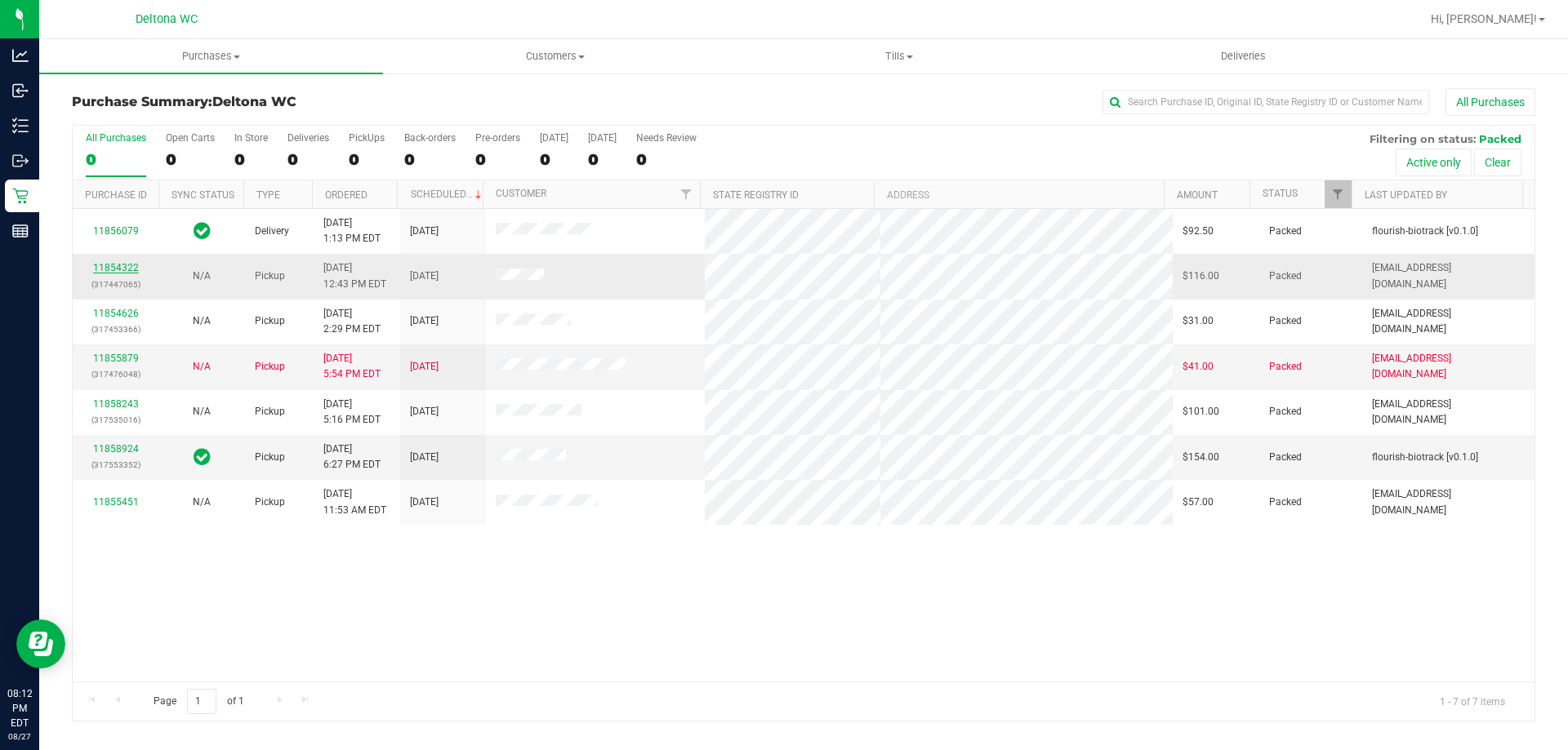
click at [117, 265] on link "11854322" at bounding box center [115, 268] width 45 height 11
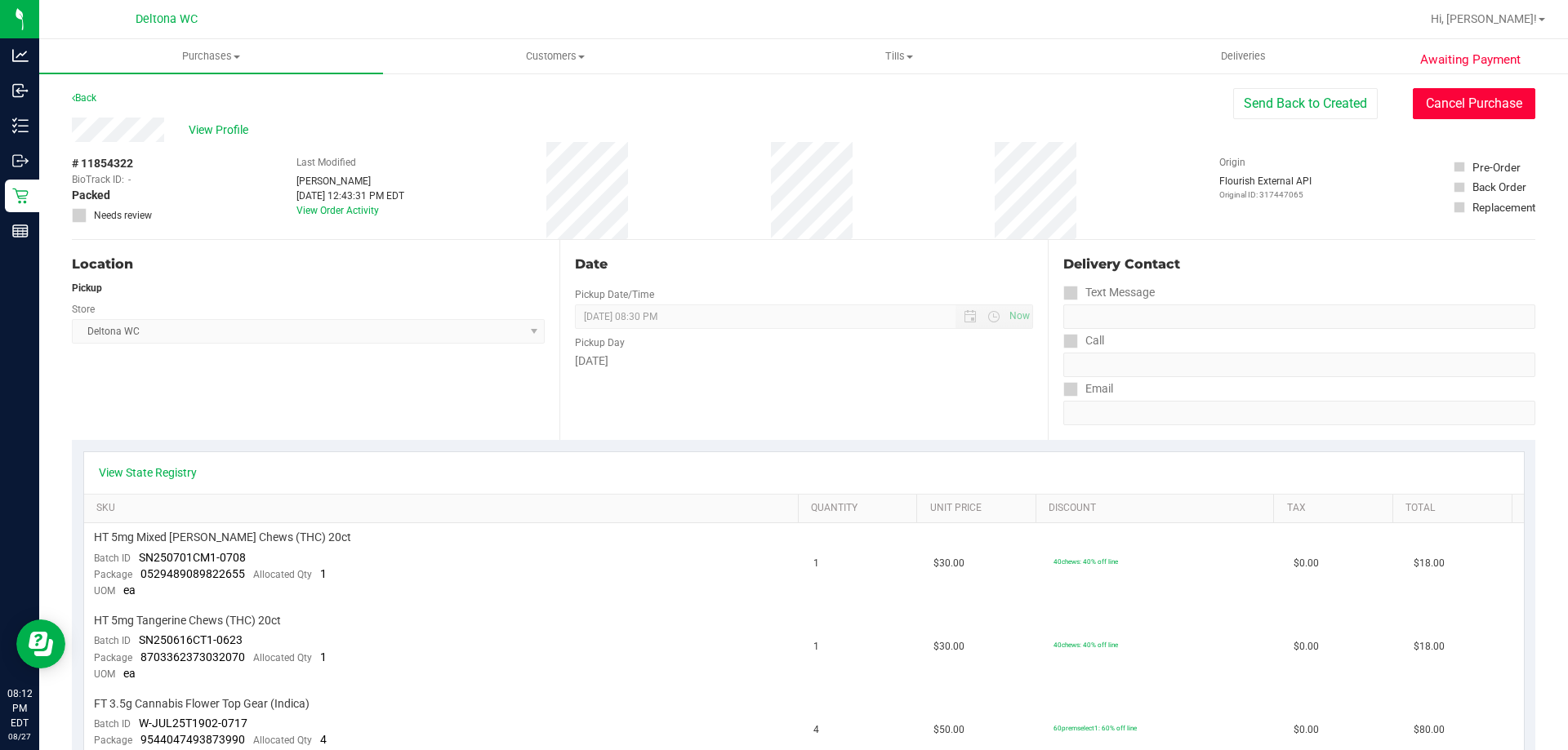
click at [1498, 99] on button "Cancel Purchase" at bounding box center [1473, 103] width 122 height 31
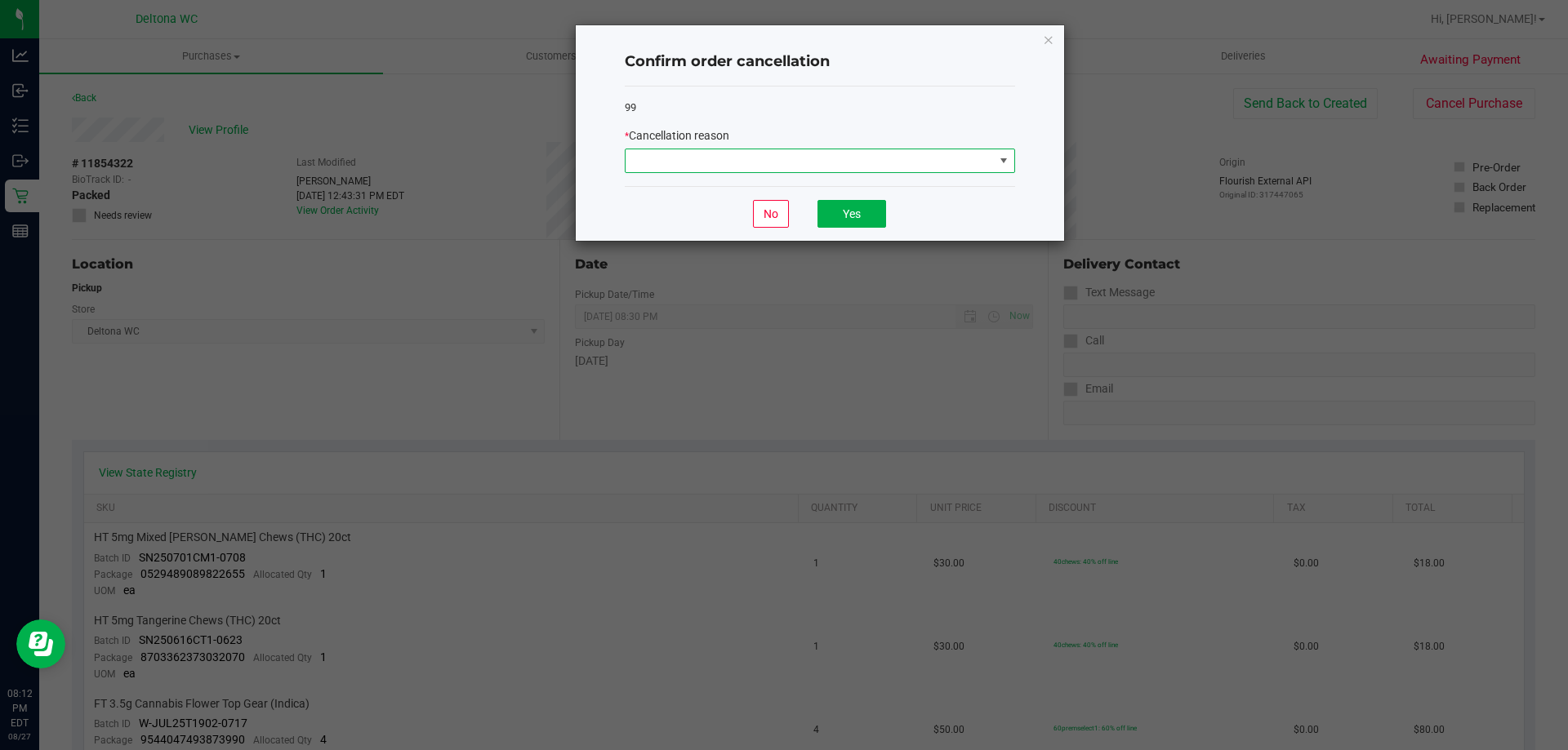
click at [911, 158] on span at bounding box center [809, 161] width 368 height 23
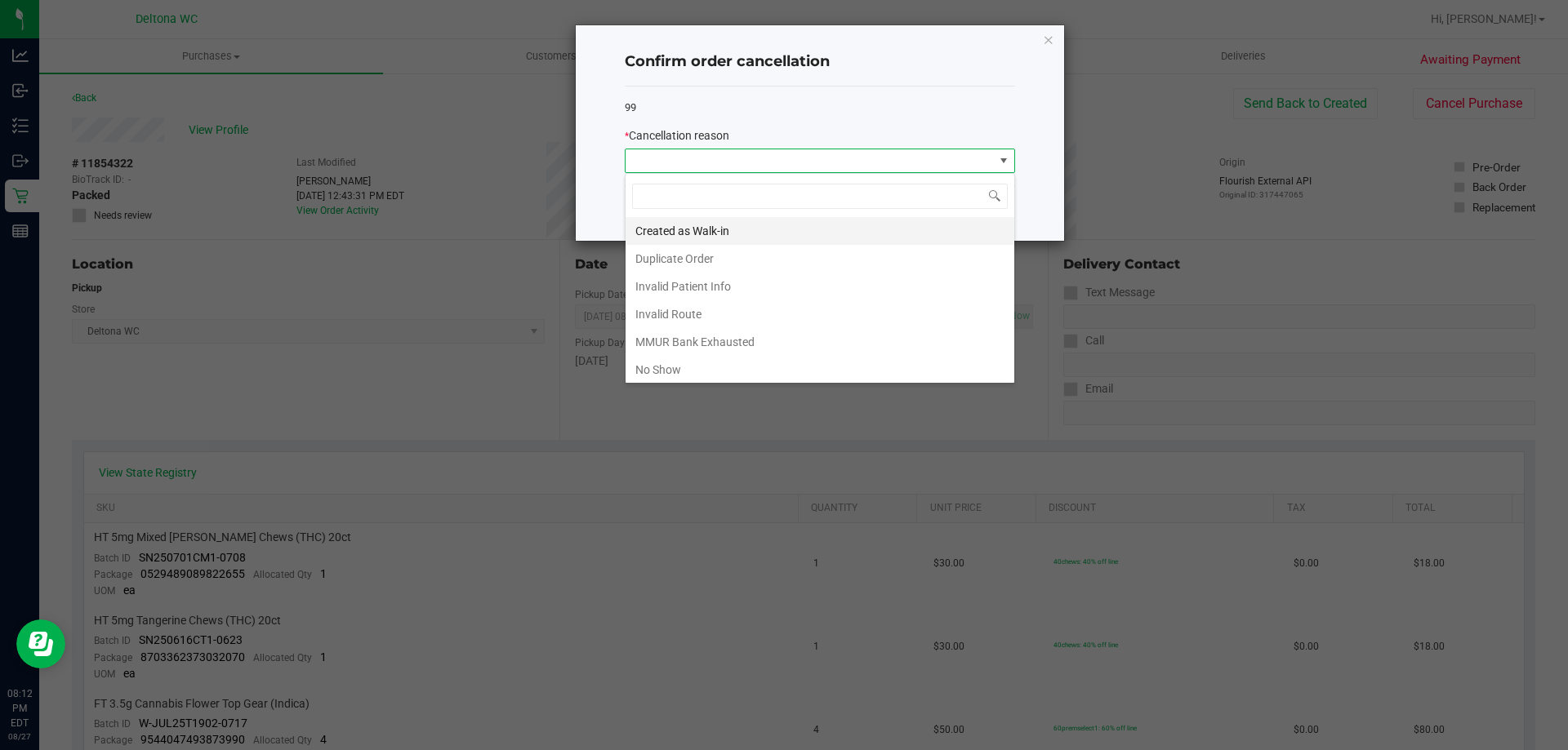
scroll to position [25, 390]
click at [810, 359] on li "No Show" at bounding box center [819, 369] width 389 height 27
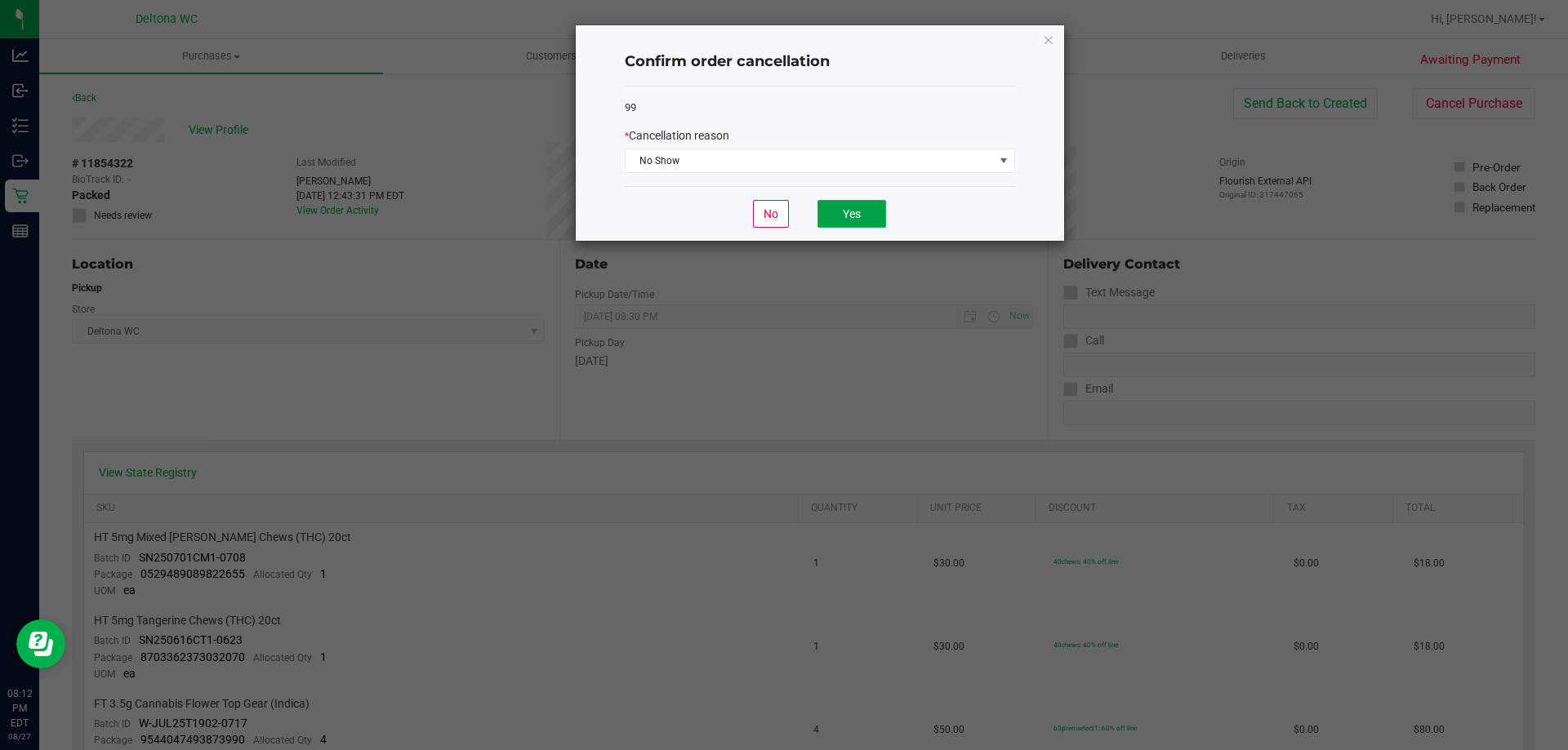
click at [839, 205] on button "Yes" at bounding box center [852, 213] width 68 height 27
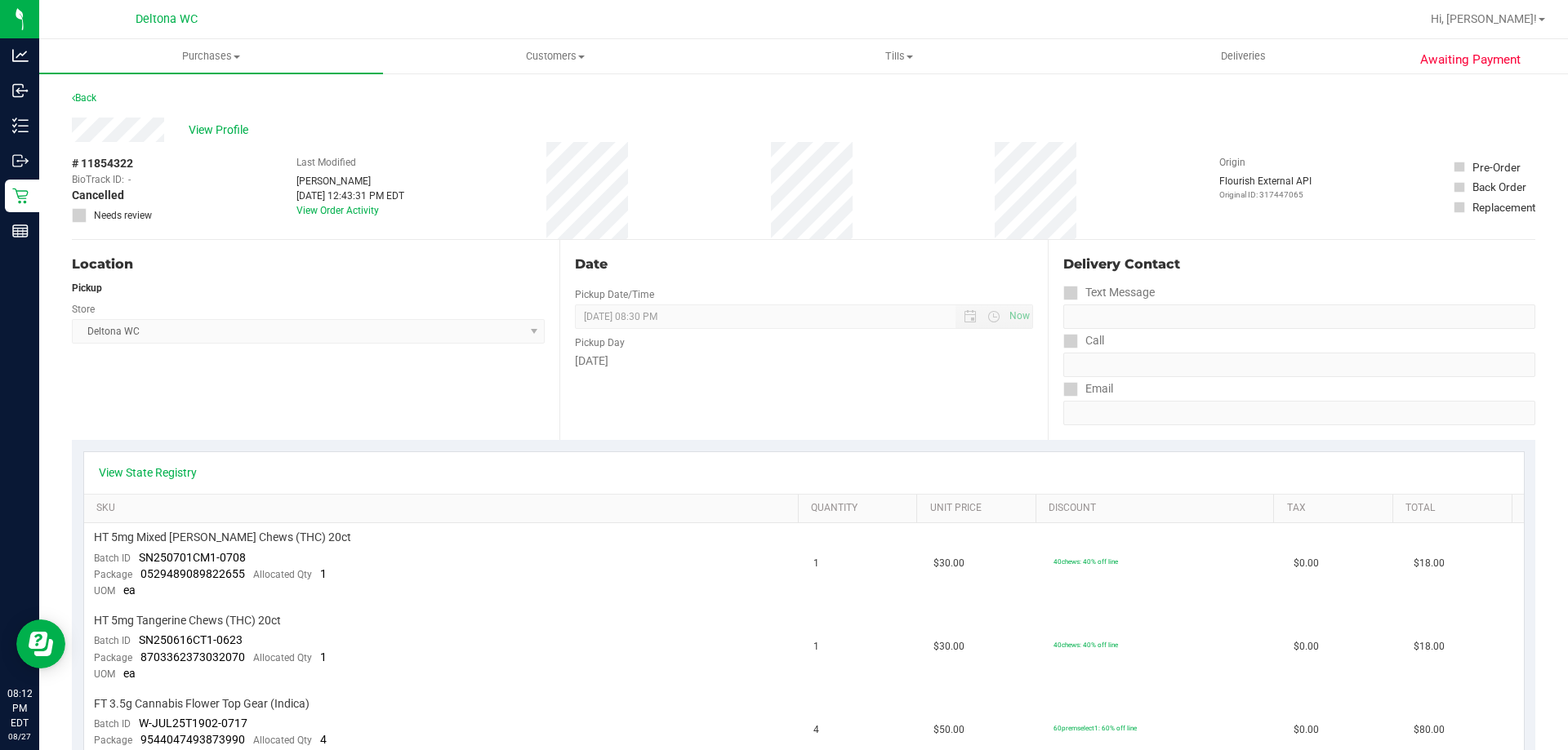
click at [80, 110] on div "Back" at bounding box center [803, 102] width 1463 height 29
click at [82, 107] on div "Back" at bounding box center [803, 102] width 1463 height 29
click at [85, 104] on div "Back" at bounding box center [84, 97] width 25 height 20
click at [85, 102] on link "Back" at bounding box center [84, 98] width 25 height 11
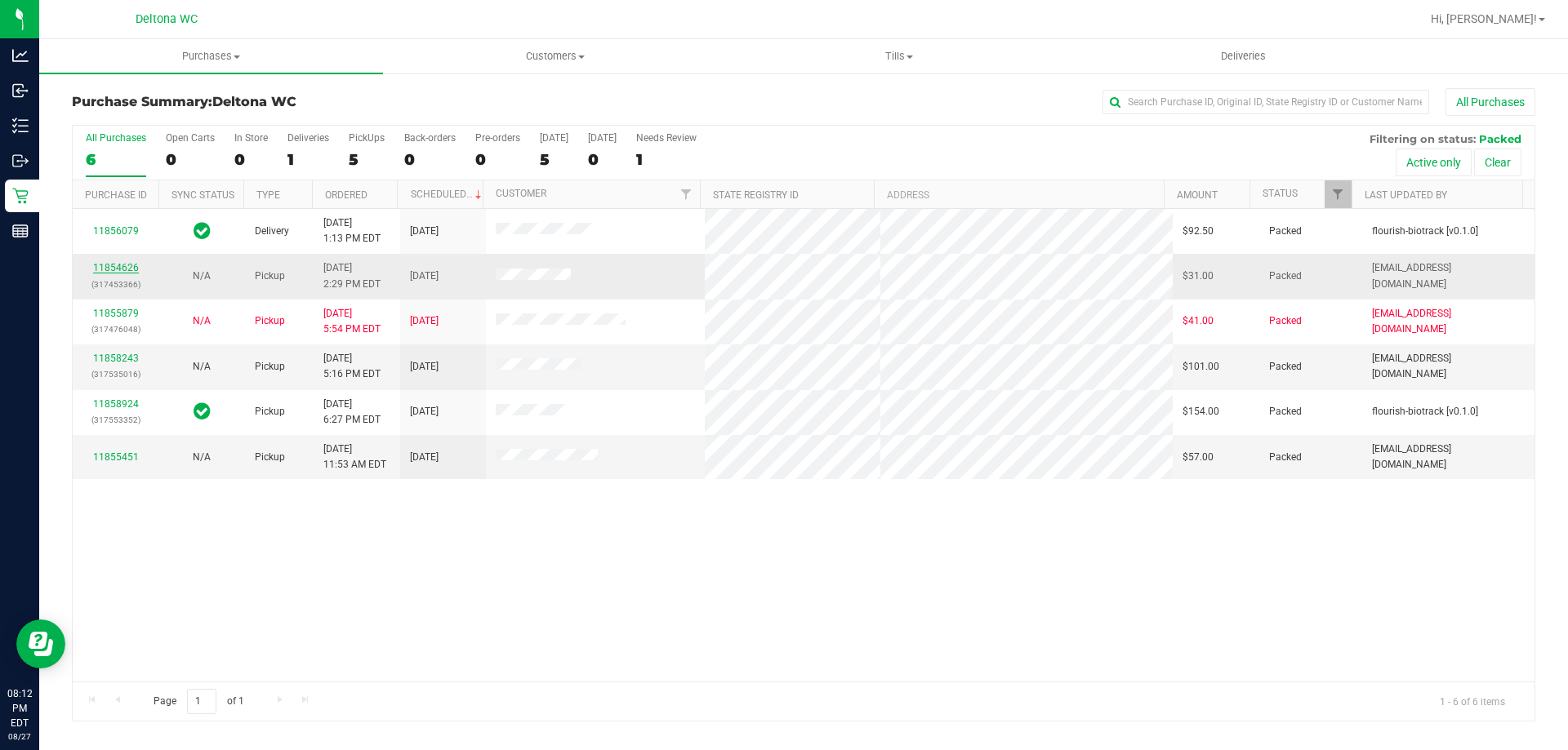
click at [97, 265] on link "11854626" at bounding box center [115, 268] width 45 height 11
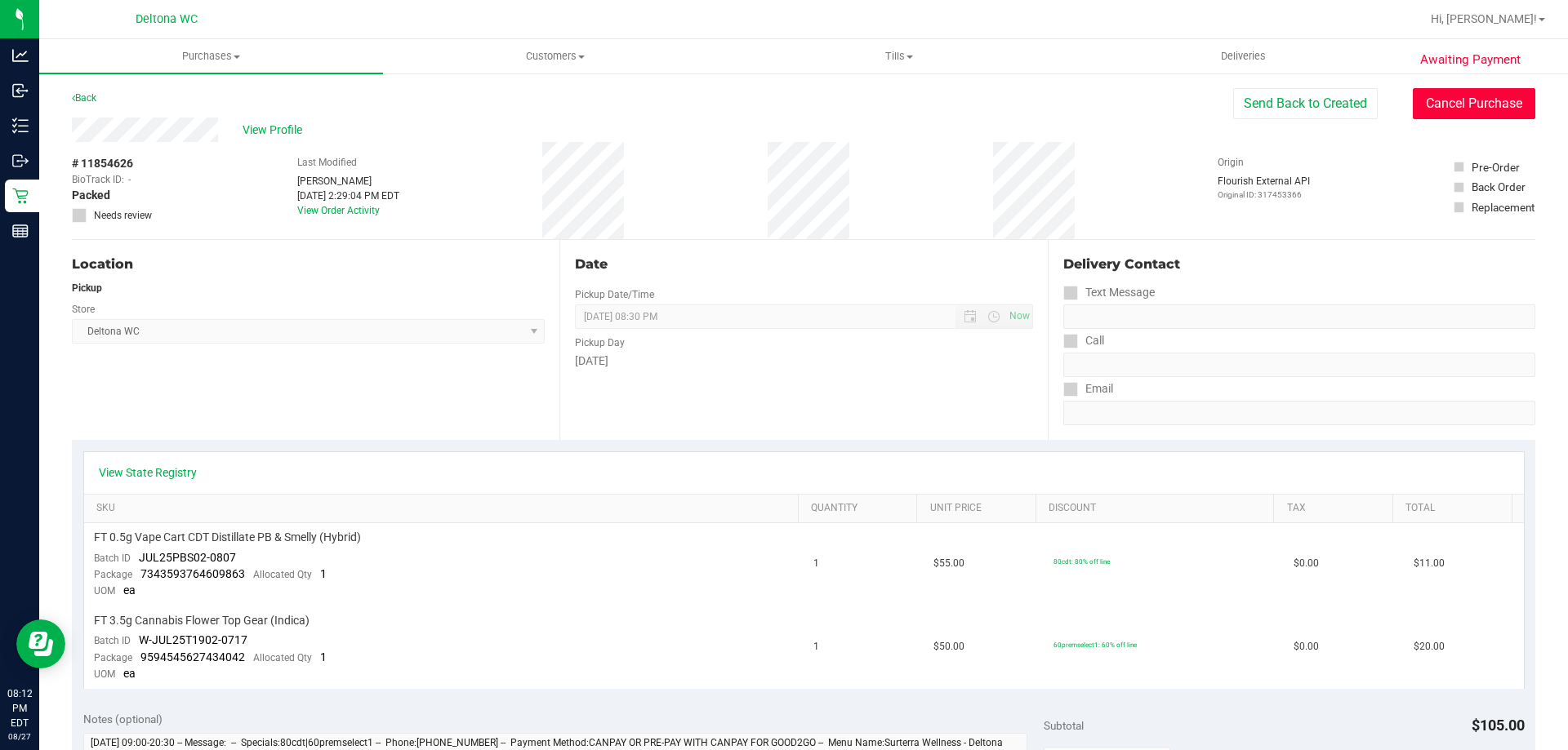
click at [1464, 113] on button "Cancel Purchase" at bounding box center [1473, 103] width 122 height 31
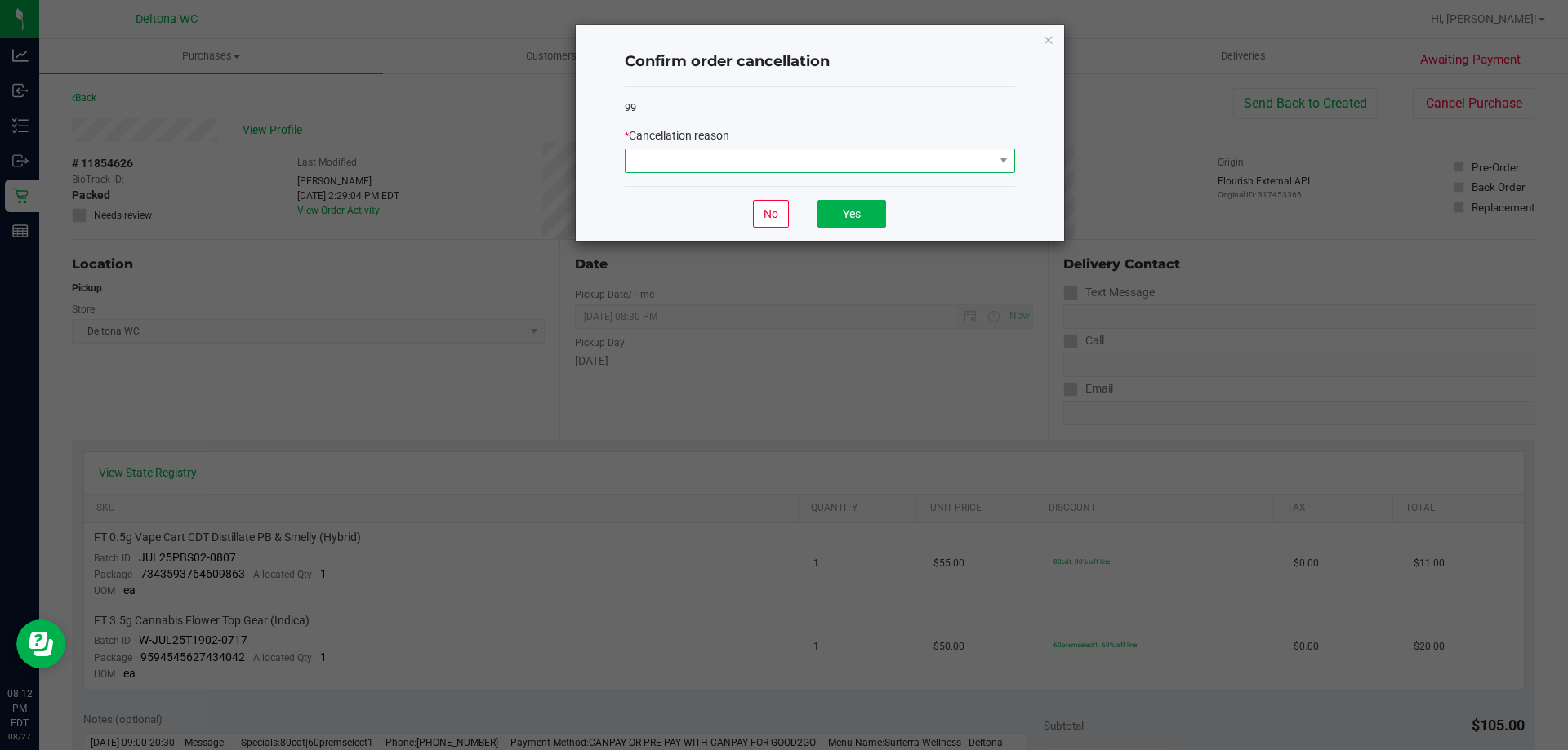
drag, startPoint x: 952, startPoint y: 164, endPoint x: 945, endPoint y: 171, distance: 9.9
click at [954, 164] on span at bounding box center [809, 161] width 368 height 23
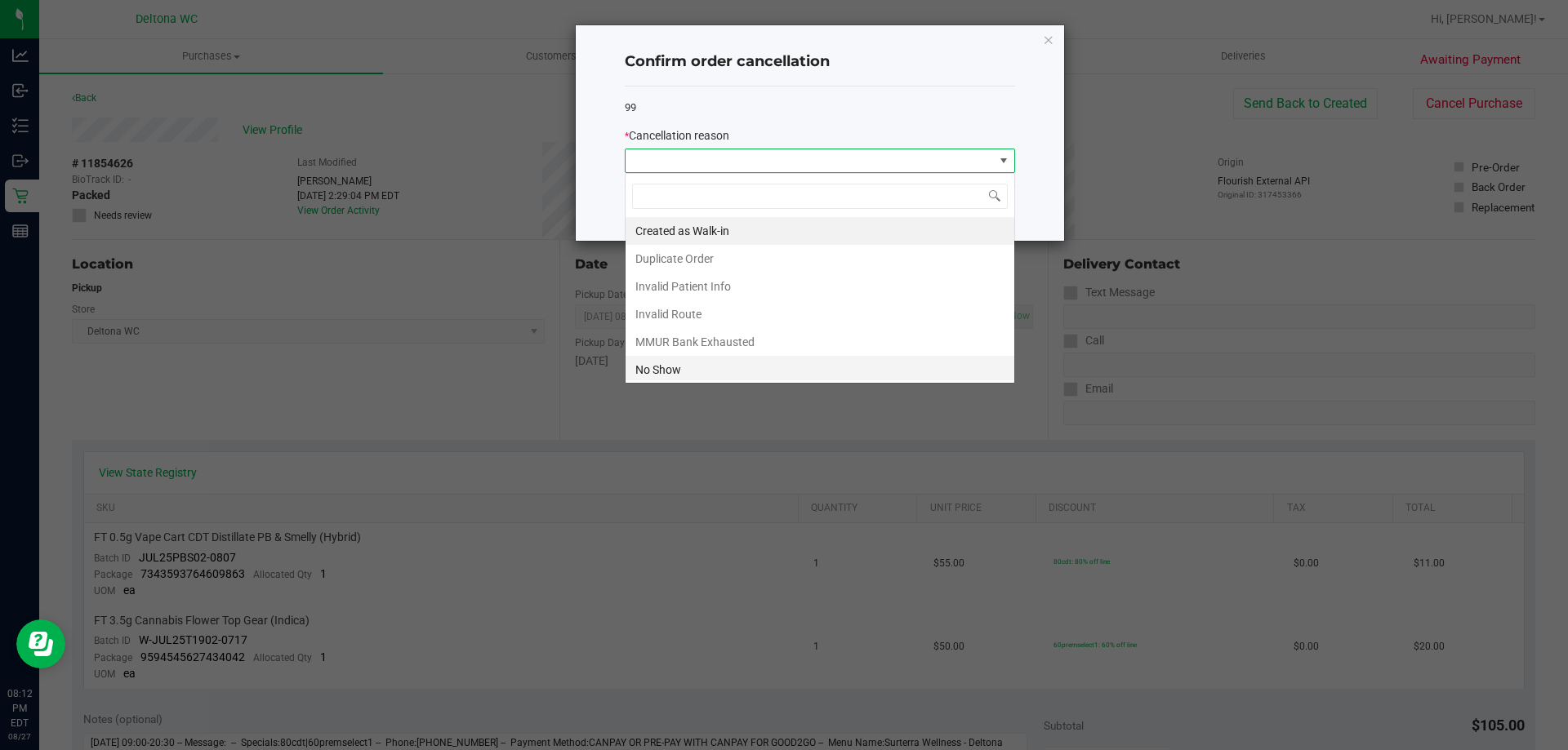
scroll to position [25, 390]
click at [759, 373] on li "No Show" at bounding box center [819, 369] width 389 height 27
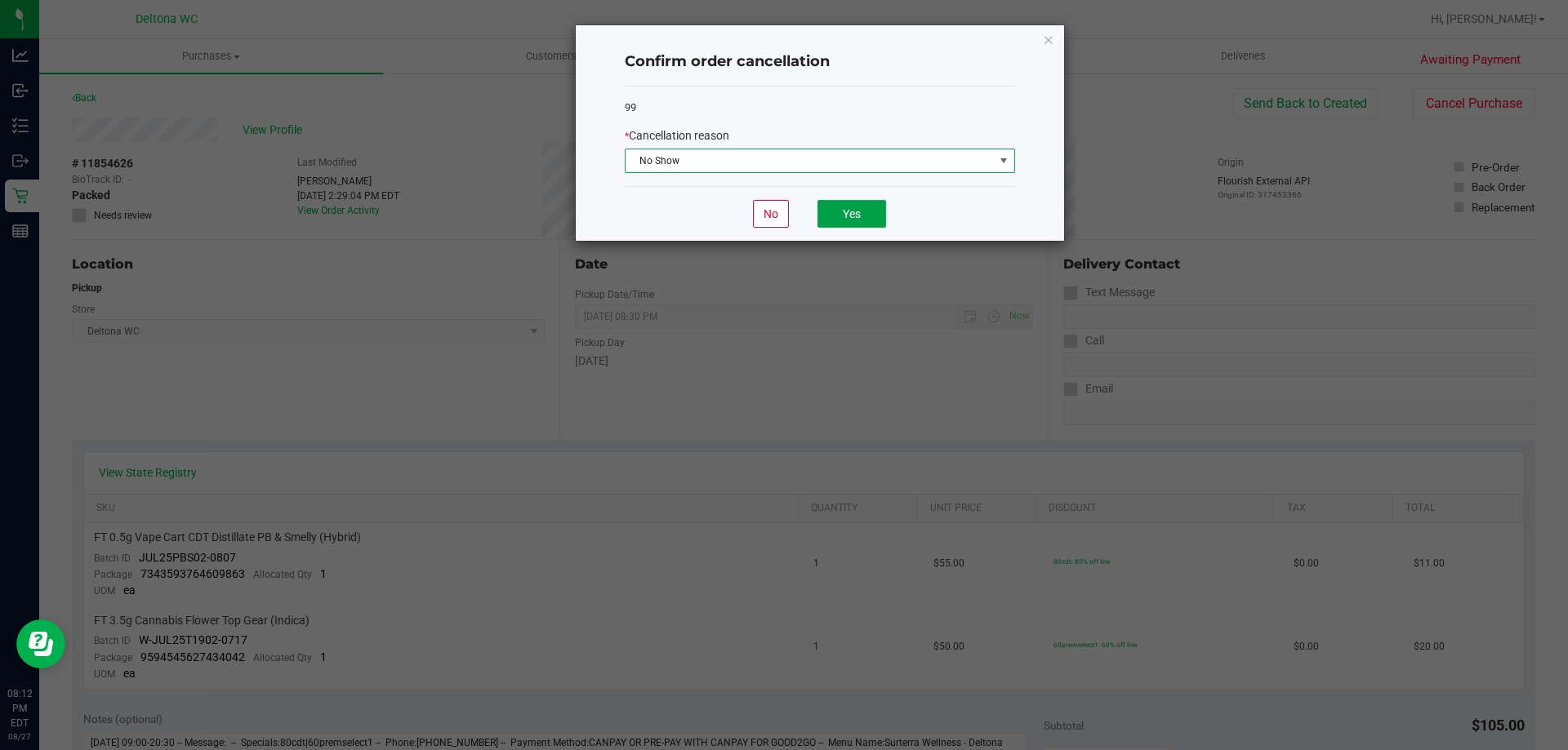
click at [861, 211] on button "Yes" at bounding box center [852, 213] width 68 height 27
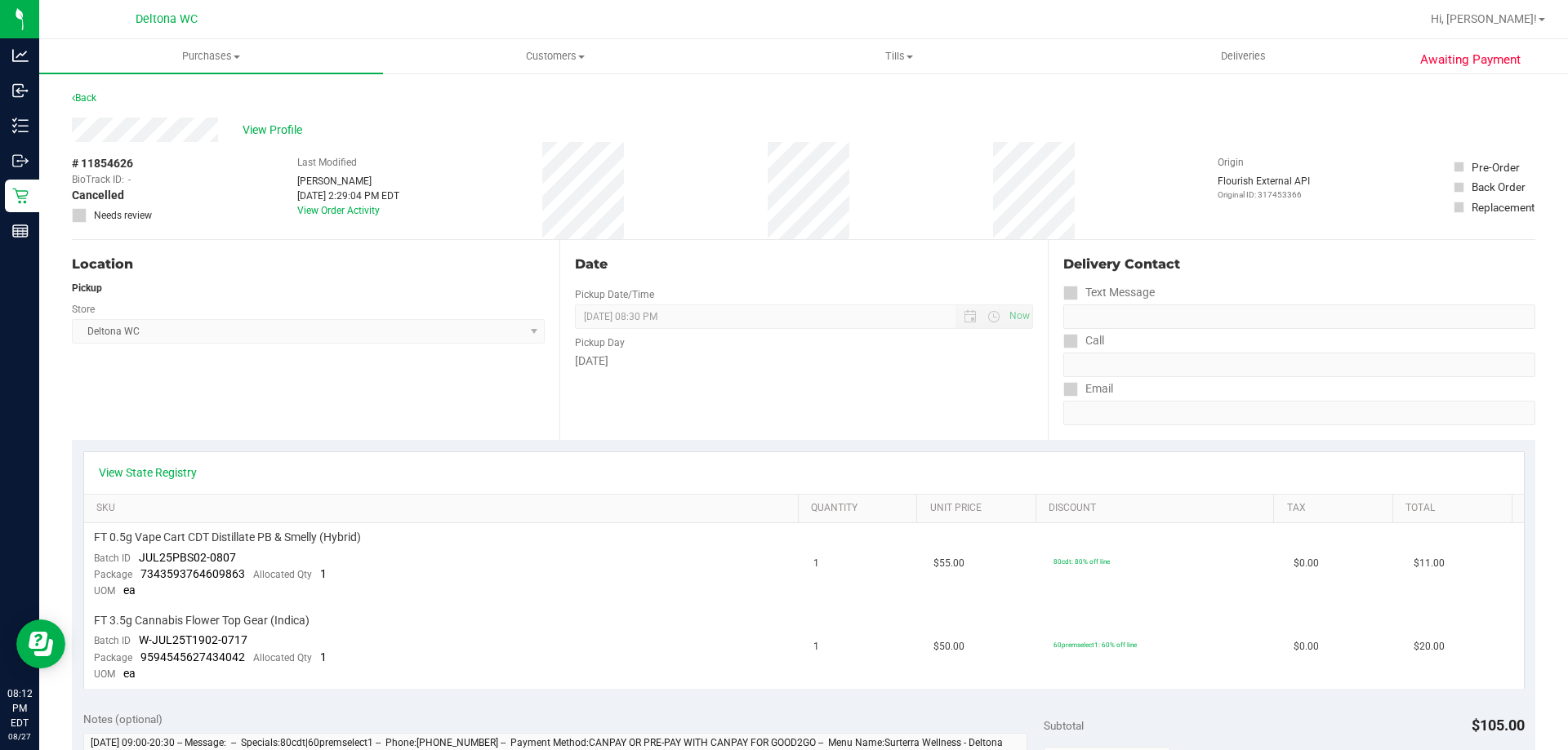
click at [83, 106] on div "Back" at bounding box center [84, 97] width 25 height 20
click at [84, 106] on div "Back" at bounding box center [84, 97] width 25 height 20
click at [93, 95] on link "Back" at bounding box center [84, 98] width 25 height 11
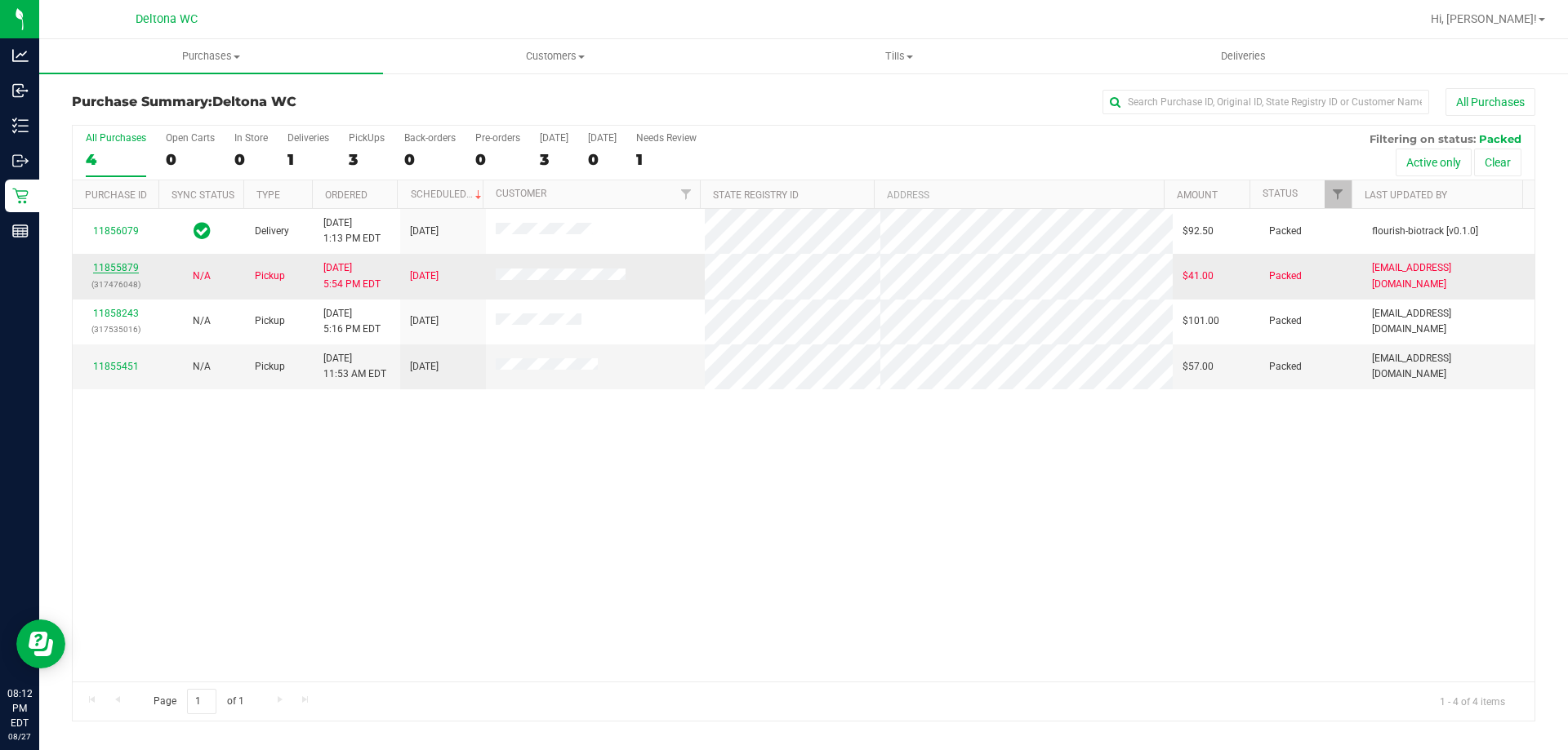
click at [125, 268] on link "11855879" at bounding box center [115, 268] width 45 height 11
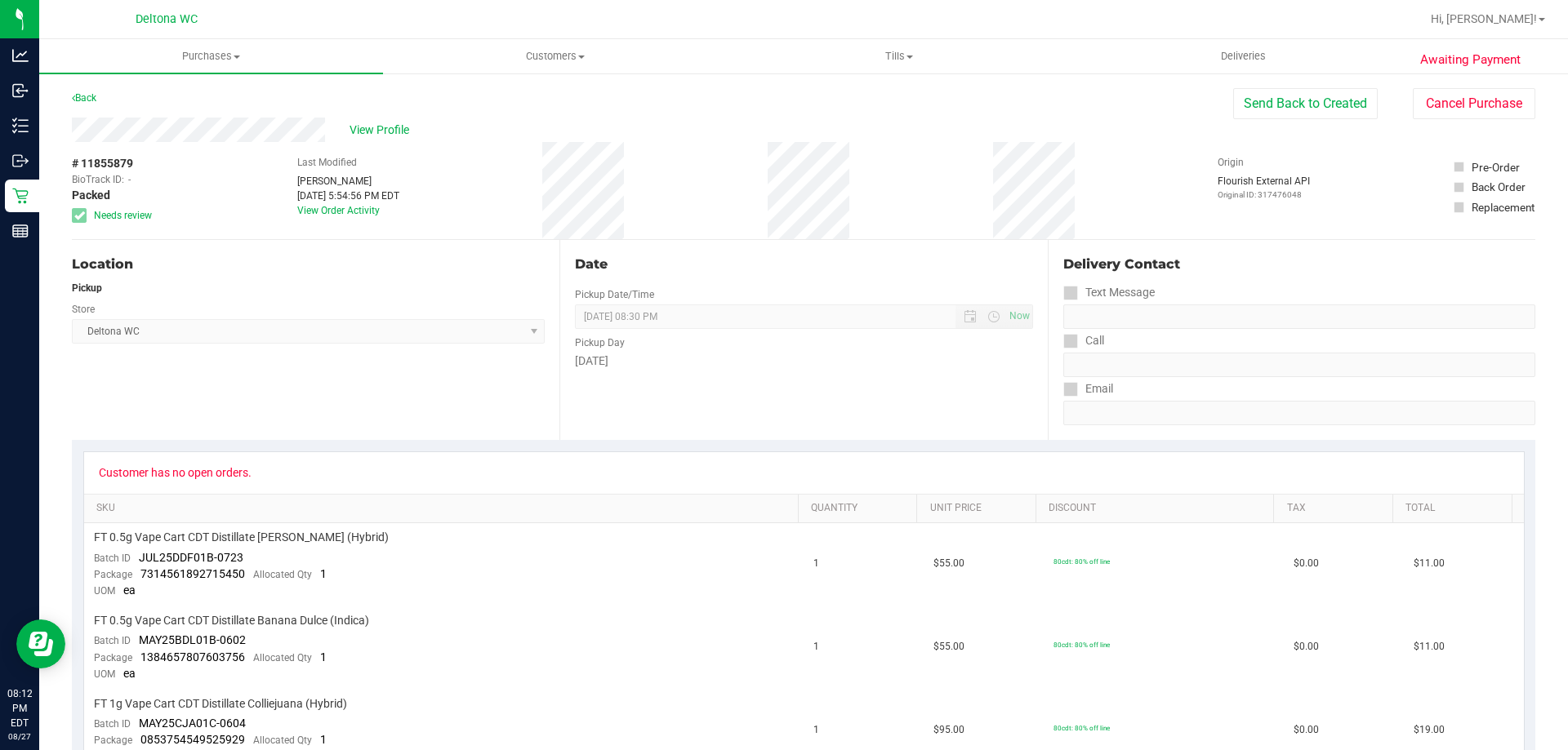
click at [1439, 92] on button "Cancel Purchase" at bounding box center [1473, 103] width 122 height 31
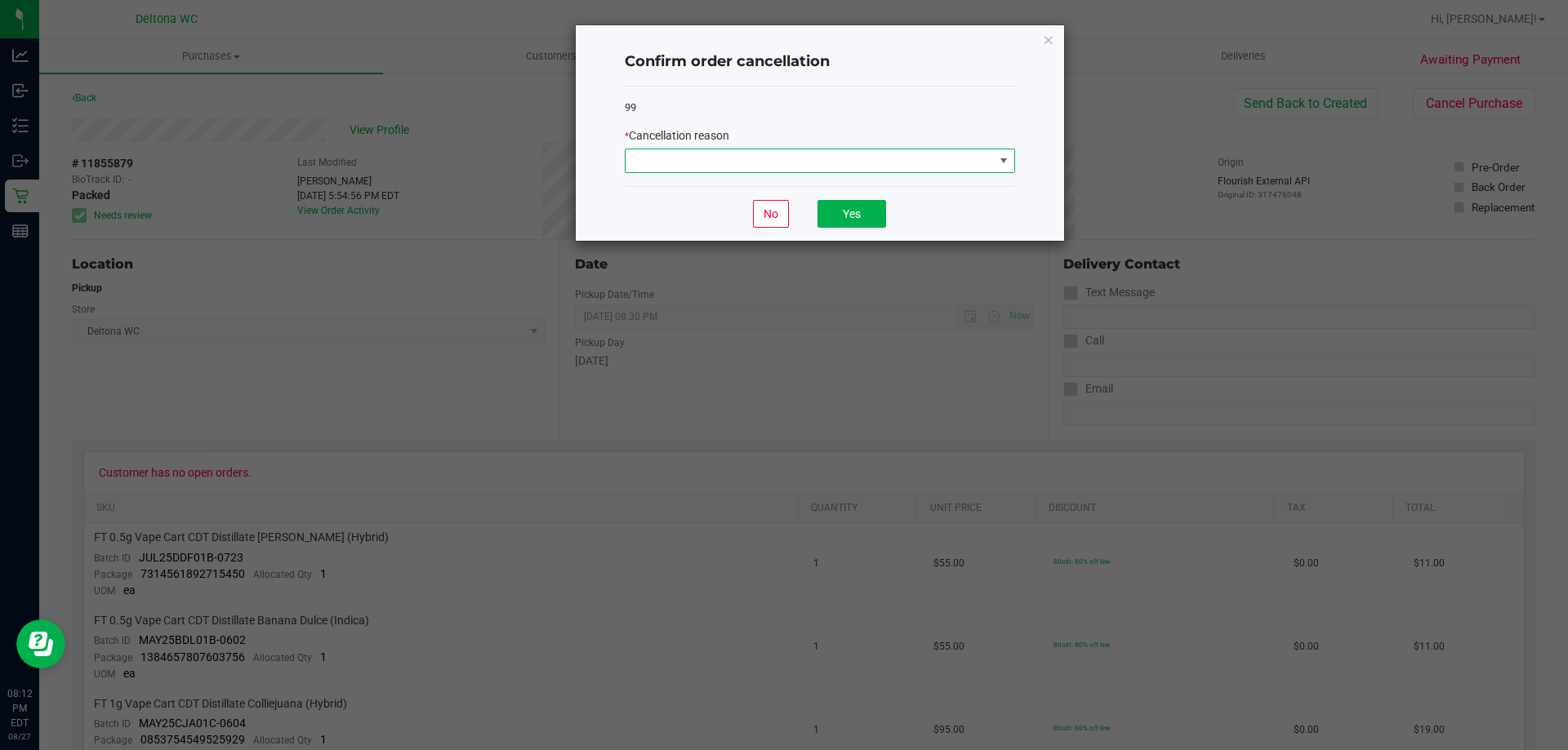
click at [952, 158] on span at bounding box center [809, 161] width 368 height 23
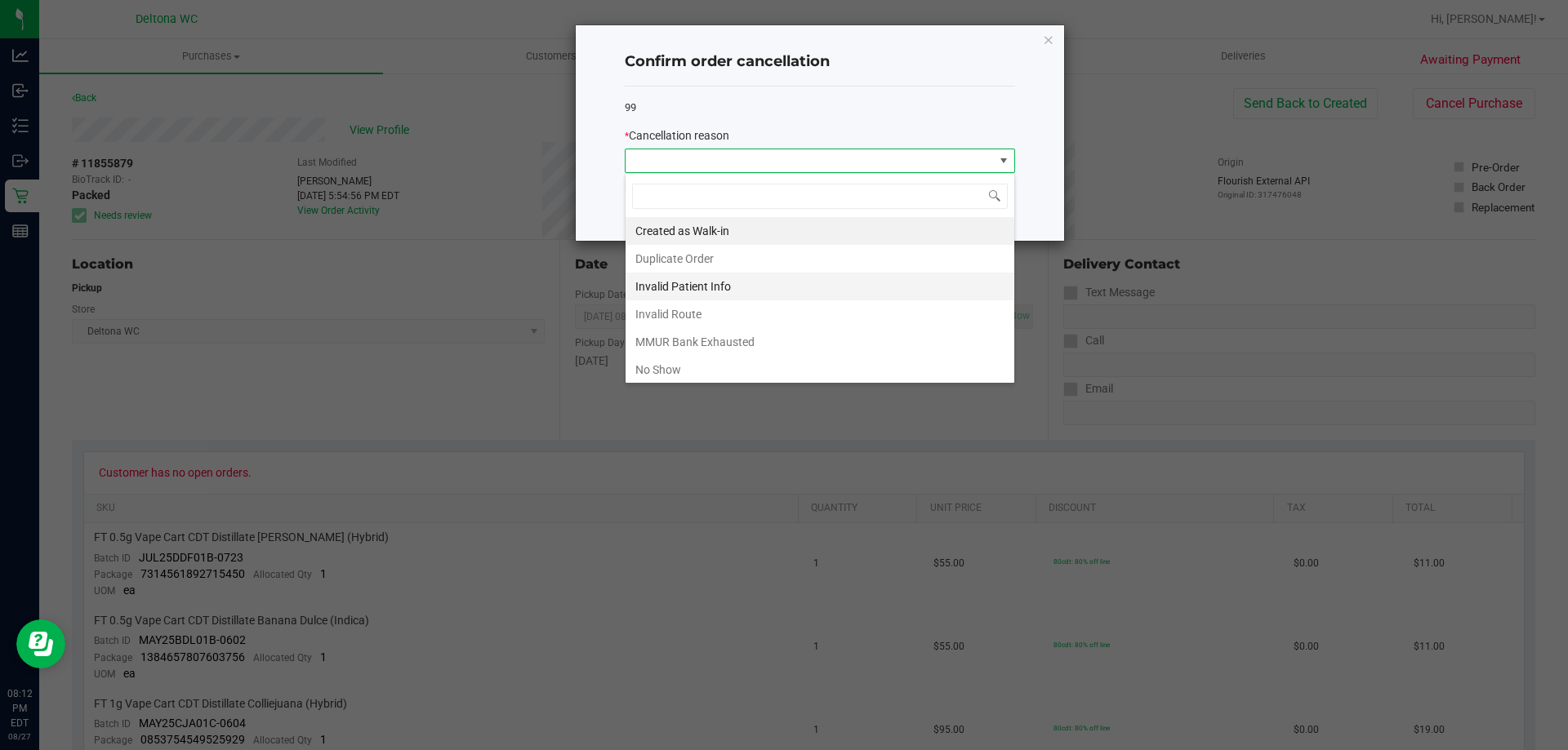
scroll to position [25, 390]
click at [753, 372] on li "No Show" at bounding box center [819, 369] width 389 height 27
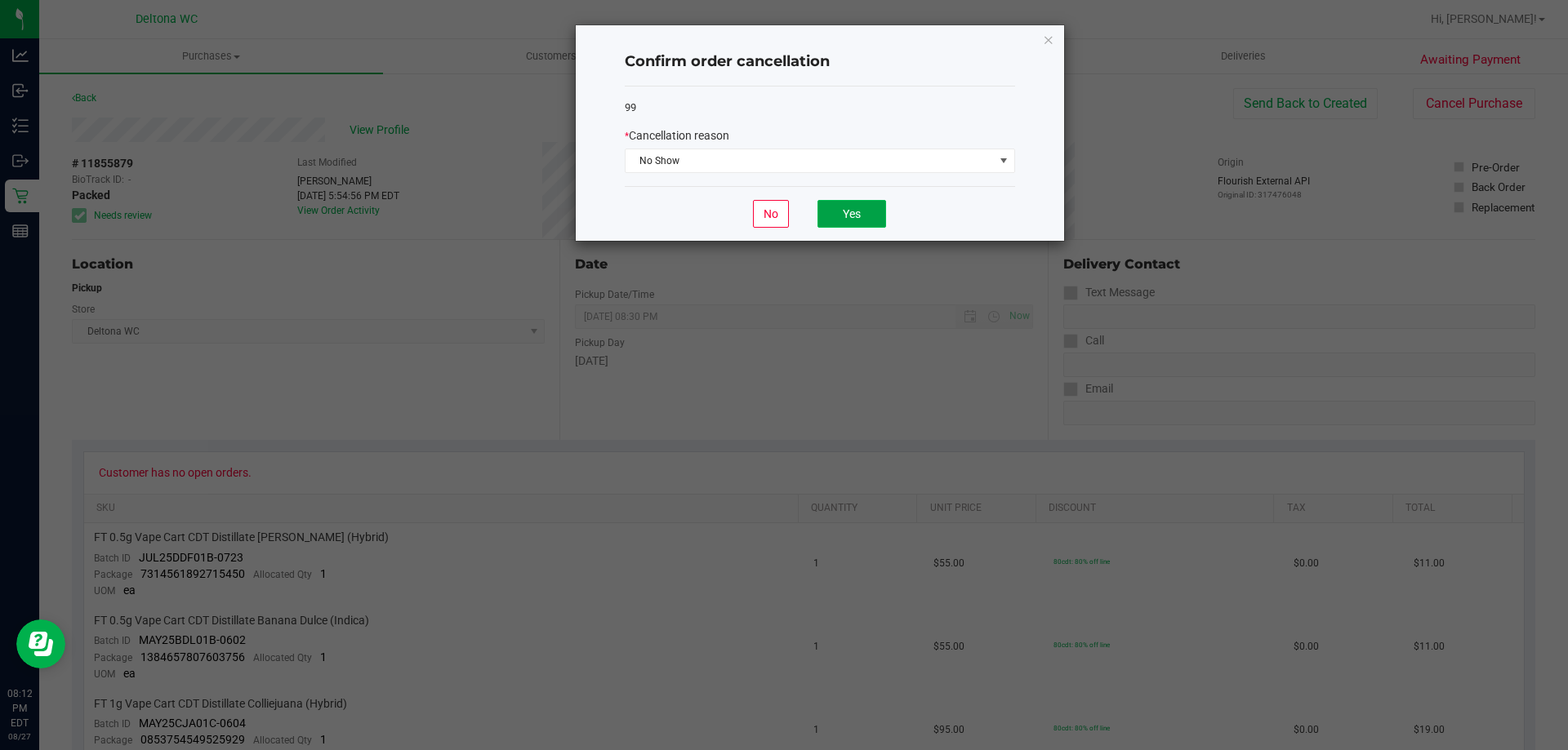
click at [854, 224] on button "Yes" at bounding box center [852, 213] width 68 height 27
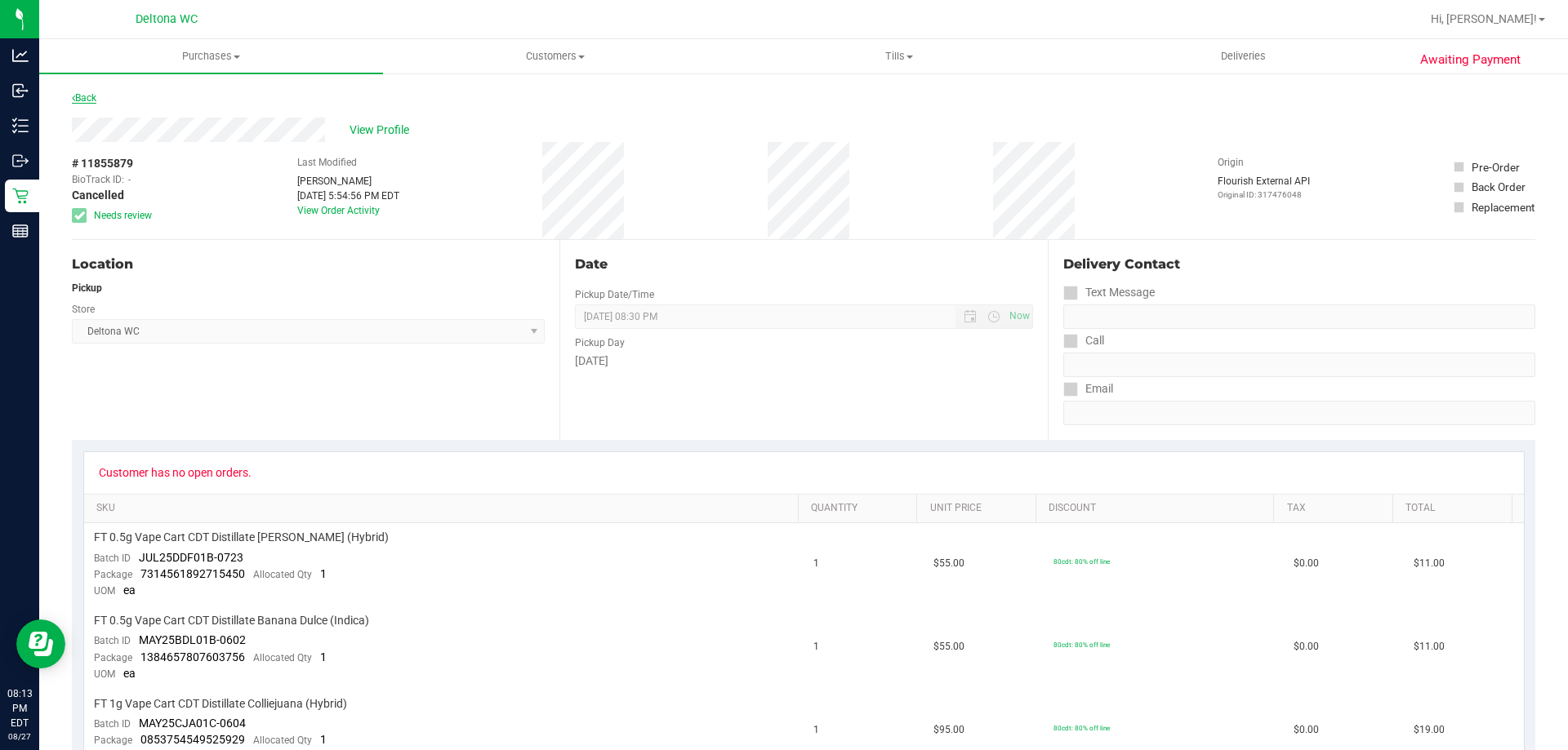
click at [86, 95] on link "Back" at bounding box center [84, 98] width 25 height 11
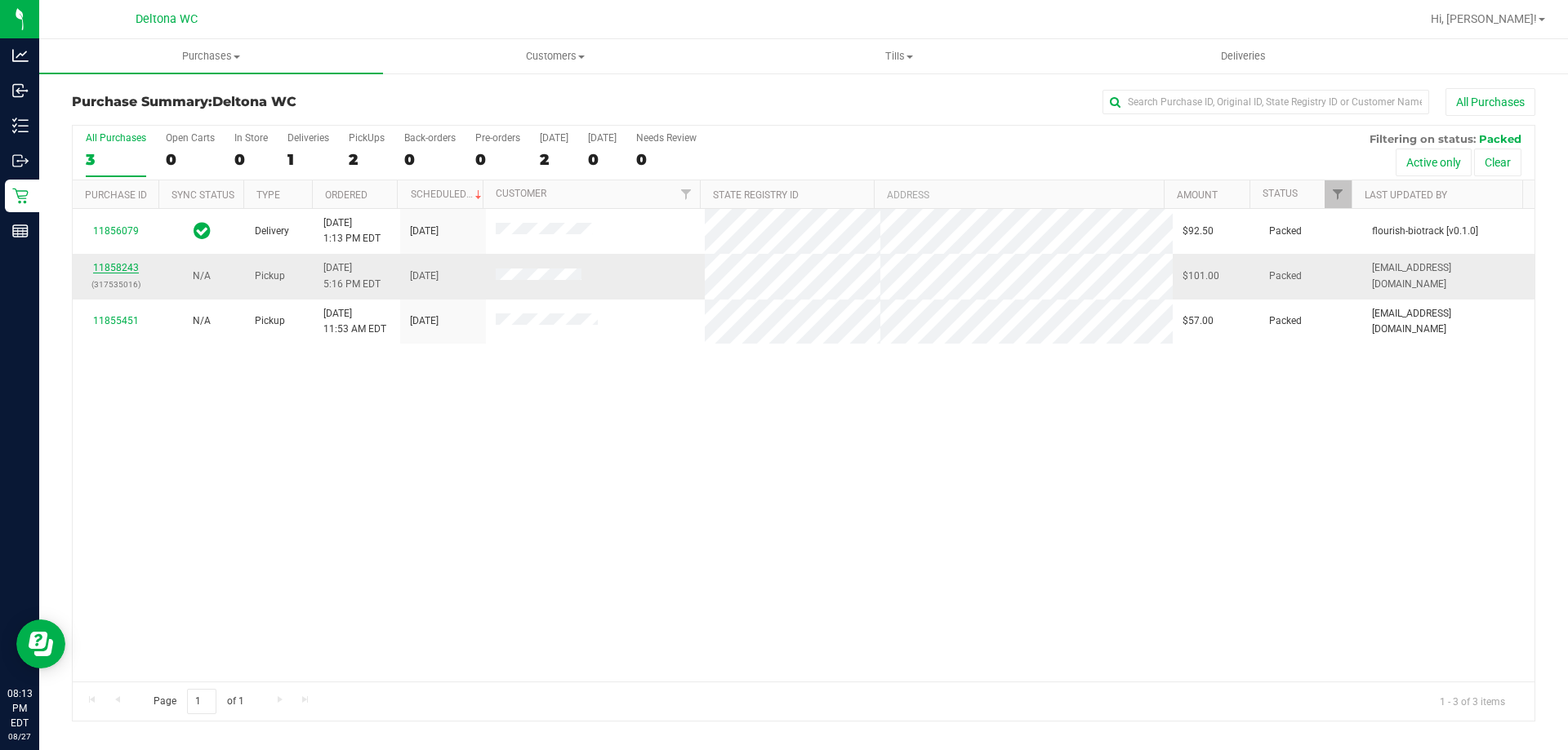
click at [122, 268] on link "11858243" at bounding box center [115, 268] width 45 height 11
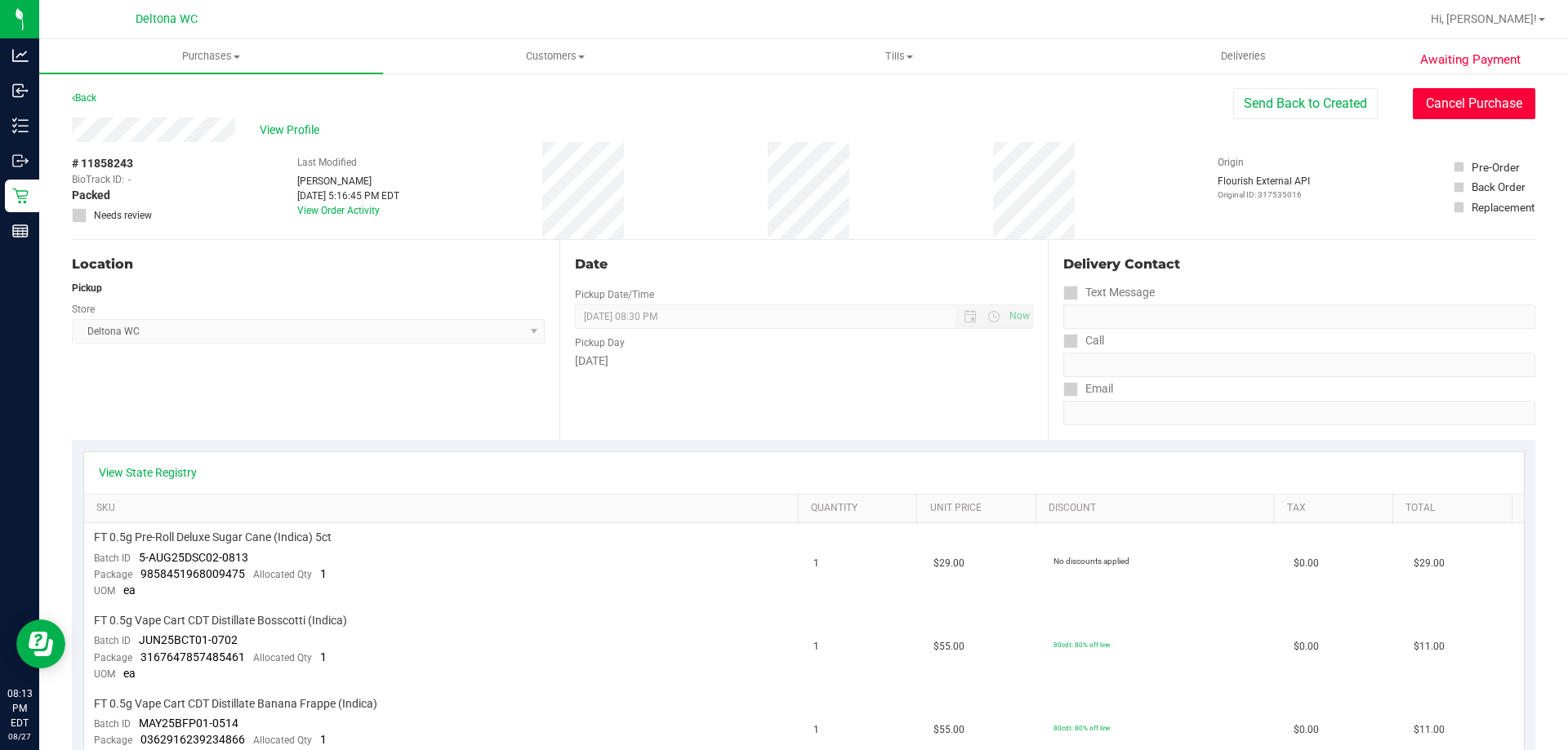
click at [1447, 111] on button "Cancel Purchase" at bounding box center [1473, 103] width 122 height 31
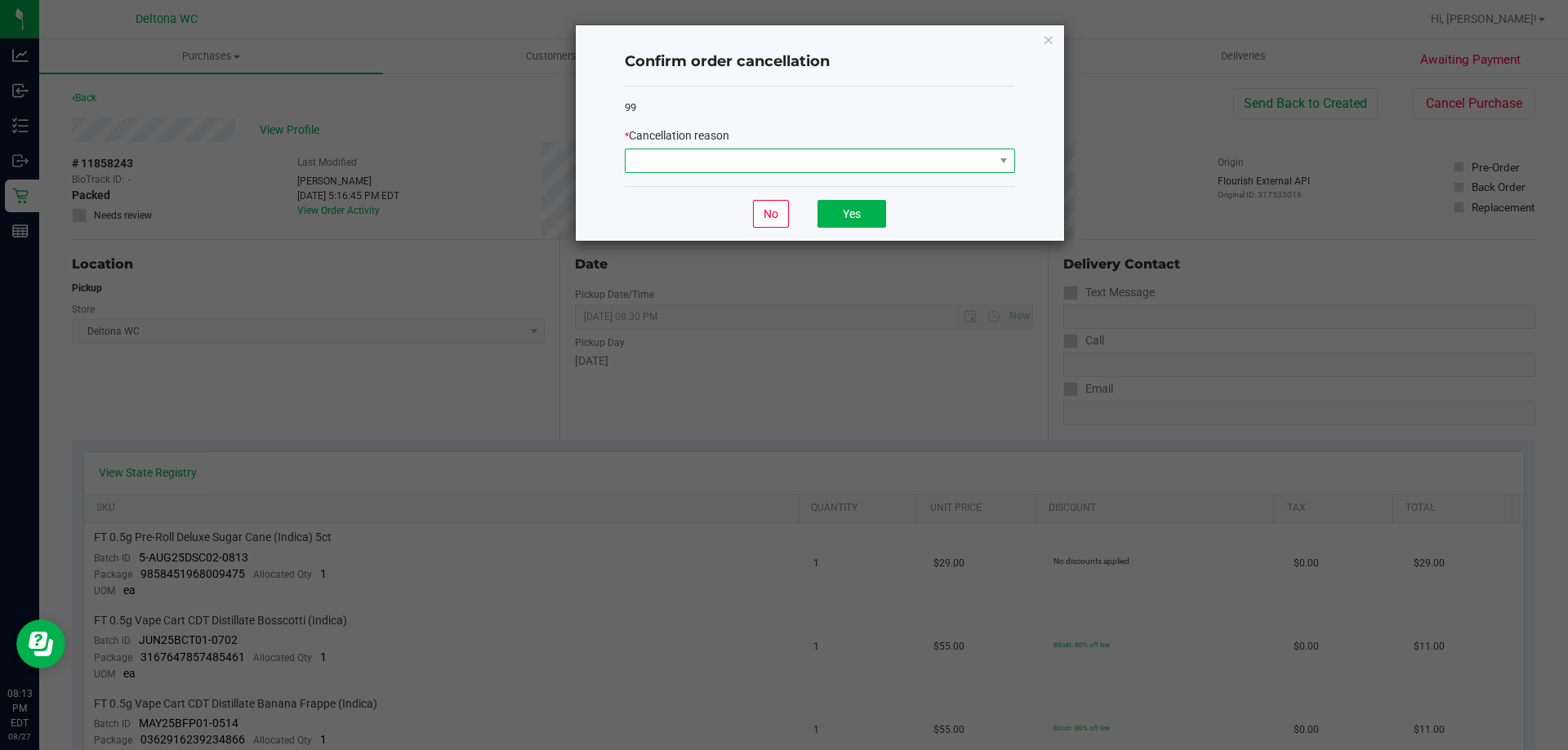
click at [980, 170] on span at bounding box center [809, 161] width 368 height 23
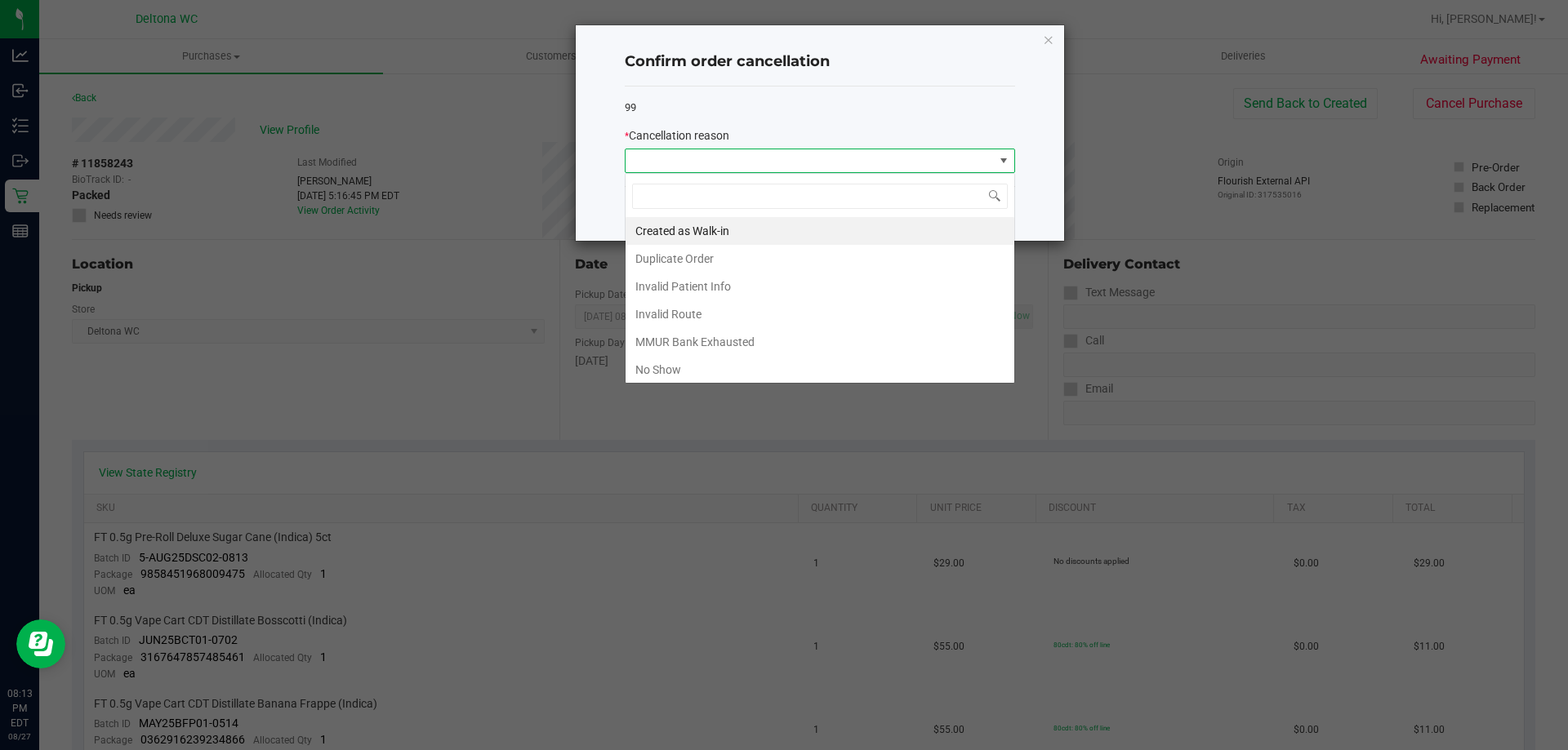
scroll to position [25, 390]
click at [795, 363] on li "No Show" at bounding box center [819, 369] width 389 height 27
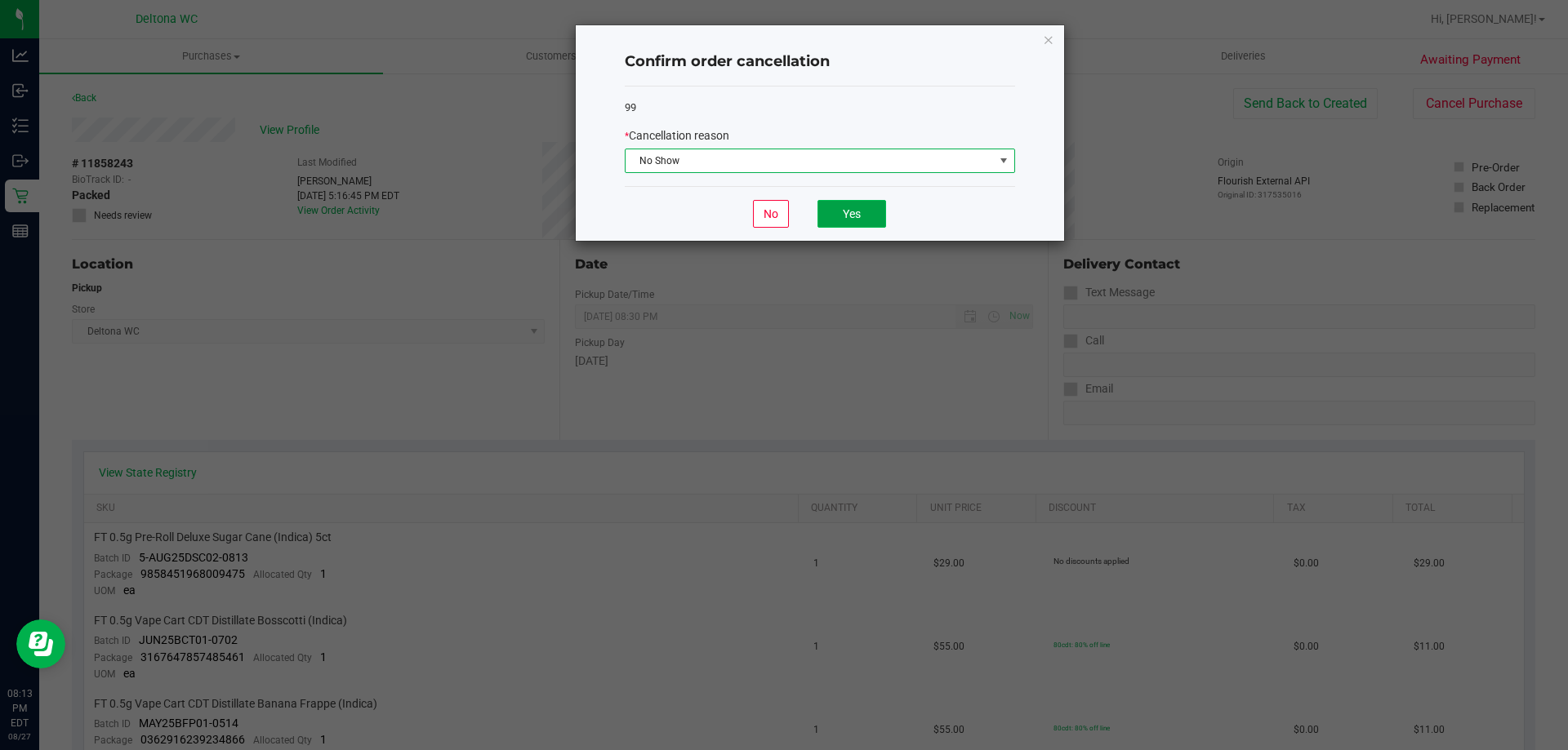
click at [851, 201] on button "Yes" at bounding box center [852, 213] width 68 height 27
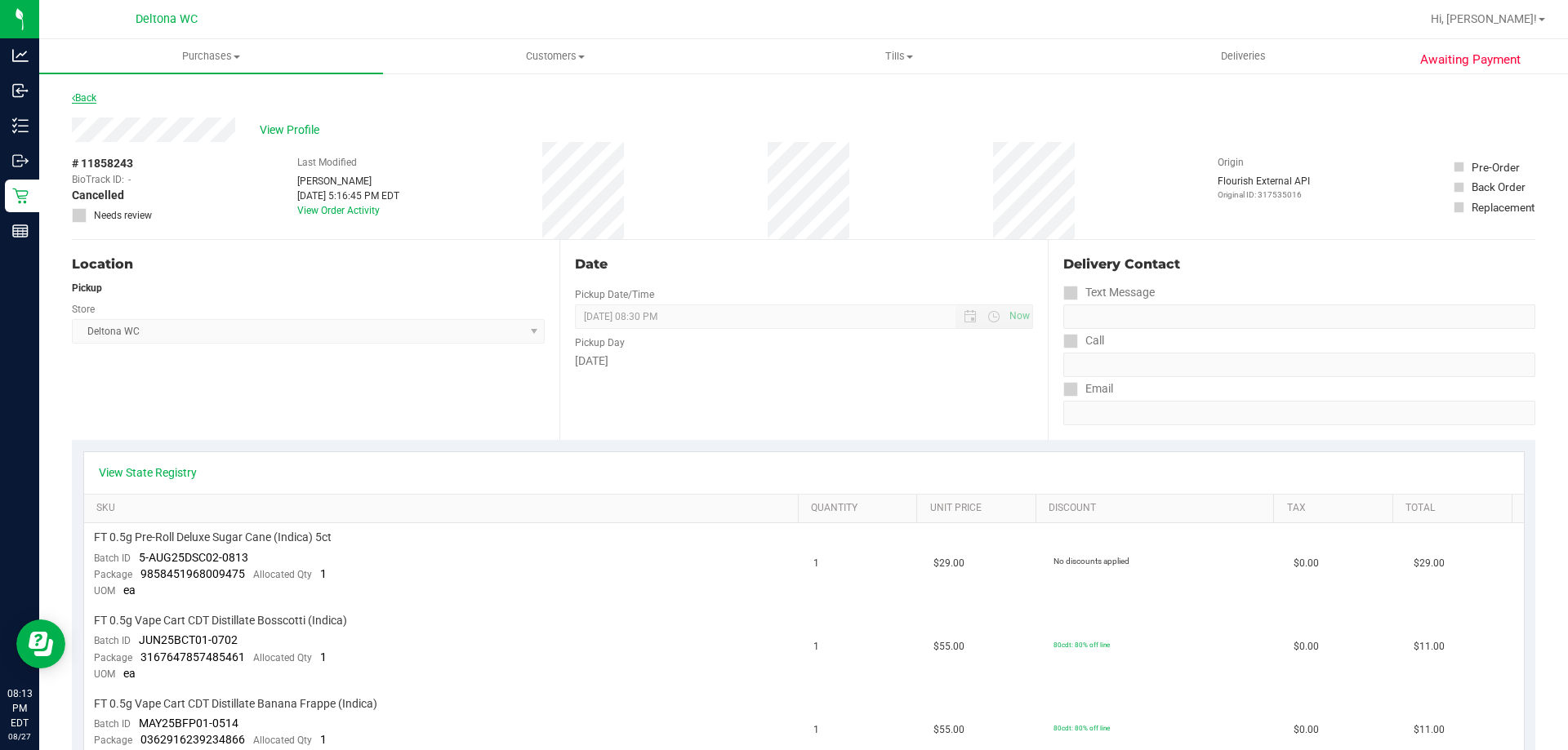
click at [94, 93] on link "Back" at bounding box center [84, 98] width 25 height 11
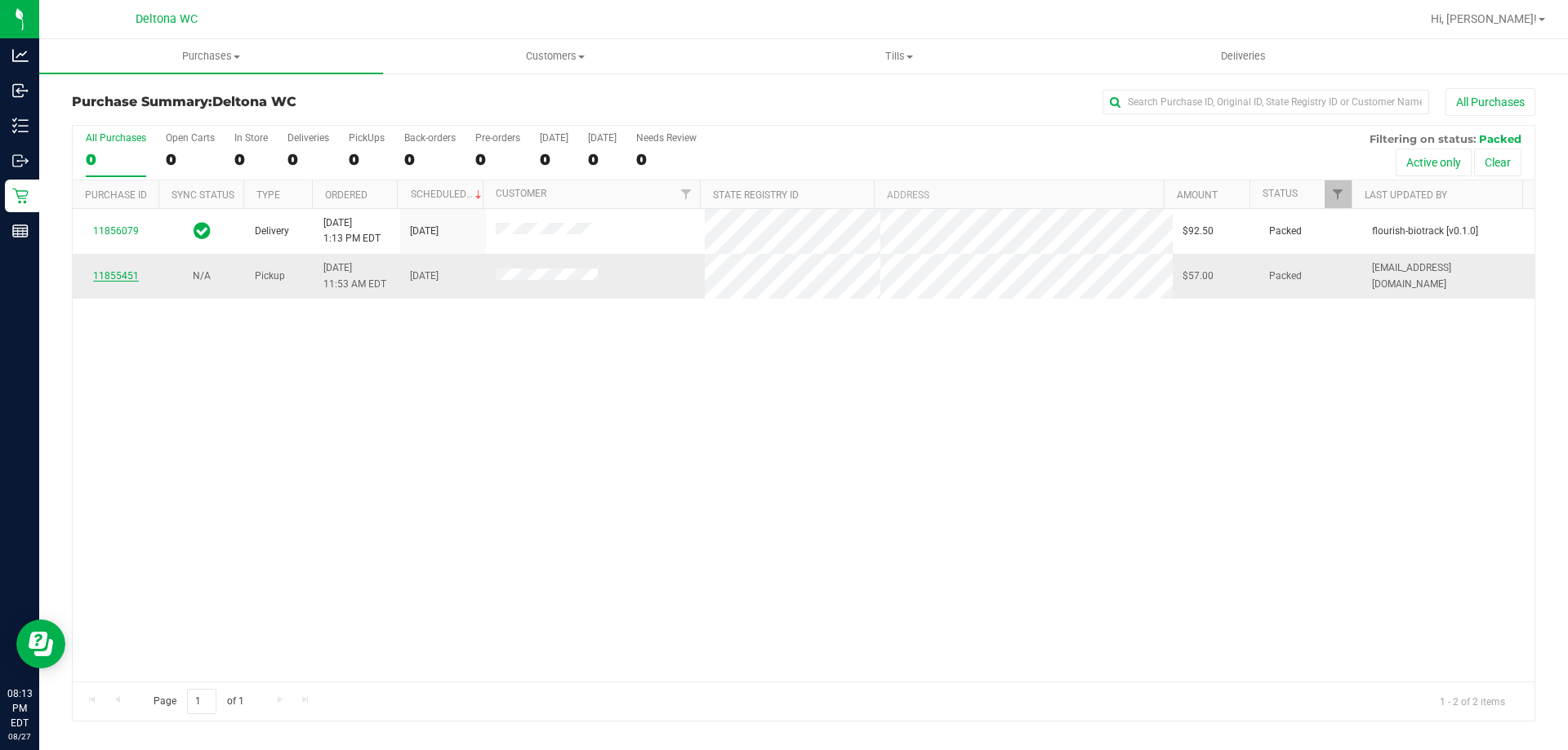
click at [115, 274] on link "11855451" at bounding box center [115, 276] width 45 height 11
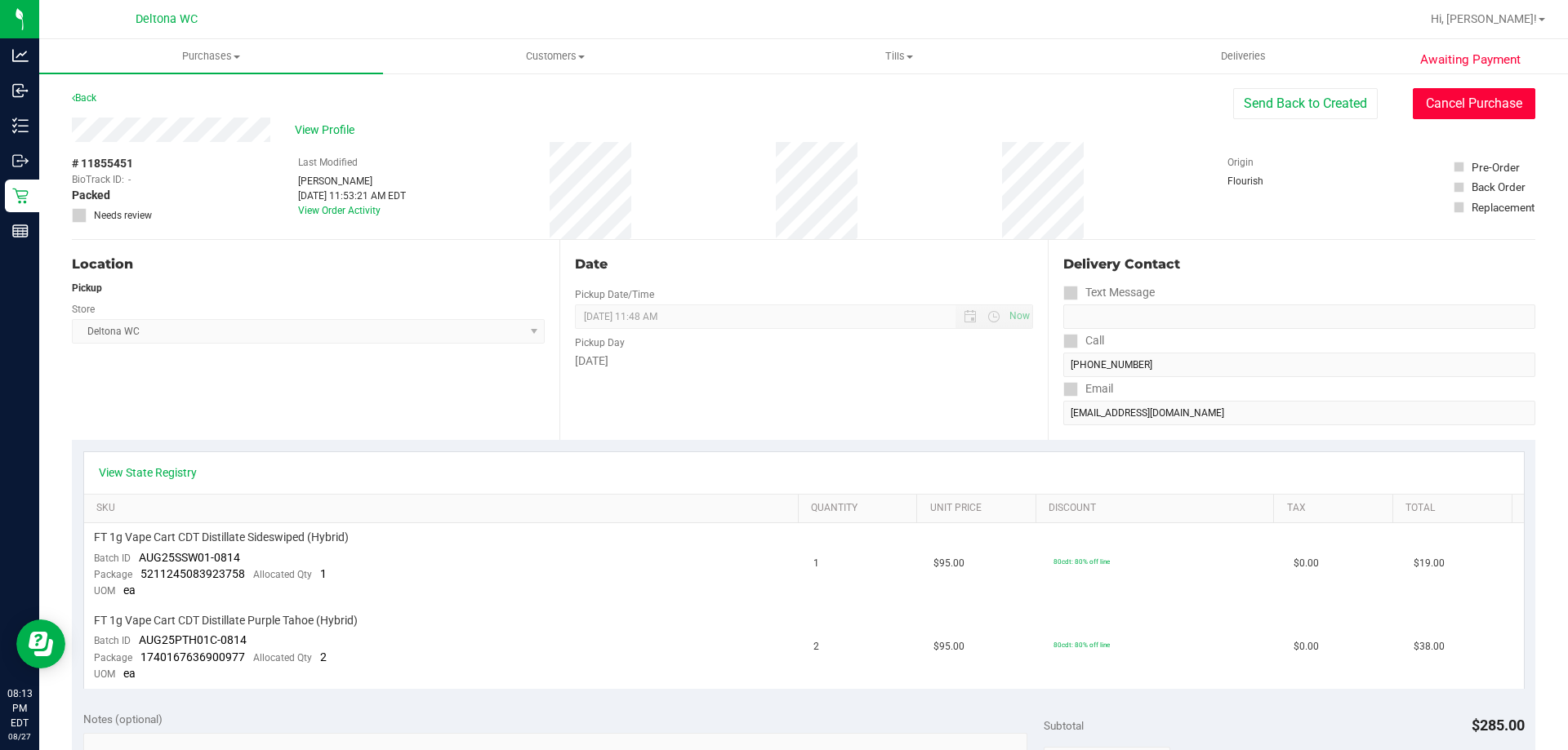
click at [1453, 96] on button "Cancel Purchase" at bounding box center [1473, 103] width 122 height 31
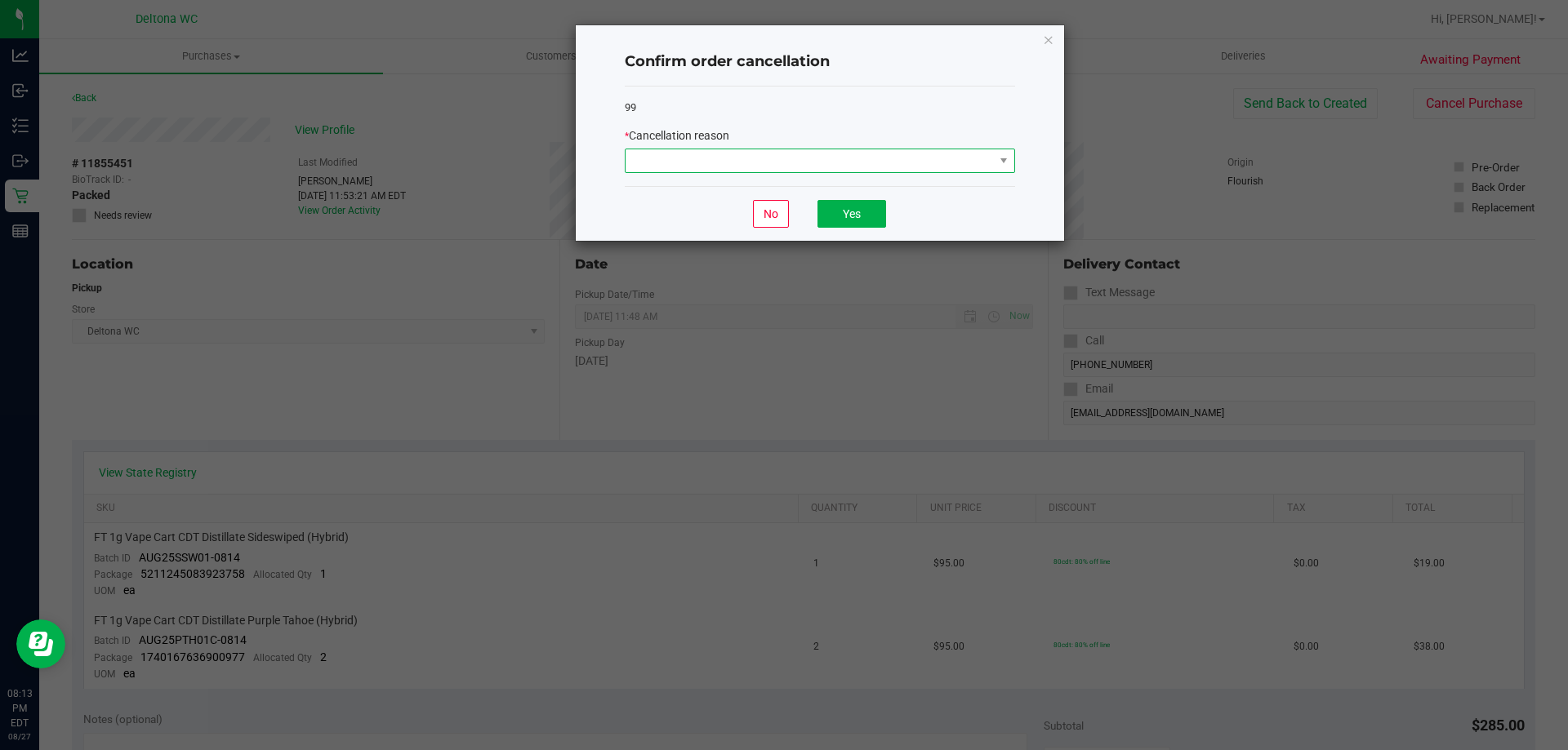
click at [870, 154] on span at bounding box center [809, 161] width 368 height 23
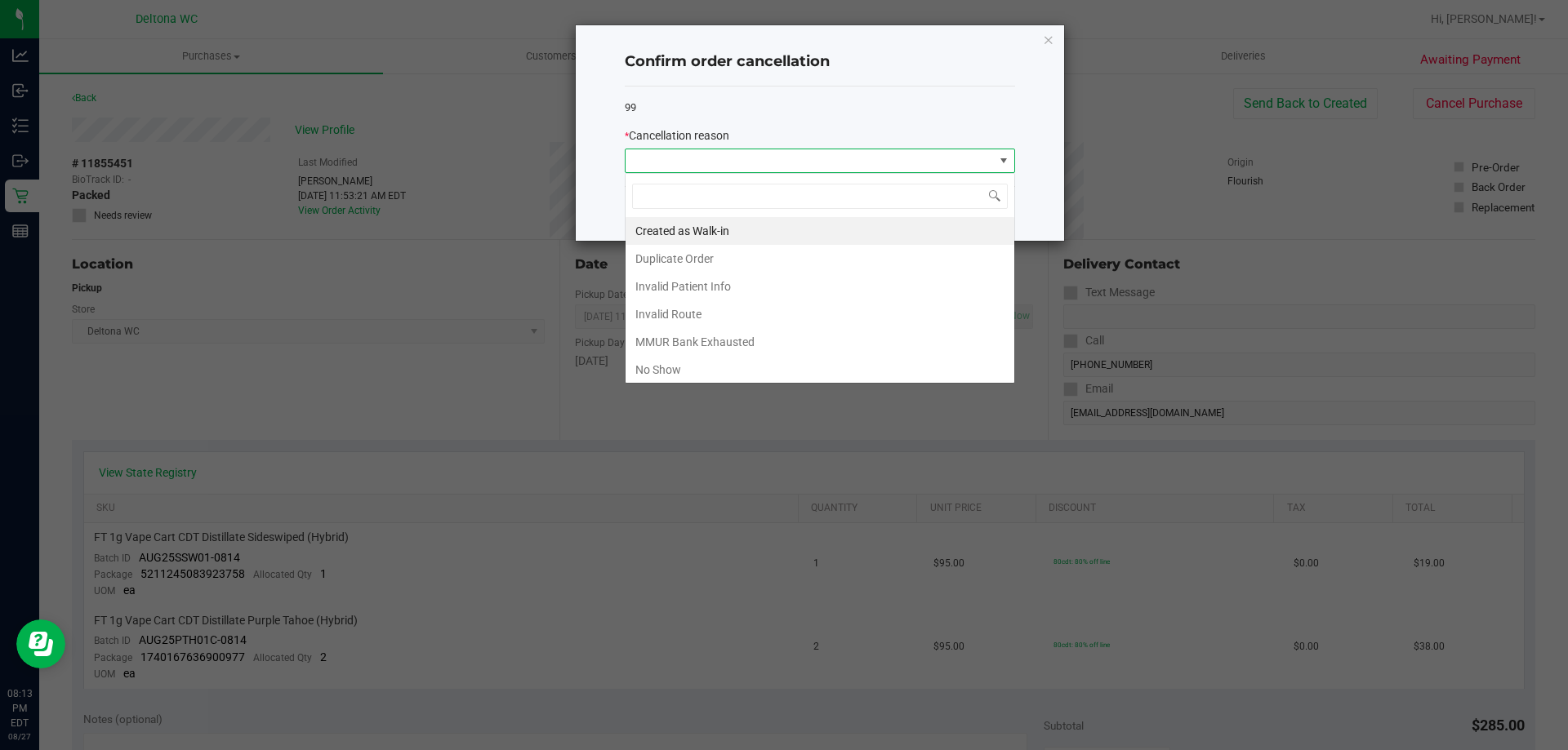
scroll to position [25, 390]
click at [771, 373] on li "No Show" at bounding box center [819, 369] width 389 height 27
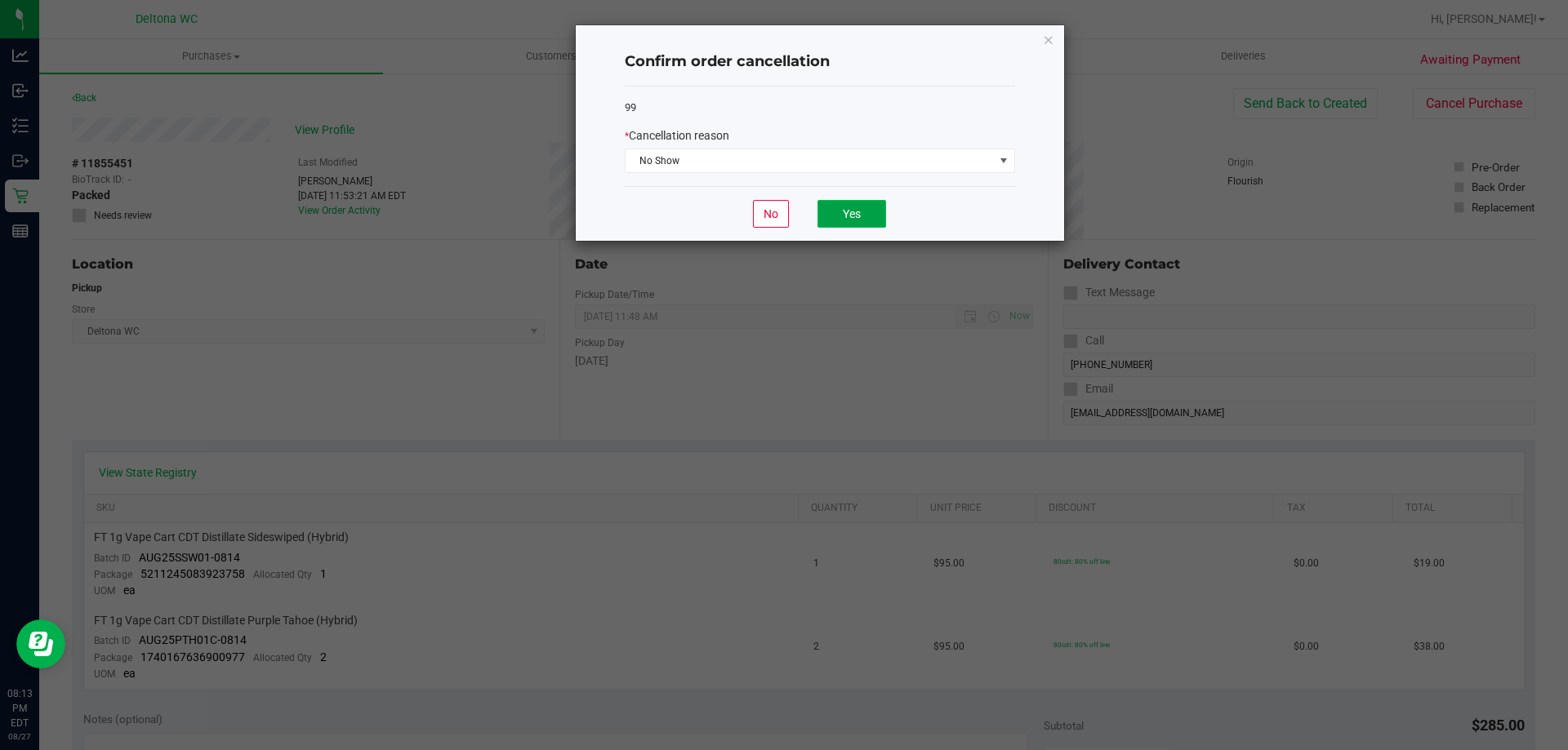
click at [851, 204] on button "Yes" at bounding box center [852, 213] width 68 height 27
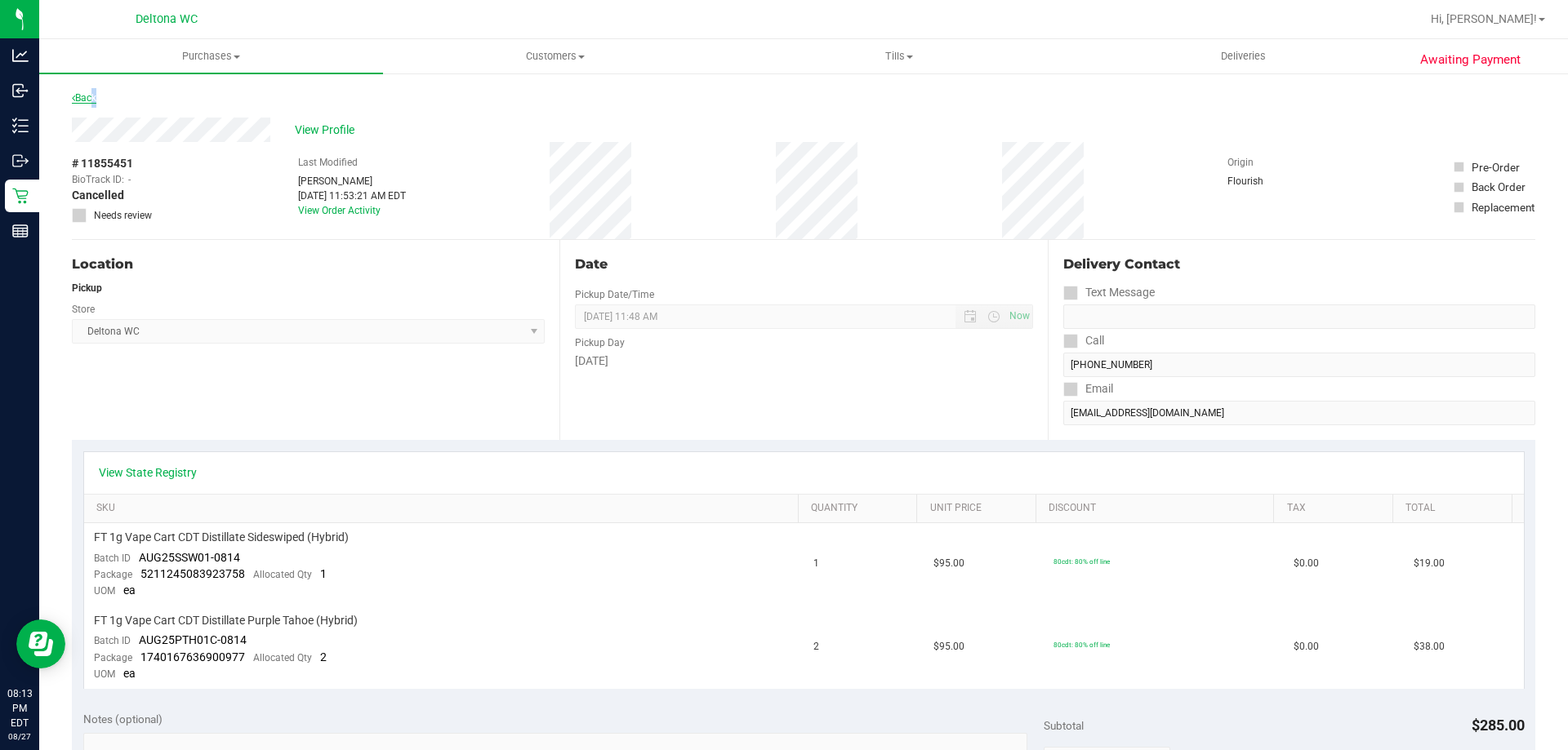
click at [89, 93] on link "Back" at bounding box center [84, 98] width 25 height 11
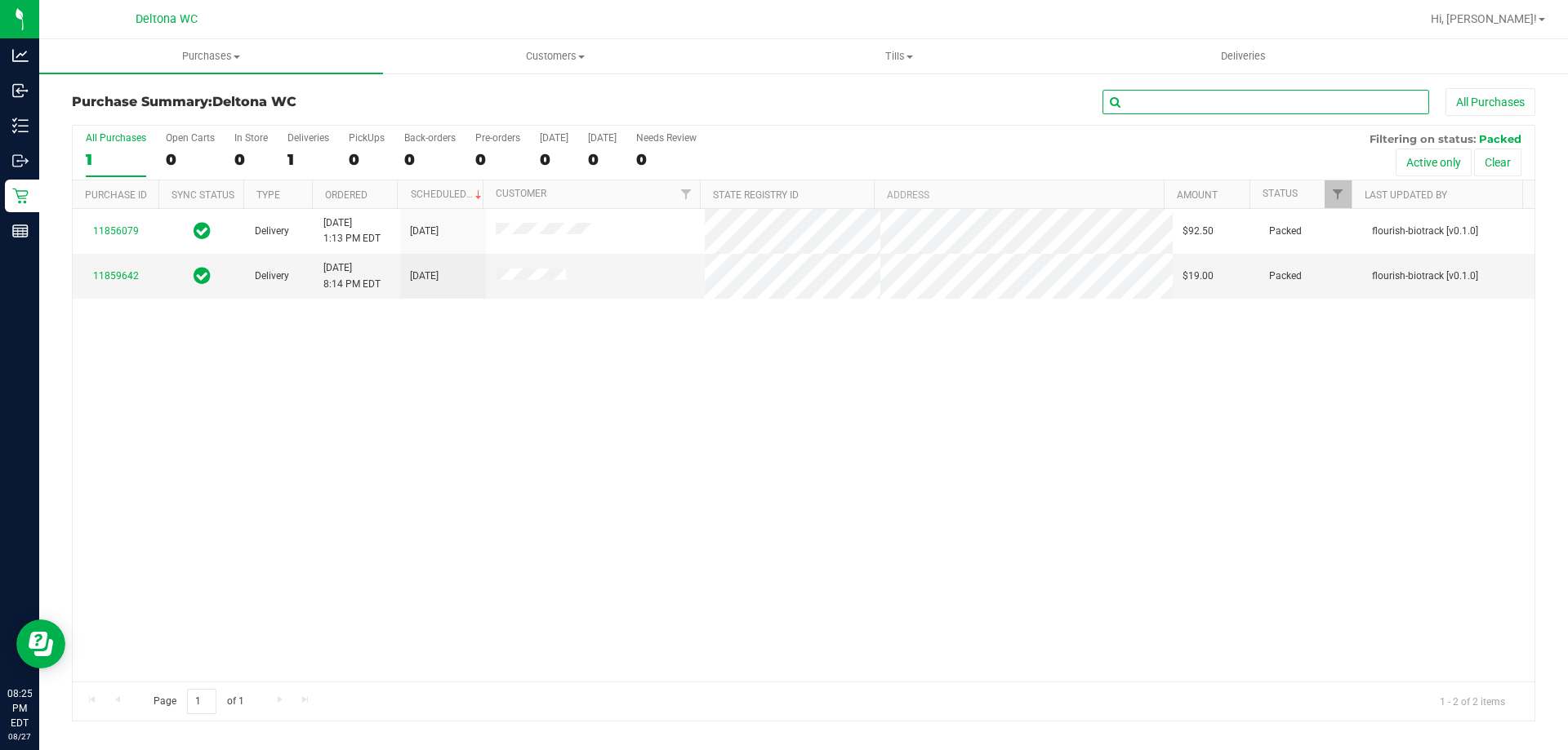
drag, startPoint x: 1154, startPoint y: 95, endPoint x: 1160, endPoint y: 100, distance: 7.8
click at [1160, 99] on input "text" at bounding box center [1265, 102] width 326 height 25
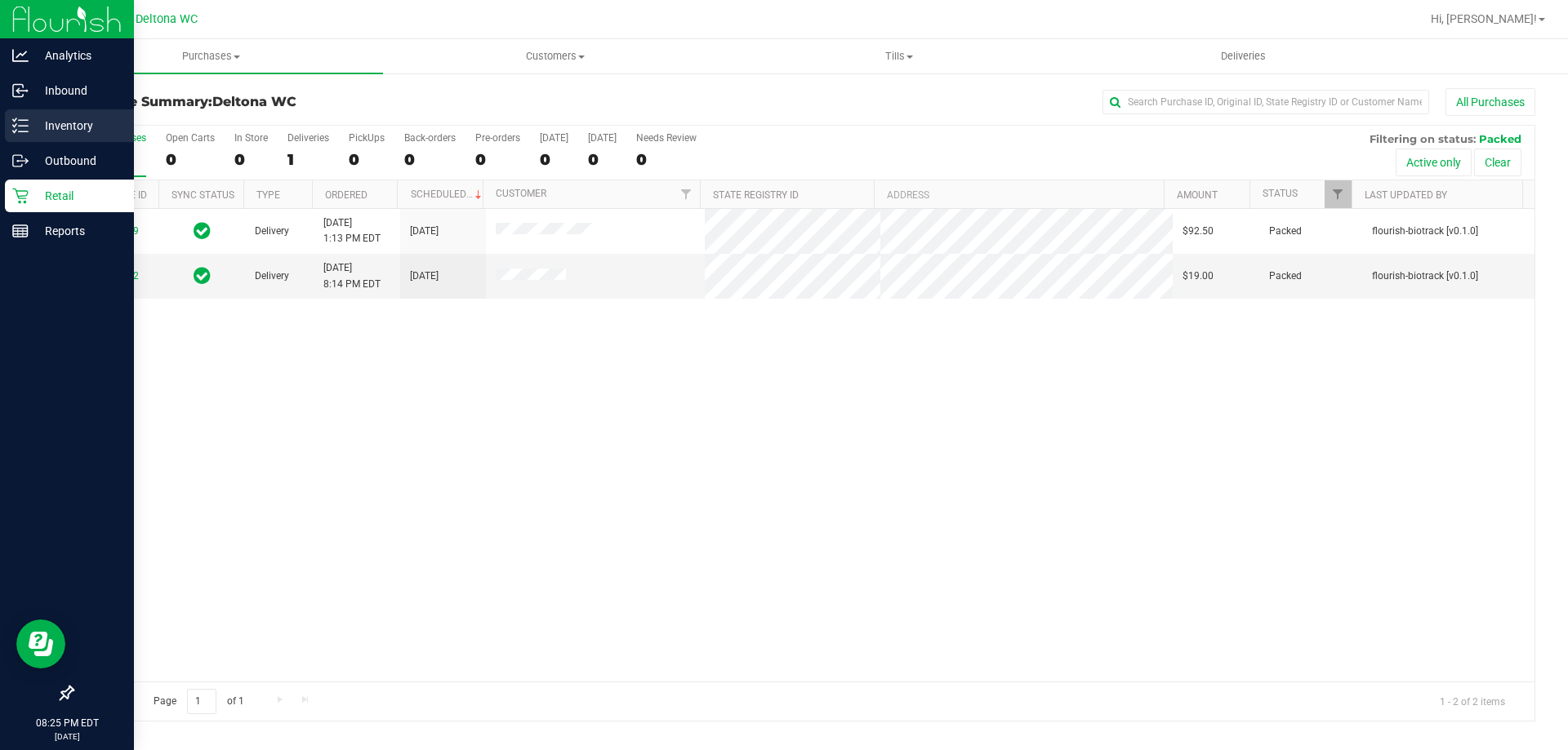
click at [17, 135] on div "Inventory" at bounding box center [69, 126] width 129 height 33
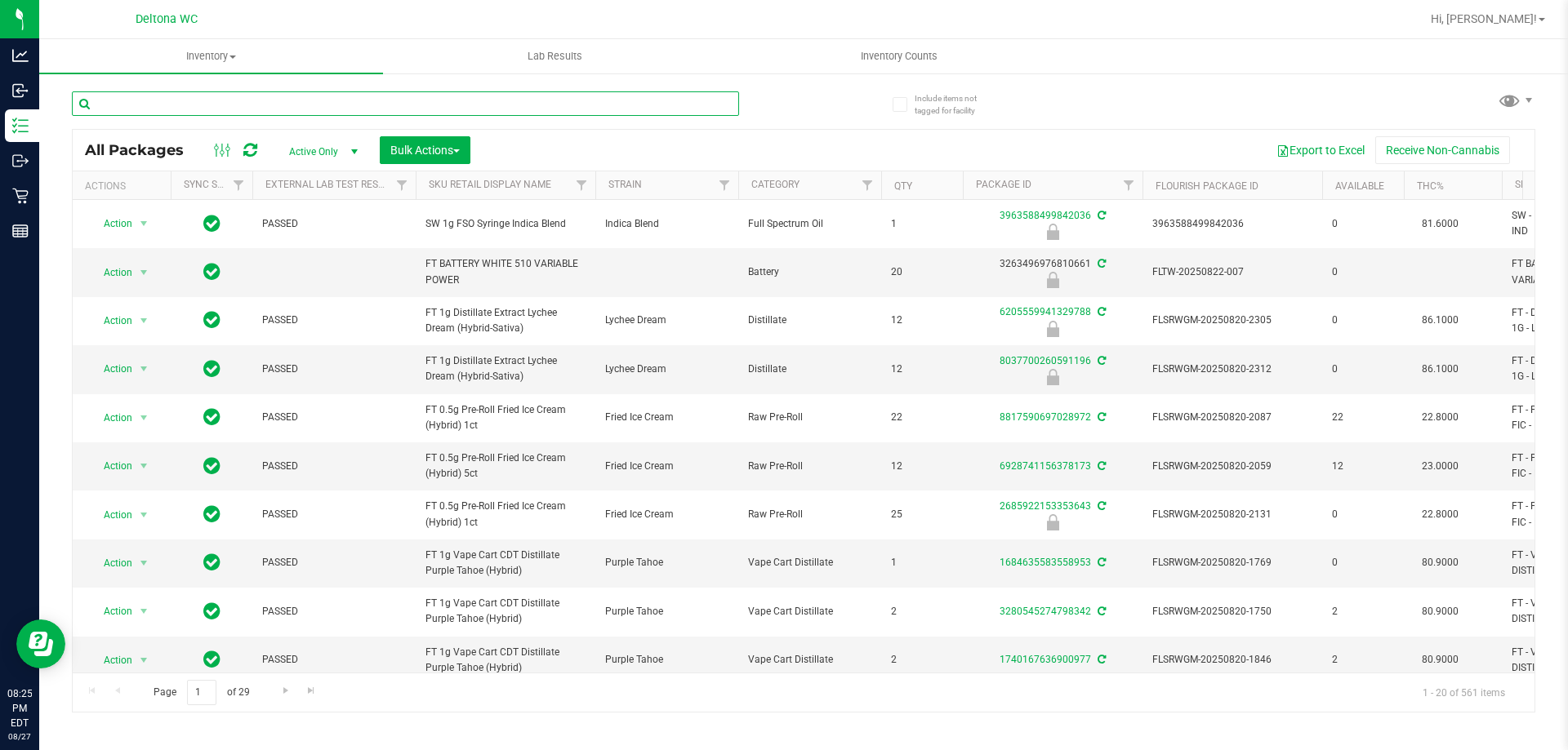
click at [696, 104] on input "text" at bounding box center [405, 104] width 667 height 25
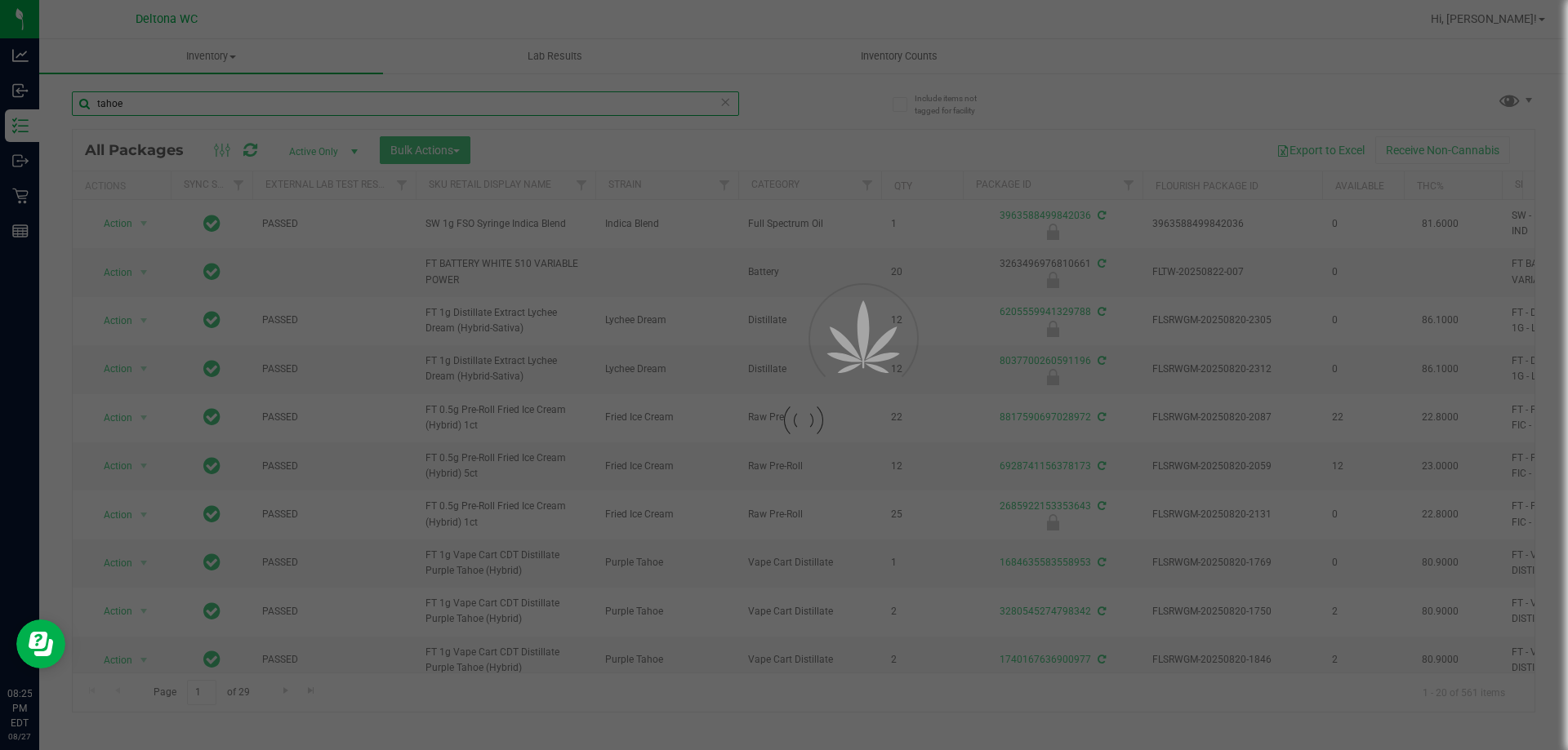
type input "tahoe"
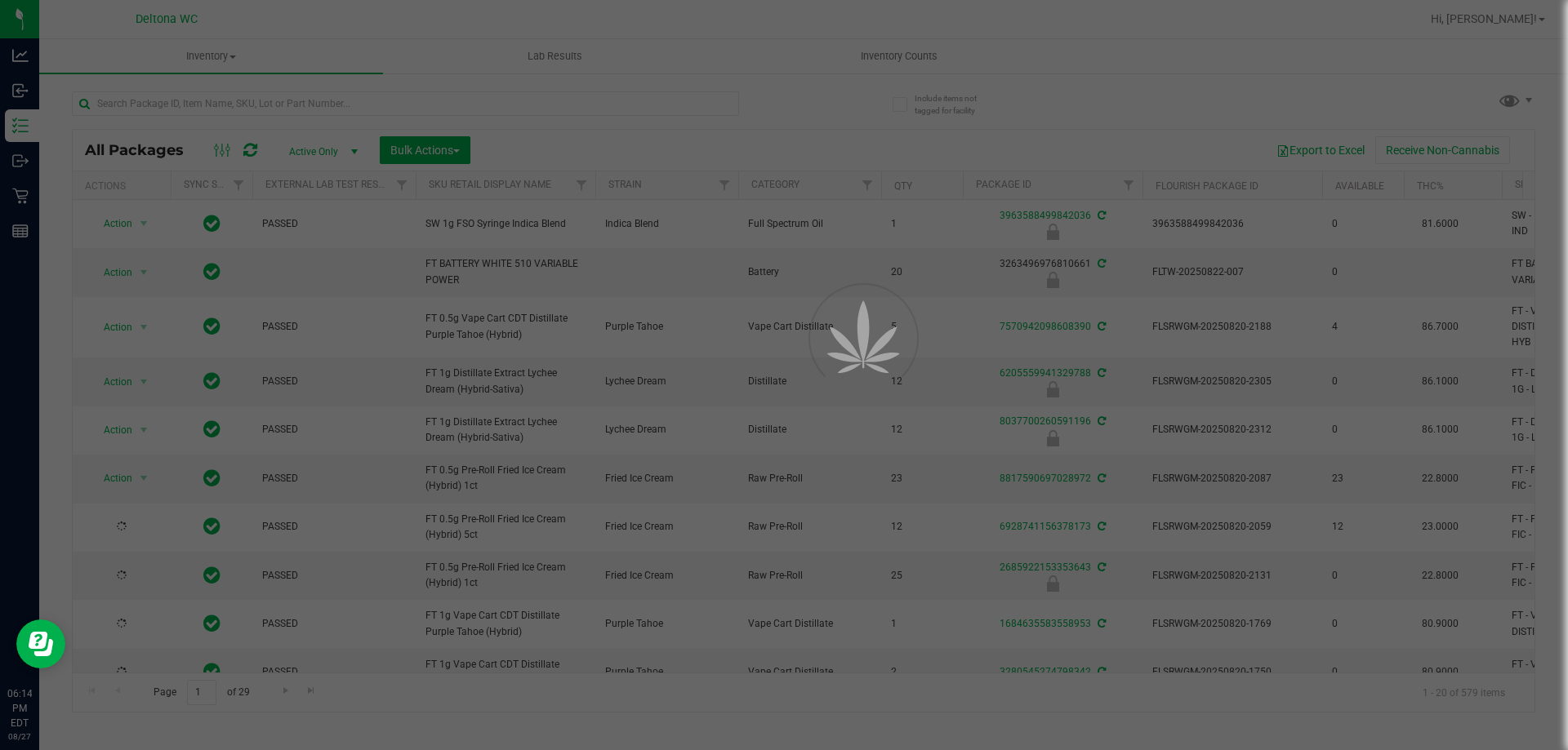
click at [451, 104] on div at bounding box center [784, 375] width 1568 height 750
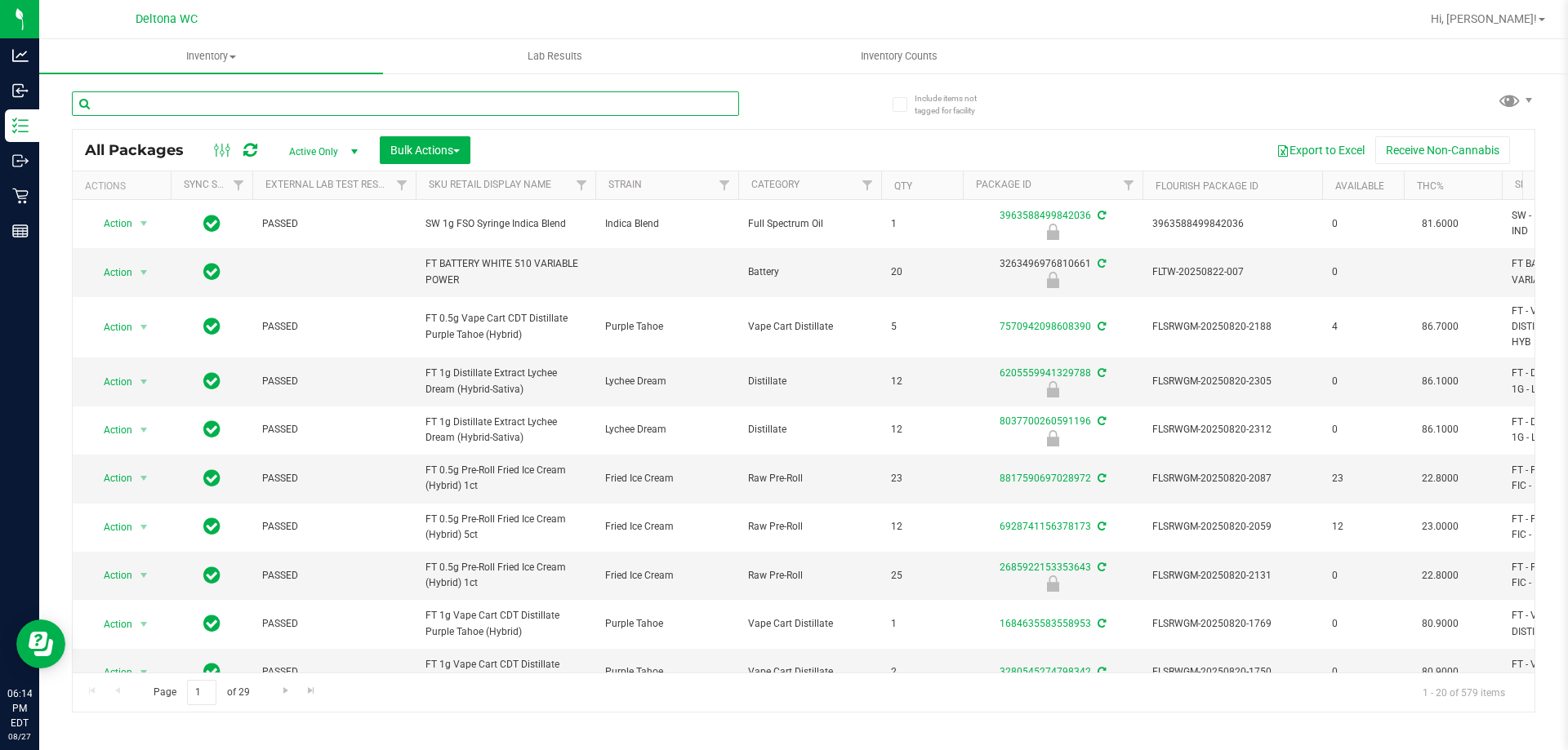
click at [451, 105] on input "text" at bounding box center [405, 104] width 667 height 25
type input "cpz"
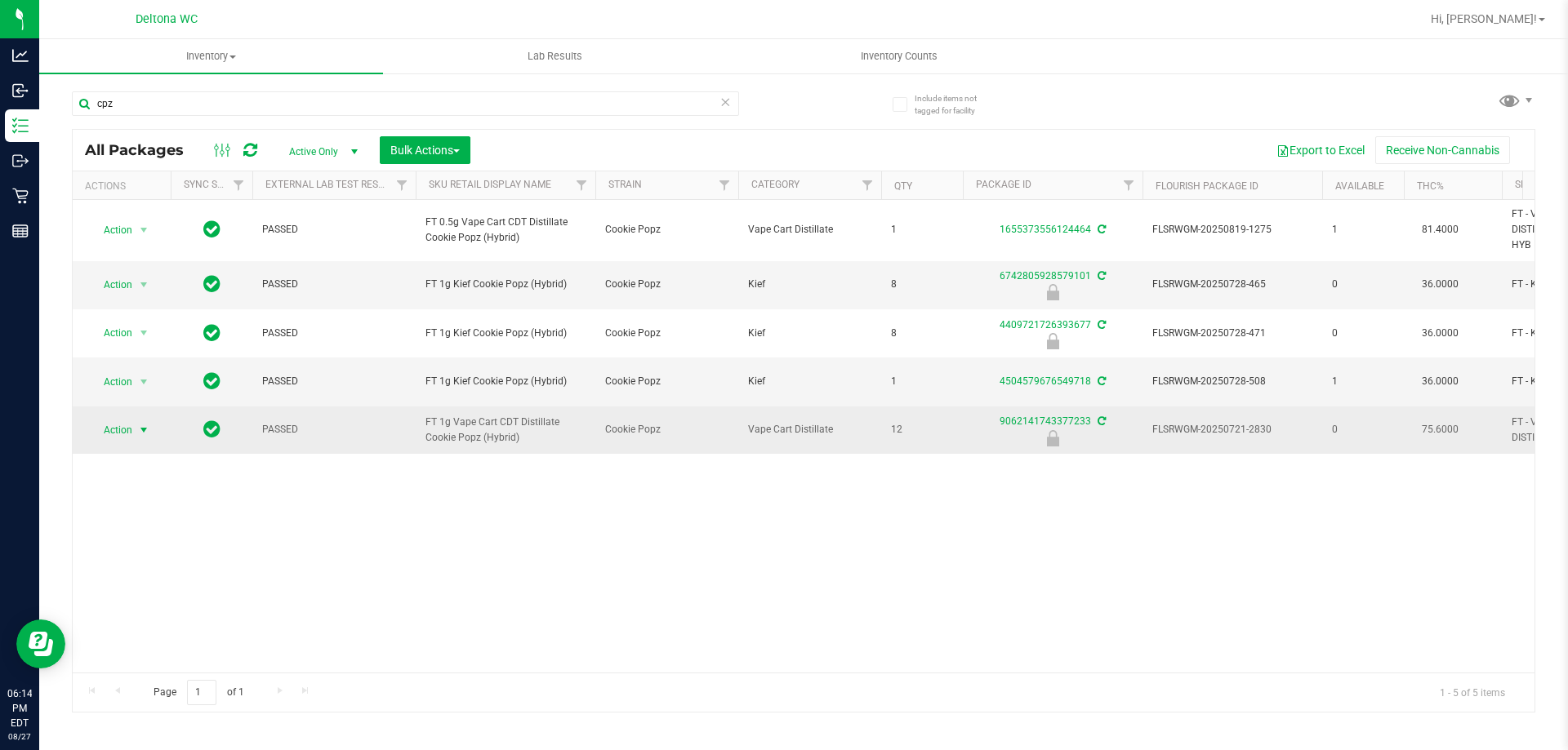
click at [141, 424] on span "select" at bounding box center [144, 430] width 13 height 13
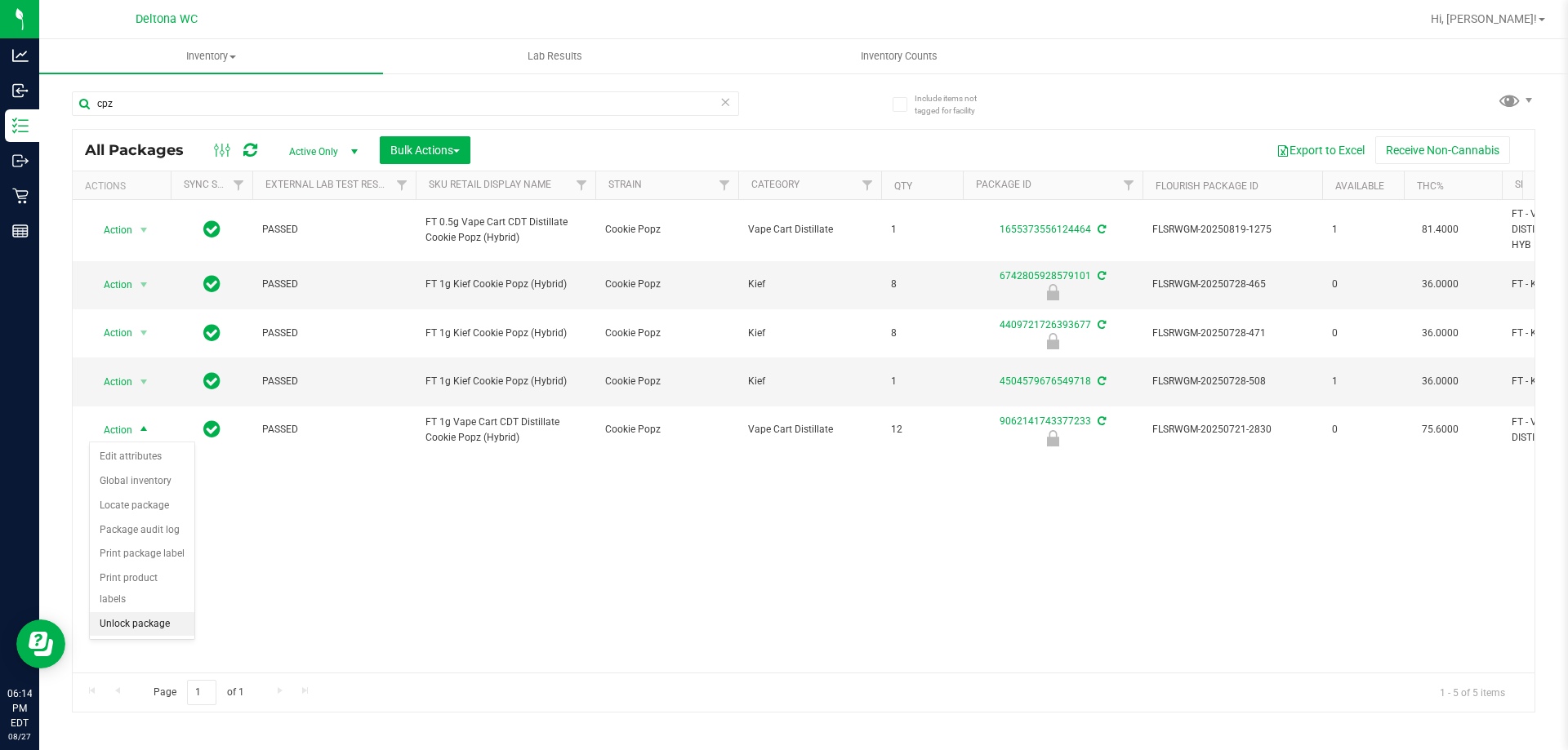
click at [132, 612] on li "Unlock package" at bounding box center [142, 624] width 104 height 25
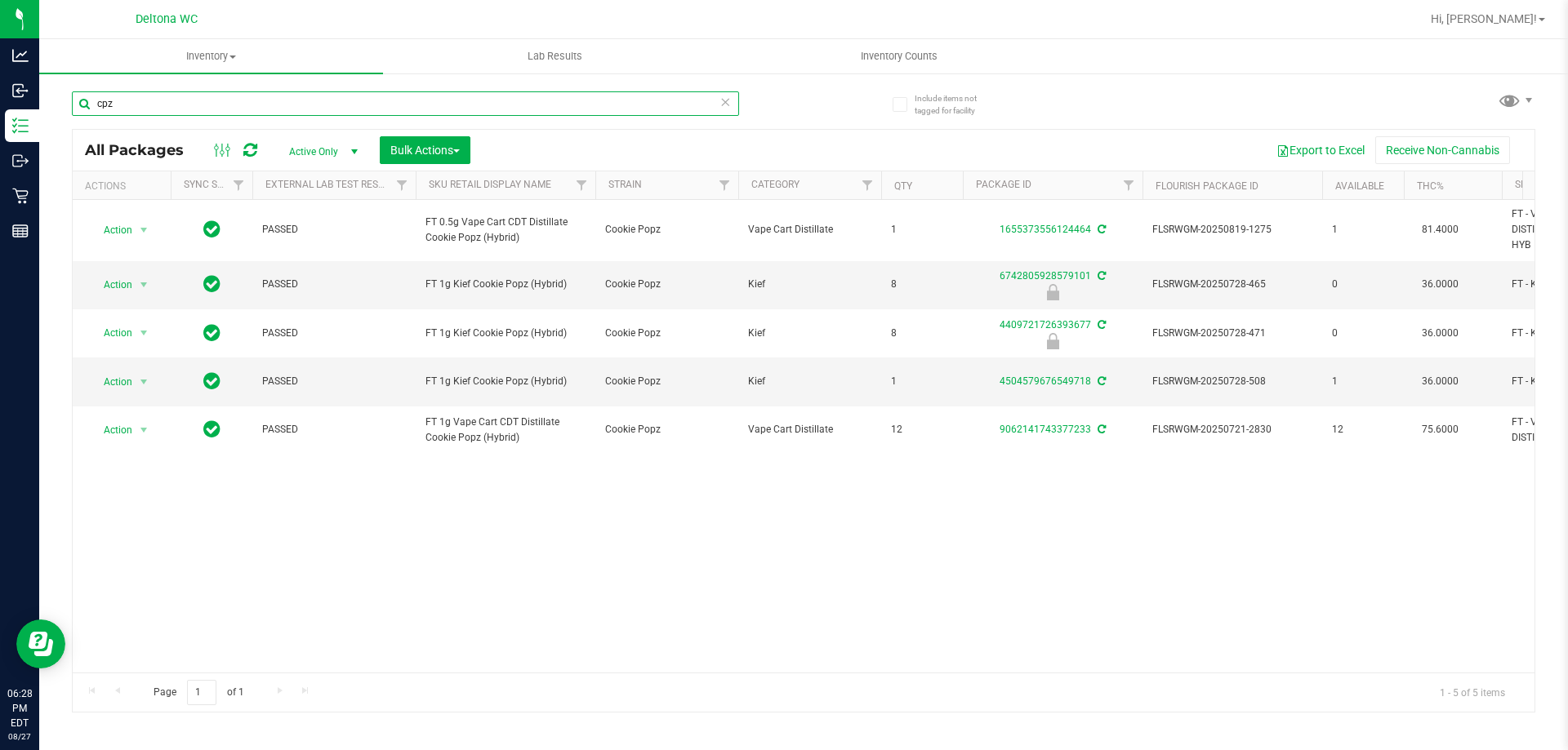
click at [197, 107] on input "cpz" at bounding box center [405, 104] width 667 height 25
type input "c"
type input "gpe"
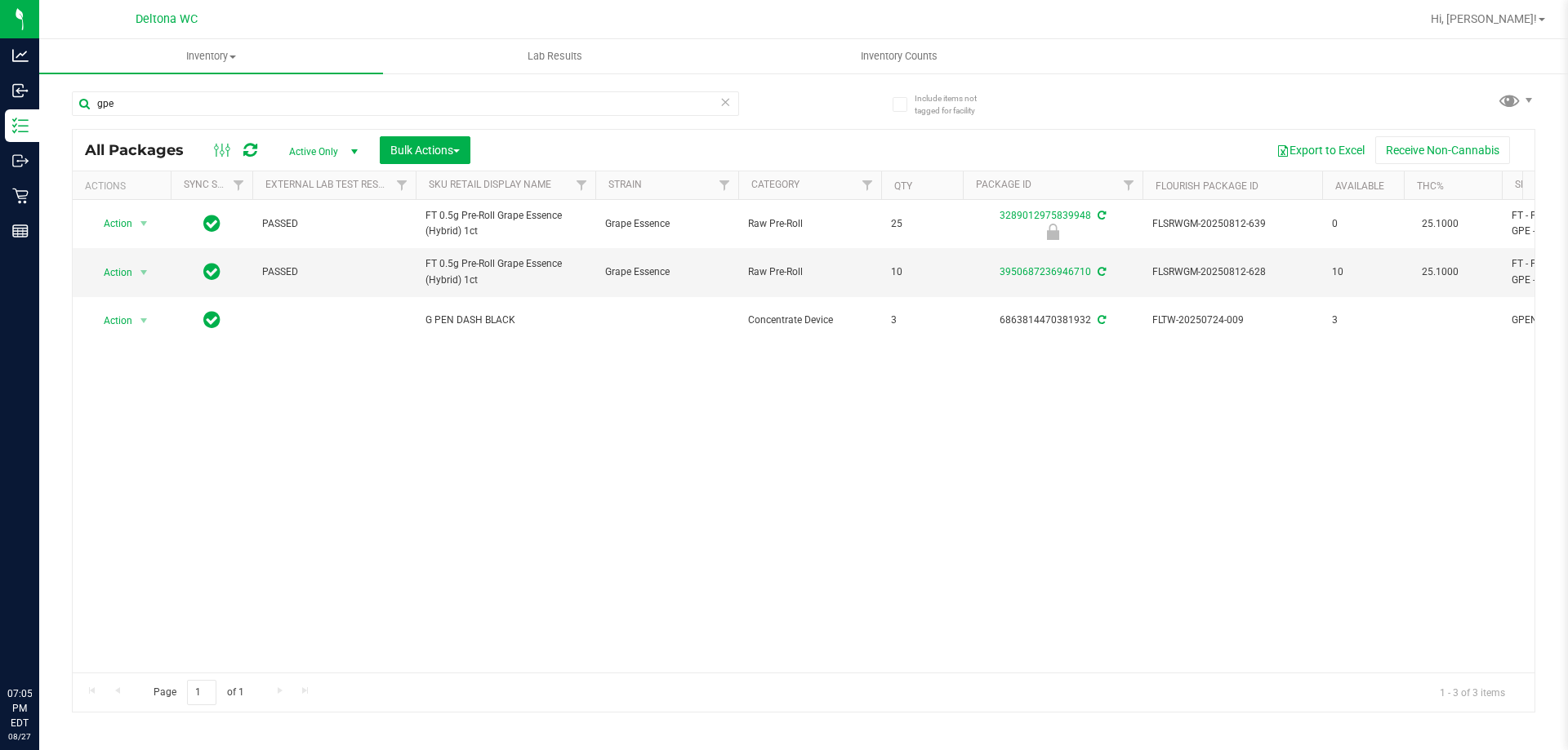
click at [408, 99] on input "gpe" at bounding box center [405, 104] width 667 height 25
type input "ddf"
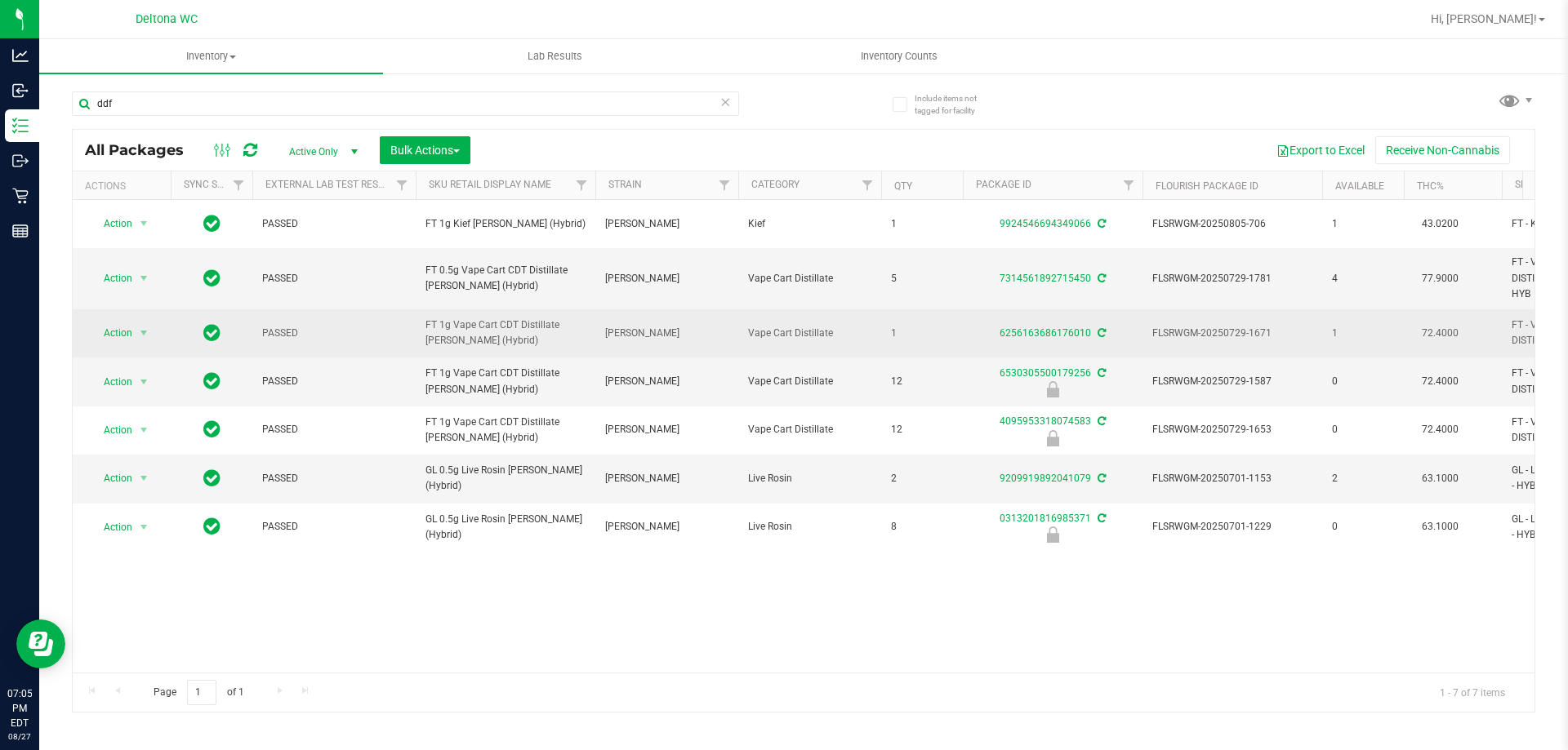
click at [1051, 345] on td "6256163686176010" at bounding box center [1052, 333] width 180 height 48
click at [1053, 340] on div "6256163686176010" at bounding box center [1052, 333] width 185 height 15
click at [1060, 333] on link "6256163686176010" at bounding box center [1045, 333] width 92 height 11
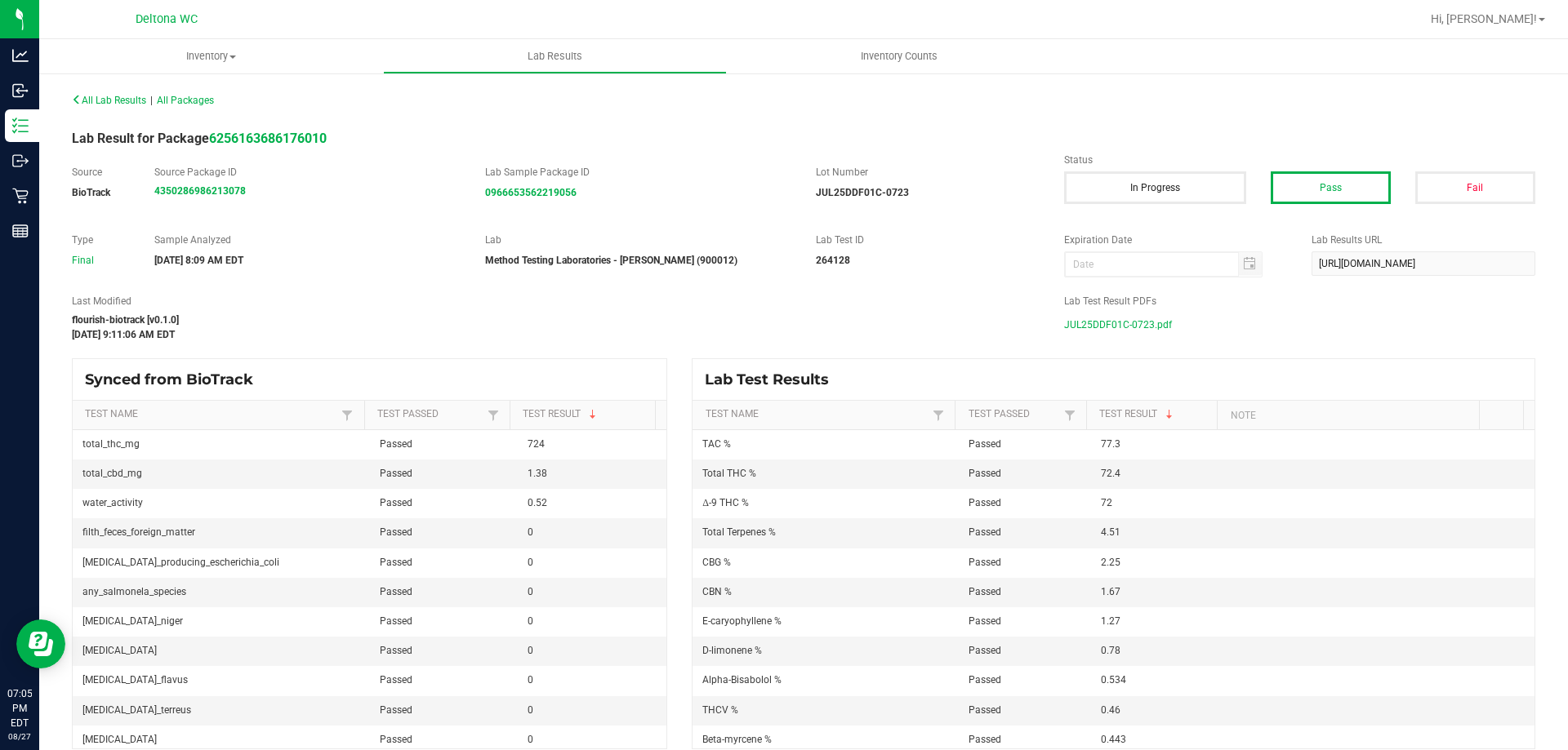
click at [1102, 330] on span "JUL25DDF01C-0723.pdf" at bounding box center [1118, 324] width 108 height 25
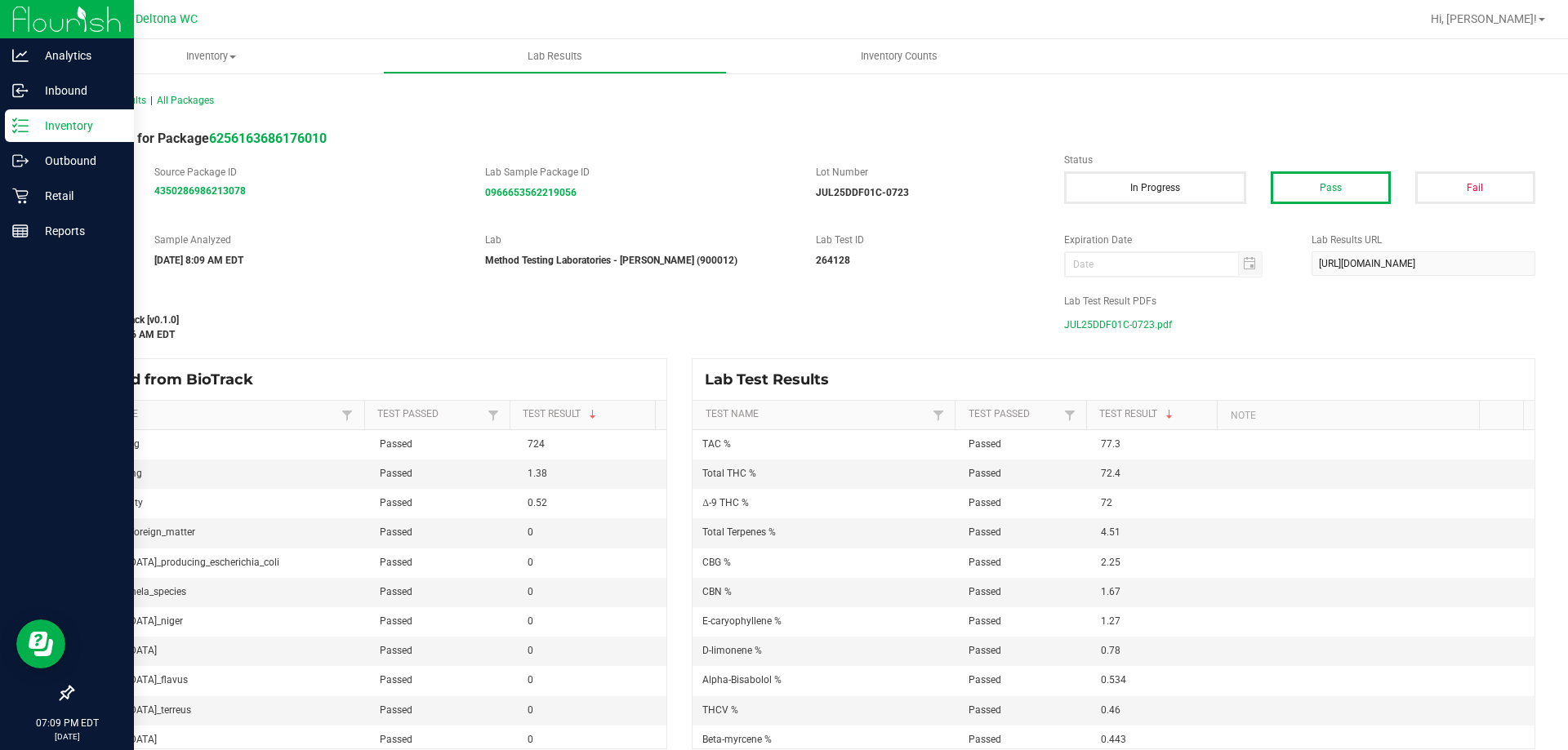
click at [0, 123] on link "Inventory" at bounding box center [67, 127] width 134 height 35
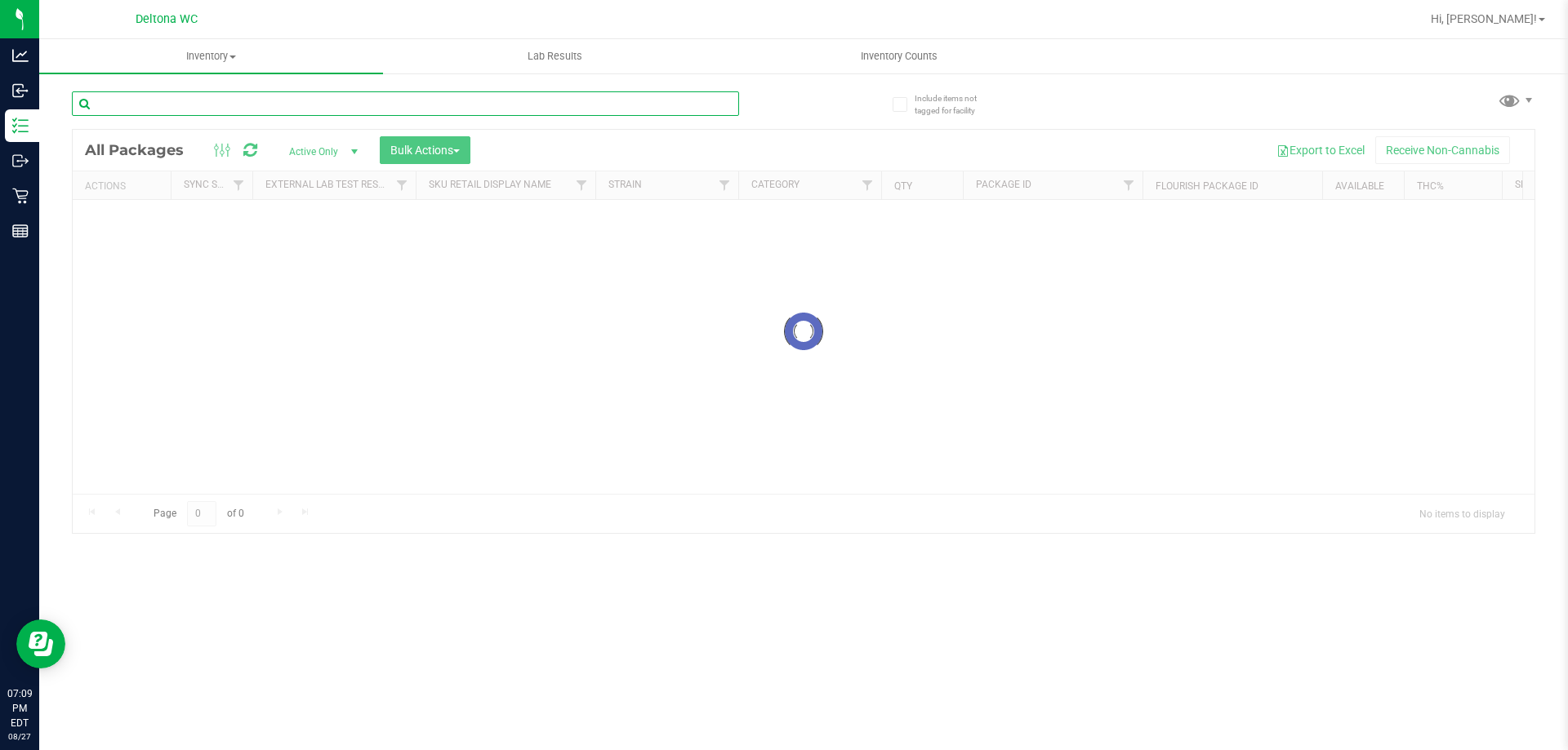
click at [229, 105] on input "text" at bounding box center [405, 104] width 667 height 25
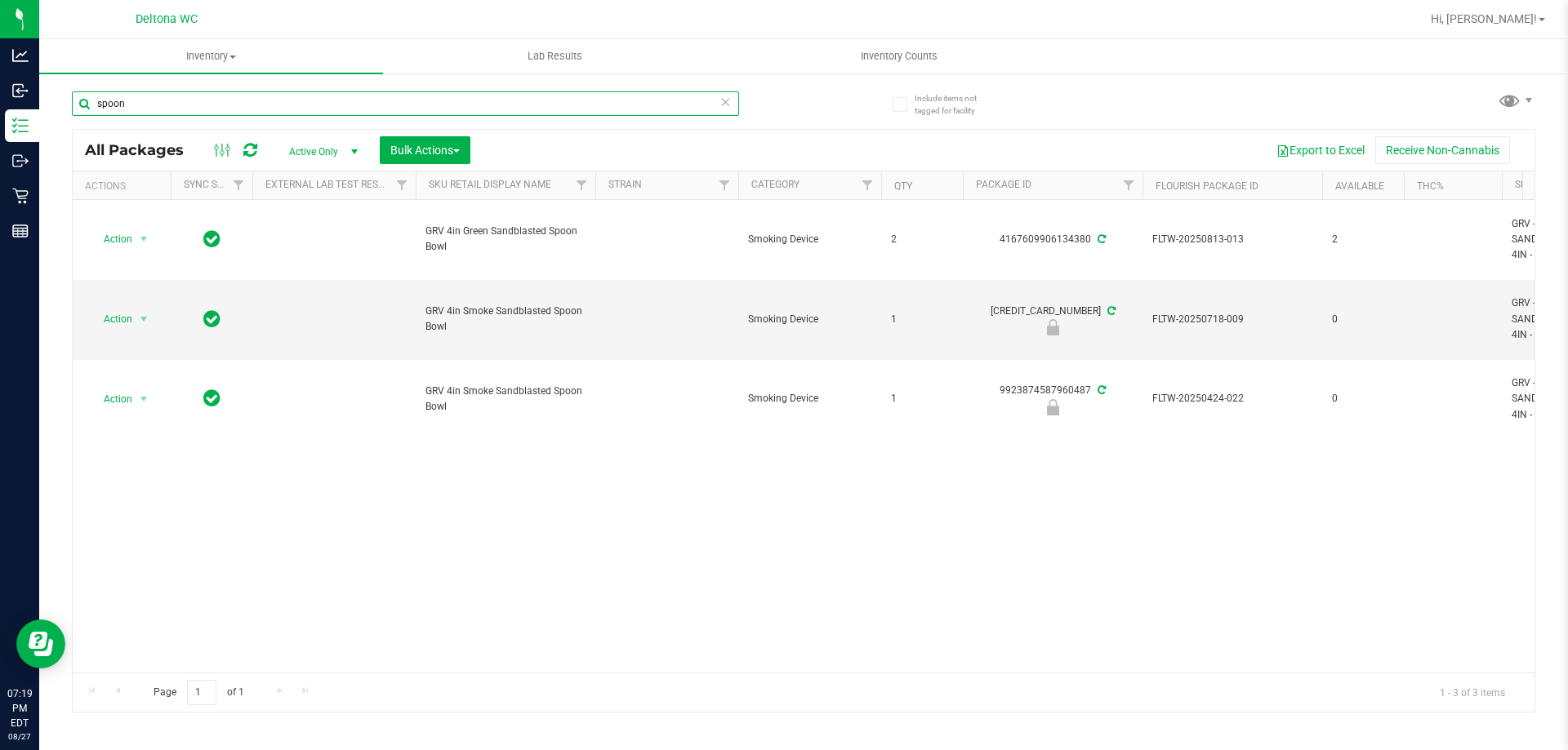
click at [403, 105] on input "spoon" at bounding box center [405, 104] width 667 height 25
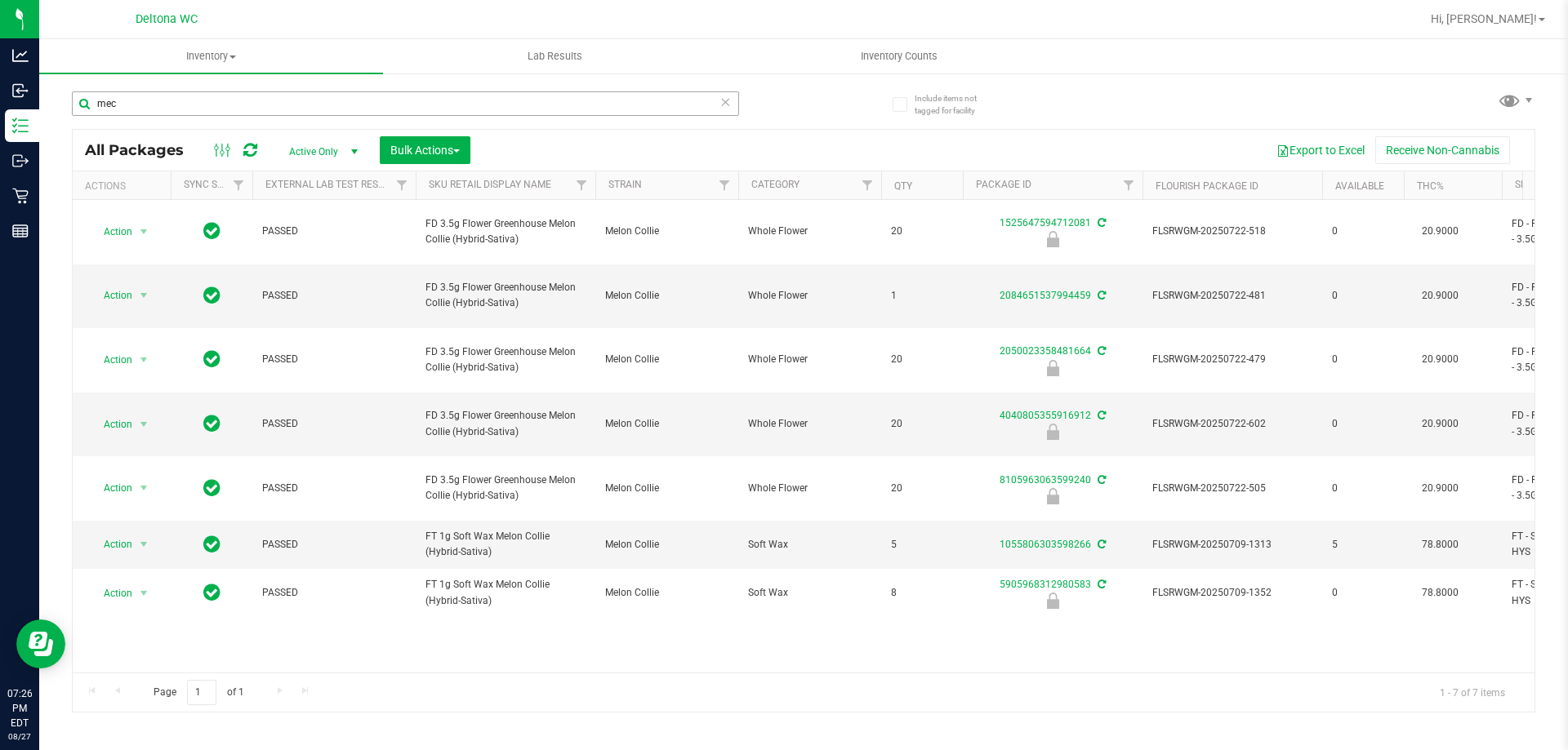
drag, startPoint x: 279, startPoint y: 129, endPoint x: 286, endPoint y: 110, distance: 20.2
click at [283, 118] on div "mec All Packages Active Only Active Only Lab Samples Locked All External Intern…" at bounding box center [803, 393] width 1463 height 637
click at [286, 110] on input "mec" at bounding box center [405, 104] width 667 height 25
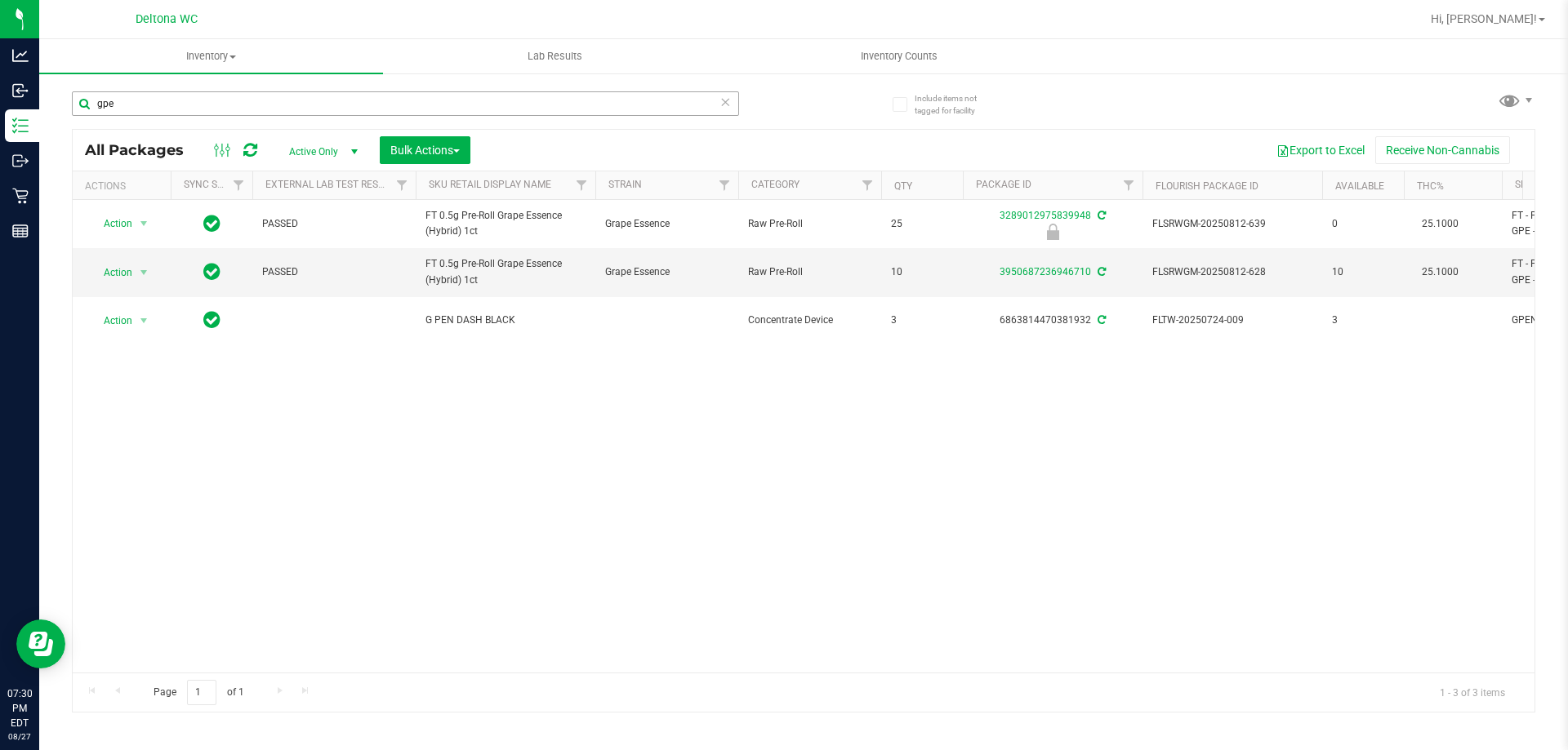
drag, startPoint x: 503, startPoint y: 80, endPoint x: 502, endPoint y: 91, distance: 11.0
click at [502, 91] on div "gpe" at bounding box center [437, 102] width 731 height 52
click at [502, 90] on div "gpe" at bounding box center [437, 102] width 731 height 52
click at [499, 100] on input "gpe" at bounding box center [405, 104] width 667 height 25
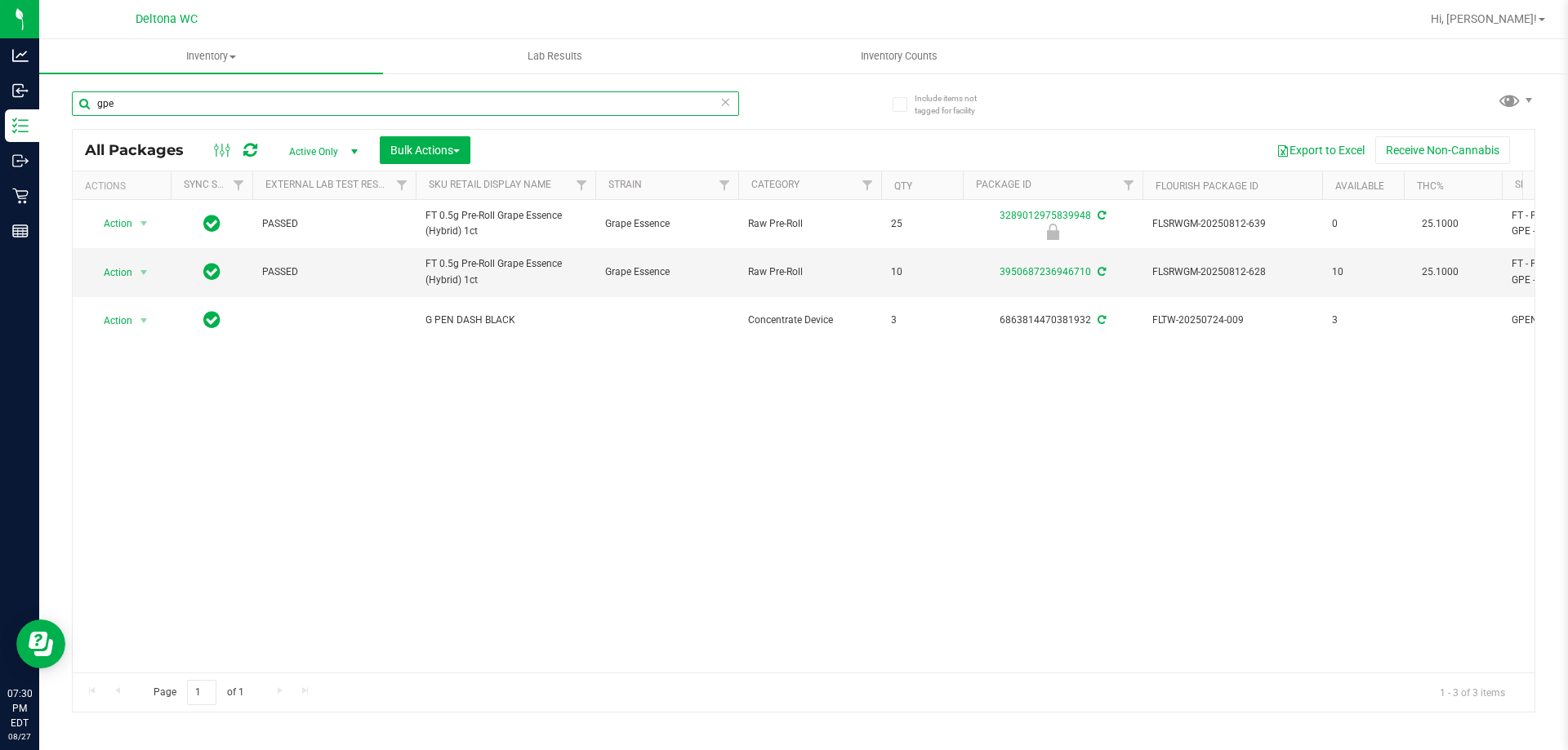
click at [499, 100] on input "gpe" at bounding box center [405, 104] width 667 height 25
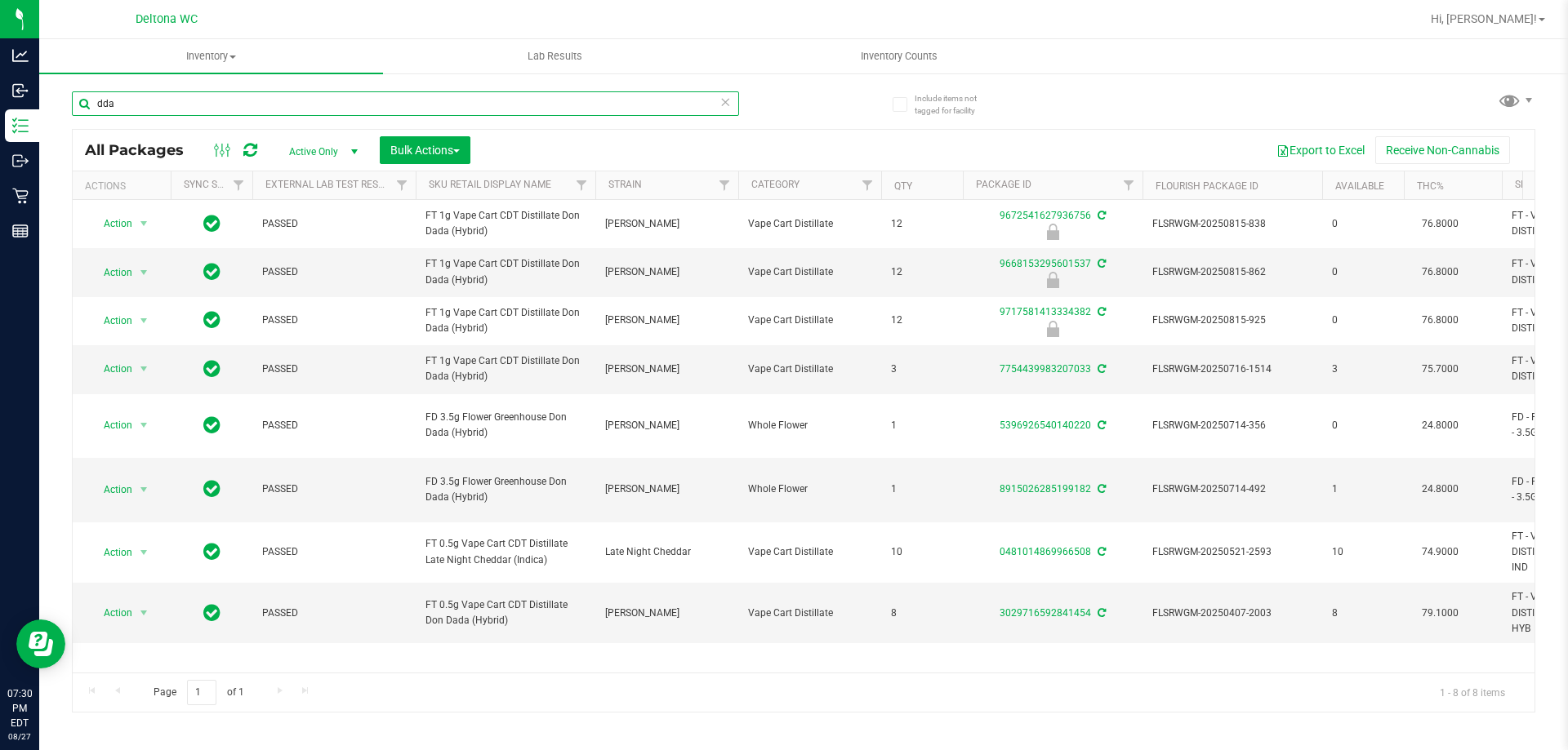
click at [454, 110] on input "dda" at bounding box center [405, 104] width 667 height 25
type input "rhb"
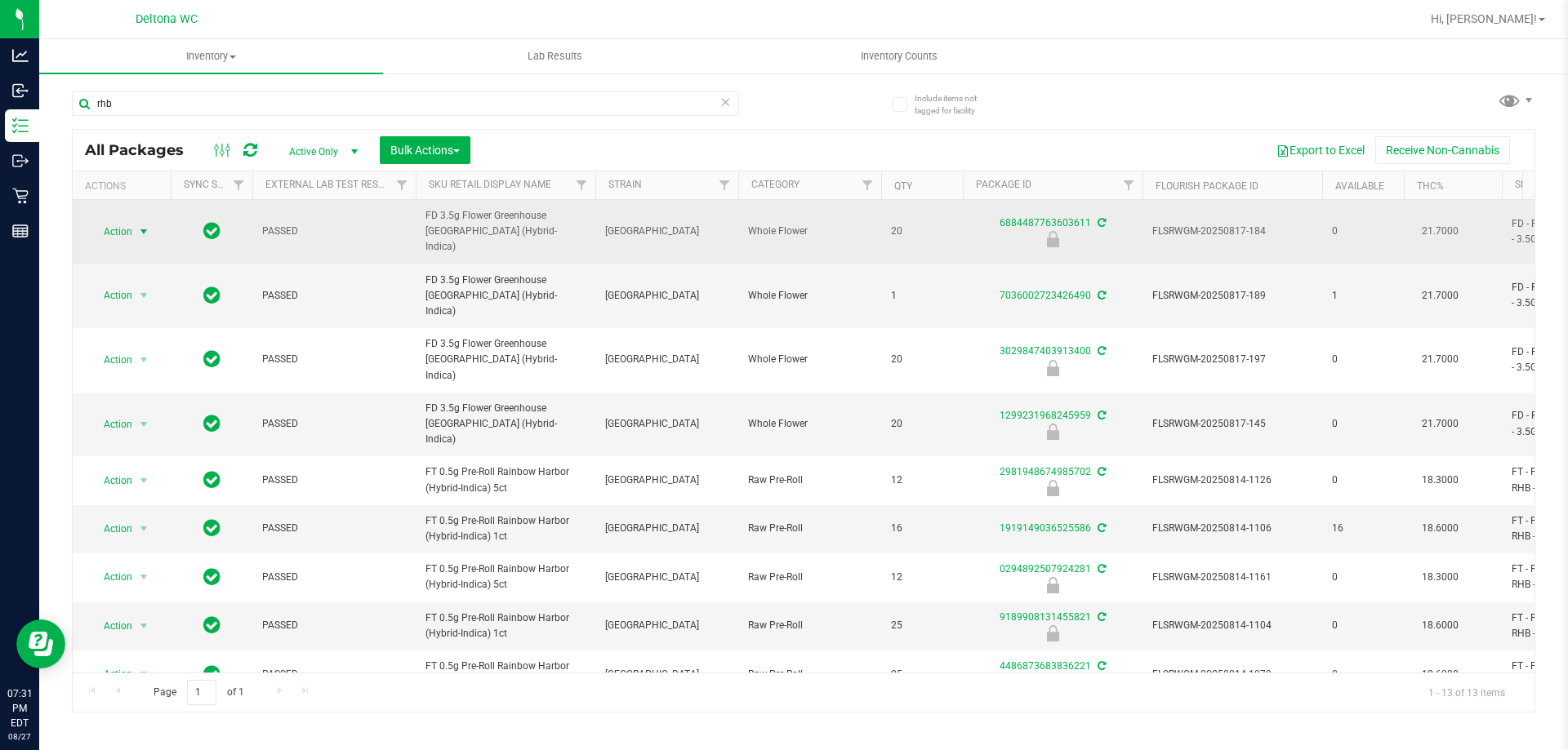
click at [132, 229] on td "Action Action Edit attributes Global inventory Locate package Package audit log…" at bounding box center [122, 232] width 98 height 64
click at [136, 220] on span "select" at bounding box center [145, 232] width 21 height 23
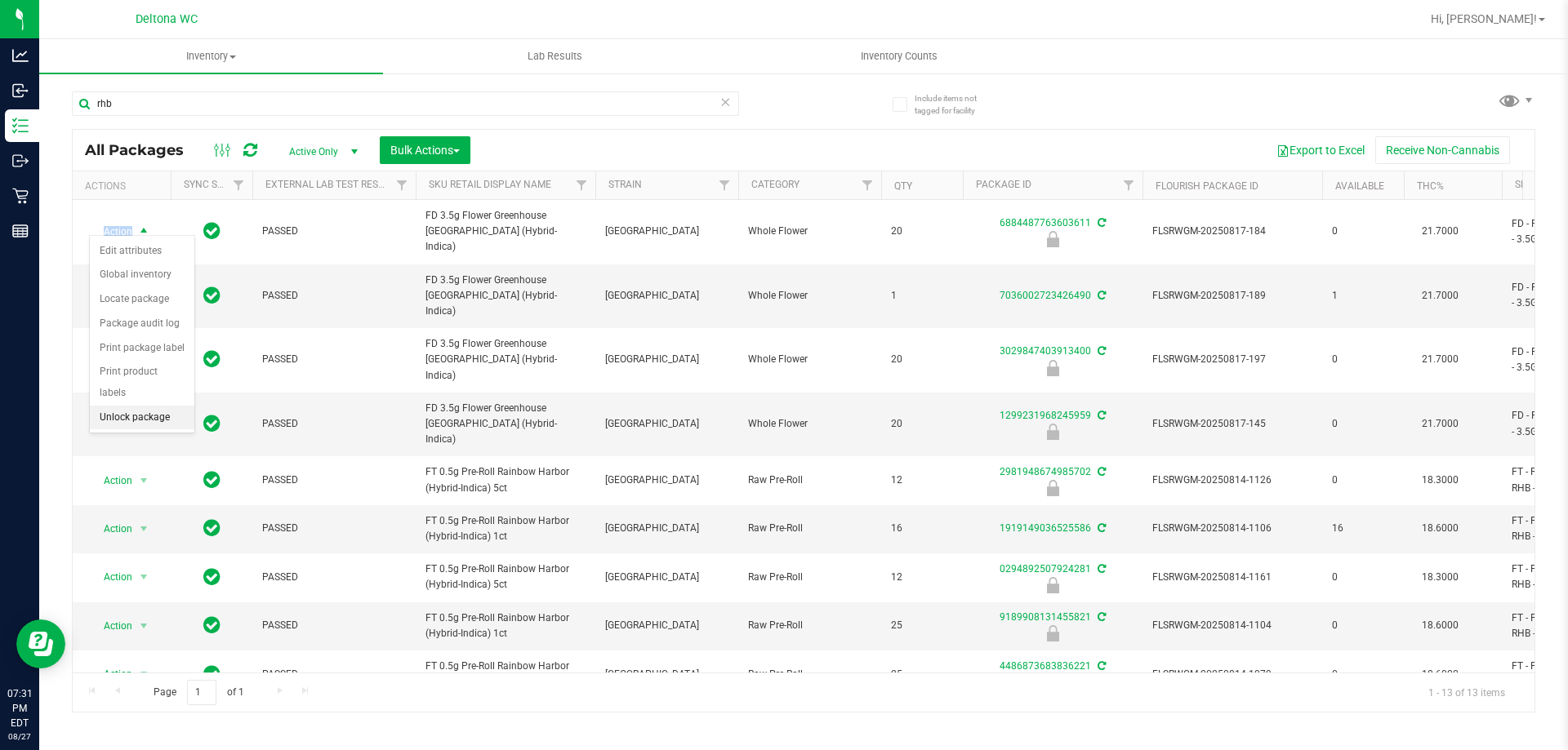
click at [158, 406] on li "Unlock package" at bounding box center [142, 418] width 104 height 25
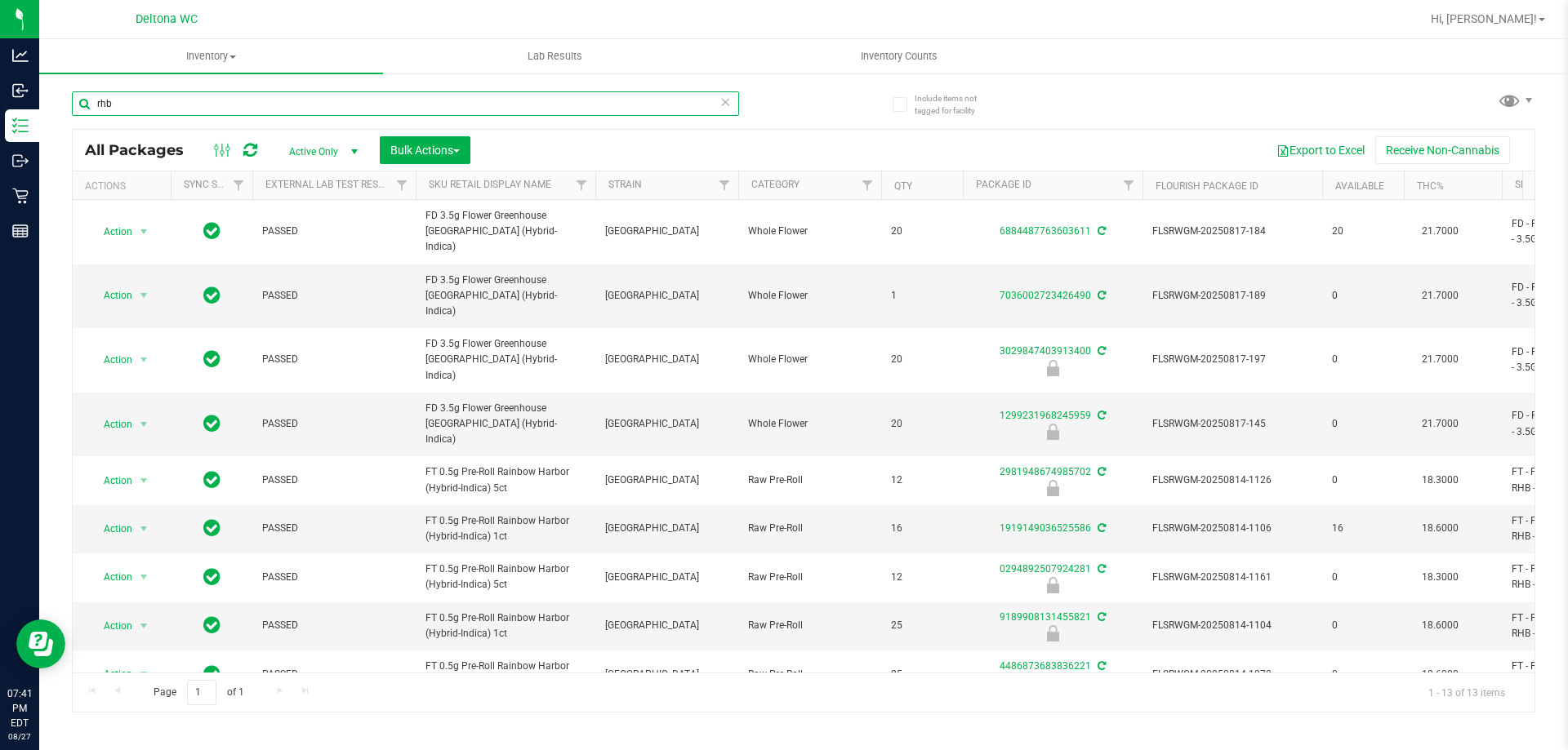
click at [472, 106] on input "rhb" at bounding box center [405, 104] width 667 height 25
type input "pth"
